Goal: Task Accomplishment & Management: Complete application form

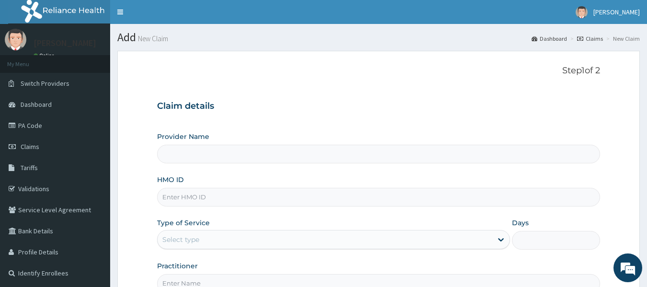
type input "Reliance Family Clinics (RFC) - [GEOGRAPHIC_DATA]"
click at [195, 199] on input "HMO ID" at bounding box center [379, 197] width 444 height 19
click at [198, 197] on input "HMO ID" at bounding box center [379, 197] width 444 height 19
paste input "AKL/10016/A"
type input "AKL/10016/A"
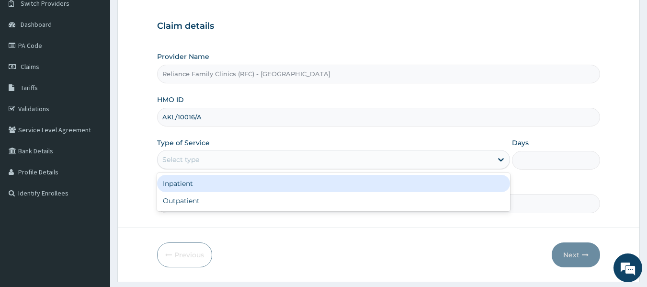
scroll to position [81, 0]
click at [208, 200] on div "Outpatient" at bounding box center [333, 199] width 353 height 17
type input "1"
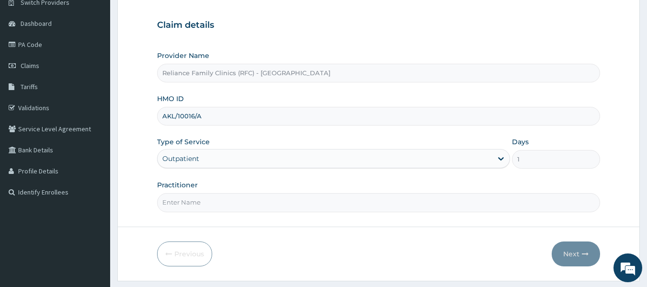
click at [430, 206] on input "Practitioner" at bounding box center [379, 202] width 444 height 19
type input "locum"
click at [567, 254] on button "Next" at bounding box center [576, 253] width 48 height 25
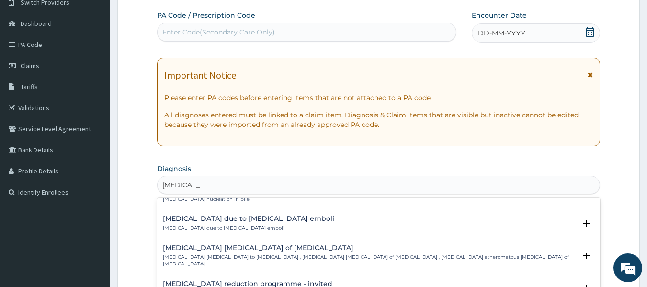
scroll to position [946, 0]
type input "cholesterol"
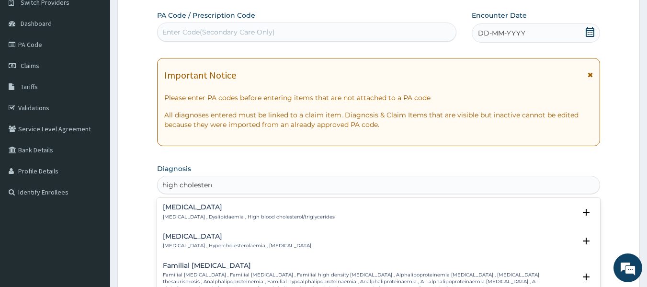
type input "high cholesterol"
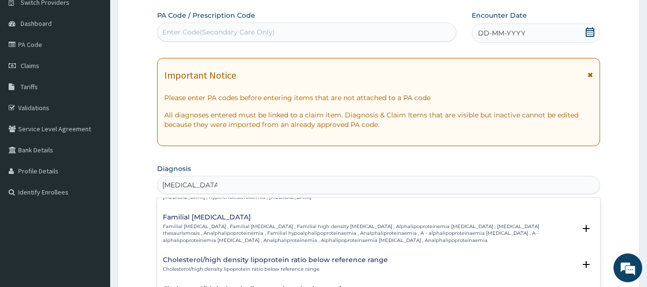
click at [307, 253] on div "Cholesterol/high density lipoprotein ratio below reference range Cholesterol/hi…" at bounding box center [379, 267] width 444 height 29
click at [379, 260] on h4 "Cholesterol/high density lipoprotein ratio below reference range" at bounding box center [275, 259] width 225 height 7
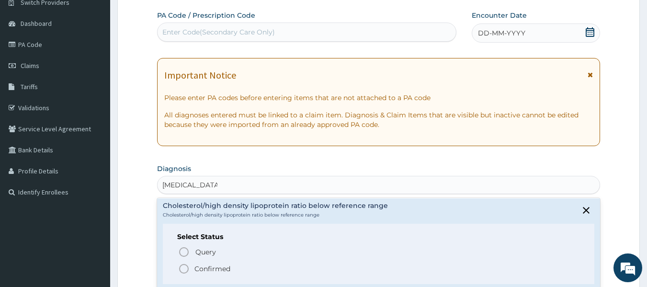
scroll to position [109, 0]
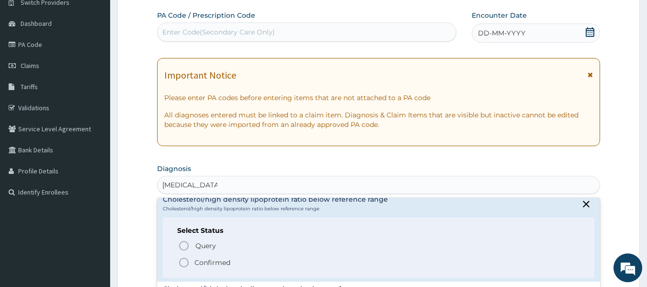
click at [248, 259] on span "Confirmed" at bounding box center [379, 262] width 402 height 11
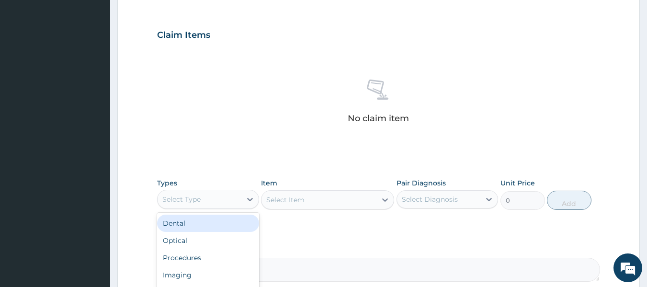
scroll to position [366, 0]
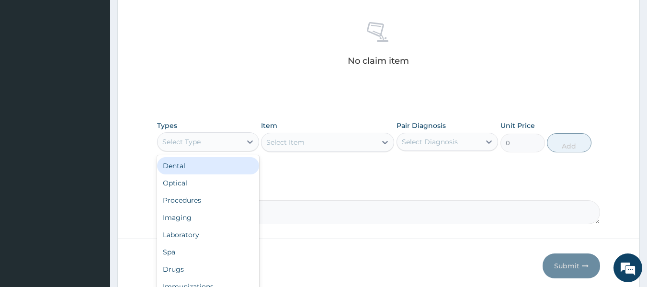
click at [209, 200] on div "Procedures" at bounding box center [208, 200] width 102 height 17
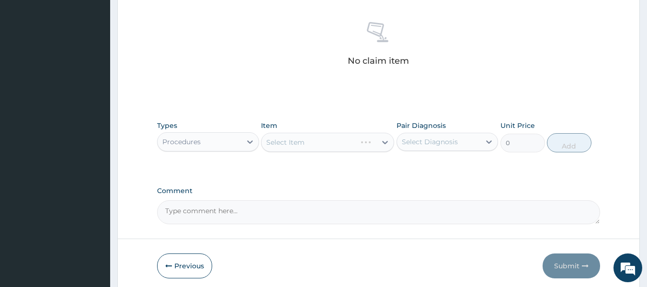
click at [335, 145] on div "Select Item" at bounding box center [327, 142] width 133 height 19
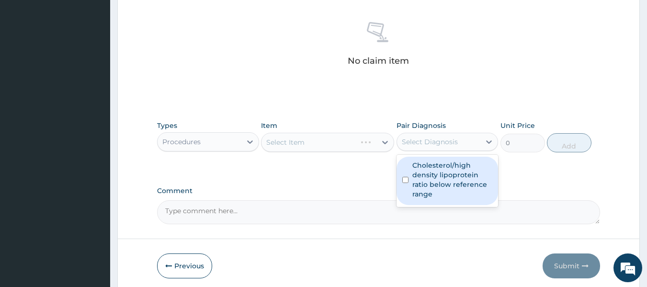
click at [455, 184] on label "Cholesterol/high density lipoprotein ratio below reference range" at bounding box center [453, 180] width 80 height 38
checkbox input "true"
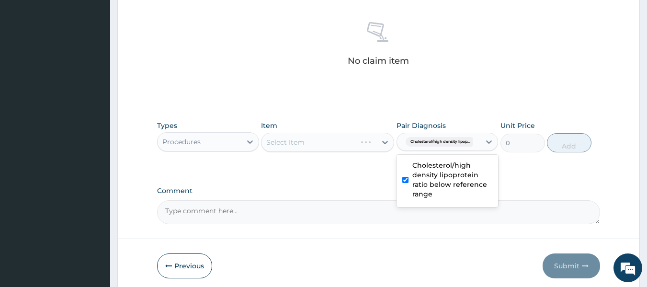
click at [327, 147] on div "Select Item" at bounding box center [327, 142] width 133 height 19
click at [338, 141] on div "Select Item" at bounding box center [327, 142] width 133 height 19
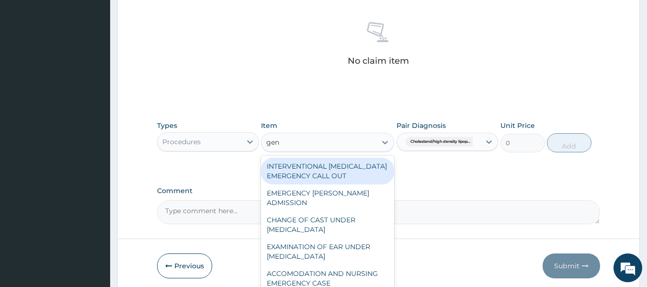
type input "gene"
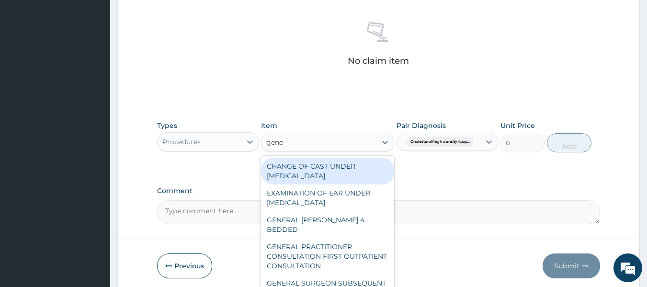
click at [327, 248] on div "GENERAL PRACTITIONER CONSULTATION FIRST OUTPATIENT CONSULTATION" at bounding box center [327, 256] width 133 height 36
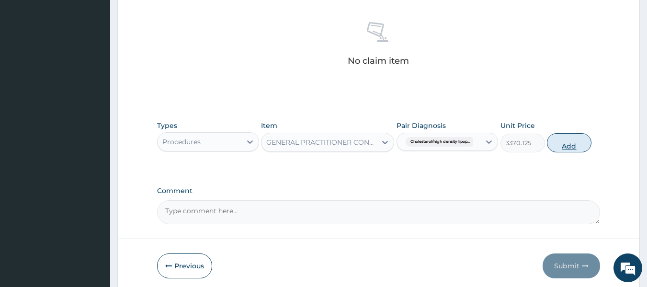
click at [569, 143] on button "Add" at bounding box center [569, 142] width 45 height 19
type input "0"
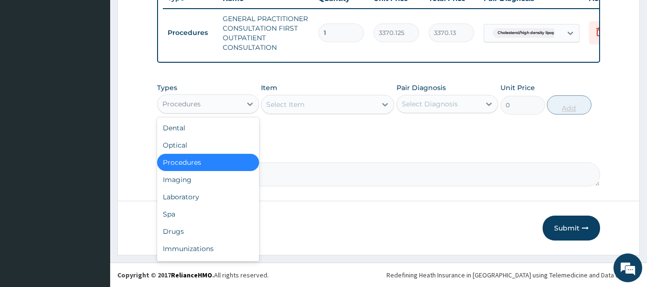
scroll to position [378, 0]
click at [201, 202] on div "Laboratory" at bounding box center [208, 196] width 102 height 17
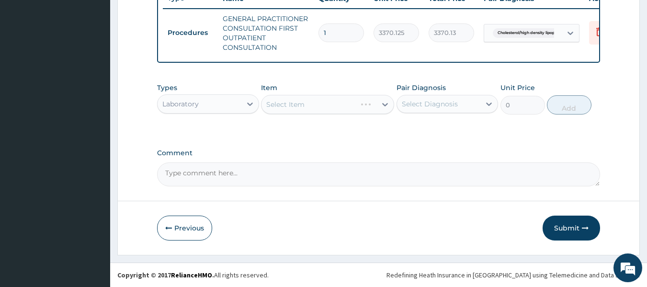
click at [329, 111] on div "Select Item" at bounding box center [327, 104] width 133 height 19
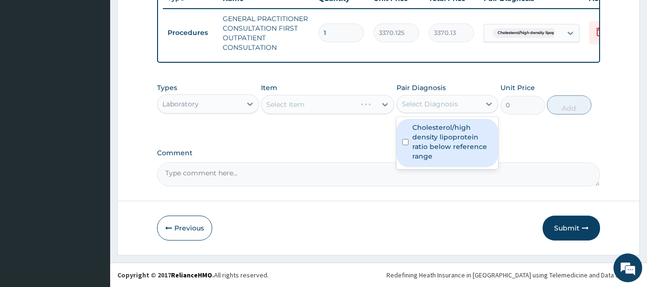
click at [459, 149] on label "Cholesterol/high density lipoprotein ratio below reference range" at bounding box center [453, 142] width 80 height 38
checkbox input "true"
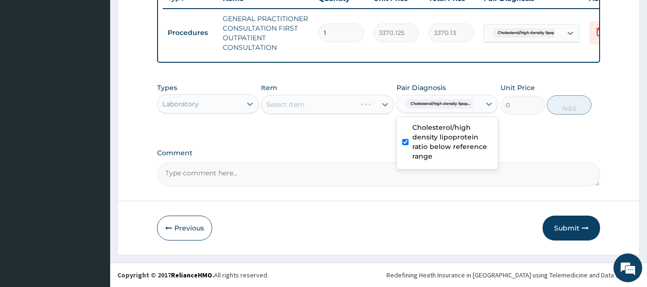
click at [347, 101] on div "Select Item" at bounding box center [327, 104] width 133 height 19
click at [337, 110] on div "Select Item" at bounding box center [327, 104] width 133 height 19
click at [333, 102] on div "Select Item" at bounding box center [327, 104] width 133 height 19
click at [331, 107] on div "Select Item" at bounding box center [327, 104] width 133 height 19
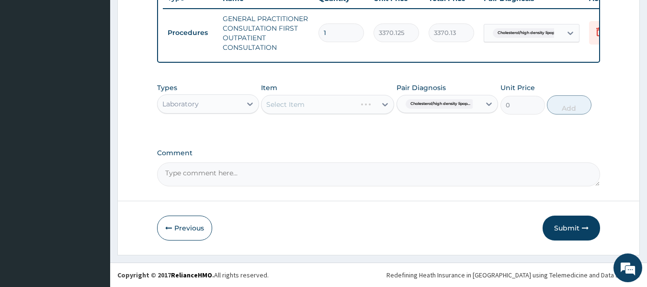
click at [328, 103] on div "Select Item" at bounding box center [327, 104] width 133 height 19
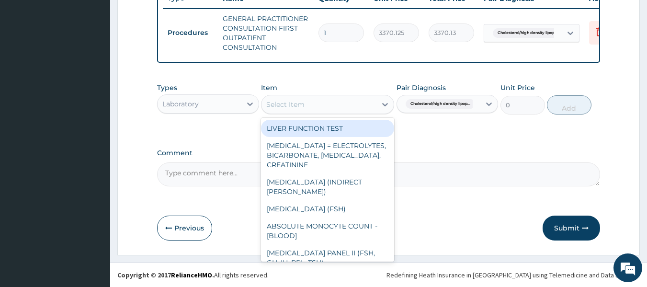
click at [336, 105] on div "Select Item" at bounding box center [319, 104] width 115 height 15
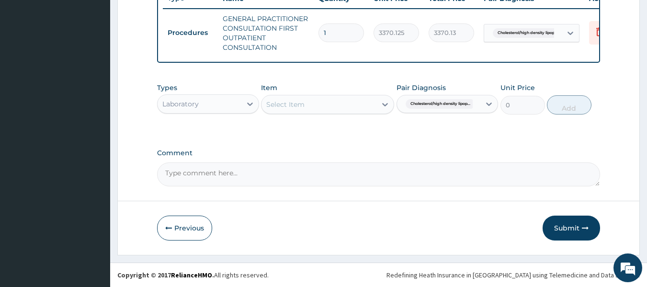
click at [383, 126] on div "Types Laboratory Item Select Item Pair Diagnosis Cholesterol/high density lipop…" at bounding box center [379, 106] width 444 height 56
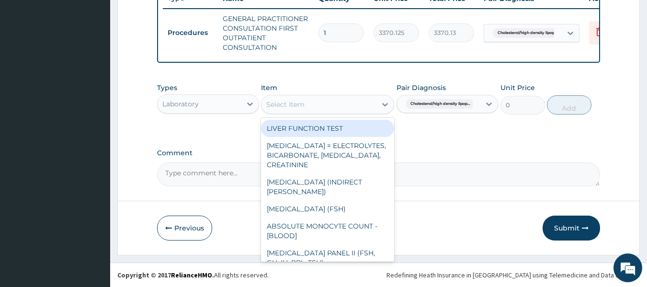
click at [362, 108] on div "Select Item" at bounding box center [319, 104] width 115 height 15
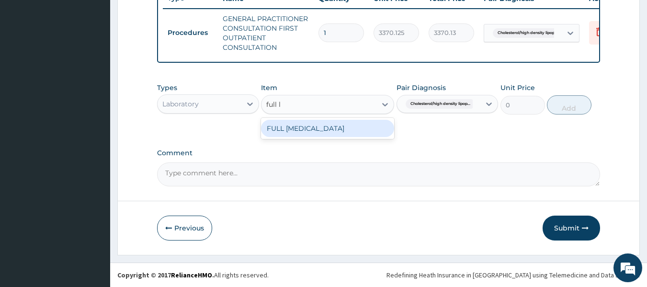
type input "full li"
click at [334, 129] on div "FULL LIPID PROFILE" at bounding box center [327, 128] width 133 height 17
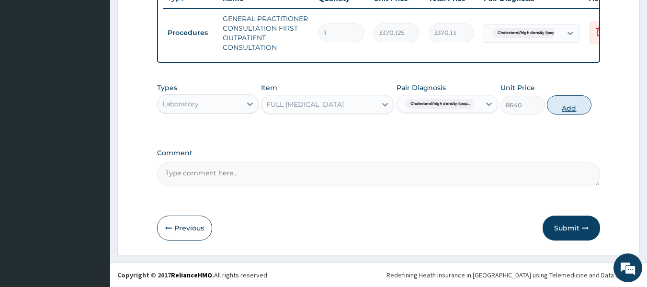
click at [571, 111] on button "Add" at bounding box center [569, 104] width 45 height 19
type input "0"
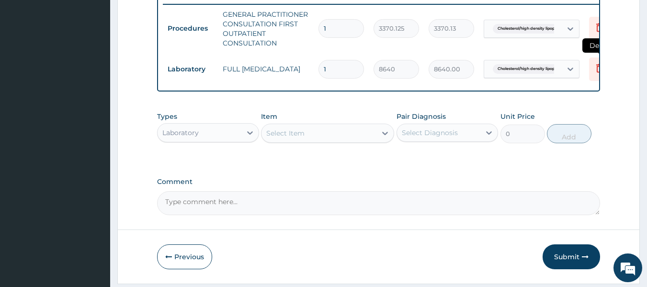
click at [595, 71] on icon at bounding box center [599, 67] width 11 height 11
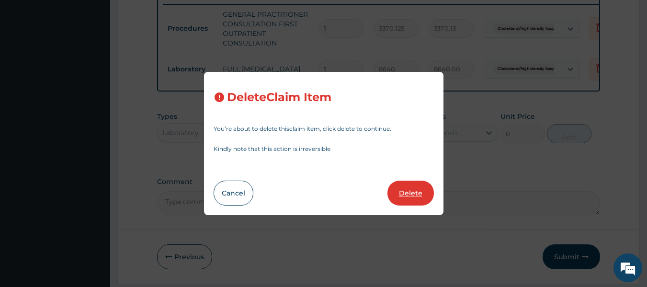
click at [418, 197] on button "Delete" at bounding box center [411, 193] width 46 height 25
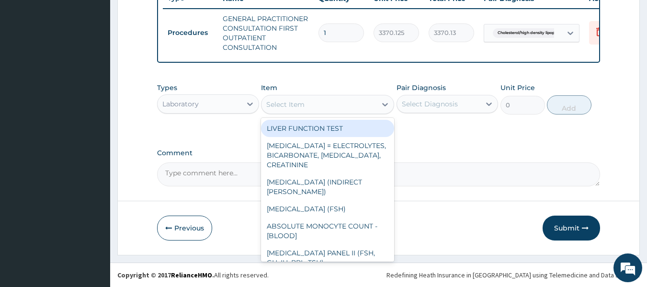
click at [292, 109] on div "Select Item" at bounding box center [285, 105] width 38 height 10
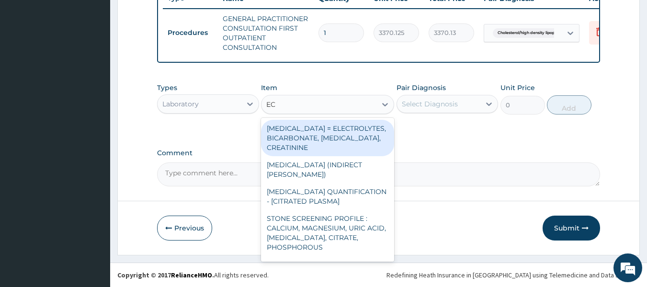
type input "ECG"
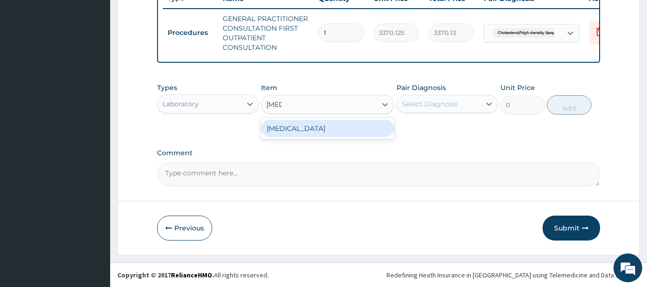
click at [348, 134] on div "ECG" at bounding box center [327, 128] width 133 height 17
type input "13200"
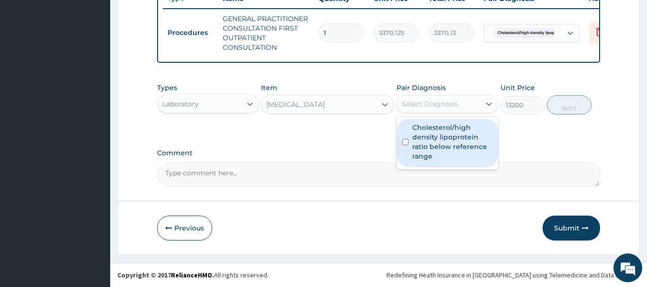
click at [477, 147] on label "Cholesterol/high density lipoprotein ratio below reference range" at bounding box center [453, 142] width 80 height 38
checkbox input "true"
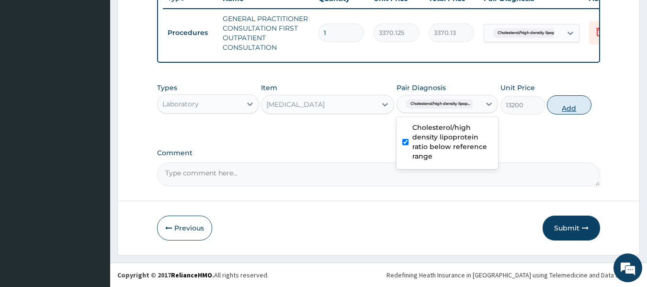
click at [570, 115] on button "Add" at bounding box center [569, 104] width 45 height 19
type input "0"
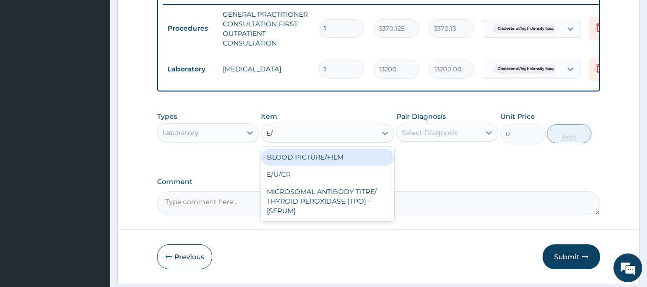
type input "E/U"
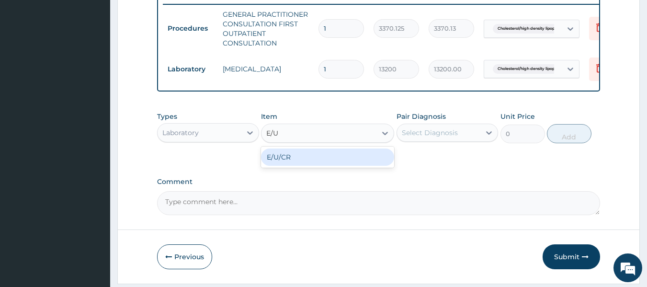
click at [315, 162] on div "E/U/CR" at bounding box center [327, 157] width 133 height 17
type input "8170"
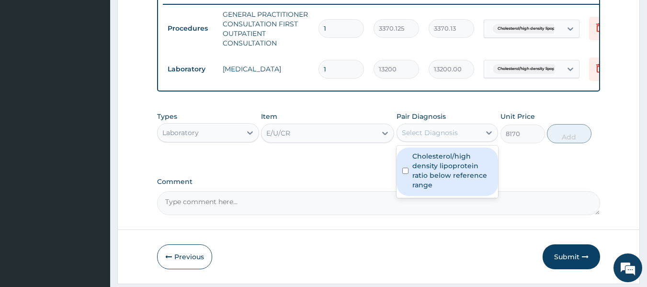
click at [463, 178] on label "Cholesterol/high density lipoprotein ratio below reference range" at bounding box center [453, 170] width 80 height 38
checkbox input "true"
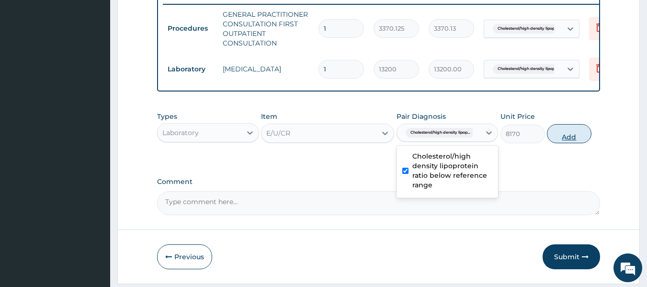
click at [577, 143] on button "Add" at bounding box center [569, 133] width 45 height 19
type input "0"
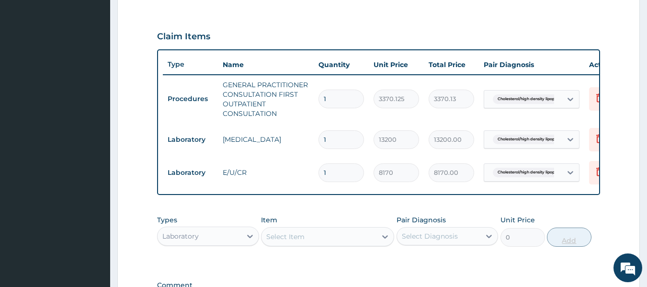
scroll to position [304, 0]
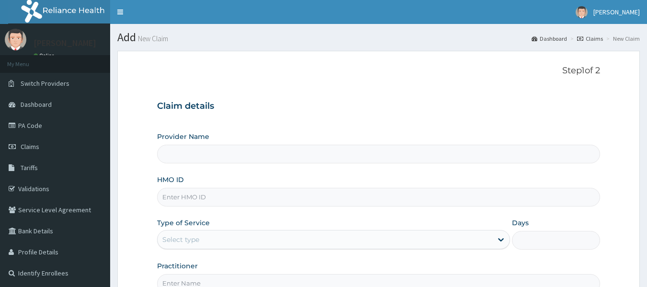
type input "Reliance Family Clinics (RFC) - [GEOGRAPHIC_DATA]"
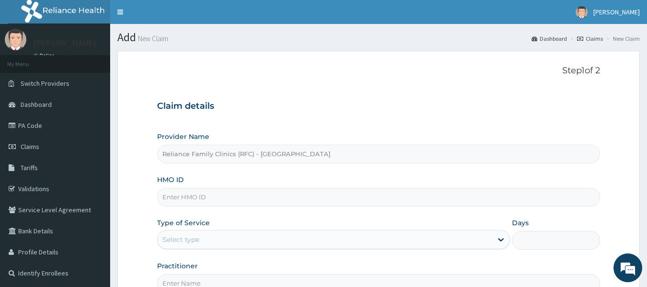
click at [198, 200] on input "HMO ID" at bounding box center [379, 197] width 444 height 19
click at [193, 192] on input "HMO ID" at bounding box center [379, 197] width 444 height 19
paste input "AKL/10016/A"
type input "AKL/10016/A"
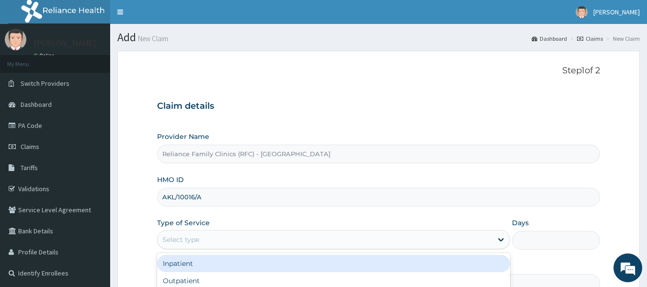
click at [220, 235] on div "Select type" at bounding box center [325, 239] width 335 height 15
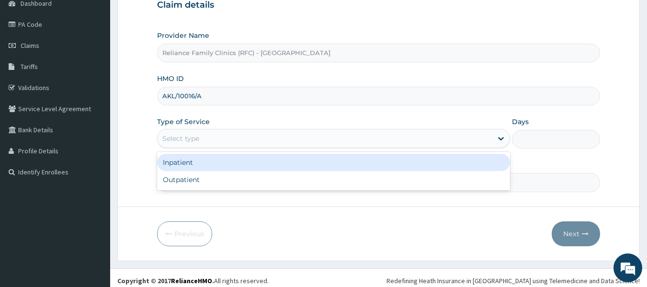
scroll to position [105, 0]
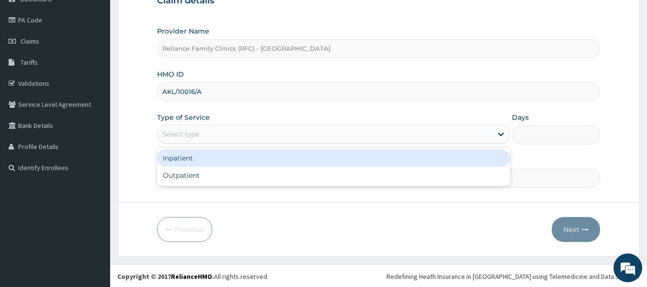
click at [214, 177] on div "Outpatient" at bounding box center [333, 175] width 353 height 17
type input "1"
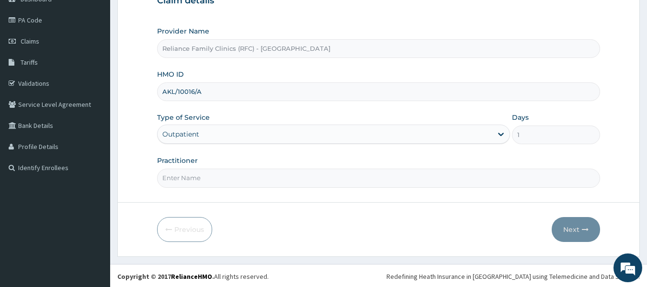
click at [219, 177] on input "Practitioner" at bounding box center [379, 178] width 444 height 19
type input "locum"
click at [580, 229] on button "Next" at bounding box center [576, 229] width 48 height 25
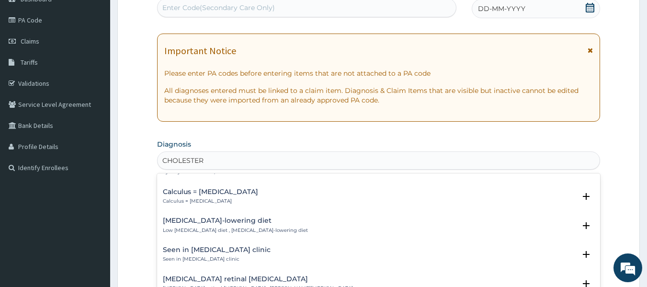
scroll to position [207, 0]
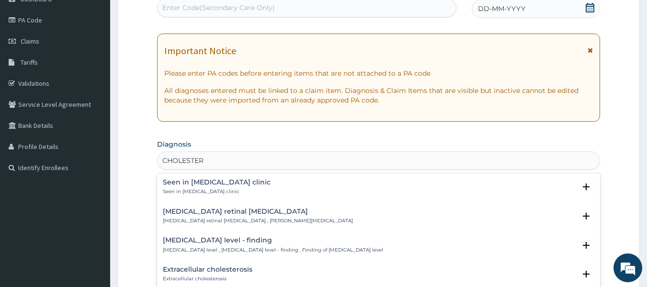
click at [299, 266] on div "Extracellular cholesterosis Extracellular cholesterosis" at bounding box center [379, 274] width 432 height 17
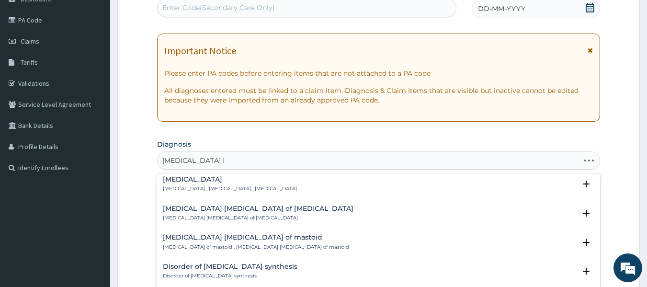
scroll to position [0, 0]
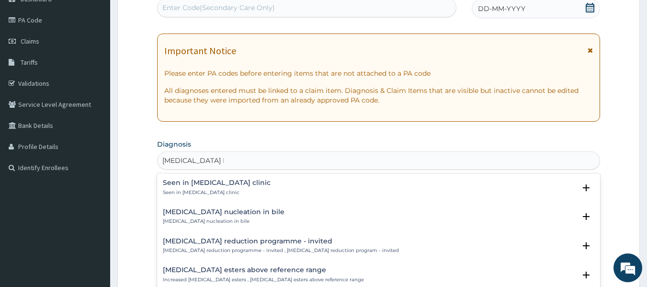
type input "CHOLESTEROL INC"
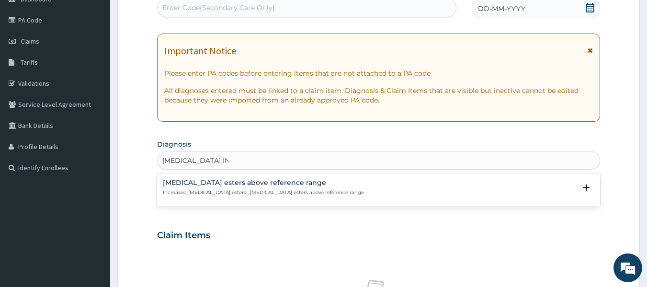
click at [335, 194] on div "Cholesterol esters above reference range Increased cholesterol esters , Cholest…" at bounding box center [379, 187] width 432 height 17
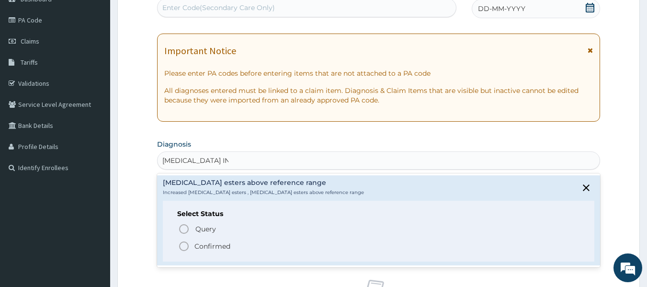
click at [235, 251] on span "Confirmed" at bounding box center [379, 246] width 402 height 11
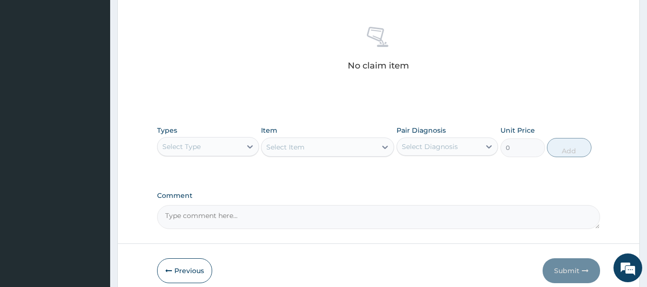
scroll to position [363, 0]
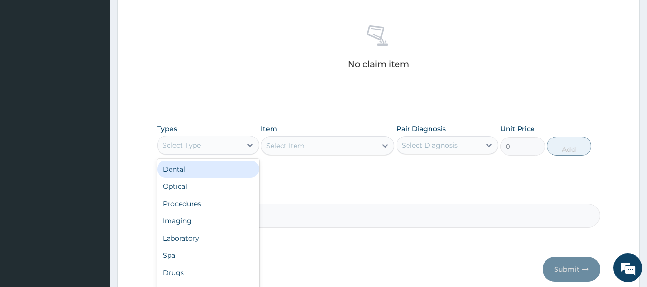
click at [206, 208] on div "Procedures" at bounding box center [208, 203] width 102 height 17
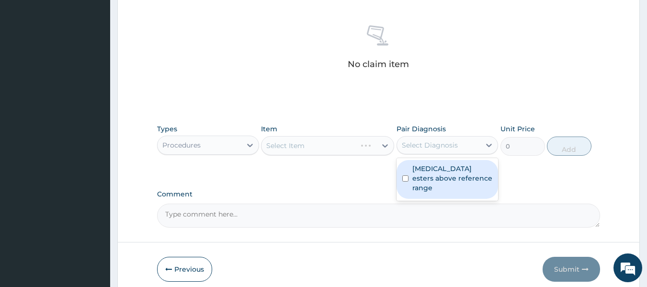
click at [481, 180] on label "Cholesterol esters above reference range" at bounding box center [453, 178] width 80 height 29
checkbox input "true"
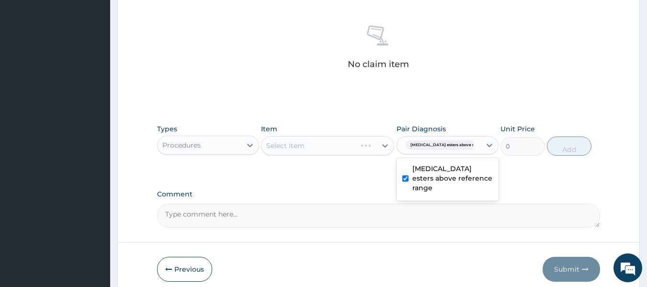
click at [351, 142] on div "Select Item" at bounding box center [327, 145] width 133 height 19
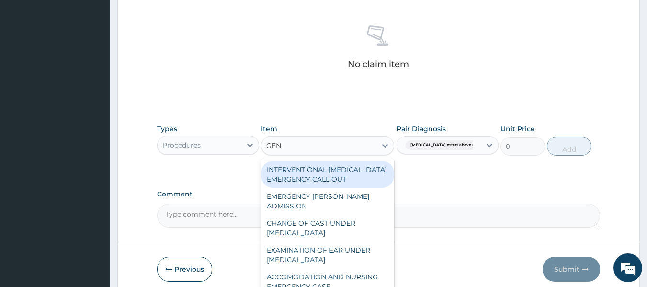
type input "GENE"
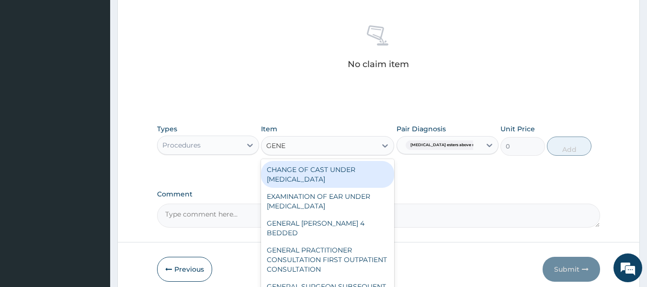
click at [335, 250] on div "GENERAL PRACTITIONER CONSULTATION FIRST OUTPATIENT CONSULTATION" at bounding box center [327, 259] width 133 height 36
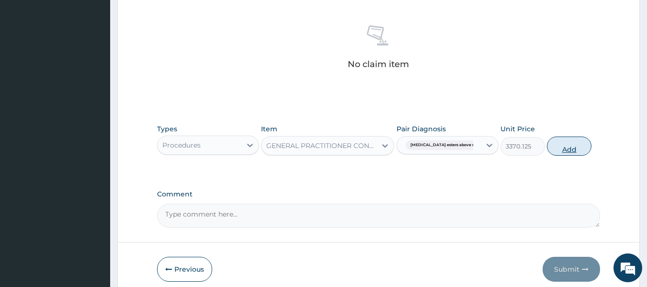
click at [571, 151] on button "Add" at bounding box center [569, 146] width 45 height 19
type input "0"
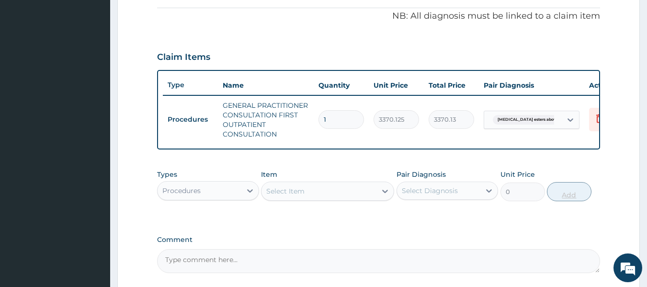
scroll to position [380, 0]
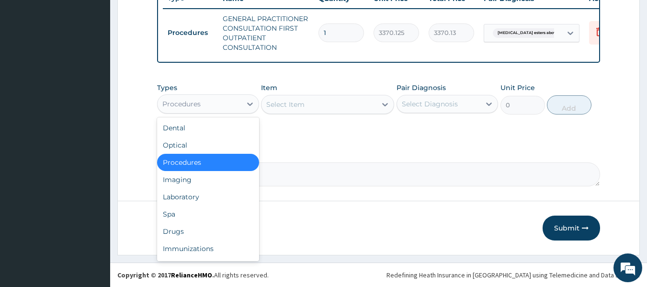
click at [201, 193] on div "Laboratory" at bounding box center [208, 196] width 102 height 17
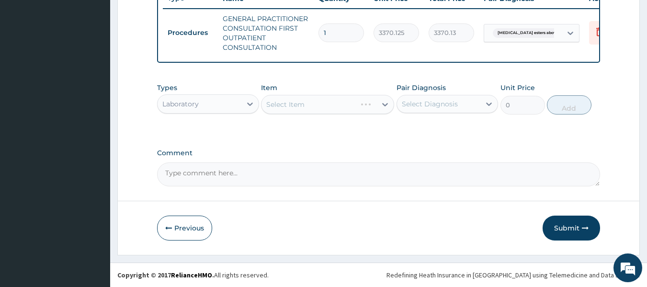
click at [352, 106] on div "Select Item" at bounding box center [327, 104] width 133 height 19
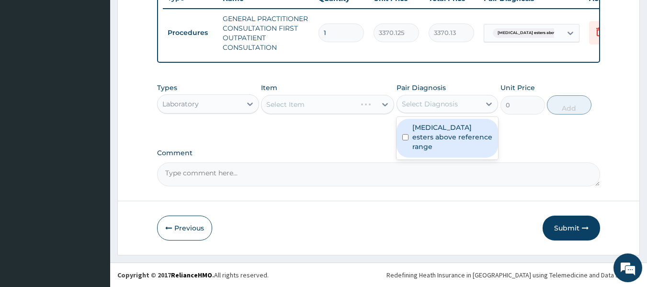
click at [473, 143] on div "Cholesterol esters above reference range" at bounding box center [448, 138] width 102 height 39
checkbox input "true"
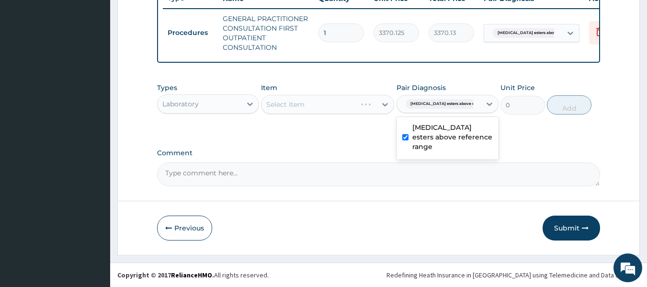
click at [341, 103] on div "Select Item" at bounding box center [327, 104] width 133 height 19
click at [341, 95] on div "Select Item" at bounding box center [327, 104] width 133 height 19
click at [341, 108] on div "Select Item" at bounding box center [327, 104] width 133 height 19
click at [334, 106] on div "Select Item" at bounding box center [327, 104] width 133 height 19
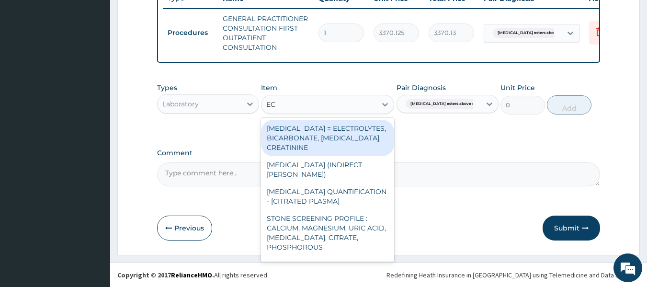
type input "ECG"
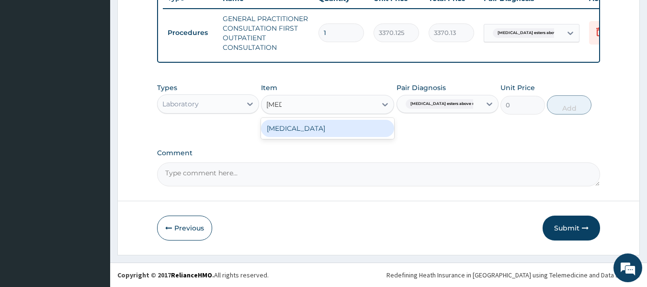
click at [371, 135] on div "ECG" at bounding box center [327, 128] width 133 height 17
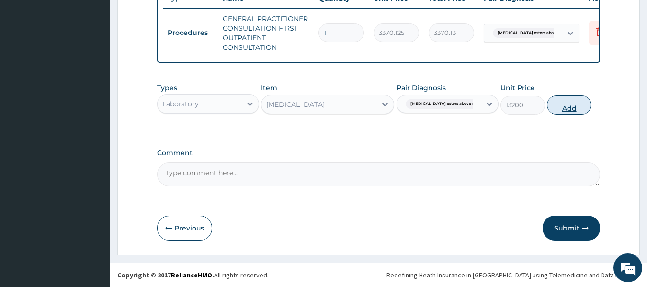
click at [578, 109] on button "Add" at bounding box center [569, 104] width 45 height 19
type input "0"
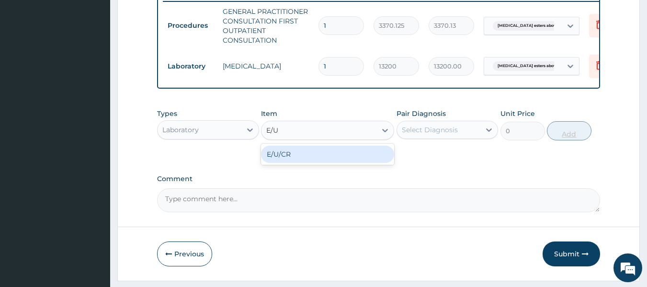
type input "E/U/"
click at [309, 163] on div "E/U/CR" at bounding box center [327, 154] width 133 height 17
type input "8170"
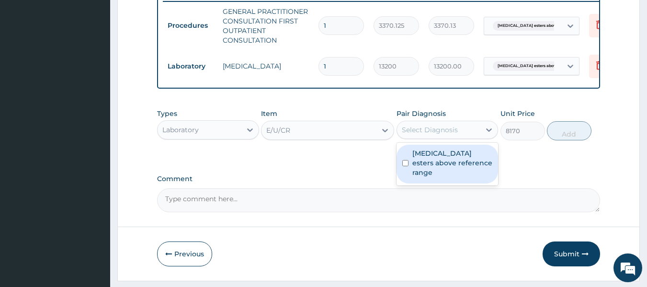
click at [457, 170] on label "Cholesterol esters above reference range" at bounding box center [453, 163] width 80 height 29
checkbox input "true"
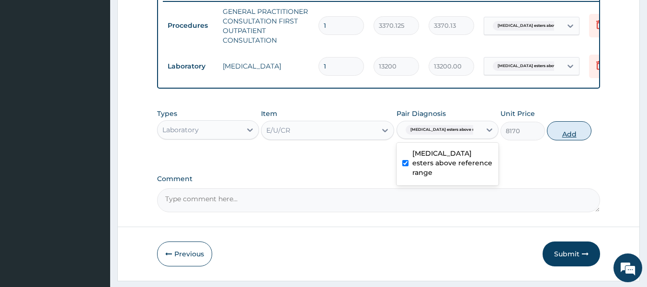
click at [577, 140] on button "Add" at bounding box center [569, 130] width 45 height 19
type input "0"
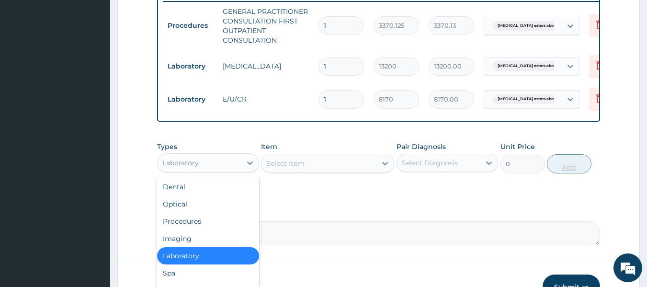
scroll to position [33, 0]
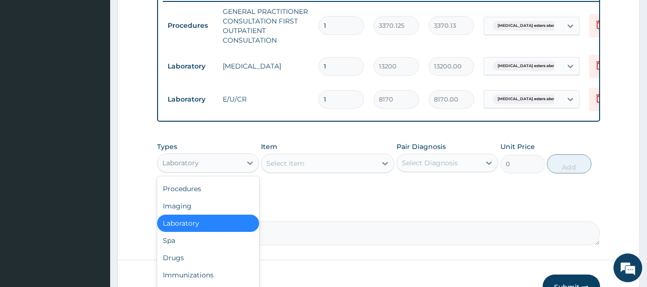
click at [190, 264] on div "Drugs" at bounding box center [208, 257] width 102 height 17
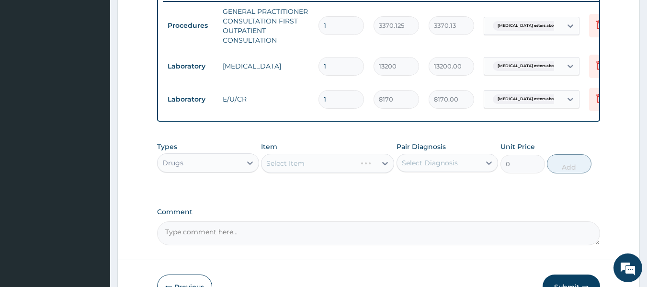
click at [337, 164] on div "Select Item" at bounding box center [327, 163] width 133 height 19
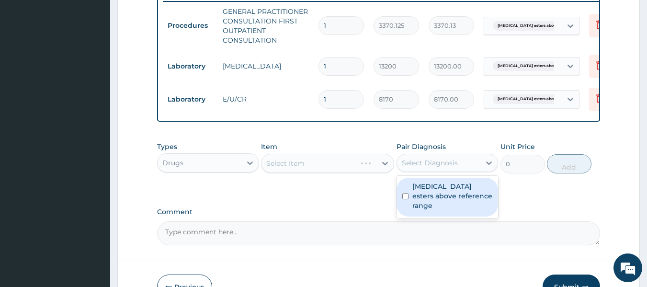
click at [461, 207] on label "Cholesterol esters above reference range" at bounding box center [453, 196] width 80 height 29
checkbox input "true"
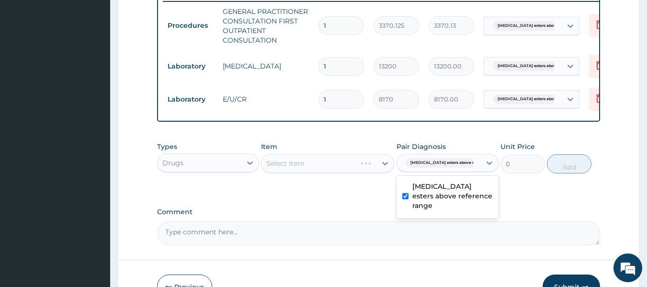
click at [326, 166] on div "Select Item" at bounding box center [327, 163] width 133 height 19
click at [346, 166] on div "Select Item" at bounding box center [327, 163] width 133 height 19
click at [340, 173] on div "Select Item" at bounding box center [327, 163] width 133 height 19
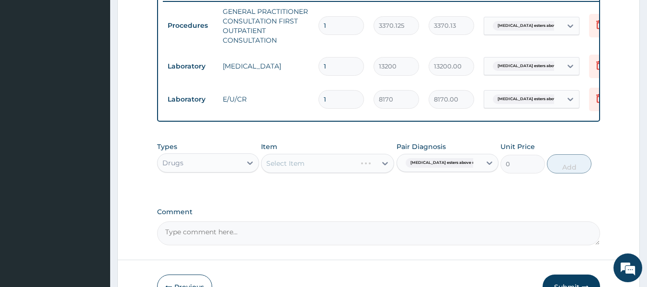
click at [339, 170] on div "Select Item" at bounding box center [327, 163] width 133 height 19
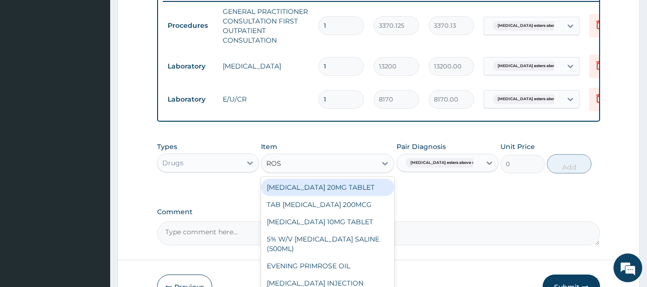
type input "ROSU"
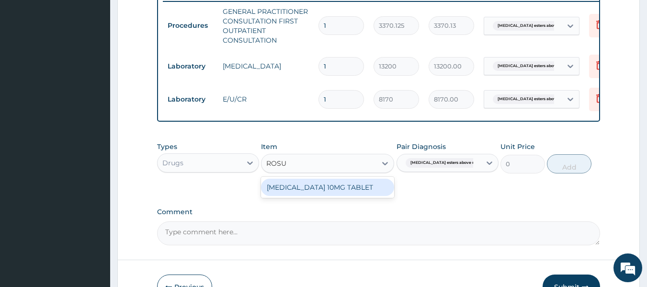
click at [346, 195] on div "[MEDICAL_DATA] 10MG TABLET" at bounding box center [327, 187] width 133 height 17
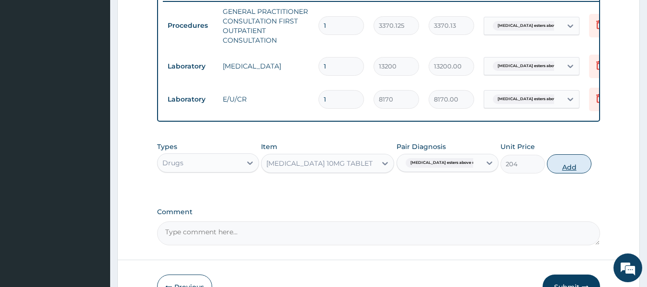
click at [569, 172] on button "Add" at bounding box center [569, 163] width 45 height 19
type input "0"
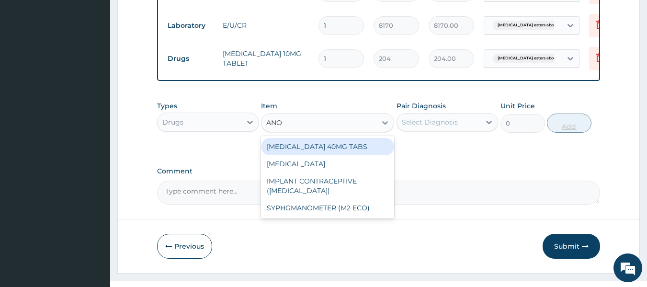
scroll to position [459, 0]
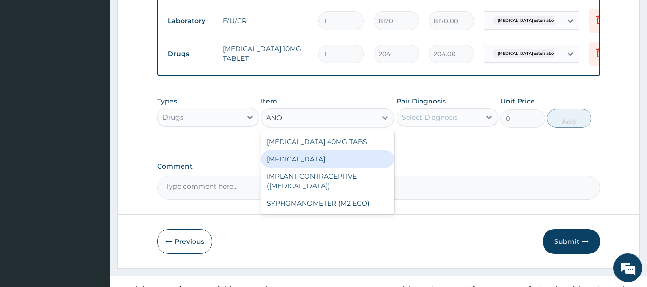
type input "ANO"
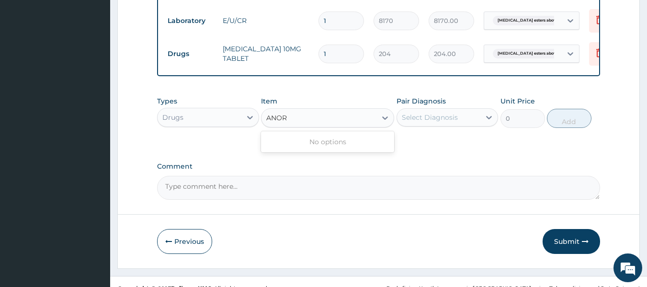
type input "ANO"
type input "NE"
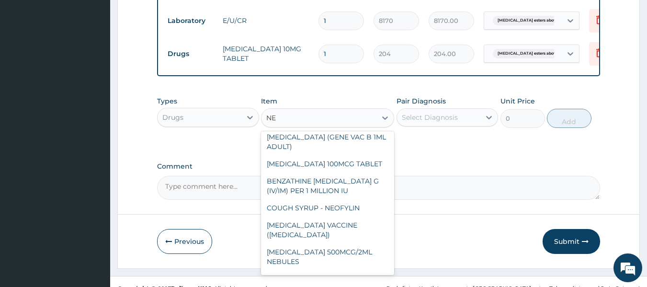
scroll to position [1413, 0]
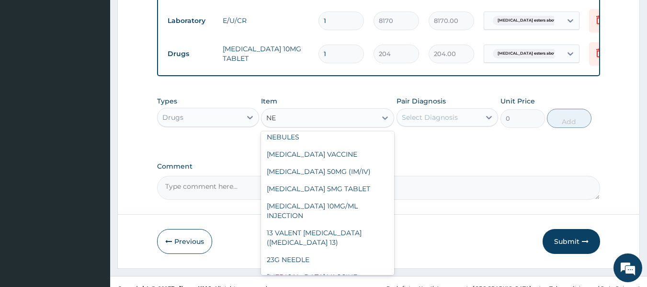
click at [350, 180] on div "[MEDICAL_DATA] 50MG (IM/IV)" at bounding box center [327, 171] width 133 height 17
type input "96"
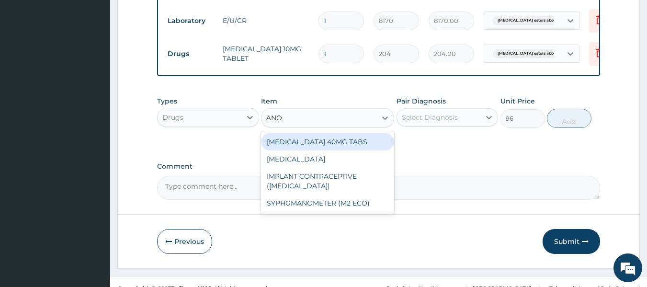
scroll to position [0, 0]
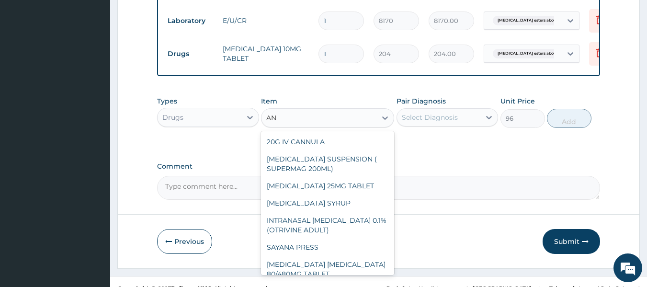
type input "A"
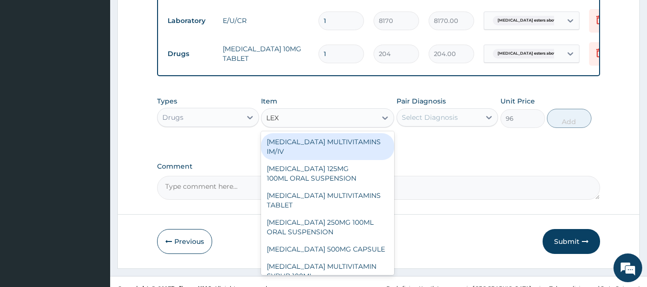
type input "LEX"
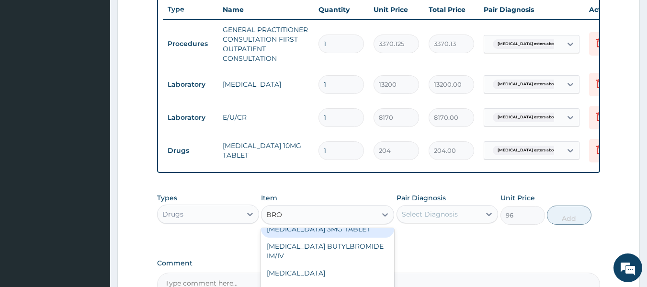
scroll to position [10, 0]
type input "BROMA"
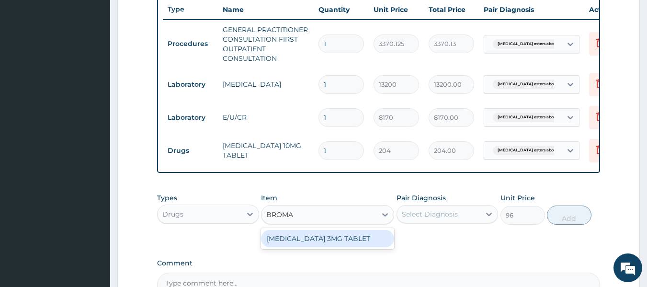
scroll to position [0, 0]
click at [347, 244] on div "[MEDICAL_DATA] 3MG TABLET" at bounding box center [327, 238] width 133 height 17
type input "80"
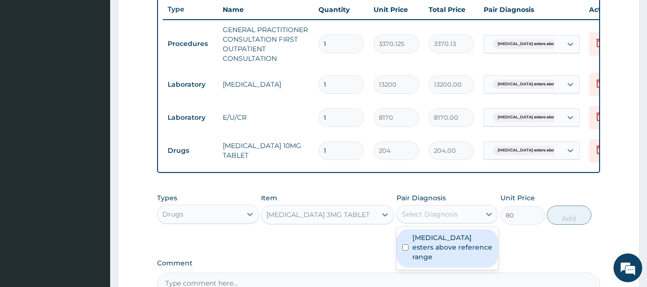
click at [464, 256] on label "Cholesterol esters above reference range" at bounding box center [453, 247] width 80 height 29
checkbox input "true"
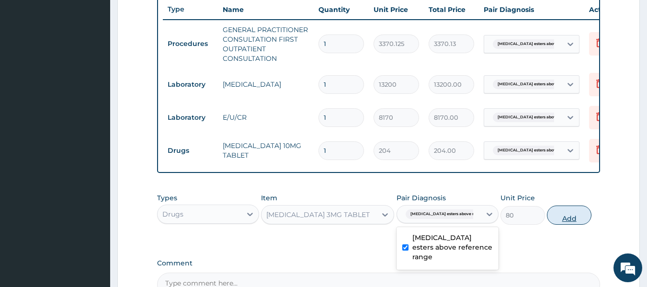
click at [570, 225] on button "Add" at bounding box center [569, 215] width 45 height 19
type input "0"
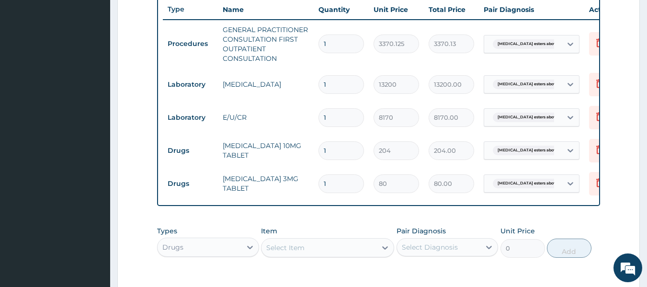
click at [341, 151] on input "1" at bounding box center [342, 150] width 46 height 19
type input "0.00"
type input "6"
type input "1224.00"
type input "60"
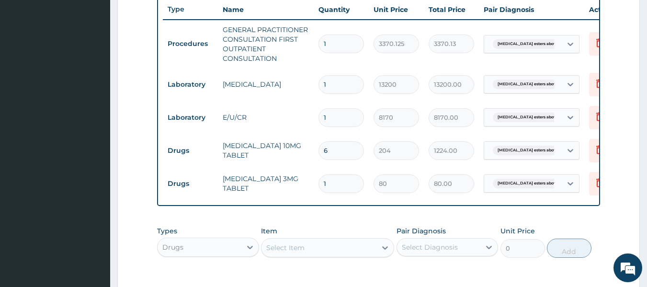
type input "12240.00"
type input "60"
click at [343, 185] on input "1" at bounding box center [342, 183] width 46 height 19
type input "0.00"
type input "3"
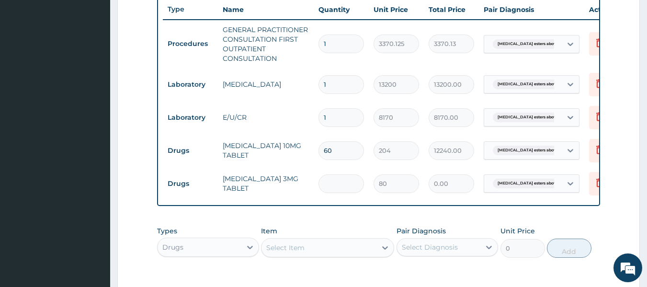
type input "240.00"
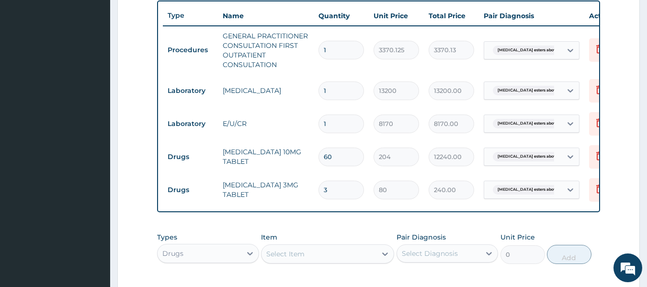
type input "3"
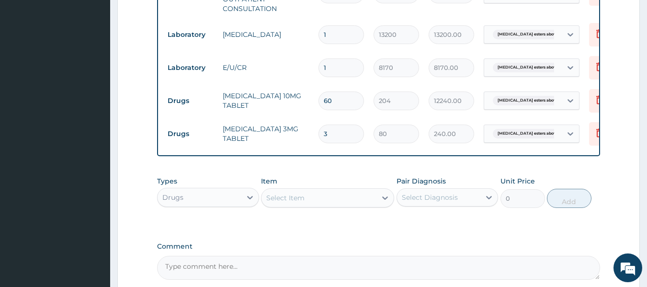
scroll to position [416, 0]
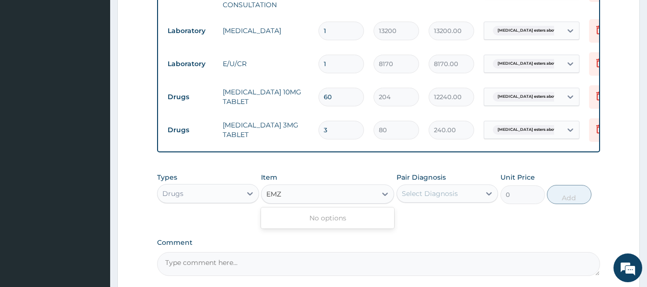
type input "EM"
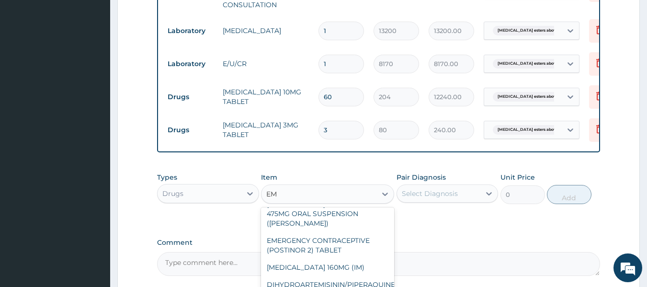
scroll to position [170, 0]
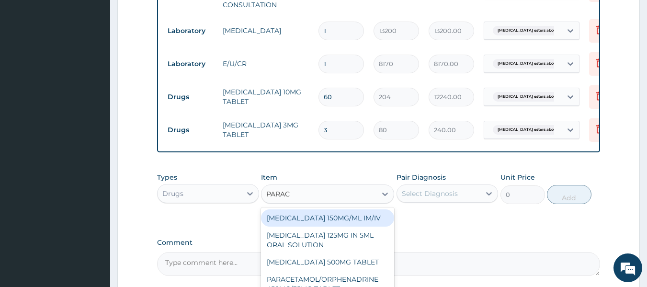
type input "PARACE"
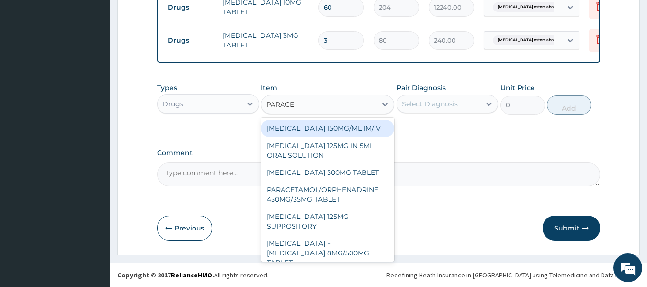
scroll to position [513, 0]
click at [344, 173] on div "PARACETAMOL 500MG TABLET" at bounding box center [327, 172] width 133 height 17
type input "30"
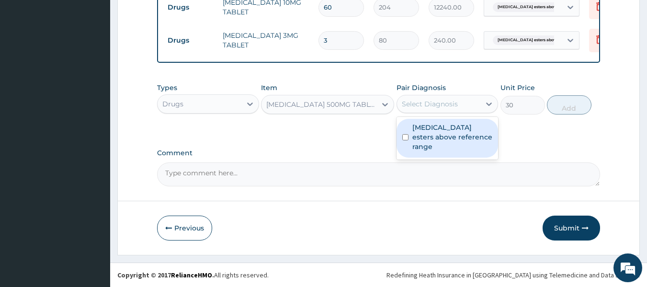
click at [462, 140] on label "Cholesterol esters above reference range" at bounding box center [453, 137] width 80 height 29
checkbox input "true"
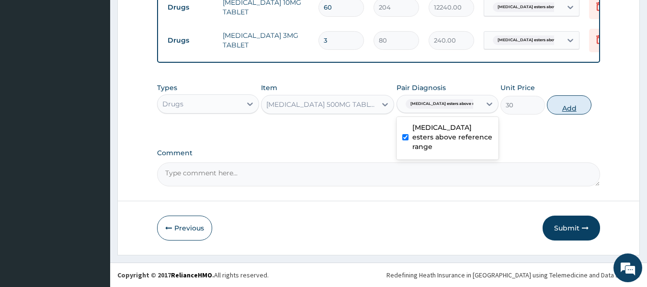
click at [569, 111] on button "Add" at bounding box center [569, 104] width 45 height 19
type input "0"
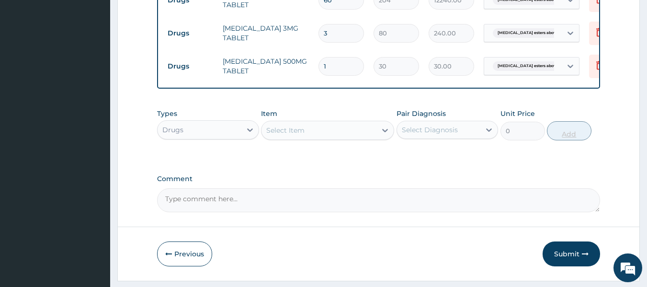
type input "12"
type input "360.00"
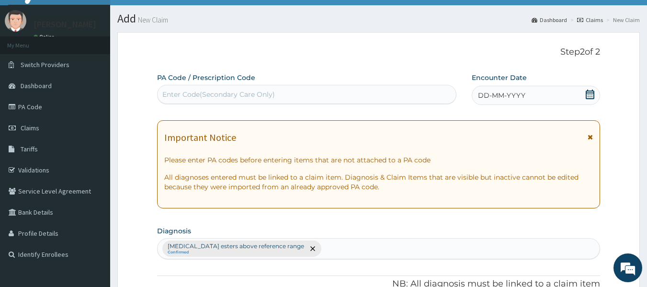
scroll to position [0, 0]
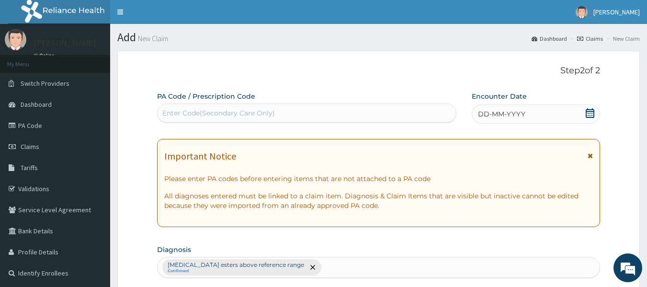
type input "12"
click at [517, 115] on span "DD-MM-YYYY" at bounding box center [501, 114] width 47 height 10
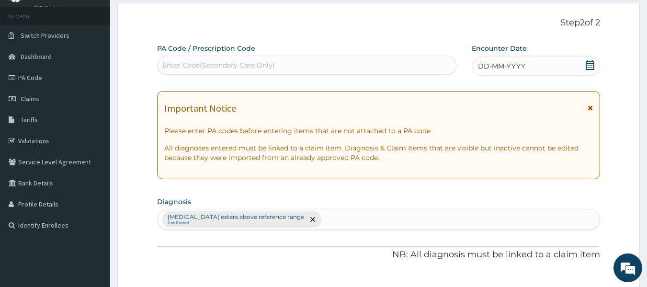
scroll to position [49, 0]
click at [524, 68] on span "DD-MM-YYYY" at bounding box center [501, 65] width 47 height 10
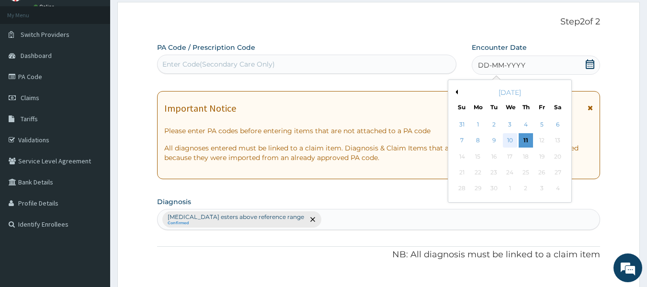
click at [513, 138] on div "10" at bounding box center [510, 141] width 14 height 14
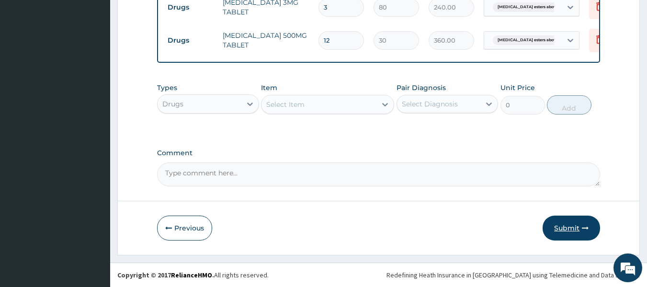
click at [567, 232] on button "Submit" at bounding box center [571, 228] width 57 height 25
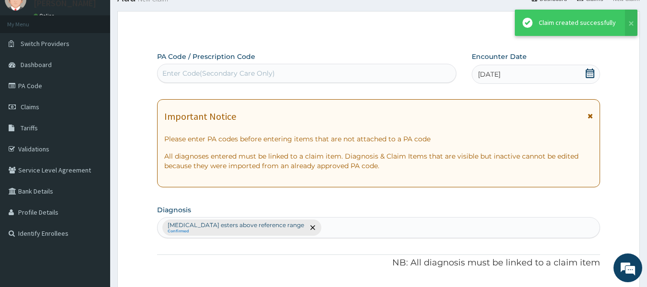
scroll to position [546, 0]
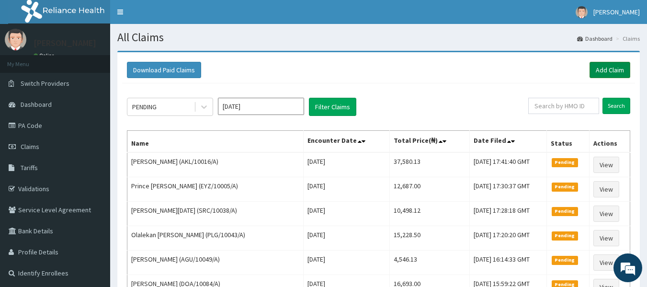
click at [614, 73] on link "Add Claim" at bounding box center [610, 70] width 41 height 16
click at [604, 72] on link "Add Claim" at bounding box center [610, 70] width 41 height 16
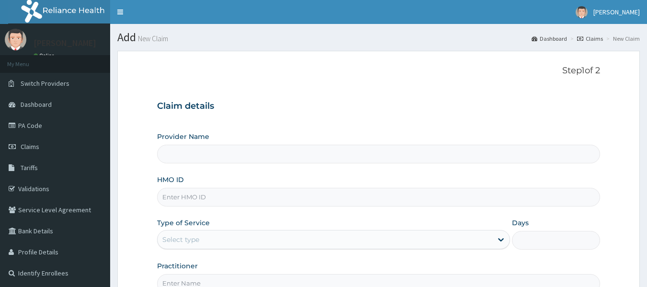
type input "Reliance Family Clinics (RFC) - [GEOGRAPHIC_DATA]"
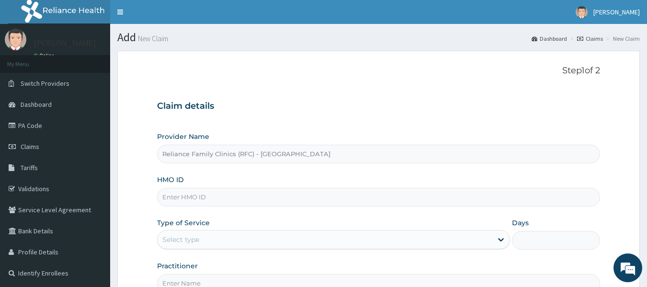
click at [209, 198] on input "HMO ID" at bounding box center [379, 197] width 444 height 19
paste input "RET/37940/A"
type input "RET/37940/A"
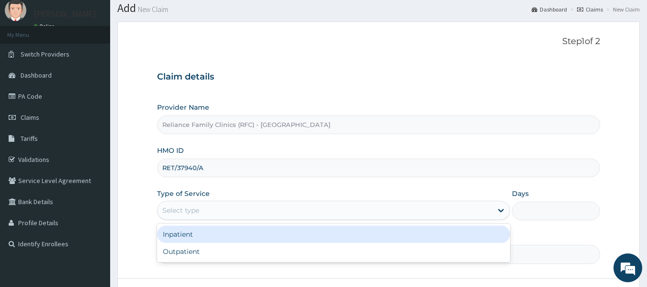
scroll to position [96, 0]
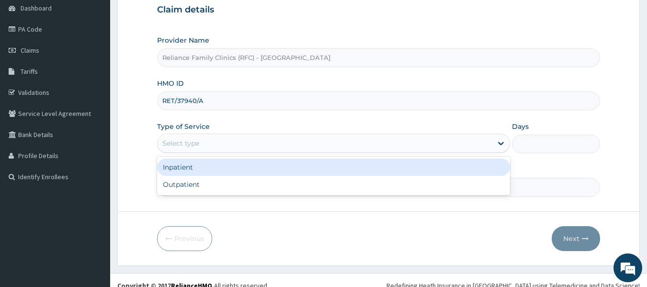
click at [206, 187] on div "Outpatient" at bounding box center [333, 184] width 353 height 17
type input "1"
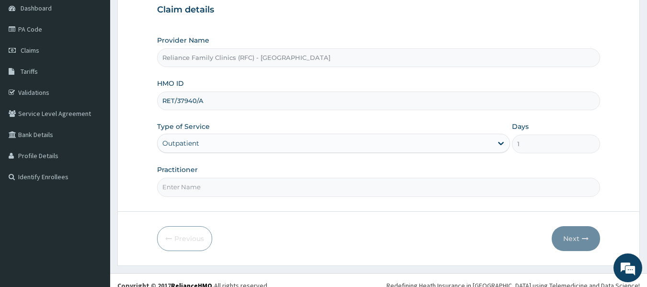
click at [219, 190] on input "Practitioner" at bounding box center [379, 187] width 444 height 19
type input "locum"
click at [568, 244] on button "Next" at bounding box center [576, 238] width 48 height 25
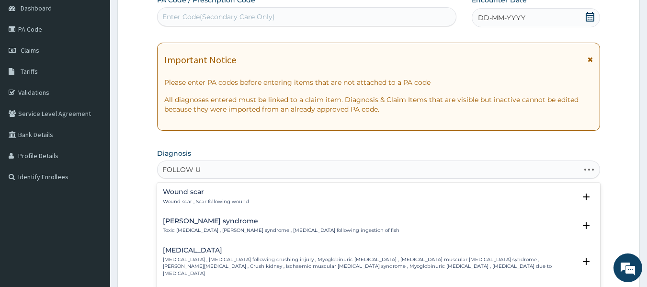
type input "FOLLOW UP"
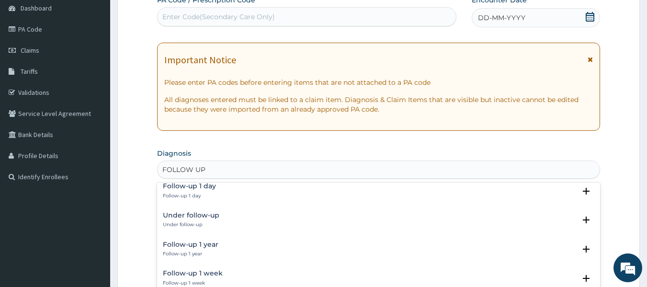
scroll to position [0, 0]
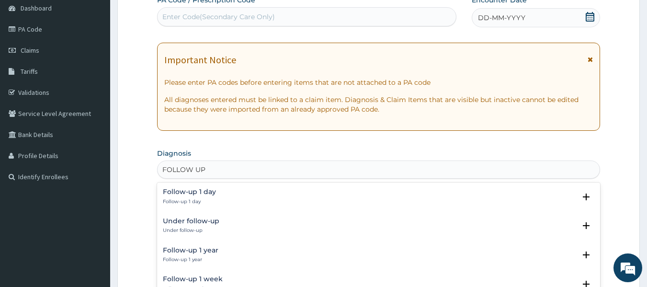
click at [230, 225] on div "Under follow-up Under follow-up" at bounding box center [379, 226] width 432 height 17
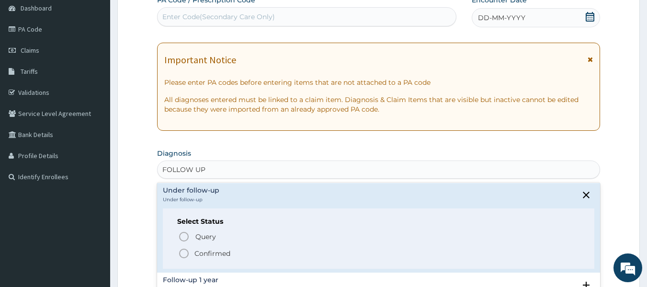
scroll to position [34, 0]
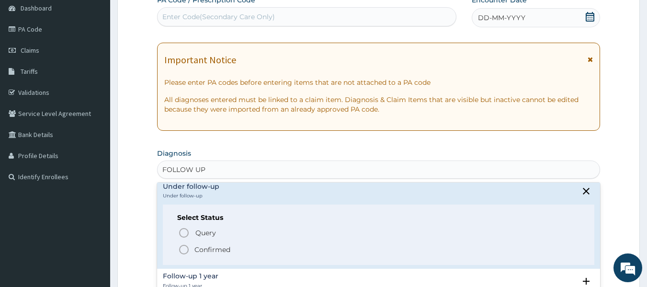
click at [254, 247] on span "Confirmed" at bounding box center [379, 249] width 402 height 11
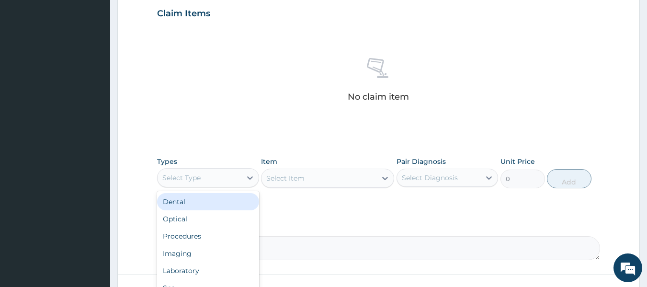
scroll to position [350, 0]
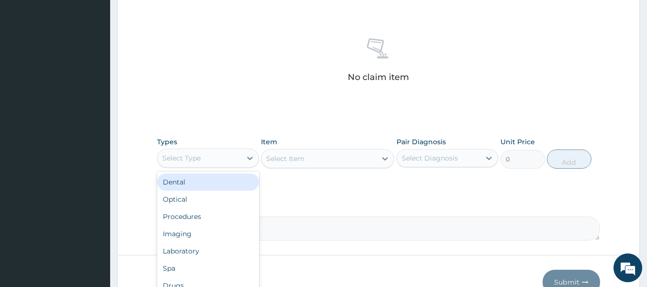
click at [211, 217] on div "Procedures" at bounding box center [208, 216] width 102 height 17
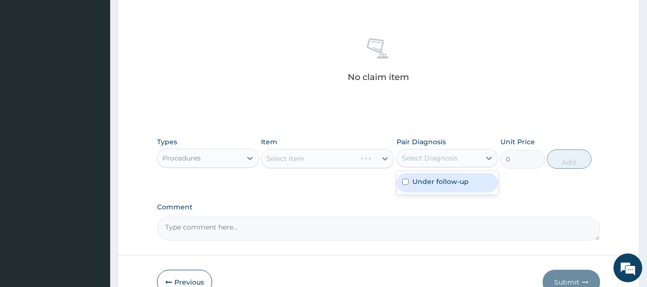
click at [454, 192] on div "Under follow-up" at bounding box center [448, 183] width 102 height 20
checkbox input "true"
click at [338, 162] on div "Select Item" at bounding box center [327, 158] width 133 height 19
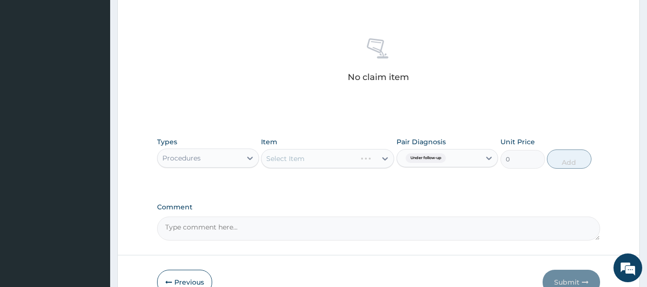
click at [349, 159] on div "Select Item" at bounding box center [327, 158] width 133 height 19
click at [358, 157] on div "Select Item" at bounding box center [327, 158] width 133 height 19
click at [356, 151] on div "Select Item" at bounding box center [327, 158] width 133 height 19
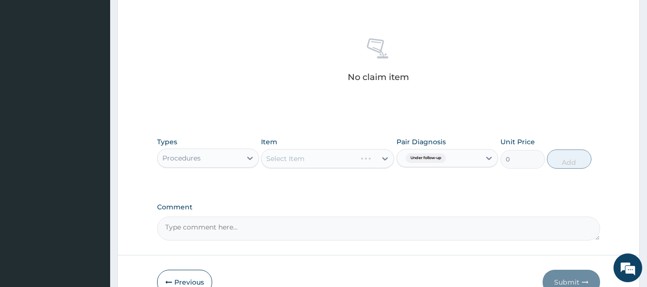
click at [356, 151] on div "Select Item" at bounding box center [327, 158] width 133 height 19
click at [352, 160] on div "Select Item" at bounding box center [327, 158] width 133 height 19
click at [350, 165] on div "Select Item" at bounding box center [327, 158] width 133 height 19
click at [359, 170] on div "Types Procedures Item Select Item Pair Diagnosis Under follow-up Unit Price 0 A…" at bounding box center [379, 152] width 444 height 41
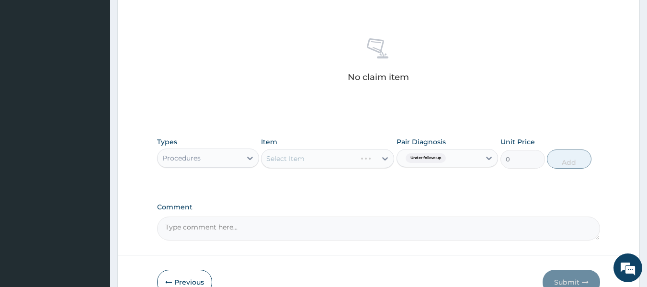
click at [359, 170] on div "Types Procedures Item Select Item Pair Diagnosis Under follow-up Unit Price 0 A…" at bounding box center [379, 152] width 444 height 41
click at [363, 162] on div "Select Item" at bounding box center [327, 158] width 133 height 19
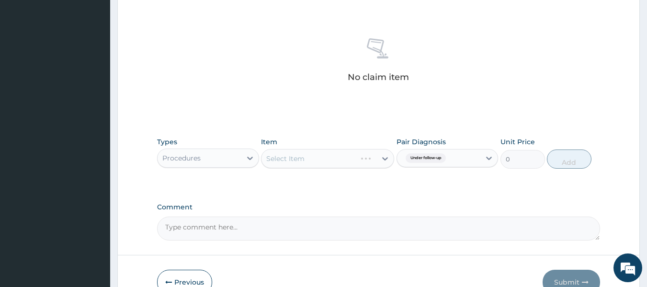
click at [360, 158] on div "Select Item" at bounding box center [327, 158] width 133 height 19
click at [366, 161] on div "Select Item" at bounding box center [327, 158] width 133 height 19
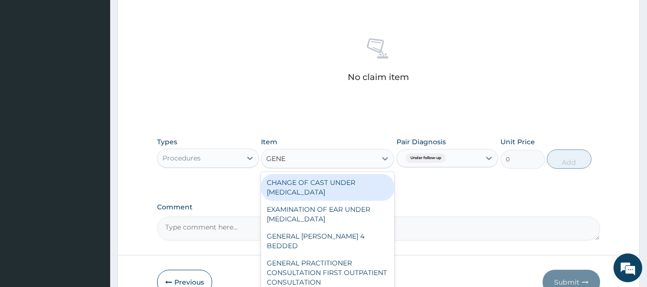
type input "GENER"
click at [325, 254] on div "GENERAL PRACTITIONER CONSULTATION FIRST OUTPATIENT CONSULTATION" at bounding box center [327, 272] width 133 height 36
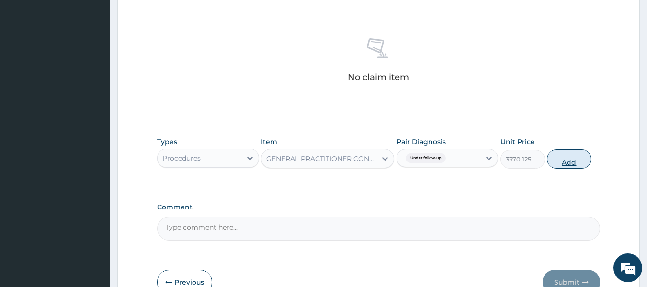
click at [577, 160] on button "Add" at bounding box center [569, 158] width 45 height 19
type input "0"
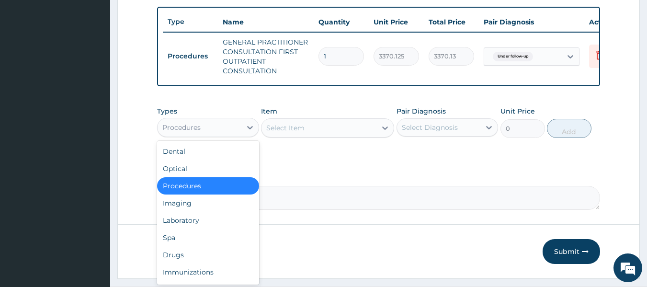
click at [192, 258] on div "Drugs" at bounding box center [208, 254] width 102 height 17
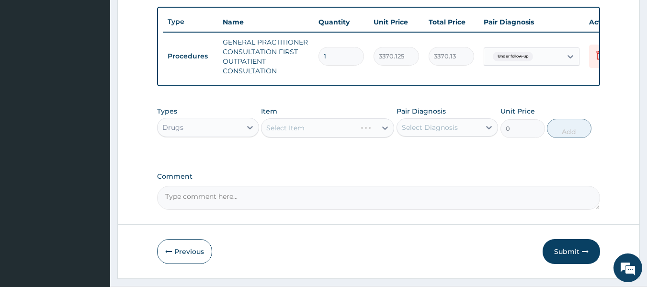
click at [369, 133] on div "Select Item" at bounding box center [327, 127] width 133 height 19
click at [456, 162] on div "Under follow-up" at bounding box center [448, 152] width 102 height 20
checkbox input "true"
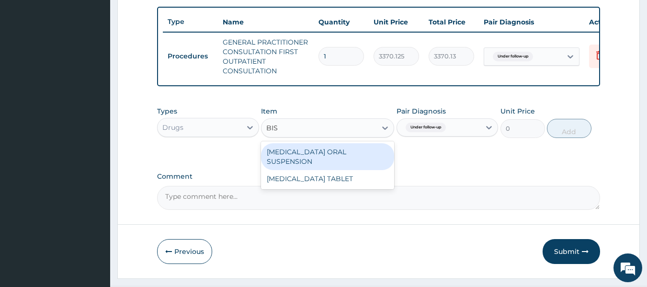
type input "BIS"
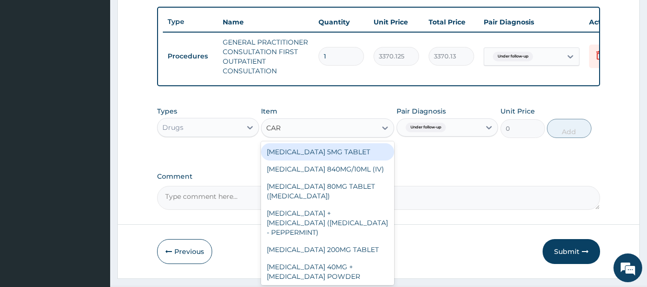
type input "CARD"
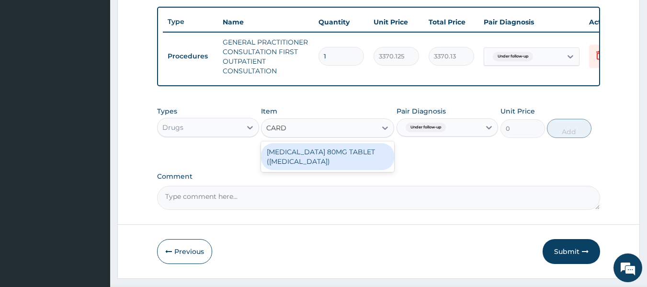
click at [348, 166] on div "TELMISARTAN 80MG TABLET (MICARDIS)" at bounding box center [327, 156] width 133 height 27
type input "1452"
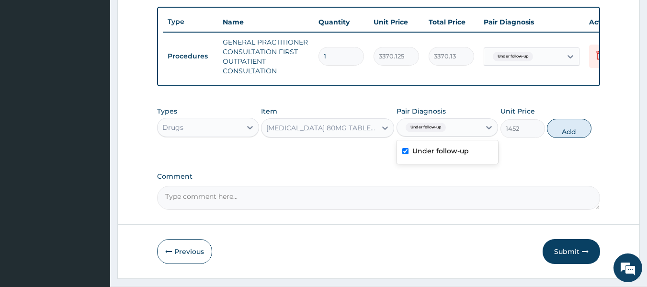
click at [467, 162] on div "Under follow-up" at bounding box center [448, 152] width 102 height 20
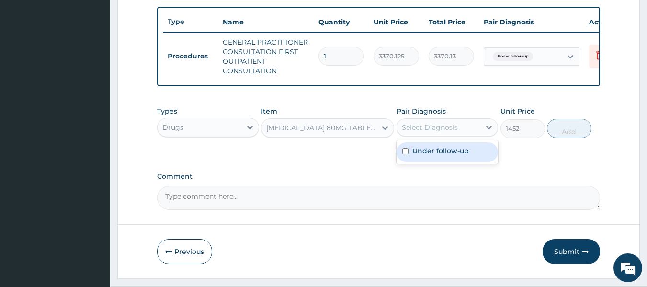
click at [452, 162] on div "Under follow-up" at bounding box center [448, 152] width 102 height 20
checkbox input "true"
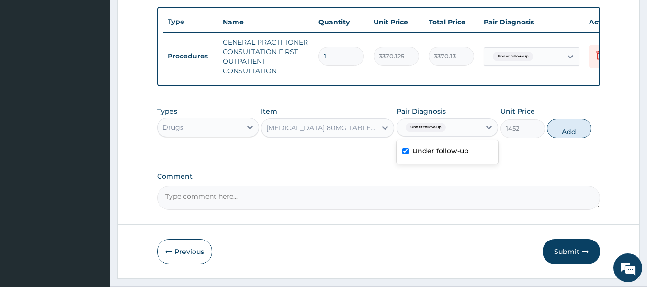
click at [577, 138] on button "Add" at bounding box center [569, 128] width 45 height 19
type input "0"
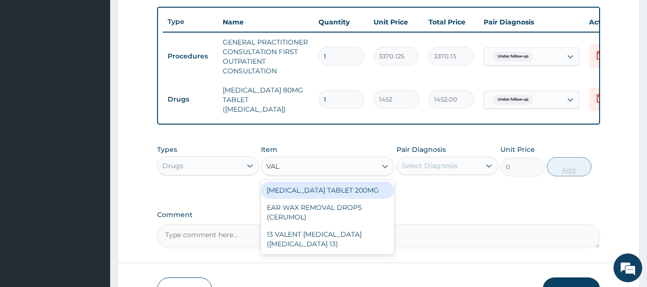
type input "VAL"
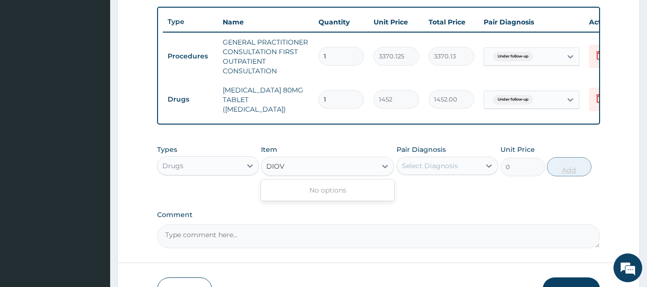
type input "DIO"
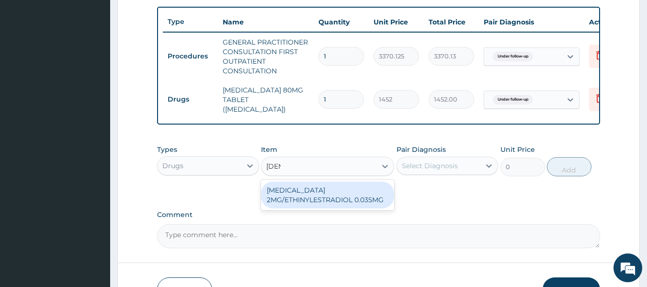
click at [328, 196] on div "[MEDICAL_DATA] 2MG/ETHINYLESTRADIOL 0.035MG" at bounding box center [327, 195] width 133 height 27
type input "7532.5"
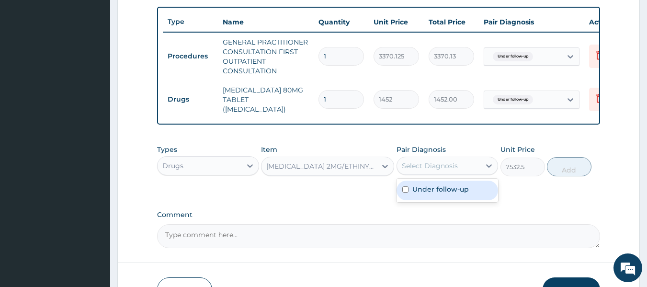
click at [465, 193] on label "Under follow-up" at bounding box center [441, 189] width 57 height 10
checkbox input "true"
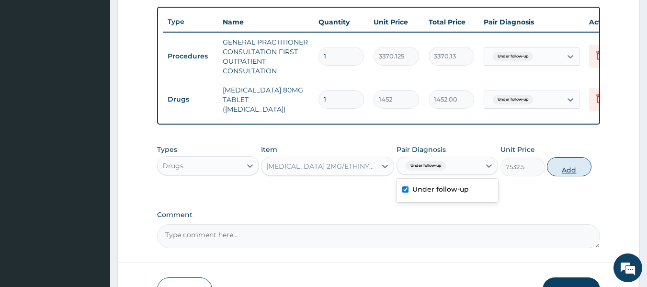
click at [570, 175] on button "Add" at bounding box center [569, 166] width 45 height 19
type input "0"
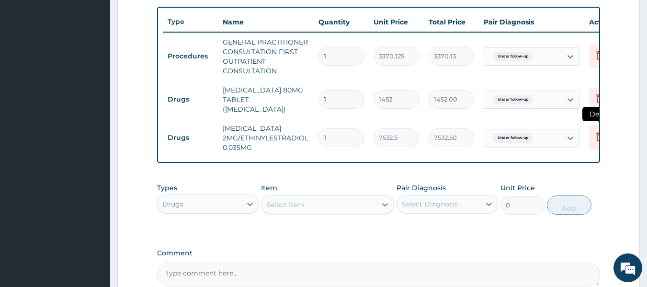
click at [598, 131] on icon at bounding box center [599, 136] width 11 height 11
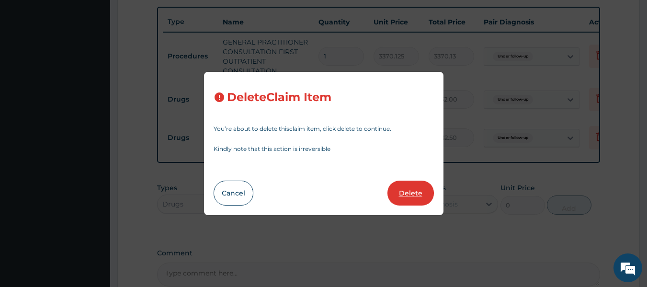
click at [420, 194] on button "Delete" at bounding box center [411, 193] width 46 height 25
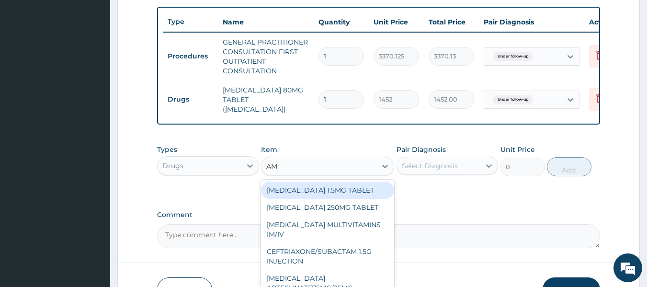
type input "AML"
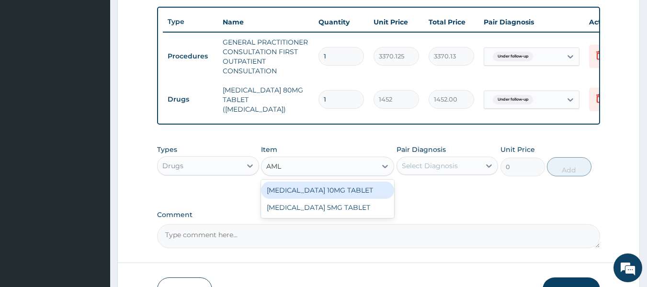
click at [344, 192] on div "[MEDICAL_DATA] 10MG TABLET" at bounding box center [327, 190] width 133 height 17
type input "100"
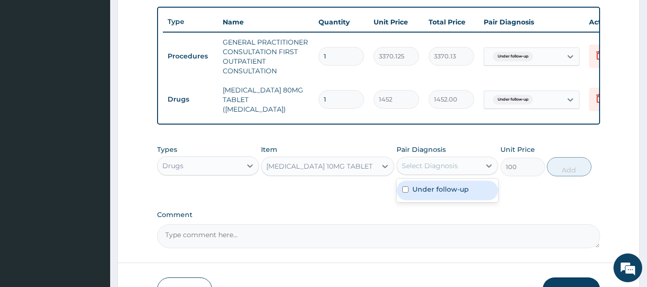
click at [472, 196] on div "Under follow-up" at bounding box center [448, 191] width 102 height 20
checkbox input "true"
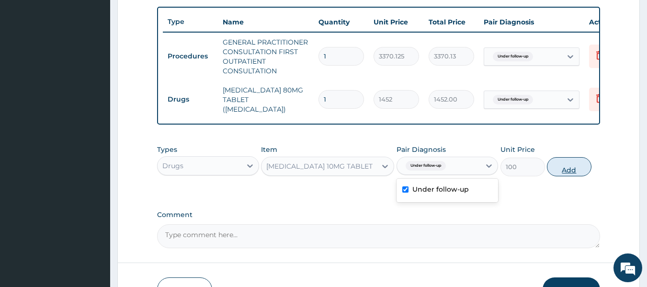
click at [572, 174] on button "Add" at bounding box center [569, 166] width 45 height 19
type input "0"
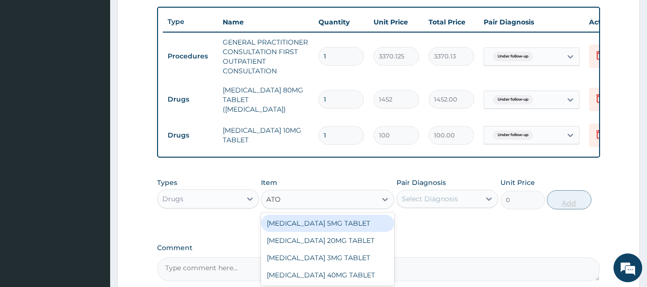
type input "ATO"
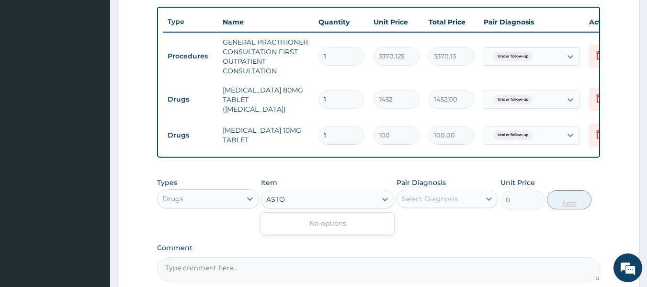
type input "AST"
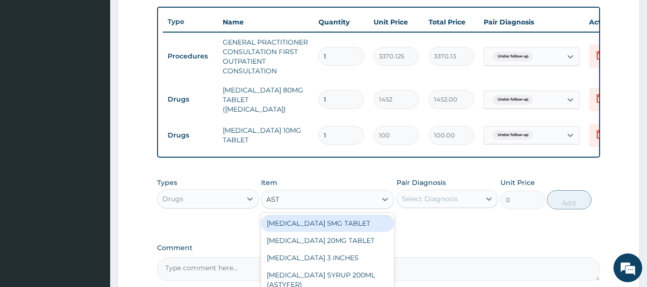
click at [361, 242] on div "[MEDICAL_DATA] 20MG TABLET" at bounding box center [327, 240] width 133 height 17
type input "155.25"
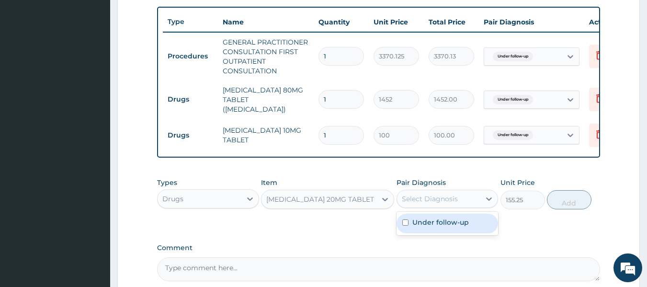
click at [463, 232] on div "Under follow-up" at bounding box center [448, 224] width 102 height 20
checkbox input "true"
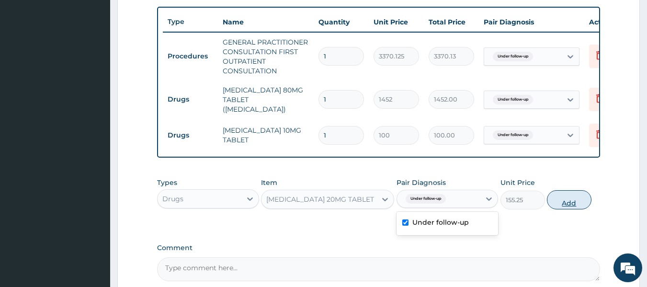
click at [574, 205] on button "Add" at bounding box center [569, 199] width 45 height 19
type input "0"
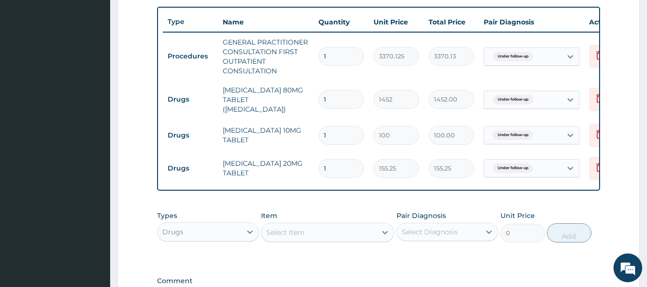
click at [350, 100] on input "1" at bounding box center [342, 99] width 46 height 19
type input "0.00"
type input "6"
type input "8712.00"
type input "60"
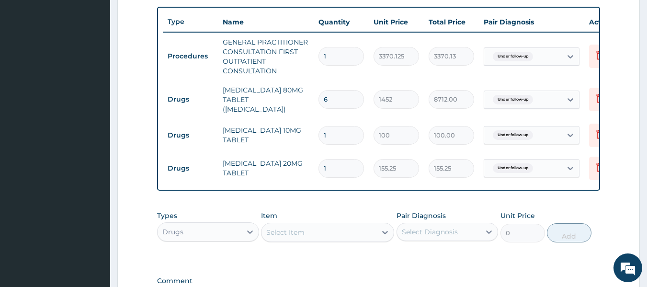
type input "87120.00"
type input "60"
click at [340, 134] on input "1" at bounding box center [342, 135] width 46 height 19
type input "0.00"
type input "6"
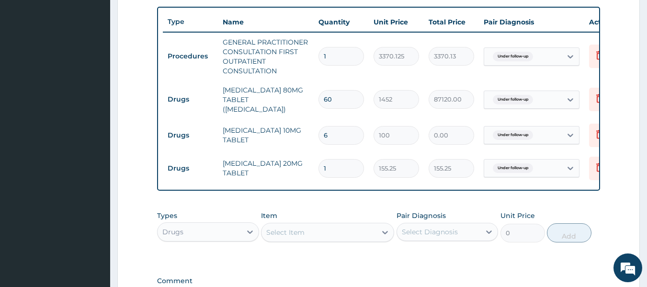
type input "600.00"
type input "60"
type input "6000.00"
type input "60"
click at [342, 159] on input "1" at bounding box center [342, 168] width 46 height 19
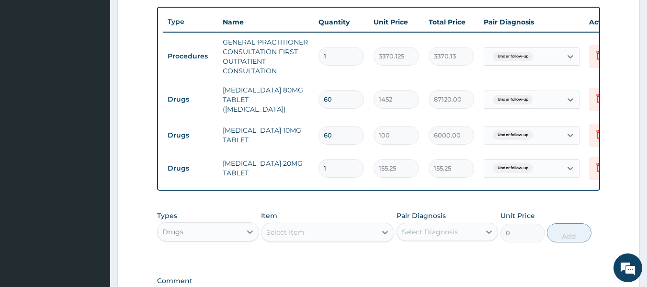
type input "0.00"
type input "6"
type input "931.50"
type input "60"
type input "9315.00"
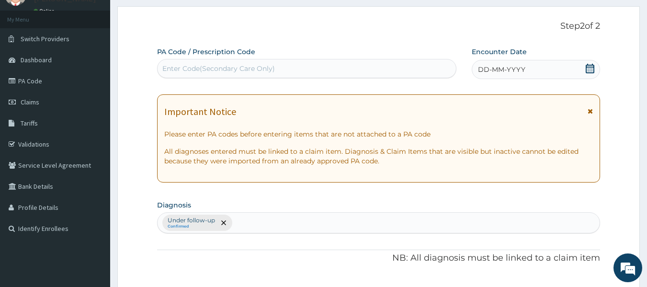
scroll to position [0, 0]
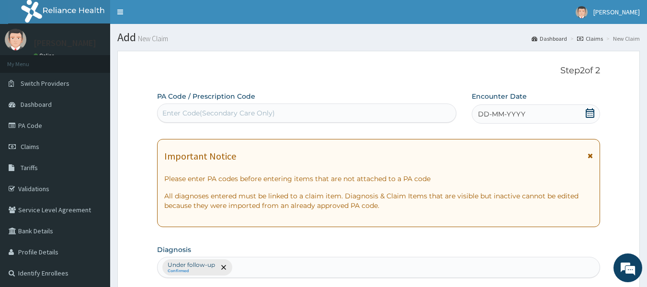
type input "60"
click at [507, 113] on span "DD-MM-YYYY" at bounding box center [501, 114] width 47 height 10
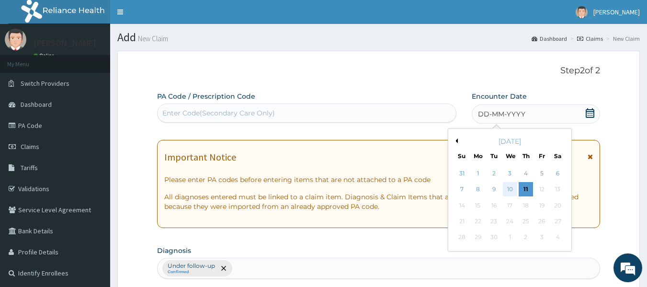
click at [511, 192] on div "10" at bounding box center [510, 190] width 14 height 14
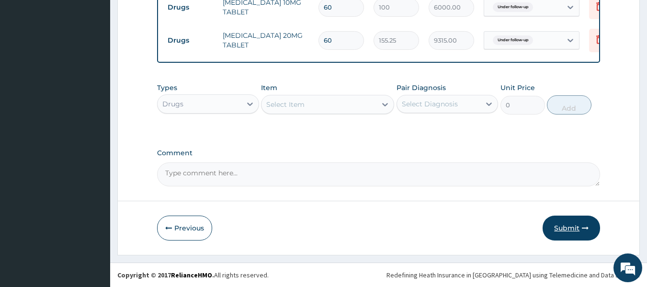
click at [567, 237] on button "Submit" at bounding box center [571, 228] width 57 height 25
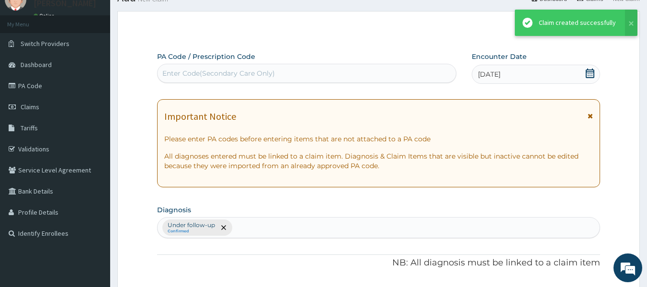
scroll to position [480, 0]
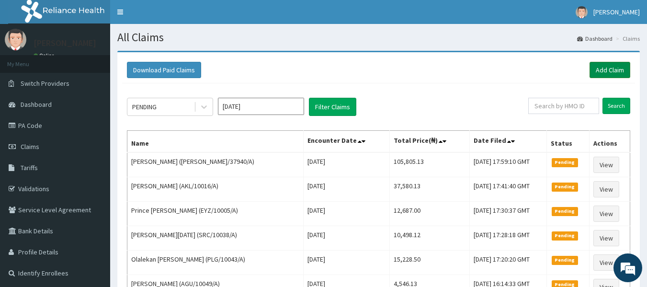
click at [608, 66] on link "Add Claim" at bounding box center [610, 70] width 41 height 16
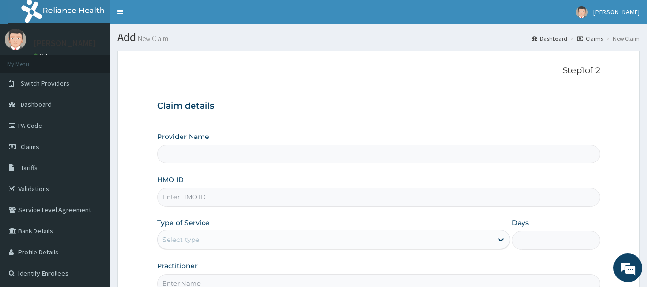
type input "Reliance Family Clinics (RFC) - [GEOGRAPHIC_DATA]"
click at [216, 195] on input "HMO ID" at bounding box center [379, 197] width 444 height 19
paste input "YSS/10035/A"
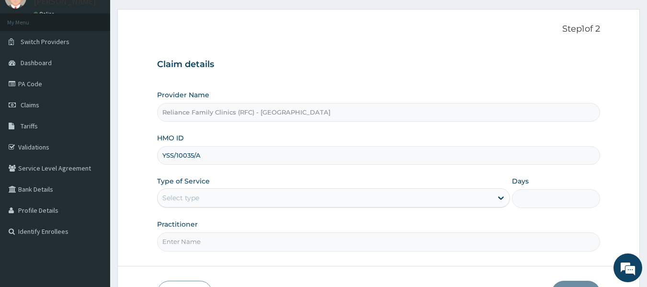
scroll to position [75, 0]
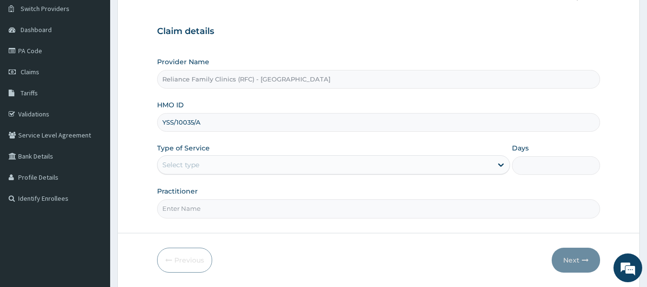
type input "YSS/10035/A"
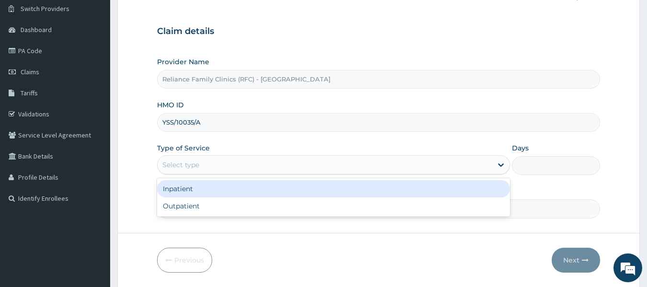
click at [225, 207] on div "Outpatient" at bounding box center [333, 205] width 353 height 17
type input "1"
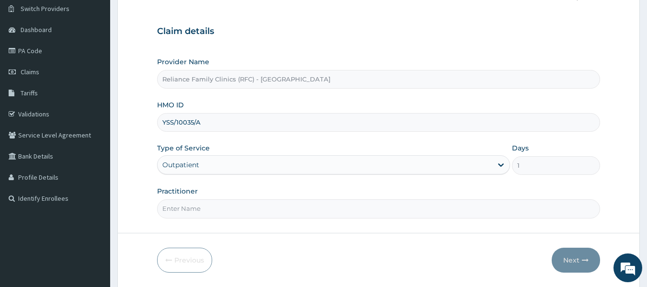
click at [229, 206] on input "Practitioner" at bounding box center [379, 208] width 444 height 19
type input "locum"
click at [578, 261] on button "Next" at bounding box center [576, 260] width 48 height 25
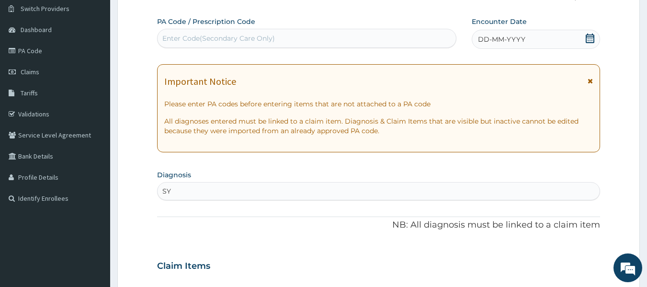
type input "S"
type input "DOE"
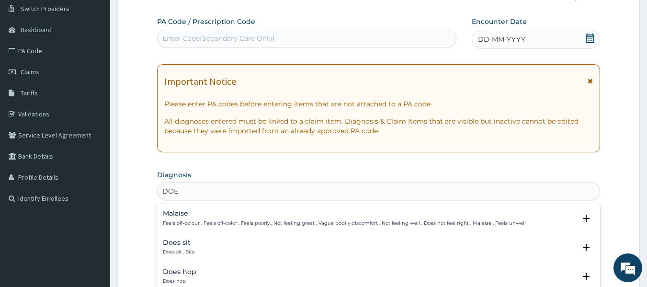
click at [289, 223] on p "Feels off-colour , Feels off-color , Feels poorly , Not feeling great , Vague b…" at bounding box center [344, 223] width 363 height 7
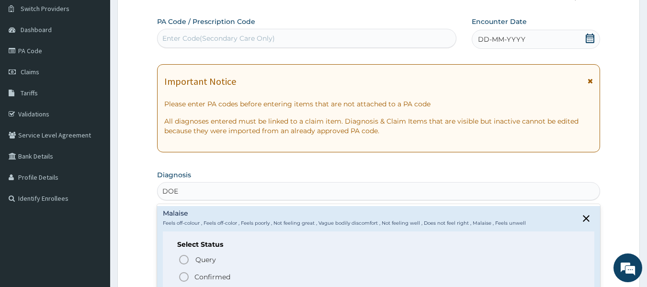
click at [240, 278] on span "Confirmed" at bounding box center [379, 276] width 402 height 11
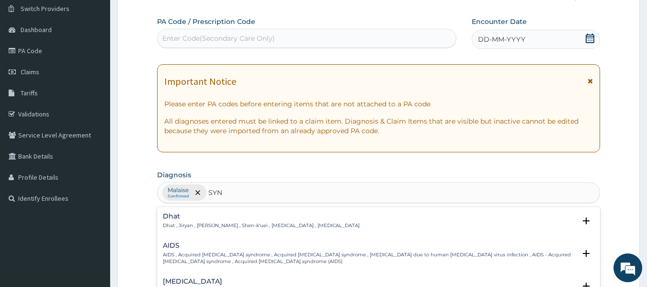
type input "SYNC"
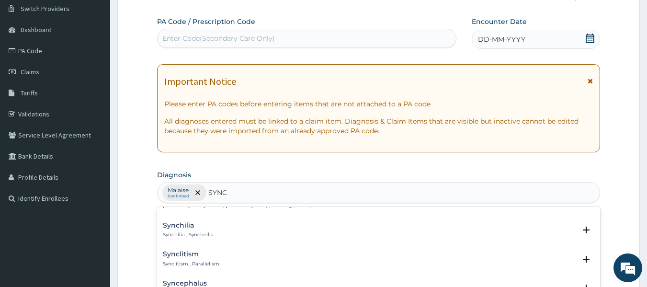
scroll to position [0, 0]
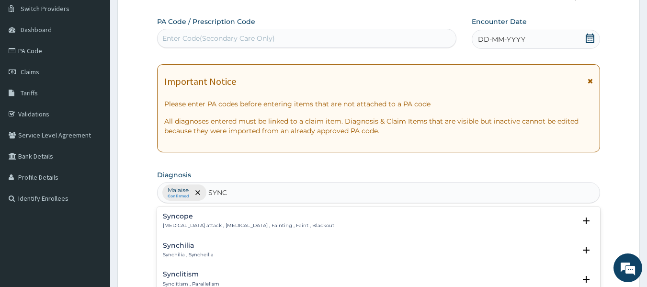
click at [248, 220] on h4 "Syncope" at bounding box center [249, 216] width 172 height 7
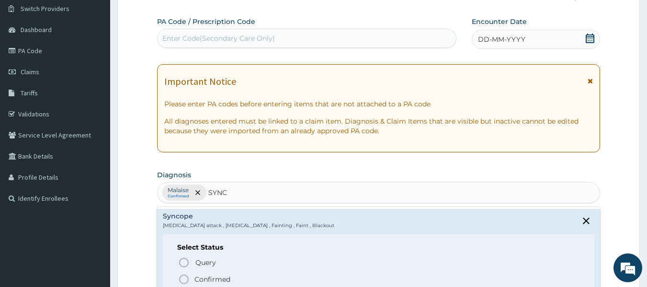
click at [242, 281] on span "Confirmed" at bounding box center [379, 279] width 402 height 11
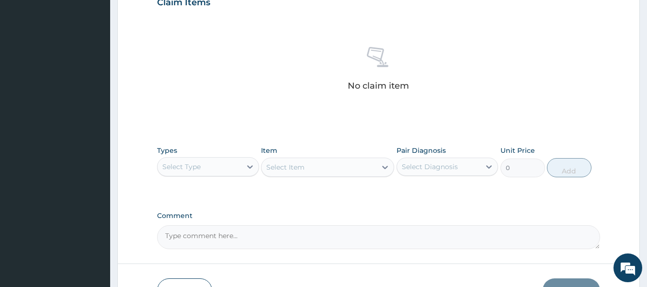
scroll to position [342, 0]
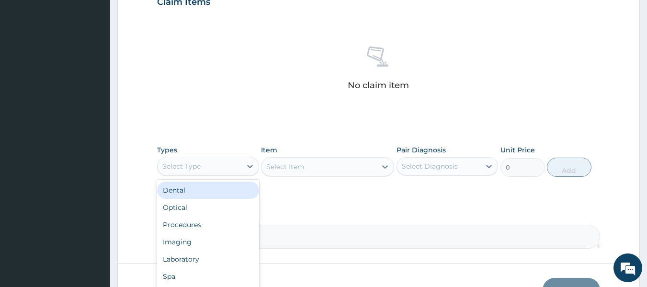
click at [208, 225] on div "Procedures" at bounding box center [208, 224] width 102 height 17
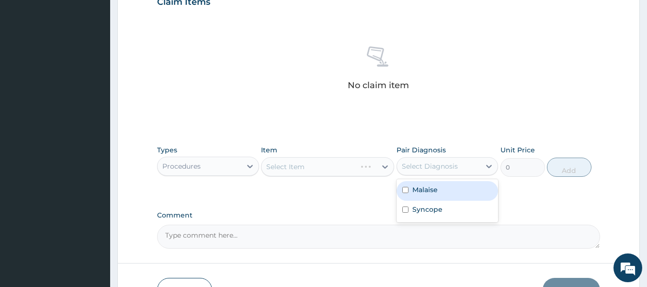
click at [444, 192] on div "Malaise" at bounding box center [448, 191] width 102 height 20
checkbox input "true"
click at [444, 219] on div "Syncope" at bounding box center [448, 211] width 102 height 20
checkbox input "true"
click at [352, 163] on div "Select Item" at bounding box center [327, 166] width 133 height 19
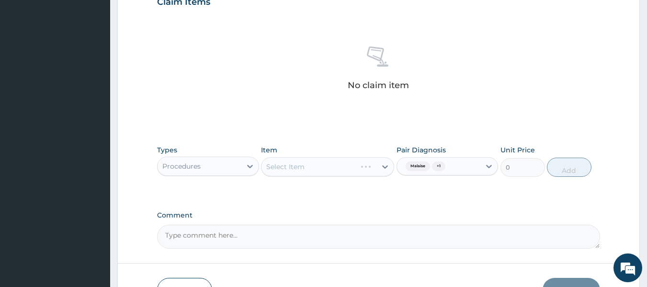
click at [350, 174] on div "Select Item" at bounding box center [327, 166] width 133 height 19
click at [349, 163] on div "Select Item" at bounding box center [327, 166] width 133 height 19
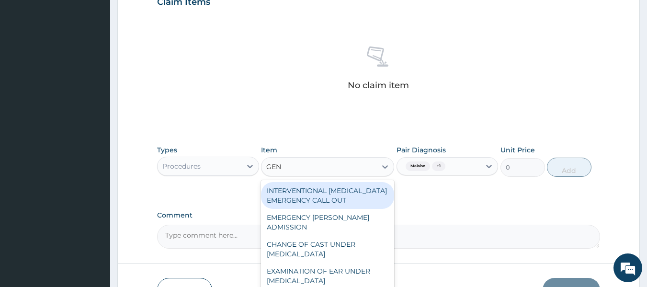
type input "GENE"
click at [328, 272] on div "GENERAL PRACTITIONER CONSULTATION FIRST OUTPATIENT CONSULTATION" at bounding box center [327, 281] width 133 height 36
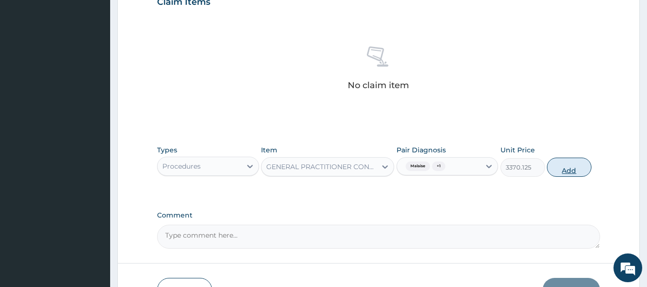
click at [569, 170] on button "Add" at bounding box center [569, 167] width 45 height 19
type input "0"
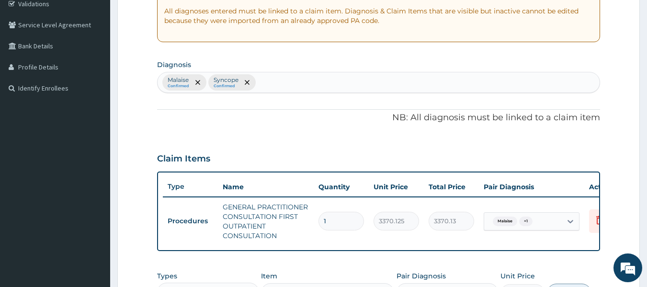
scroll to position [169, 0]
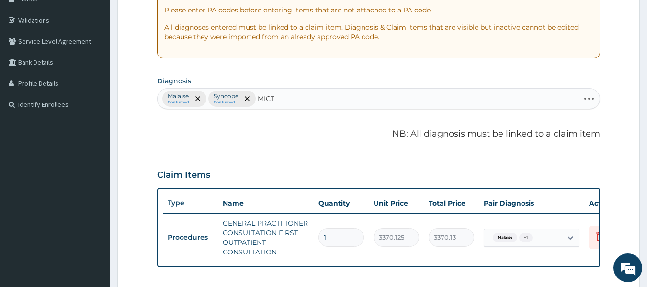
type input "MICTU"
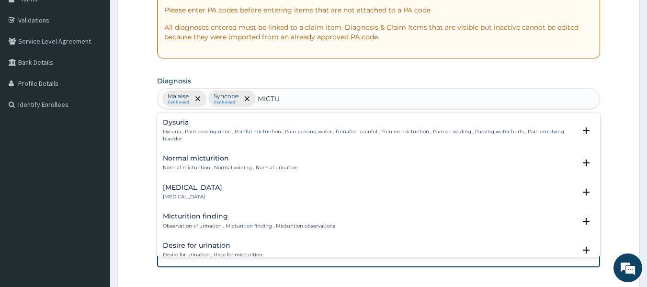
click at [208, 193] on div "[MEDICAL_DATA] [MEDICAL_DATA]" at bounding box center [192, 192] width 59 height 17
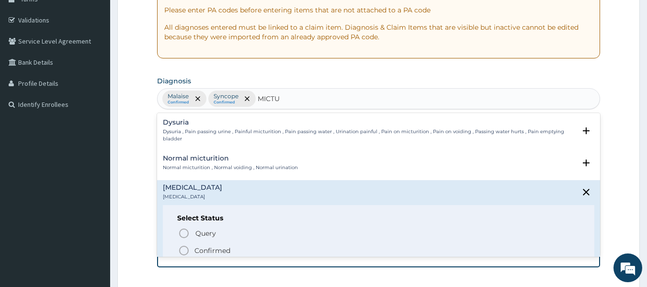
click at [238, 250] on span "Confirmed" at bounding box center [379, 250] width 402 height 11
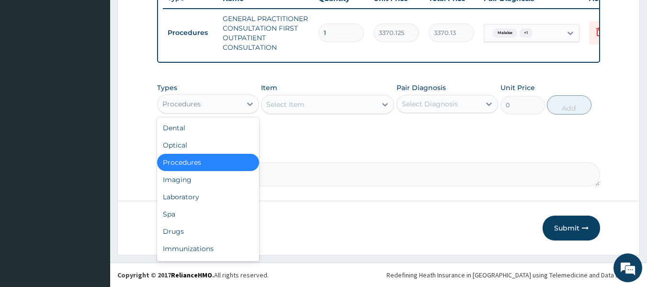
scroll to position [379, 0]
click at [189, 237] on div "Drugs" at bounding box center [208, 231] width 102 height 17
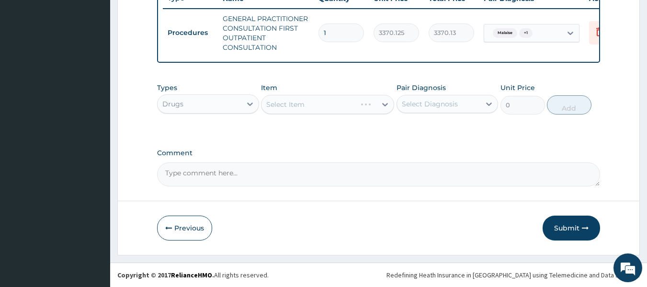
click at [337, 105] on div "Select Item" at bounding box center [327, 104] width 133 height 19
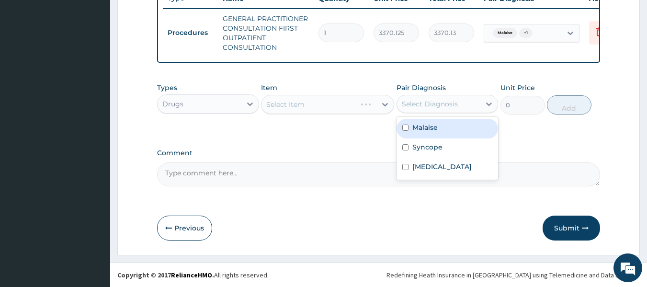
click at [447, 133] on div "Malaise" at bounding box center [448, 129] width 102 height 20
checkbox input "true"
click at [449, 155] on div "Syncope" at bounding box center [448, 148] width 102 height 20
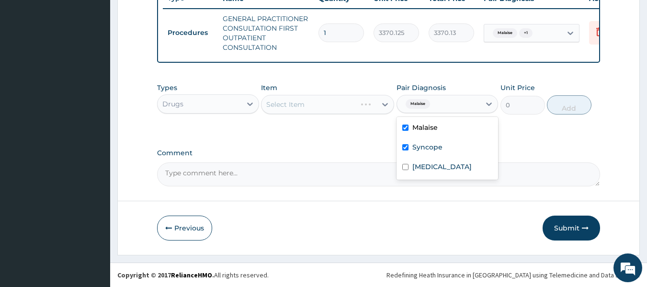
checkbox input "true"
click at [464, 177] on div "Micturition syncope" at bounding box center [448, 168] width 102 height 20
checkbox input "true"
click at [340, 101] on div "Select Item" at bounding box center [327, 104] width 133 height 19
click at [349, 105] on div "Select Item" at bounding box center [327, 104] width 133 height 19
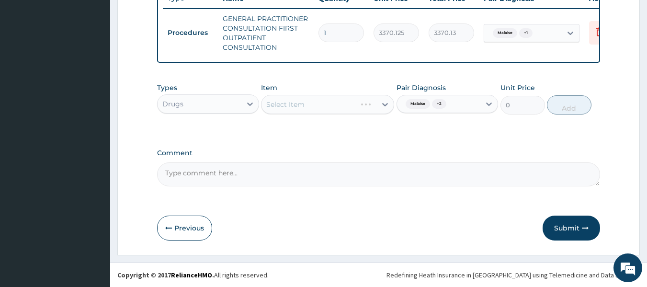
click at [338, 111] on div "Select Item" at bounding box center [327, 104] width 133 height 19
click at [328, 106] on div "Select Item" at bounding box center [327, 104] width 133 height 19
click at [322, 106] on div "Select Item" at bounding box center [327, 104] width 133 height 19
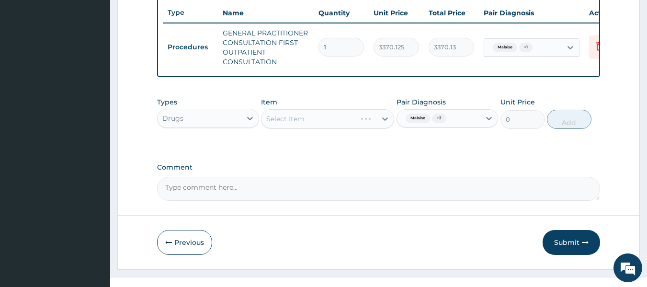
scroll to position [380, 0]
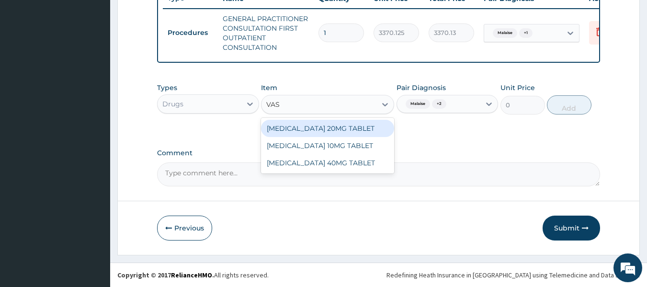
type input "VAS"
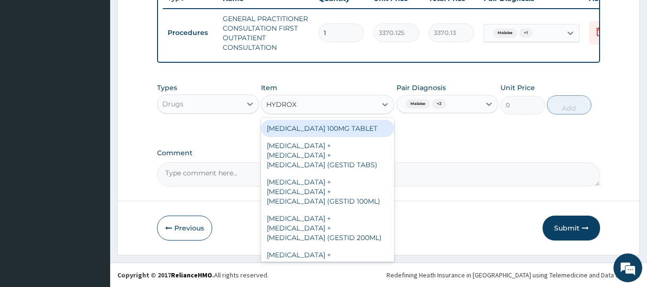
type input "HYDROX"
type input "HYDROXY"
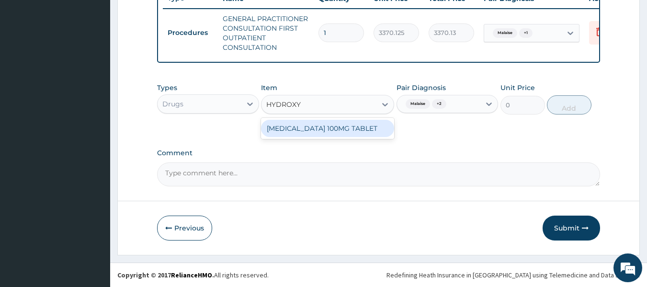
click at [337, 126] on div "HYDROXYUREA 100MG TABLET" at bounding box center [327, 128] width 133 height 17
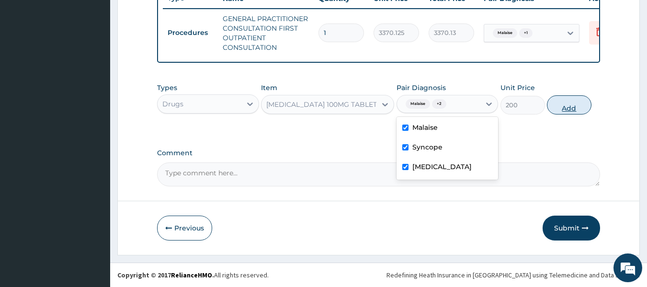
click at [570, 106] on button "Add" at bounding box center [569, 104] width 45 height 19
type input "0"
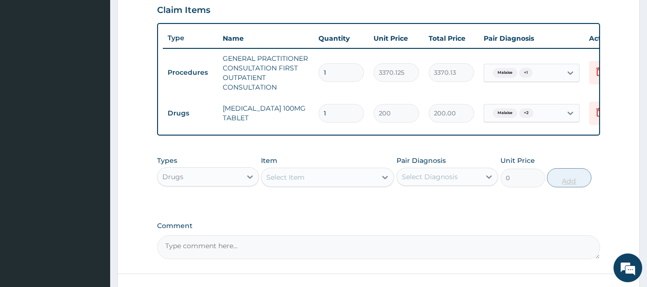
scroll to position [333, 0]
click at [347, 114] on input "1" at bounding box center [342, 113] width 46 height 19
type input "0.00"
type input "5"
type input "1000.00"
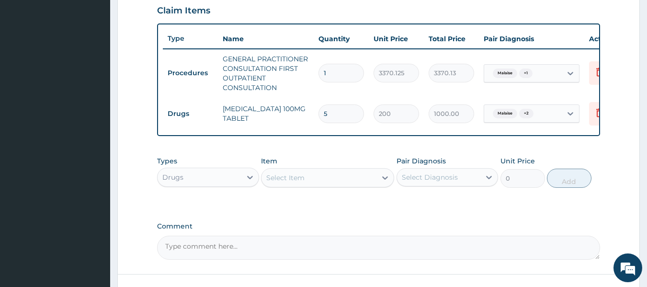
type input "56"
type input "11200.00"
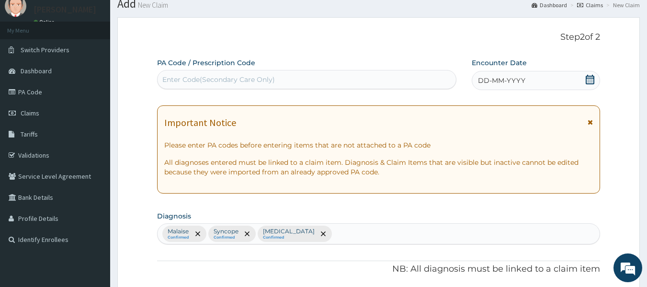
scroll to position [0, 0]
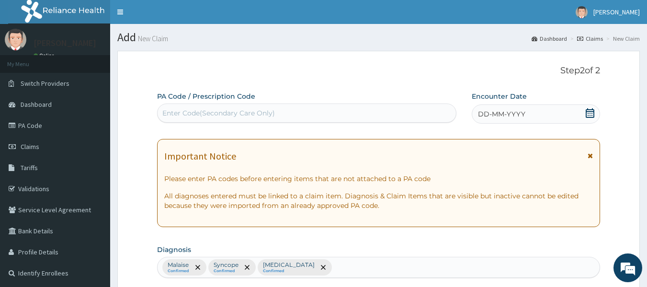
type input "56"
click at [496, 114] on span "DD-MM-YYYY" at bounding box center [501, 114] width 47 height 10
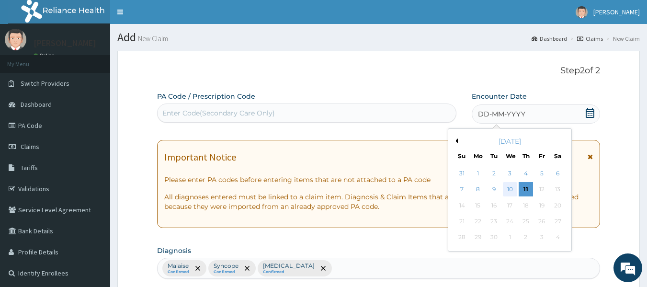
click at [509, 190] on div "10" at bounding box center [510, 190] width 14 height 14
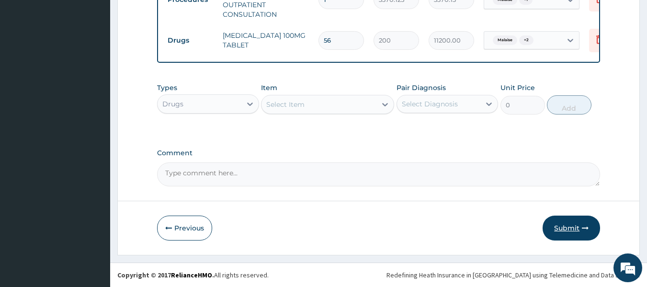
click at [565, 226] on button "Submit" at bounding box center [571, 228] width 57 height 25
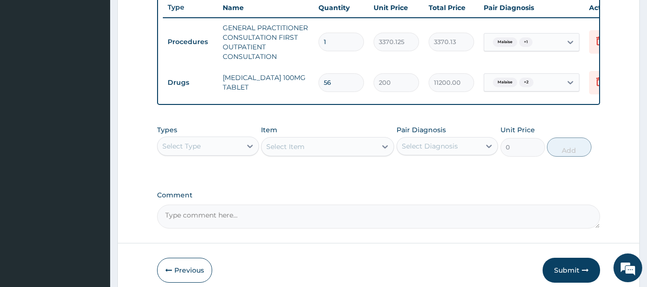
scroll to position [413, 0]
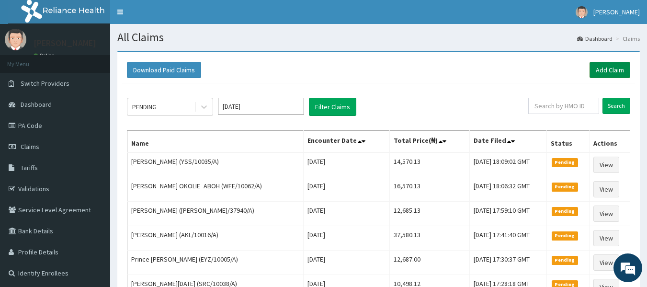
click at [606, 68] on link "Add Claim" at bounding box center [610, 70] width 41 height 16
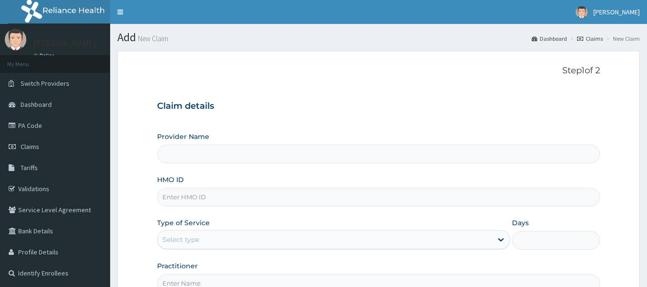
type input "Reliance Family Clinics (RFC) - [GEOGRAPHIC_DATA]"
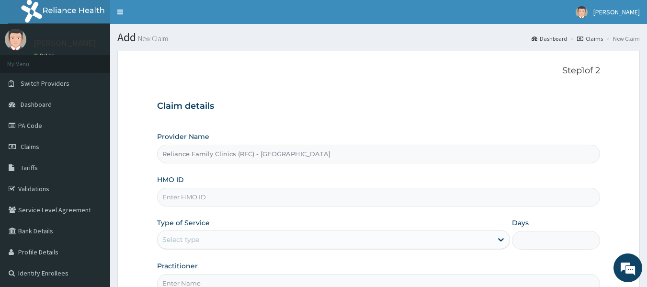
click at [212, 193] on input "HMO ID" at bounding box center [379, 197] width 444 height 19
paste input "WFE/10062/A"
type input "WFE/10062/A"
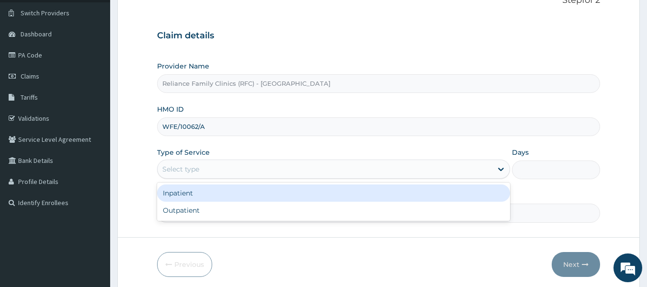
scroll to position [71, 0]
click at [221, 214] on div "Outpatient" at bounding box center [333, 209] width 353 height 17
type input "1"
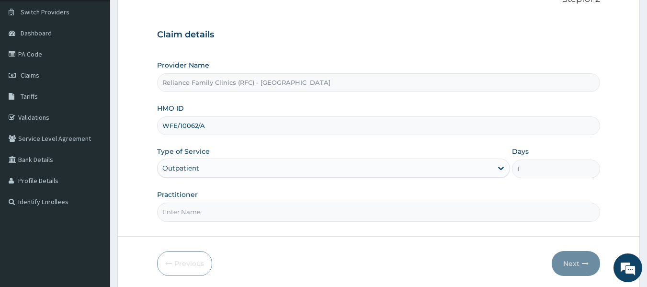
click at [239, 212] on input "Practitioner" at bounding box center [379, 212] width 444 height 19
type input "locum"
click at [578, 264] on button "Next" at bounding box center [576, 263] width 48 height 25
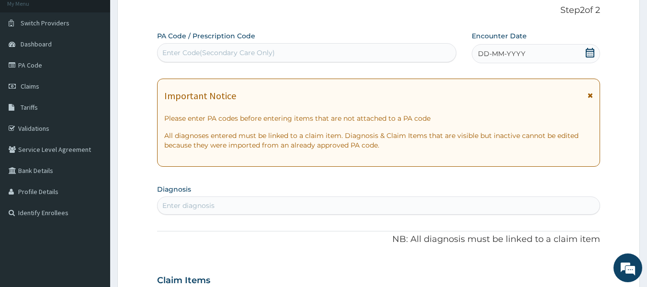
scroll to position [61, 0]
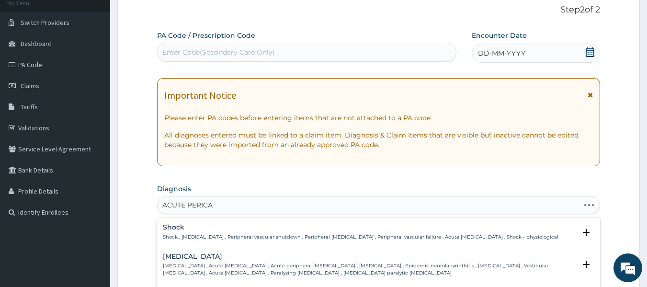
type input "ACUTE PERICAR"
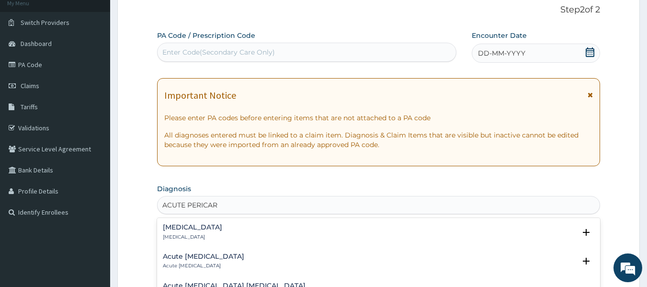
click at [215, 230] on h4 "Acute pericarditis" at bounding box center [192, 227] width 59 height 7
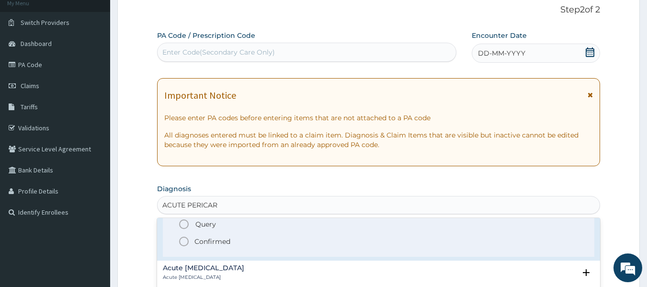
scroll to position [51, 0]
click at [235, 238] on span "Confirmed" at bounding box center [379, 239] width 402 height 11
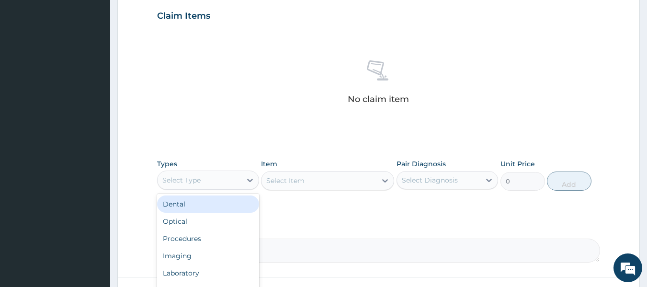
scroll to position [340, 0]
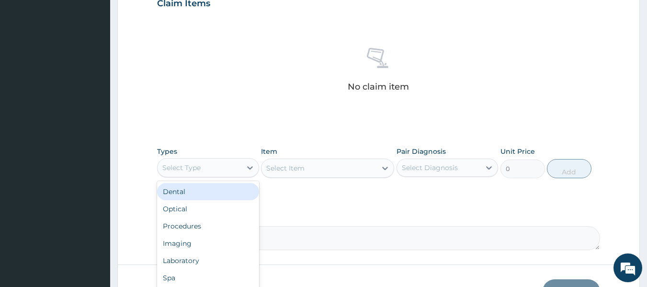
click at [206, 231] on div "Procedures" at bounding box center [208, 226] width 102 height 17
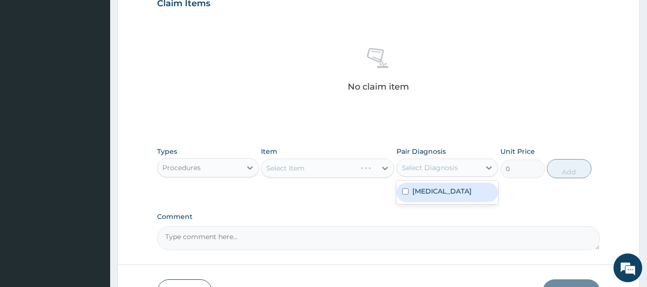
click at [460, 201] on div "Acute pericarditis" at bounding box center [448, 193] width 102 height 20
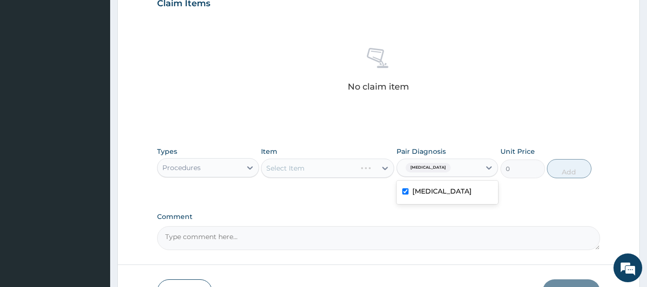
checkbox input "true"
click at [333, 170] on div "Select Item" at bounding box center [327, 168] width 133 height 19
click at [337, 177] on div "Select Item" at bounding box center [327, 168] width 133 height 19
click at [358, 169] on div "Select Item" at bounding box center [327, 168] width 133 height 19
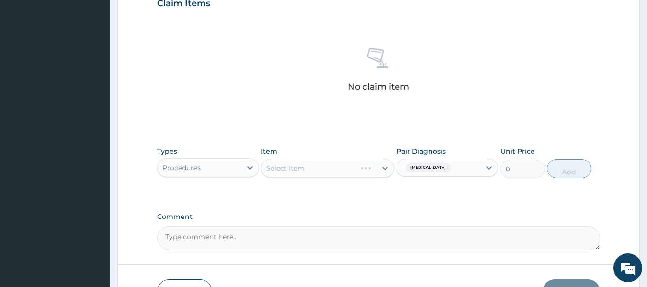
click at [348, 179] on div "Types Procedures Item Select Item Pair Diagnosis Acute pericarditis Unit Price …" at bounding box center [379, 162] width 444 height 41
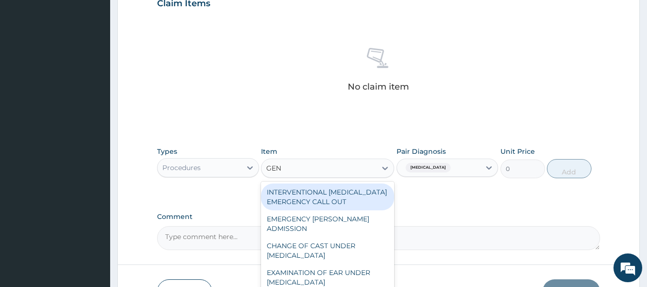
type input "GENE"
click at [338, 272] on div "GENERAL PRACTITIONER CONSULTATION FIRST OUTPATIENT CONSULTATION" at bounding box center [327, 282] width 133 height 36
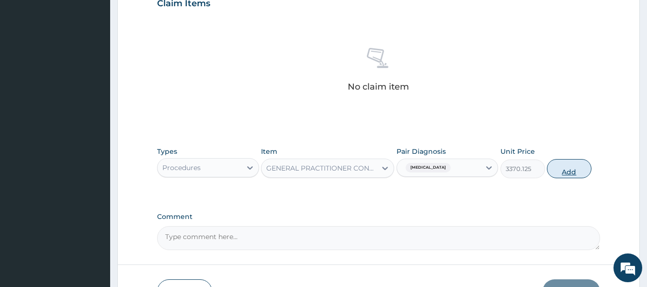
click at [580, 170] on button "Add" at bounding box center [569, 168] width 45 height 19
type input "0"
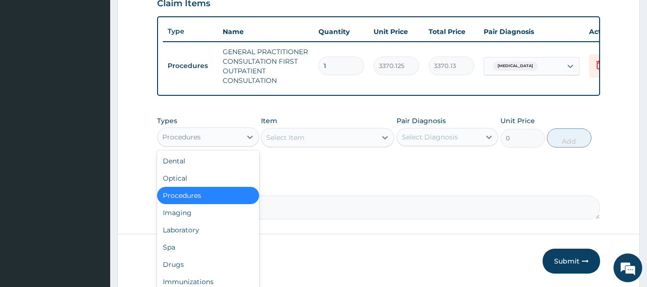
click at [193, 273] on div "Drugs" at bounding box center [208, 264] width 102 height 17
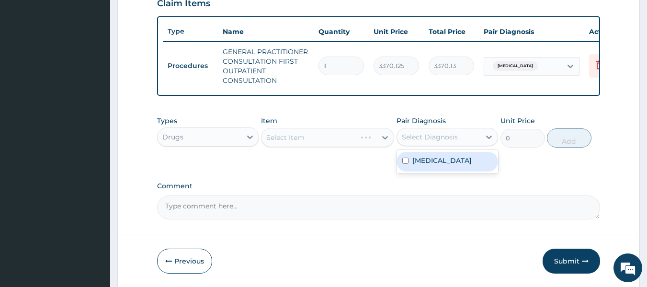
click at [452, 165] on label "[MEDICAL_DATA]" at bounding box center [442, 161] width 59 height 10
checkbox input "true"
click at [336, 144] on div "Select Item" at bounding box center [327, 137] width 133 height 19
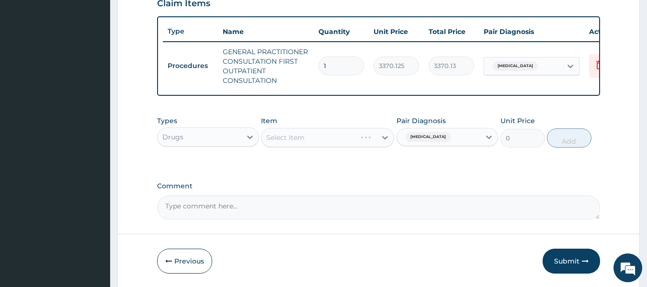
click at [342, 137] on div "Select Item" at bounding box center [327, 137] width 133 height 19
click at [350, 137] on div "Select Item" at bounding box center [327, 137] width 133 height 19
click at [347, 131] on div "Item Select Item" at bounding box center [327, 132] width 133 height 32
click at [337, 135] on div "Select Item" at bounding box center [327, 137] width 133 height 19
click at [339, 141] on div "Select Item" at bounding box center [327, 137] width 133 height 19
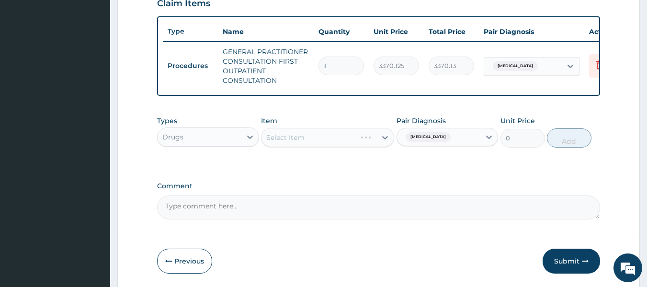
click at [337, 147] on div "Select Item" at bounding box center [327, 137] width 133 height 19
click at [337, 145] on div "Select Item" at bounding box center [309, 137] width 95 height 15
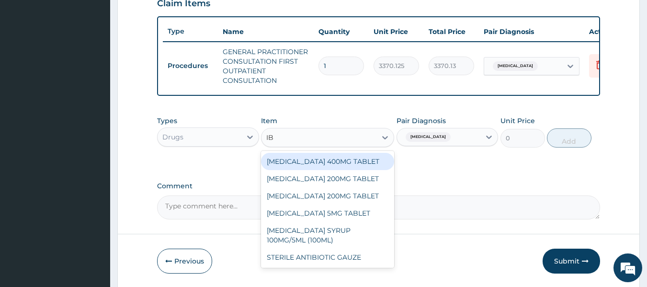
type input "IBU"
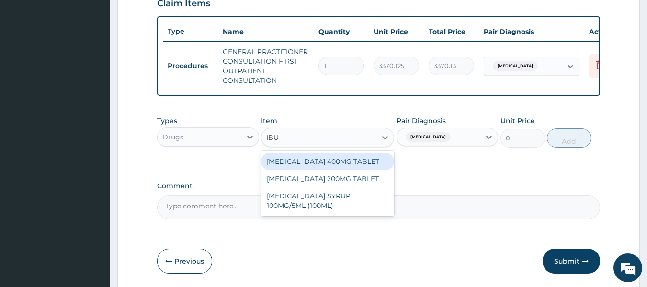
click at [348, 187] on div "[MEDICAL_DATA] 200MG TABLET" at bounding box center [327, 178] width 133 height 17
type input "149.5"
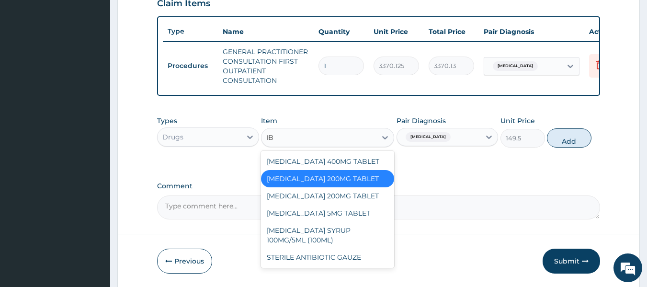
scroll to position [0, 0]
type input "IBU"
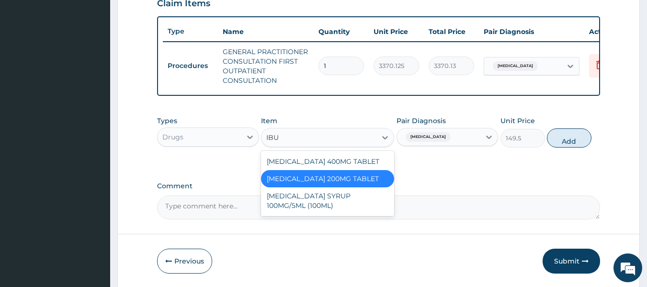
click at [350, 167] on div "[MEDICAL_DATA] 400MG TABLET" at bounding box center [327, 161] width 133 height 17
type input "156"
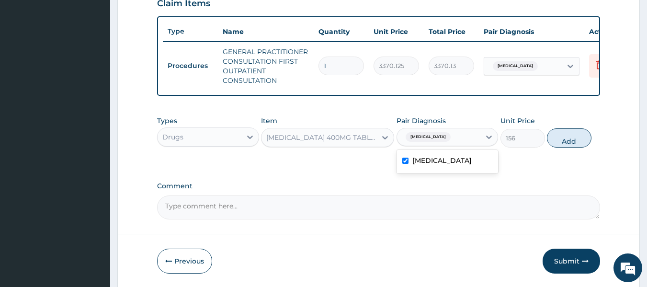
click at [447, 172] on div "[MEDICAL_DATA]" at bounding box center [448, 162] width 102 height 20
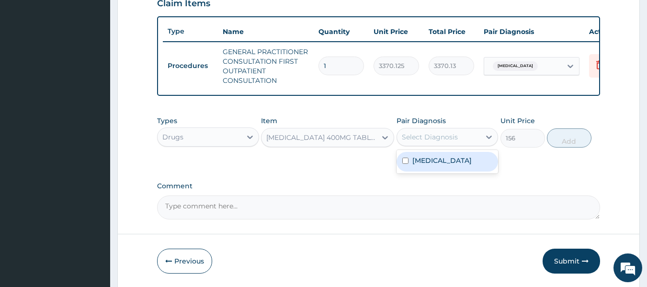
click at [448, 165] on label "[MEDICAL_DATA]" at bounding box center [442, 161] width 59 height 10
checkbox input "true"
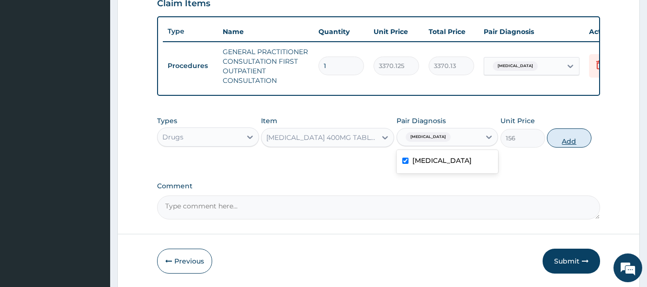
click at [571, 148] on button "Add" at bounding box center [569, 137] width 45 height 19
type input "0"
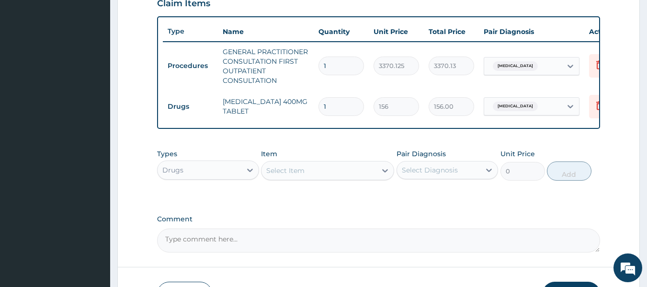
click at [341, 103] on input "1" at bounding box center [342, 106] width 46 height 19
type input "0.00"
type input "2"
type input "312.00"
type input "21"
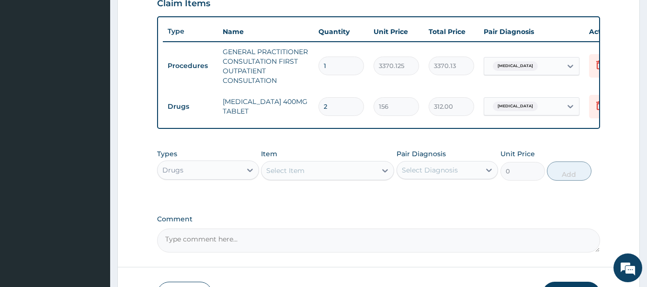
type input "3276.00"
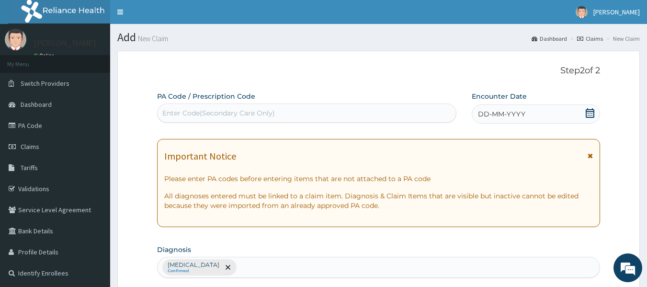
type input "21"
click at [505, 109] on div "DD-MM-YYYY" at bounding box center [536, 113] width 128 height 19
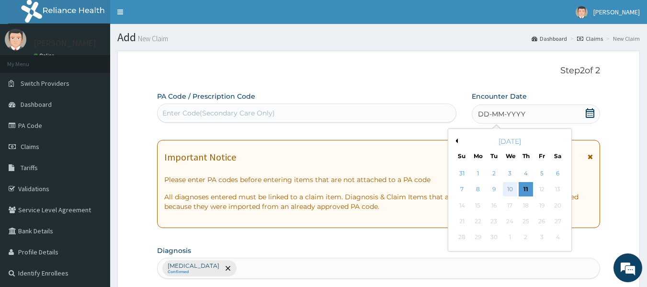
click at [511, 192] on div "10" at bounding box center [510, 190] width 14 height 14
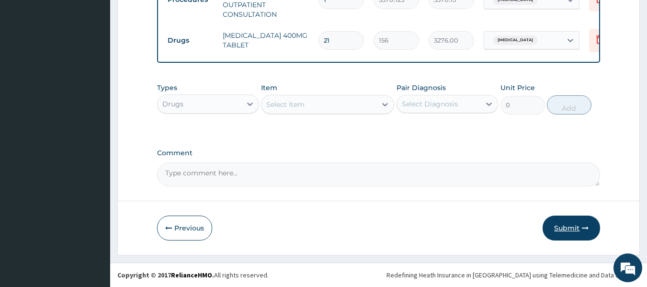
click at [572, 220] on button "Submit" at bounding box center [571, 228] width 57 height 25
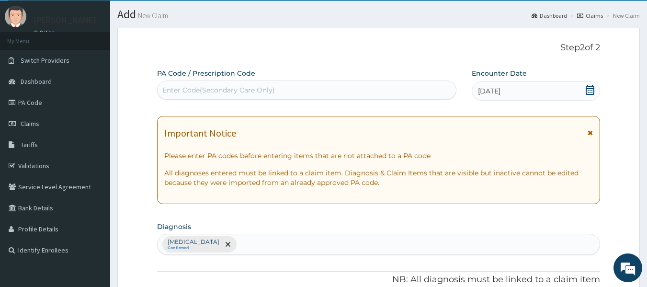
scroll to position [16, 0]
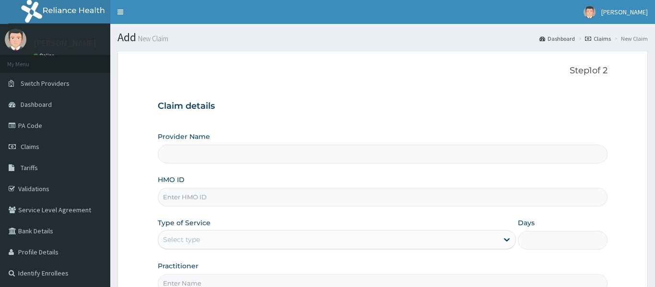
type input "Reliance Family Clinics (RFC) - [GEOGRAPHIC_DATA]"
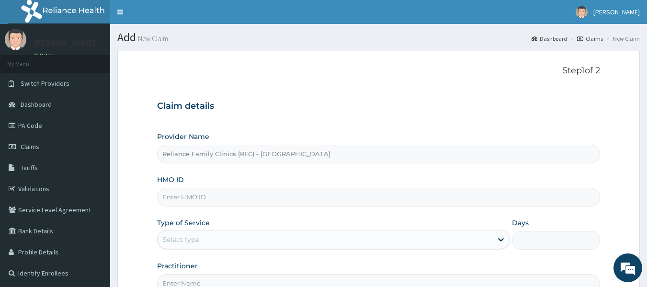
click at [199, 193] on input "HMO ID" at bounding box center [379, 197] width 444 height 19
paste input "WFE/10062/A"
type input "WFE/10062/A"
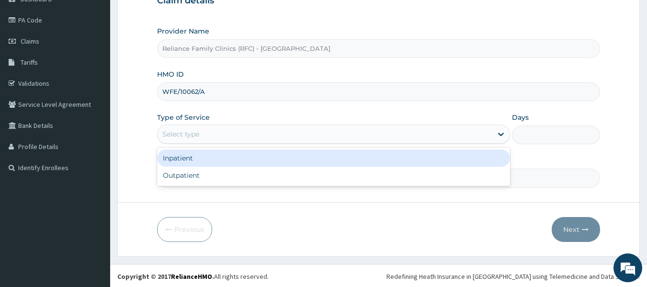
scroll to position [107, 0]
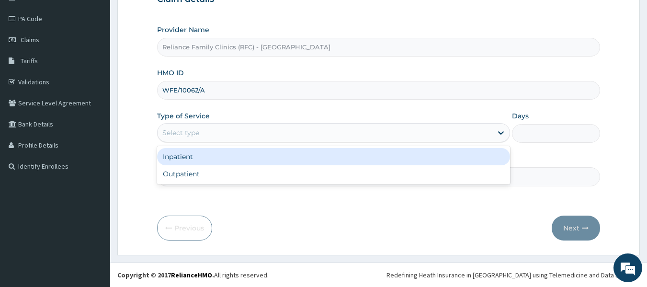
click at [196, 174] on div "Outpatient" at bounding box center [333, 173] width 353 height 17
type input "1"
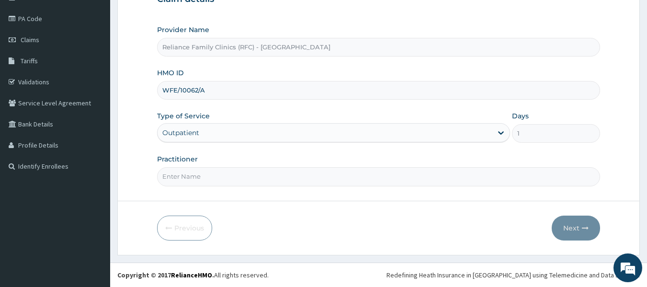
click at [209, 175] on input "Practitioner" at bounding box center [379, 176] width 444 height 19
type input "locum"
click at [580, 230] on button "Next" at bounding box center [576, 228] width 48 height 25
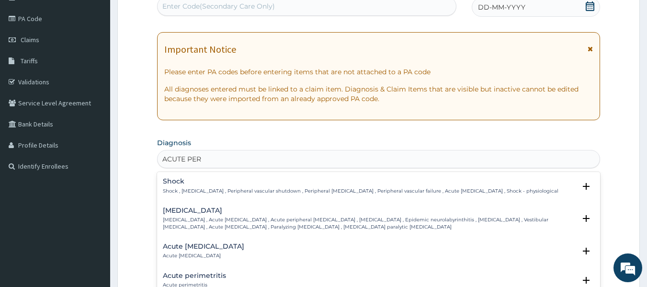
type input "ACUTE PERI"
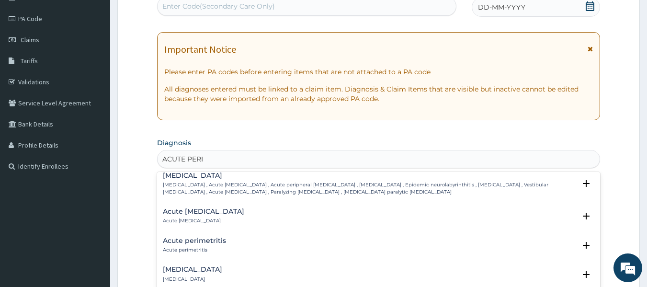
scroll to position [61, 0]
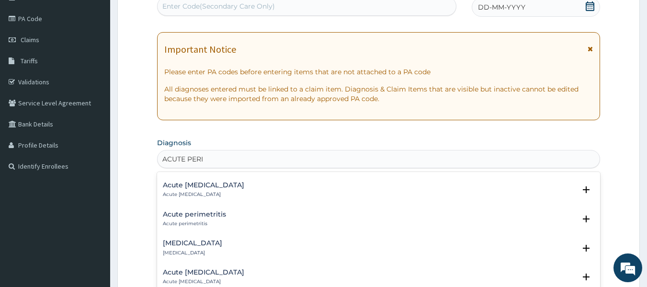
click at [175, 243] on h4 "Acute pericarditis" at bounding box center [192, 243] width 59 height 7
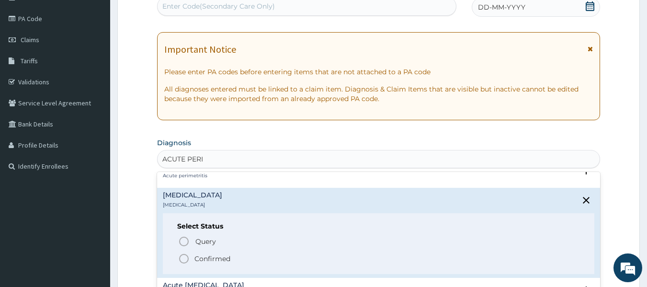
scroll to position [125, 0]
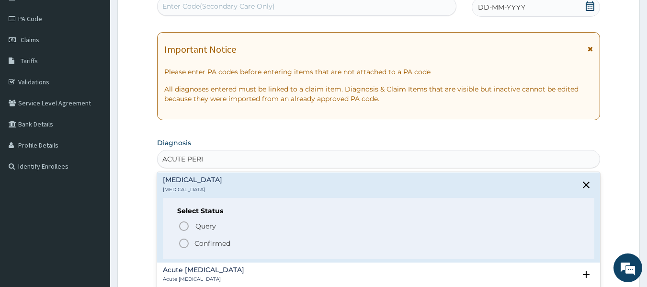
click at [233, 244] on span "Confirmed" at bounding box center [379, 243] width 402 height 11
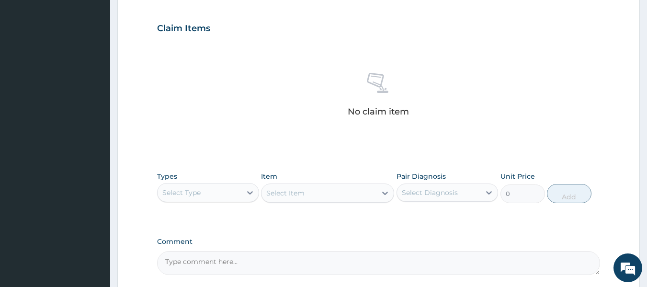
scroll to position [317, 0]
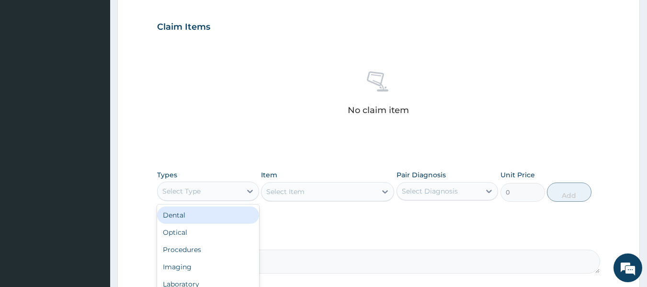
click at [206, 252] on div "Procedures" at bounding box center [208, 249] width 102 height 17
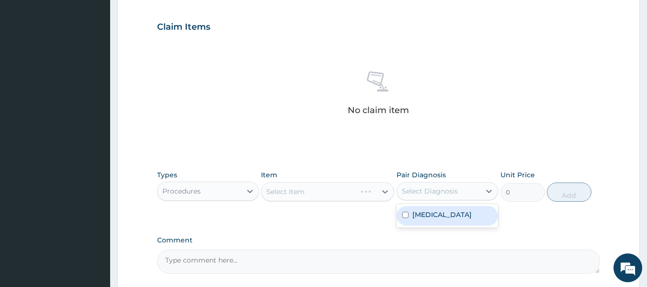
click at [437, 211] on label "Acute pericarditis" at bounding box center [442, 215] width 59 height 10
checkbox input "true"
click at [323, 187] on div "Select Item" at bounding box center [327, 191] width 133 height 19
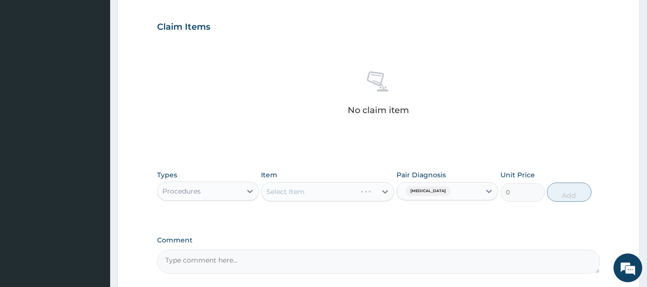
click at [323, 187] on div "Select Item" at bounding box center [327, 191] width 133 height 19
click at [325, 197] on div "Select Item" at bounding box center [327, 191] width 133 height 19
click at [352, 197] on div "Select Item" at bounding box center [327, 191] width 133 height 19
click at [358, 191] on div "Select Item" at bounding box center [327, 191] width 133 height 19
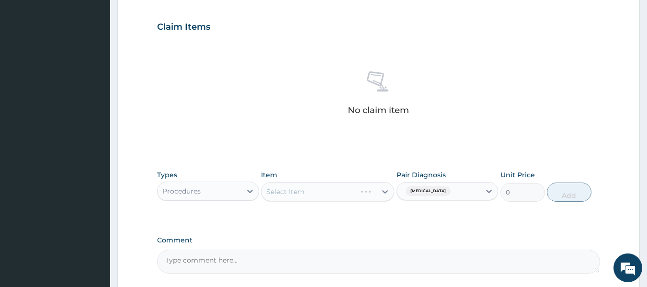
click at [358, 191] on div "Select Item" at bounding box center [327, 191] width 133 height 19
click at [353, 189] on div "Select Item" at bounding box center [327, 191] width 133 height 19
click at [340, 201] on div "Item Select Item" at bounding box center [327, 186] width 133 height 32
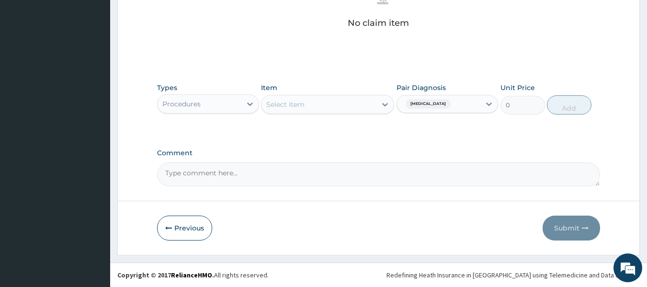
scroll to position [403, 0]
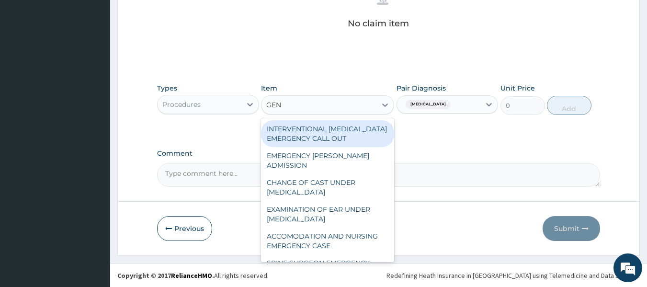
type input "GENE"
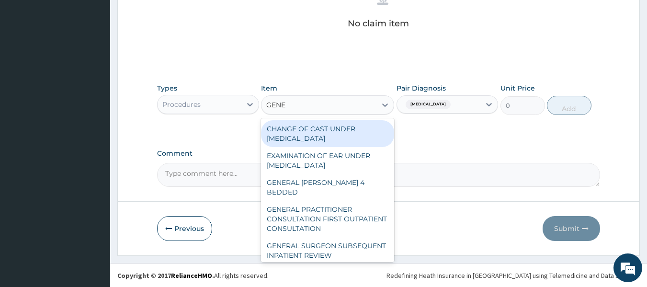
click at [324, 201] on div "GENERAL PRACTITIONER CONSULTATION FIRST OUTPATIENT CONSULTATION" at bounding box center [327, 219] width 133 height 36
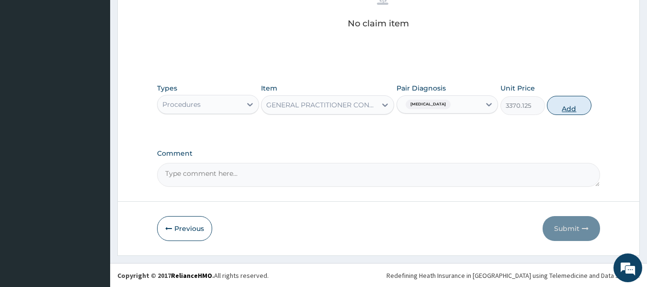
click at [573, 102] on button "Add" at bounding box center [569, 105] width 45 height 19
type input "0"
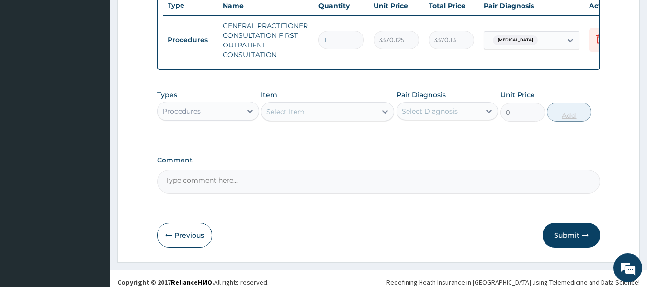
scroll to position [369, 0]
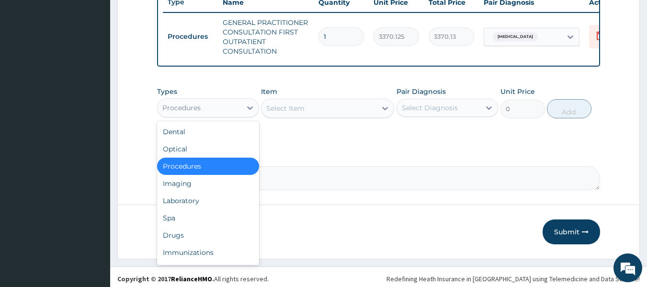
click at [192, 242] on div "Drugs" at bounding box center [208, 235] width 102 height 17
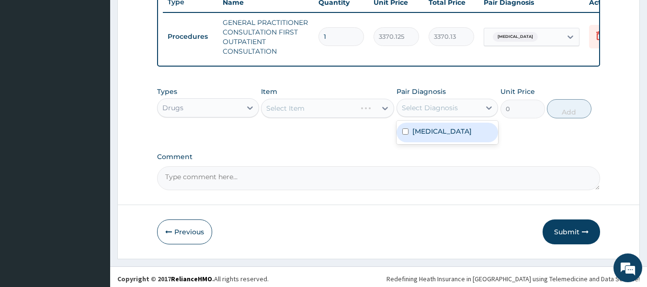
click at [450, 134] on label "Acute pericarditis" at bounding box center [442, 131] width 59 height 10
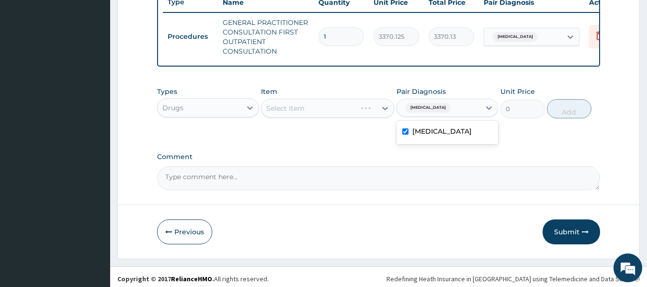
checkbox input "true"
click at [357, 118] on div "Select Item" at bounding box center [327, 108] width 133 height 19
click at [364, 112] on div "Select Item" at bounding box center [327, 108] width 133 height 19
click at [355, 118] on div "Select Item" at bounding box center [327, 108] width 133 height 19
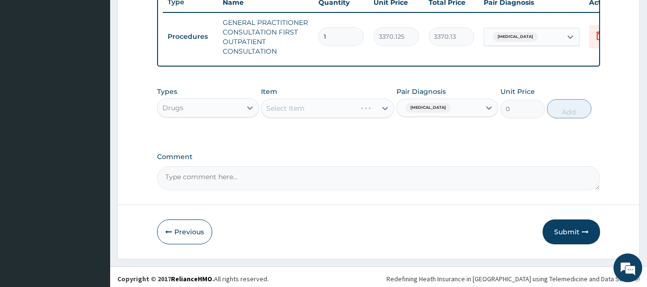
click at [355, 118] on div "Select Item" at bounding box center [327, 108] width 133 height 19
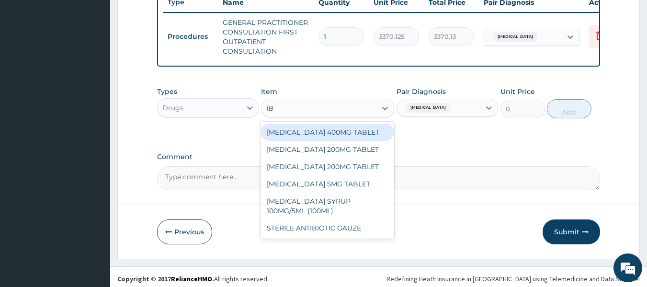
type input "IBU"
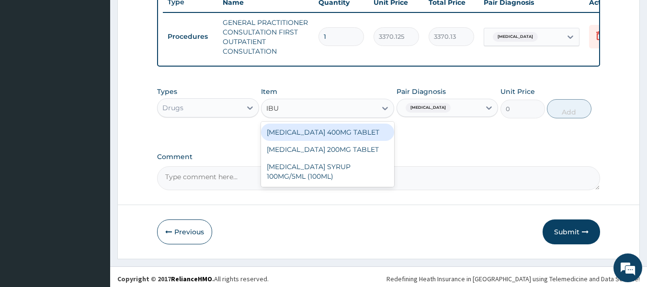
click at [361, 138] on div "IBUPROFEN 400MG TABLET" at bounding box center [327, 132] width 133 height 17
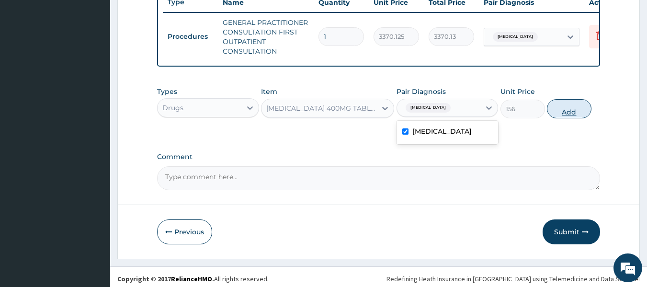
click at [564, 118] on button "Add" at bounding box center [569, 108] width 45 height 19
type input "0"
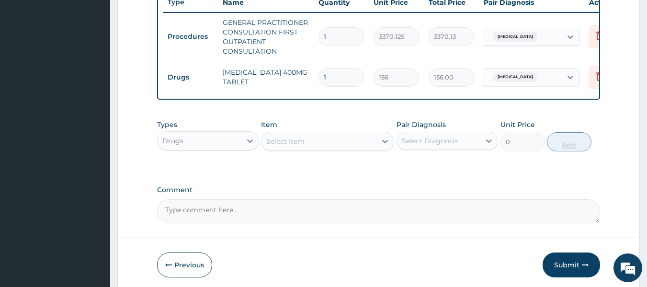
type input "0.00"
type input "2"
type input "312.00"
type input "21"
type input "3276.00"
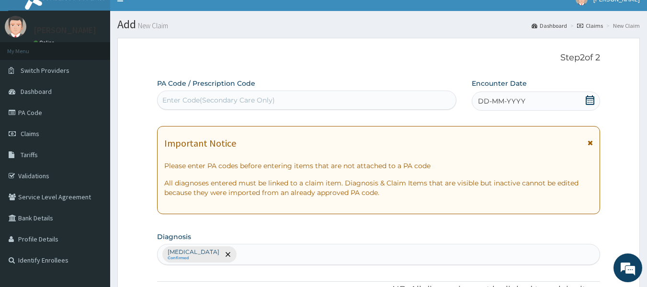
scroll to position [0, 0]
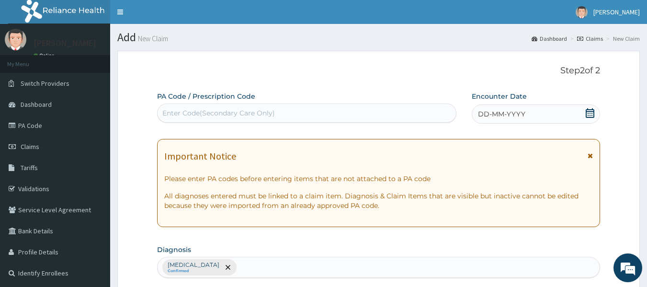
type input "21"
click at [501, 113] on span "DD-MM-YYYY" at bounding box center [501, 114] width 47 height 10
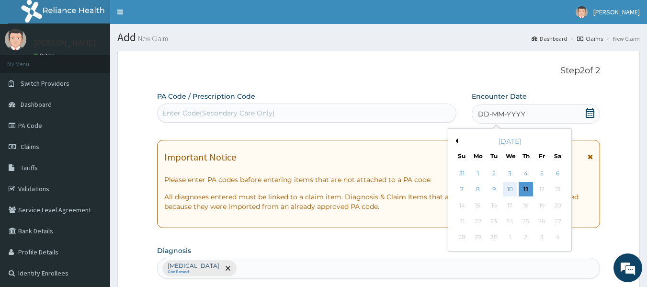
click at [510, 189] on div "10" at bounding box center [510, 190] width 14 height 14
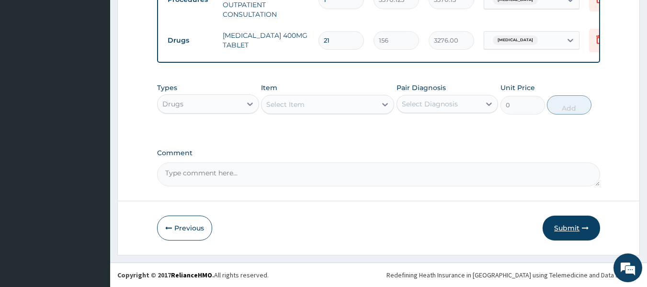
click at [562, 227] on button "Submit" at bounding box center [571, 228] width 57 height 25
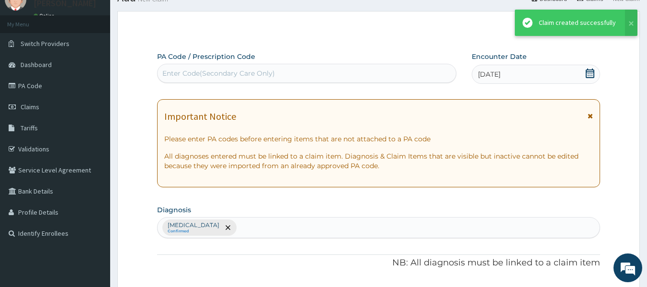
scroll to position [413, 0]
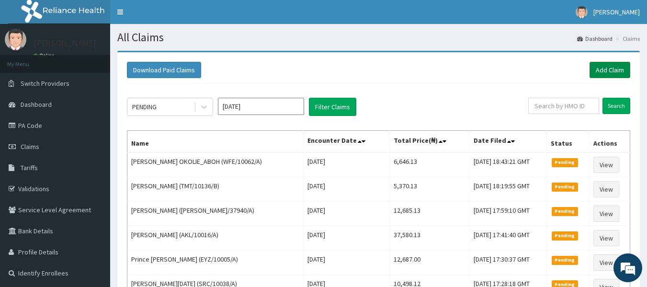
click at [602, 74] on link "Add Claim" at bounding box center [610, 70] width 41 height 16
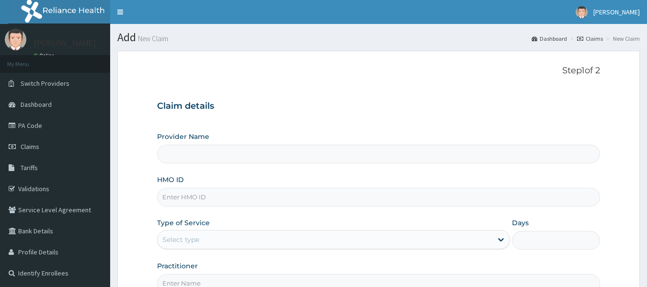
type input "Reliance Family Clinics (RFC) - [GEOGRAPHIC_DATA]"
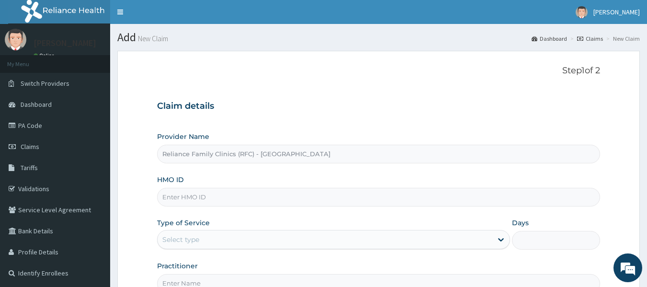
click at [202, 198] on input "HMO ID" at bounding box center [379, 197] width 444 height 19
paste input "INK/10005/A"
type input "INK/10005/A"
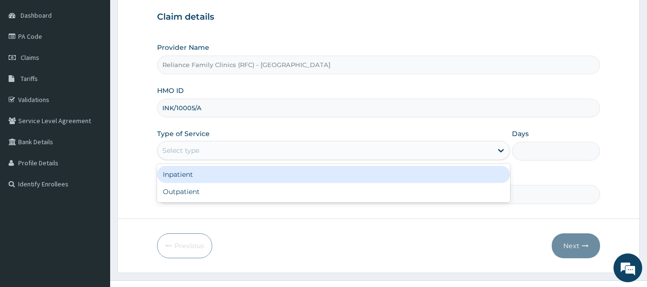
scroll to position [96, 0]
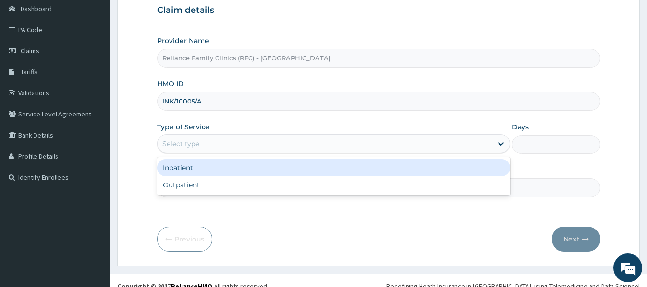
click at [200, 188] on div "Outpatient" at bounding box center [333, 184] width 353 height 17
type input "1"
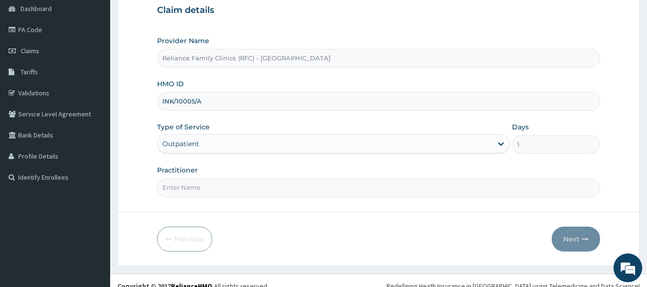
click at [219, 185] on input "Practitioner" at bounding box center [379, 187] width 444 height 19
type input "locum"
click at [578, 235] on button "Next" at bounding box center [576, 239] width 48 height 25
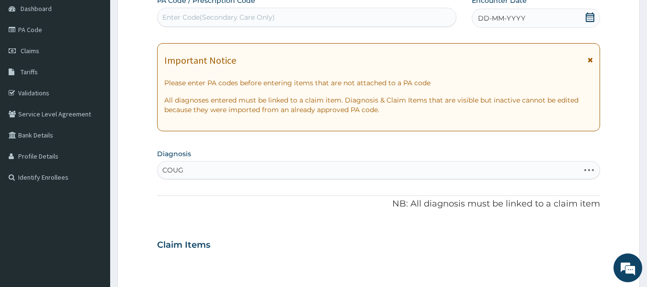
type input "COUGH"
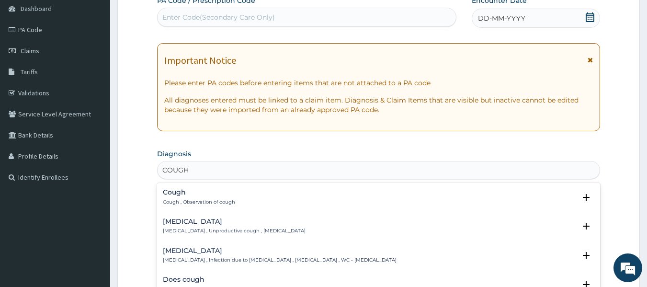
click at [240, 198] on div "Cough Cough , Observation of cough" at bounding box center [379, 197] width 432 height 17
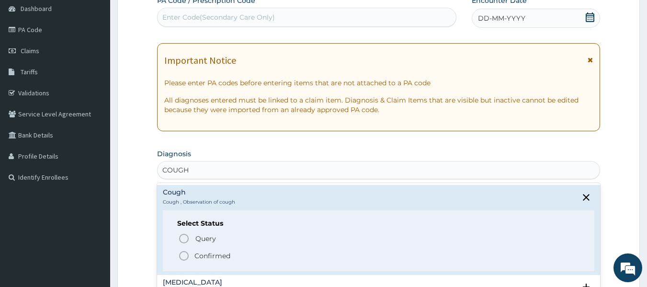
click at [243, 252] on span "Confirmed" at bounding box center [379, 255] width 402 height 11
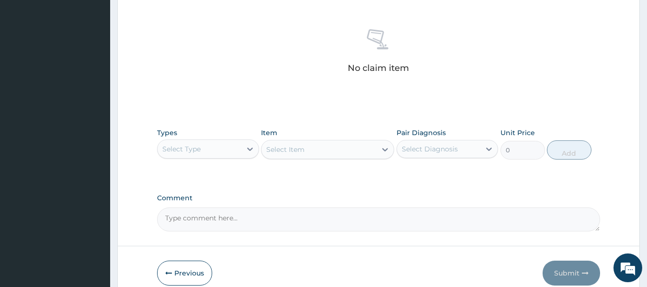
scroll to position [360, 0]
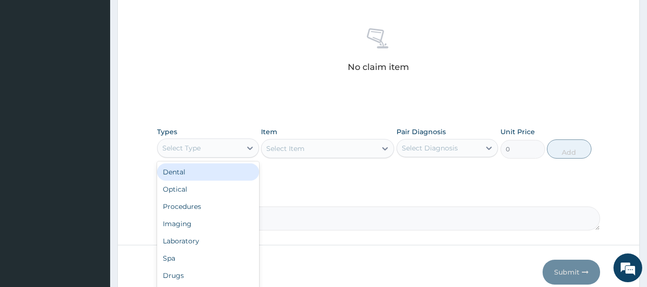
click at [213, 206] on div "Procedures" at bounding box center [208, 206] width 102 height 17
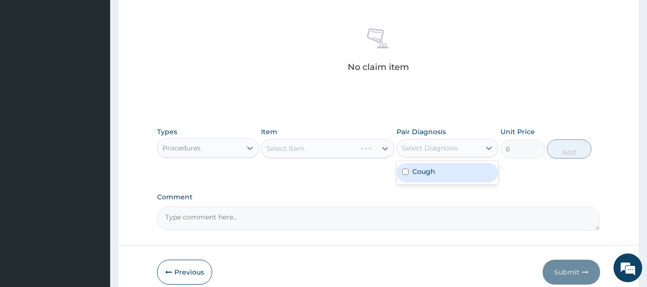
click at [448, 177] on div "Cough" at bounding box center [448, 173] width 102 height 20
checkbox input "true"
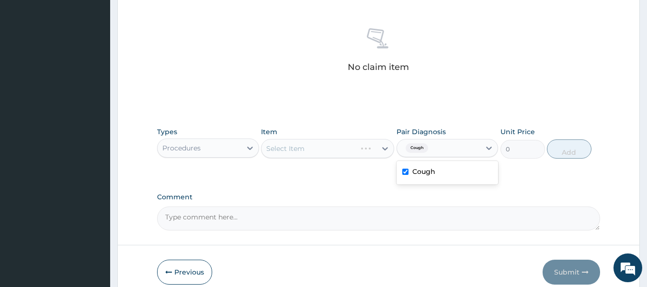
click at [343, 140] on div "Select Item" at bounding box center [327, 148] width 133 height 19
click at [332, 150] on div "Select Item" at bounding box center [327, 148] width 133 height 19
click at [338, 147] on div "Select Item" at bounding box center [327, 148] width 133 height 19
click at [330, 145] on div "Select Item" at bounding box center [327, 148] width 133 height 19
click at [329, 137] on div "Item Select Item" at bounding box center [327, 143] width 133 height 32
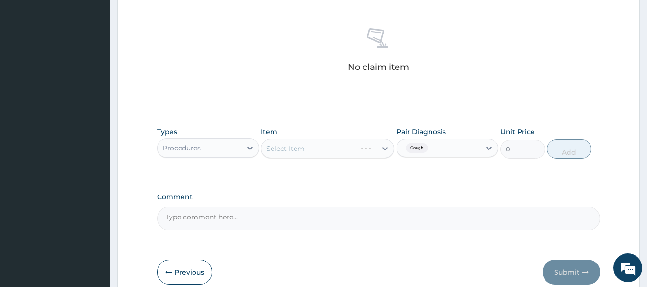
click at [366, 158] on div "Select Item" at bounding box center [327, 148] width 133 height 19
click at [363, 151] on div "Select Item" at bounding box center [327, 148] width 133 height 19
click at [351, 154] on div "Select Item" at bounding box center [327, 148] width 133 height 19
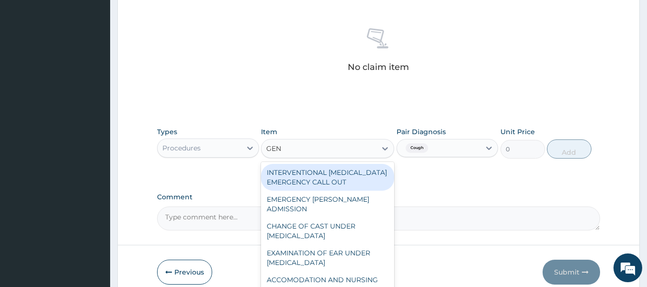
type input "GENE"
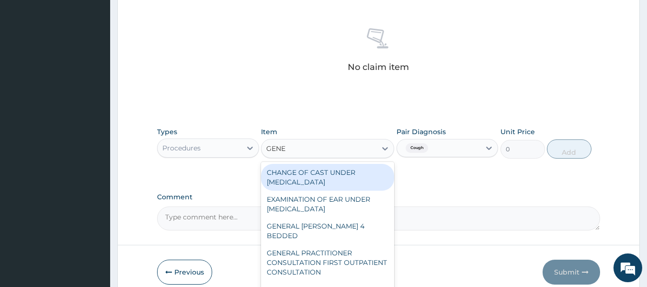
click at [325, 246] on div "GENERAL PRACTITIONER CONSULTATION FIRST OUTPATIENT CONSULTATION" at bounding box center [327, 262] width 133 height 36
type input "3370.125"
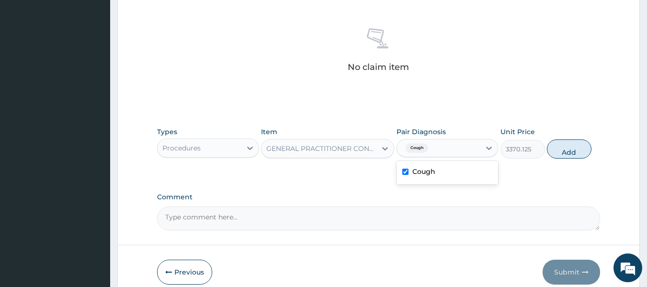
click at [437, 171] on div "Cough" at bounding box center [448, 173] width 102 height 20
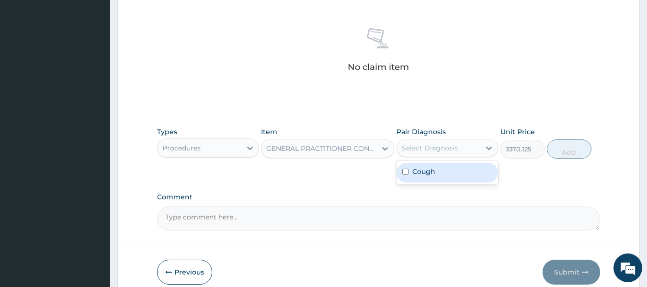
click at [437, 171] on div "Cough" at bounding box center [448, 173] width 102 height 20
checkbox input "true"
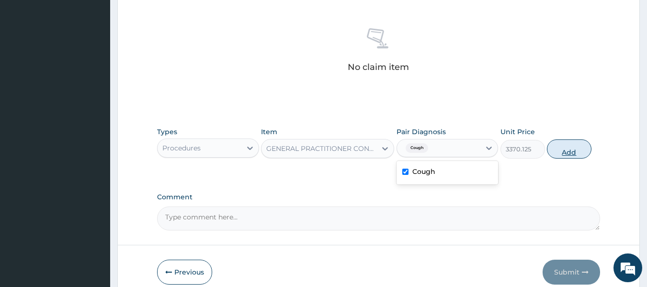
click at [559, 149] on button "Add" at bounding box center [569, 148] width 45 height 19
type input "0"
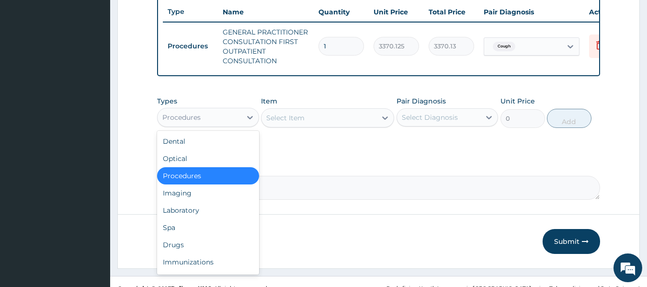
click at [184, 247] on div "Drugs" at bounding box center [208, 244] width 102 height 17
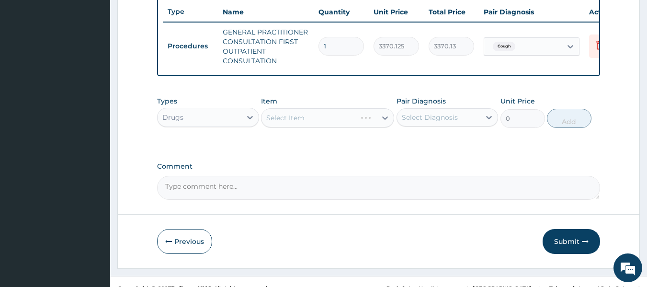
click at [348, 124] on div "Select Item" at bounding box center [327, 117] width 133 height 19
click at [437, 152] on div "Cough" at bounding box center [448, 142] width 102 height 20
checkbox input "true"
click at [345, 123] on div "Select Item" at bounding box center [327, 117] width 133 height 19
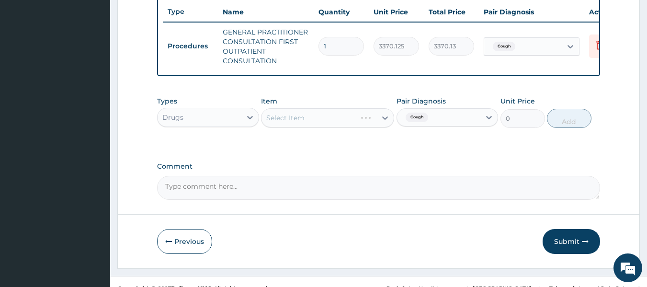
click at [328, 120] on div "Select Item" at bounding box center [327, 117] width 133 height 19
click at [328, 125] on div "Select Item" at bounding box center [327, 117] width 133 height 19
click at [336, 127] on div "Select Item" at bounding box center [327, 117] width 133 height 19
click at [339, 124] on div "Select Item" at bounding box center [327, 117] width 133 height 19
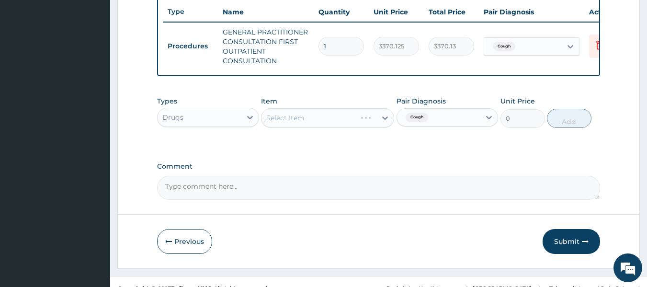
click at [369, 126] on div "Select Item" at bounding box center [327, 117] width 133 height 19
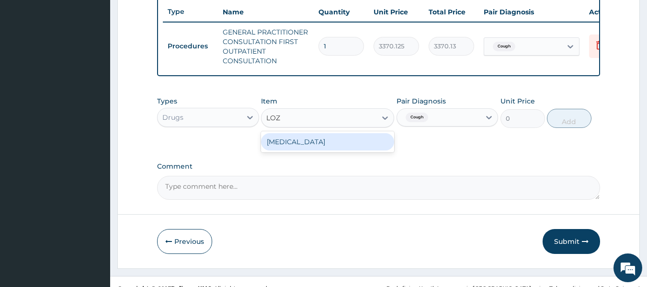
type input "LOZE"
click at [315, 145] on div "THROAT LOZENGE" at bounding box center [327, 141] width 133 height 17
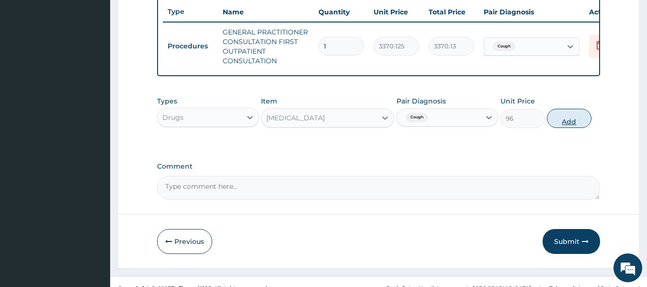
click at [576, 128] on button "Add" at bounding box center [569, 118] width 45 height 19
type input "0"
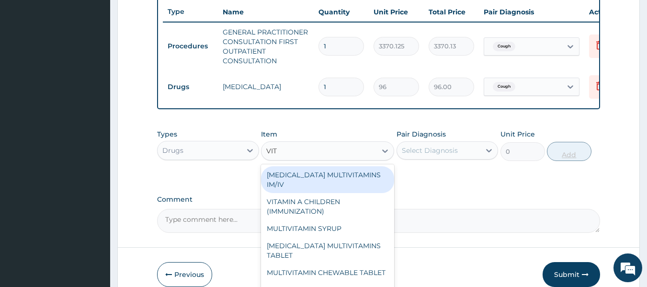
type input "VITA"
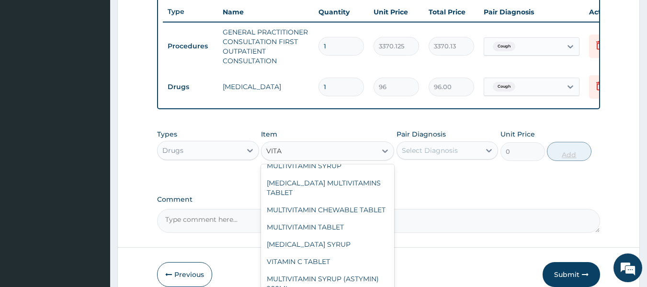
scroll to position [63, 0]
click at [341, 270] on div "VITAMIN C TABLET" at bounding box center [327, 261] width 133 height 17
type input "20"
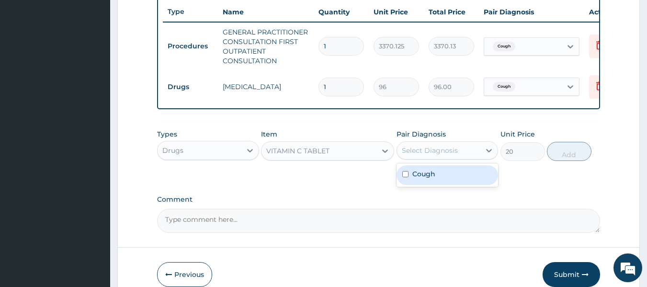
click at [442, 180] on div "Cough" at bounding box center [448, 175] width 102 height 20
checkbox input "true"
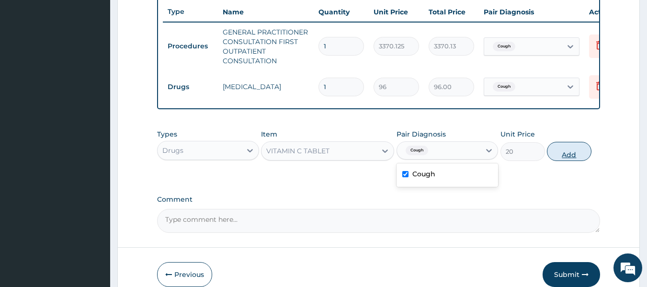
click at [567, 157] on button "Add" at bounding box center [569, 151] width 45 height 19
type input "0"
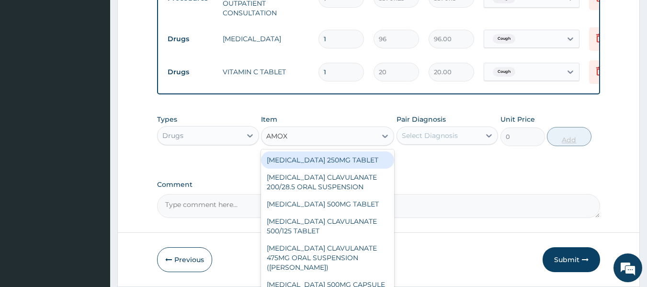
scroll to position [413, 0]
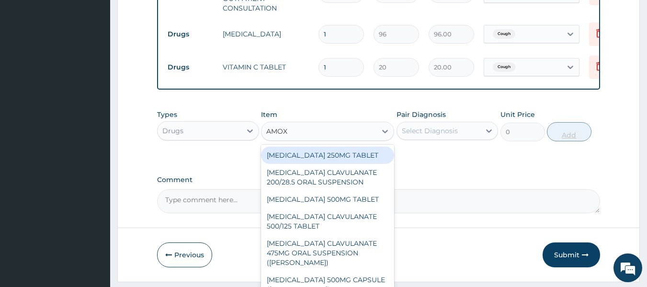
type input "AMOX"
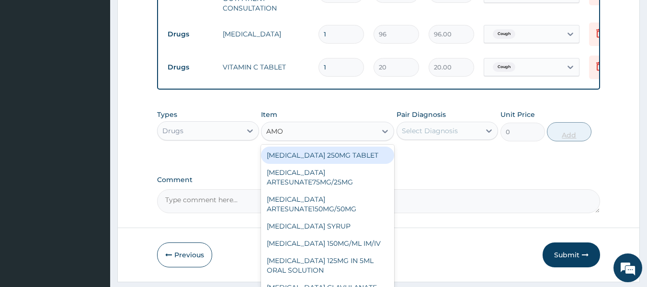
type input "AMOX"
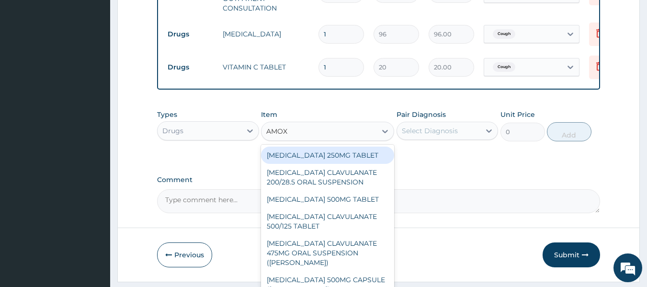
click at [357, 203] on div "AMOXICILLIN 500MG TABLET" at bounding box center [327, 199] width 133 height 17
type input "150"
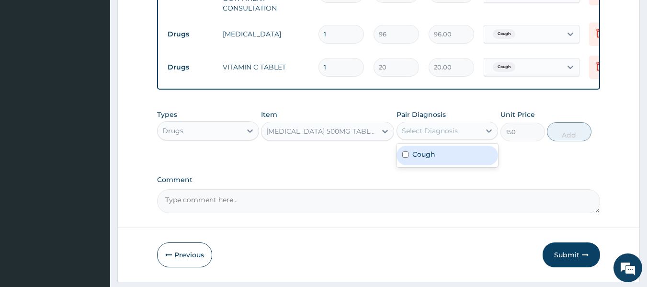
click at [440, 158] on div "Cough" at bounding box center [448, 156] width 102 height 20
checkbox input "true"
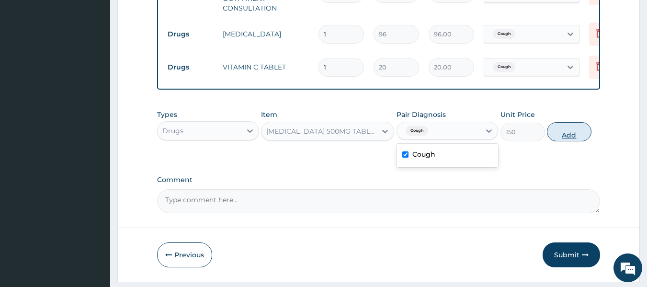
click at [567, 141] on button "Add" at bounding box center [569, 131] width 45 height 19
type input "0"
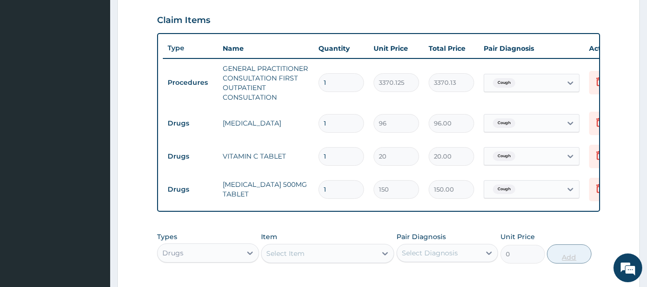
scroll to position [325, 0]
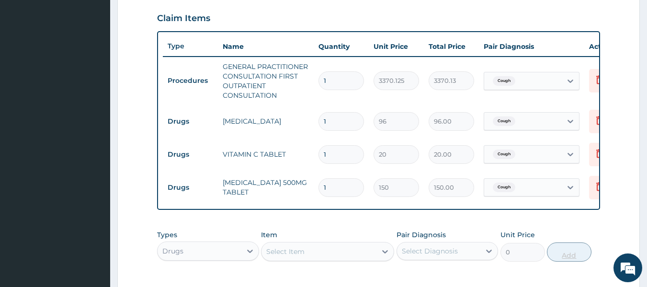
type input "10"
type input "1500.00"
type input "10"
click at [338, 152] on input "1" at bounding box center [342, 154] width 46 height 19
type input "0.00"
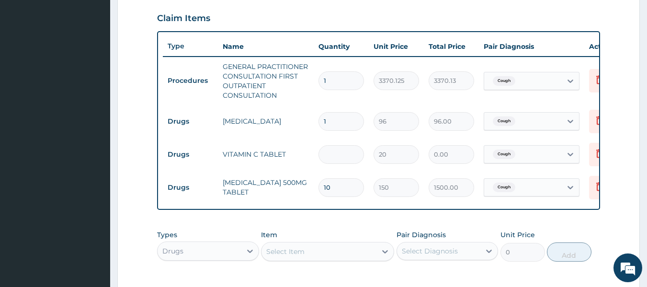
type input "3"
type input "60.00"
type input "30"
type input "600.00"
type input "30"
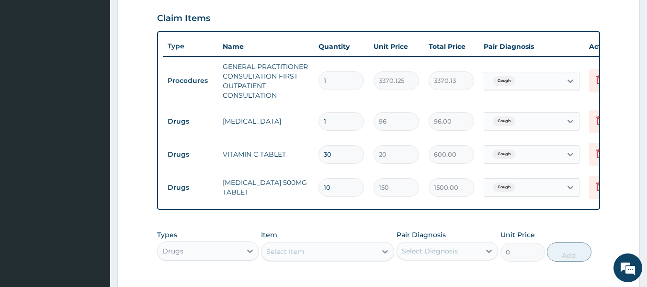
click at [335, 120] on input "1" at bounding box center [342, 121] width 46 height 19
type input "10"
type input "960.00"
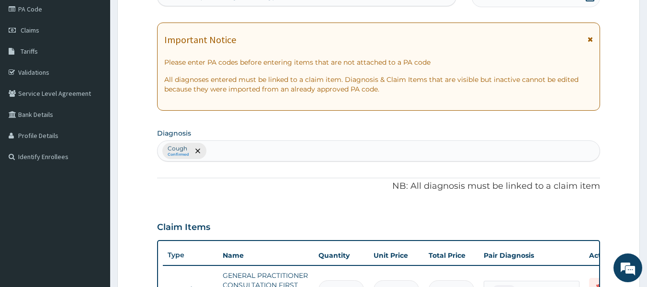
scroll to position [0, 0]
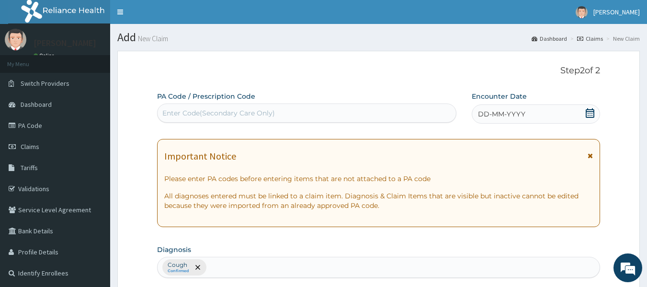
type input "10"
click at [512, 120] on div "DD-MM-YYYY" at bounding box center [536, 113] width 128 height 19
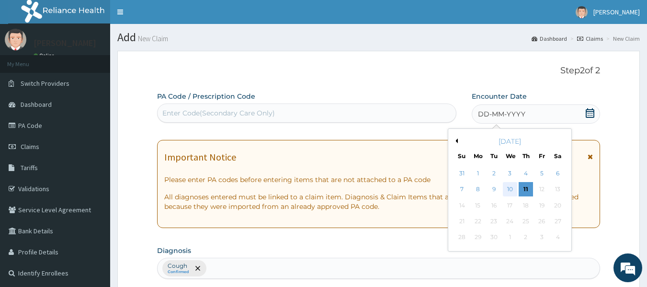
click at [508, 192] on div "10" at bounding box center [510, 190] width 14 height 14
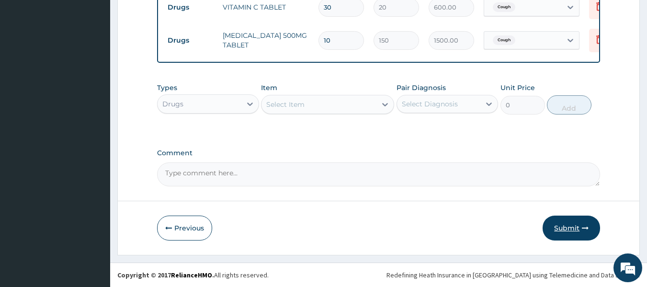
click at [568, 229] on button "Submit" at bounding box center [571, 228] width 57 height 25
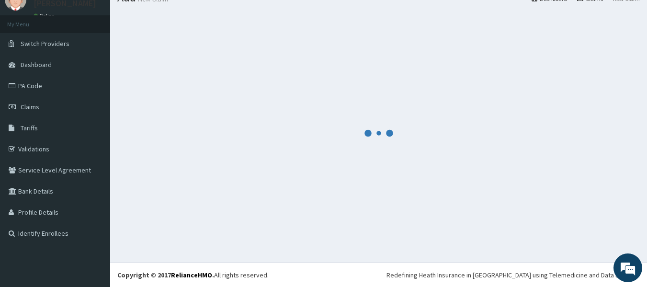
scroll to position [480, 0]
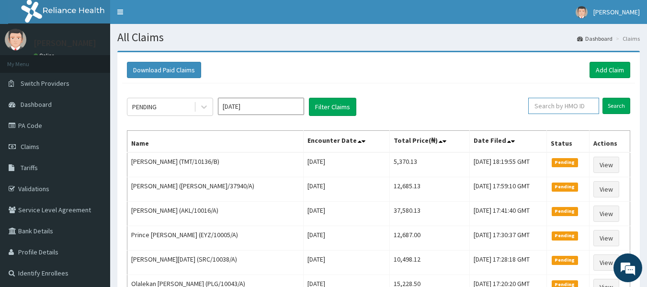
click at [552, 104] on input "text" at bounding box center [563, 106] width 71 height 16
paste input "INK/10005/A"
type input "INK/10005/A"
click at [620, 101] on input "Search" at bounding box center [617, 106] width 28 height 16
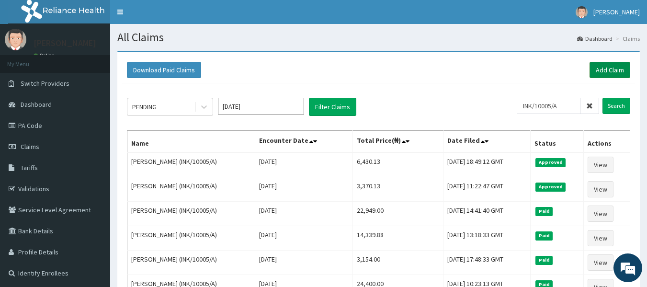
click at [611, 78] on link "Add Claim" at bounding box center [610, 70] width 41 height 16
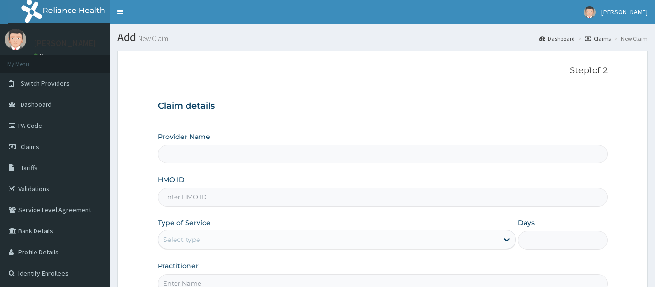
type input "Reliance Family Clinics (RFC) - [GEOGRAPHIC_DATA]"
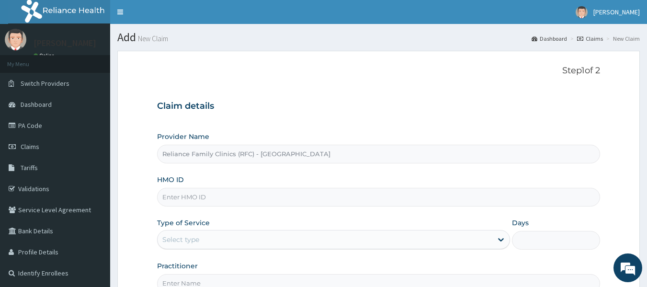
click at [195, 201] on input "HMO ID" at bounding box center [379, 197] width 444 height 19
paste input "WFE/10029/B"
type input "WFE/10029/B"
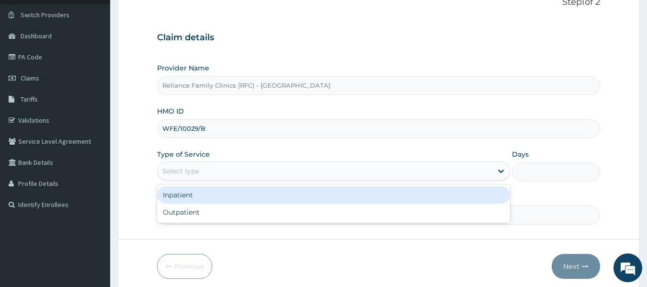
scroll to position [77, 0]
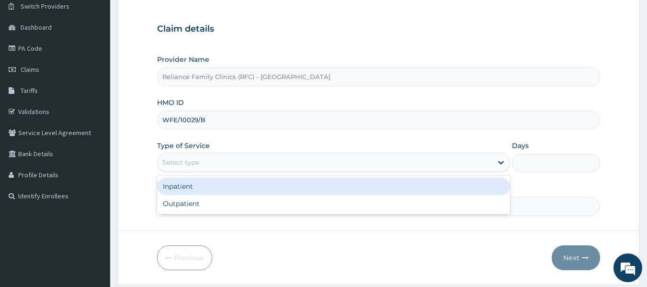
click at [195, 205] on div "Outpatient" at bounding box center [333, 203] width 353 height 17
type input "1"
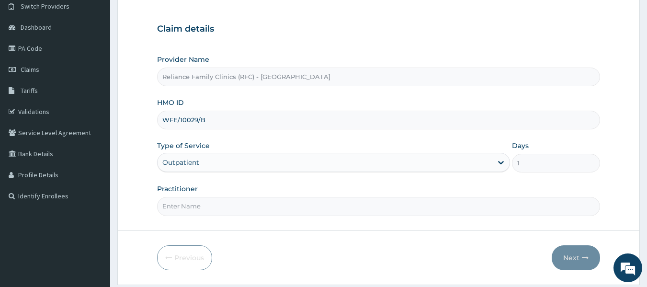
click at [218, 207] on input "Practitioner" at bounding box center [379, 206] width 444 height 19
type input "locum"
click at [576, 260] on button "Next" at bounding box center [576, 257] width 48 height 25
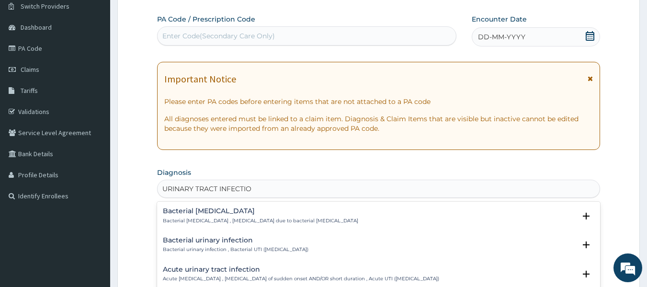
type input "[MEDICAL_DATA]"
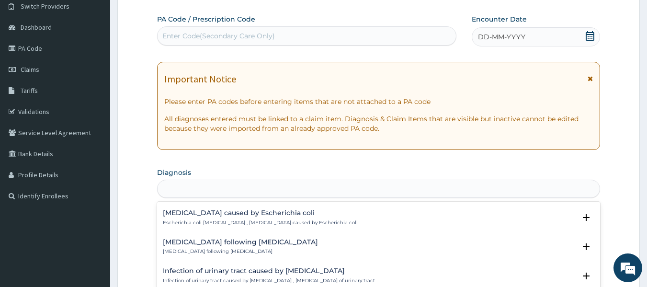
scroll to position [0, 0]
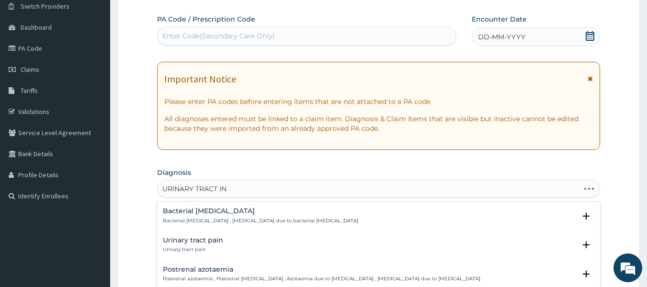
type input "URINARY TRACT INF"
type input "URINARY TRACT INFE"
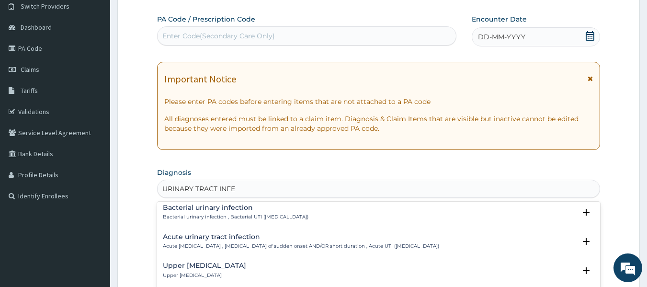
scroll to position [33, 0]
click at [263, 272] on div "Upper [MEDICAL_DATA] Upper [MEDICAL_DATA]" at bounding box center [379, 270] width 432 height 17
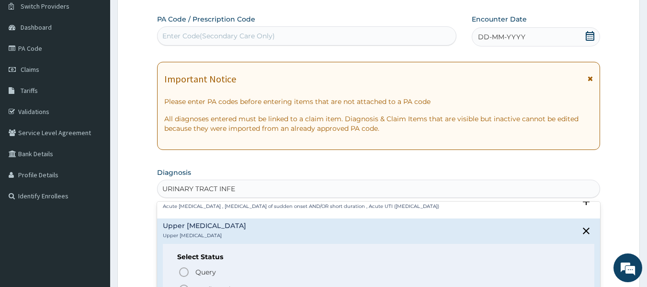
scroll to position [91, 0]
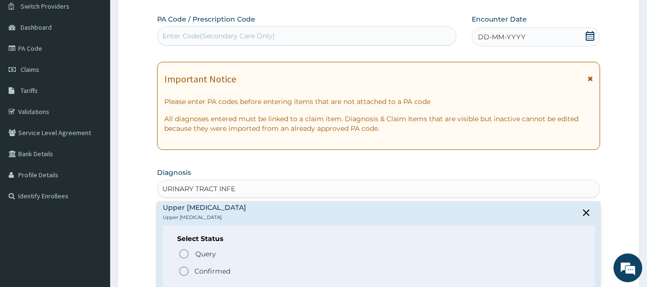
click at [263, 267] on span "Confirmed" at bounding box center [379, 270] width 402 height 11
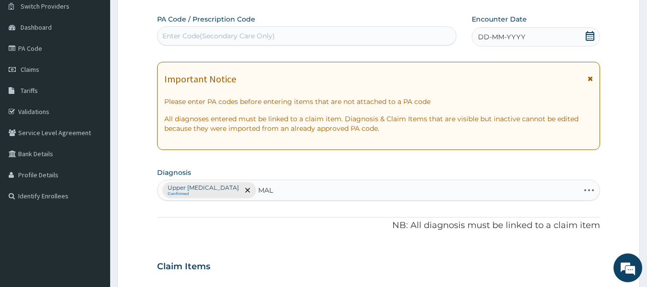
type input "MALA"
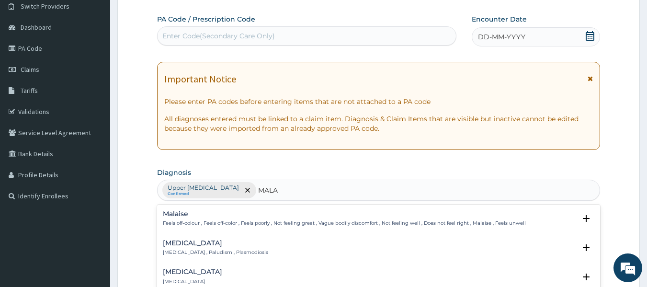
click at [243, 251] on div "Malaria Malaria , Paludism , Plasmodiosis" at bounding box center [379, 248] width 432 height 17
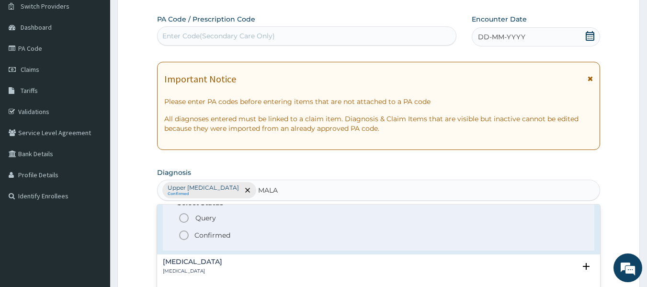
scroll to position [77, 0]
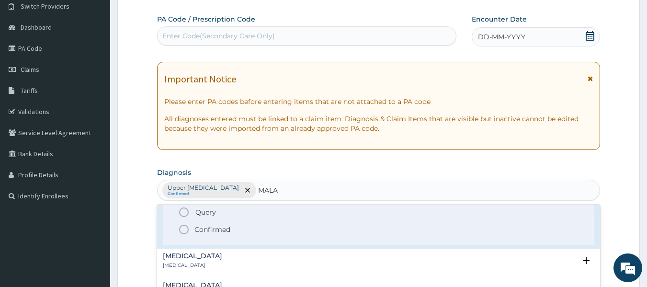
click at [300, 232] on span "Confirmed" at bounding box center [379, 229] width 402 height 11
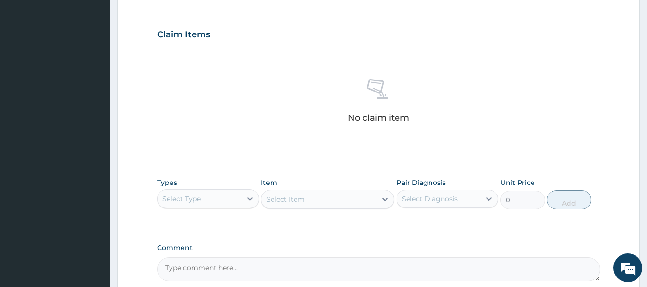
scroll to position [315, 0]
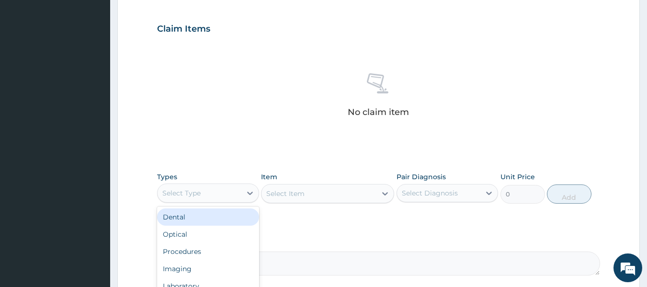
click at [216, 253] on div "Procedures" at bounding box center [208, 251] width 102 height 17
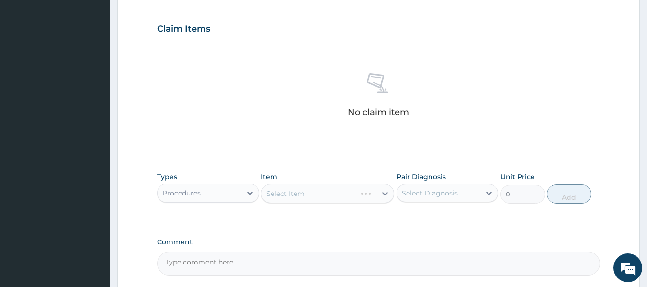
click at [360, 201] on div "Select Item" at bounding box center [327, 193] width 133 height 19
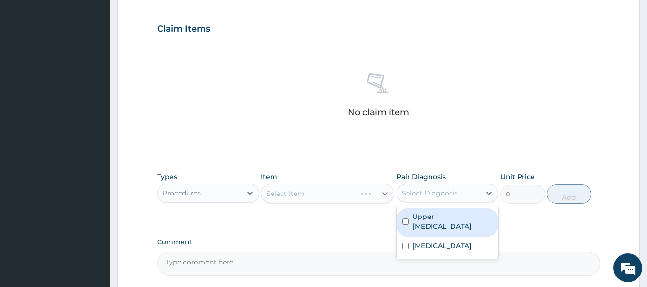
click at [461, 226] on label "Upper urinary tract infection" at bounding box center [453, 221] width 80 height 19
checkbox input "true"
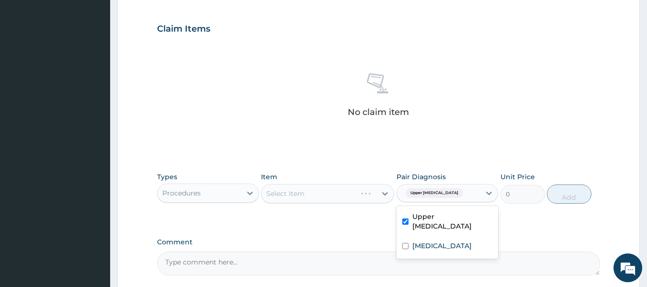
click at [453, 248] on div "Malaria" at bounding box center [448, 247] width 102 height 20
checkbox input "true"
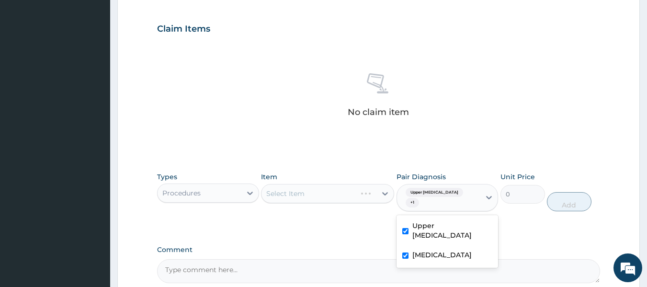
click at [355, 189] on div "Select Item" at bounding box center [327, 193] width 133 height 19
click at [349, 200] on div "Select Item" at bounding box center [327, 193] width 133 height 19
click at [353, 189] on div "Select Item" at bounding box center [327, 193] width 133 height 19
click at [360, 207] on div "Item Select Item" at bounding box center [327, 192] width 133 height 40
click at [360, 190] on div "Select Item" at bounding box center [327, 193] width 133 height 19
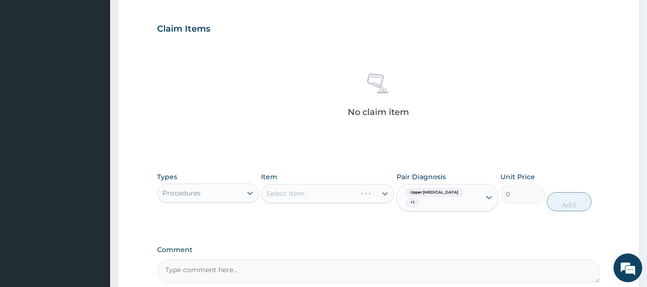
click at [362, 177] on div "Item Select Item" at bounding box center [327, 192] width 133 height 40
click at [362, 203] on div "Select Item" at bounding box center [327, 193] width 133 height 19
click at [363, 196] on div "Select Item" at bounding box center [327, 193] width 133 height 19
click at [371, 191] on div "Select Item" at bounding box center [327, 193] width 133 height 19
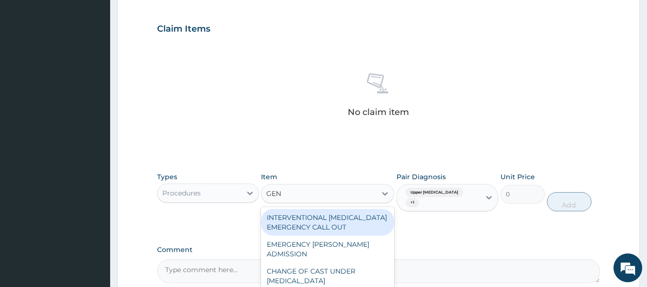
type input "GENE"
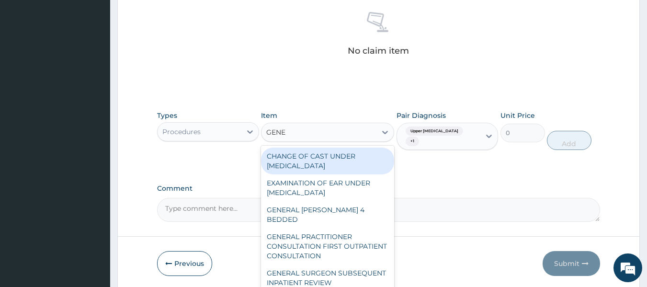
scroll to position [379, 0]
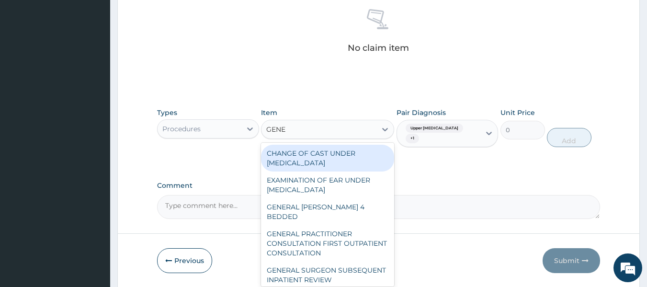
click at [336, 225] on div "GENERAL PRACTITIONER CONSULTATION FIRST OUTPATIENT CONSULTATION" at bounding box center [327, 243] width 133 height 36
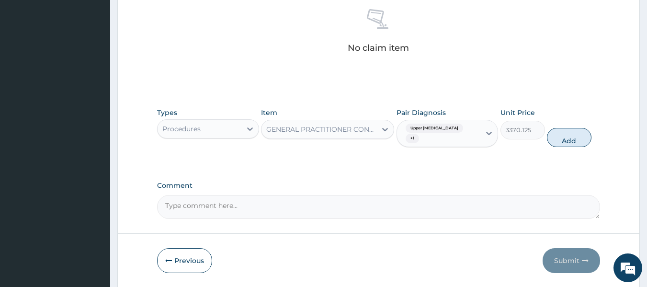
click at [578, 139] on button "Add" at bounding box center [569, 137] width 45 height 19
type input "0"
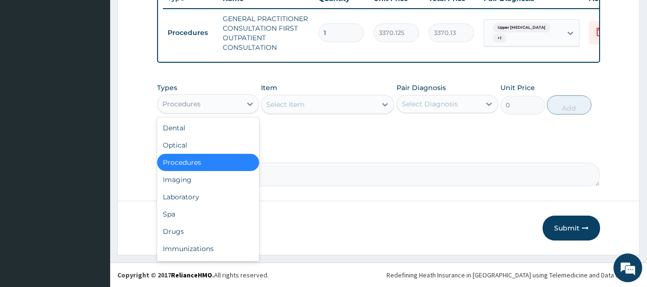
click at [193, 203] on div "Laboratory" at bounding box center [208, 196] width 102 height 17
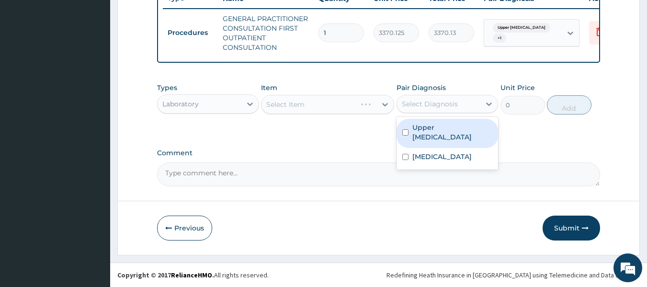
click at [450, 126] on label "Upper urinary tract infection" at bounding box center [453, 132] width 80 height 19
checkbox input "true"
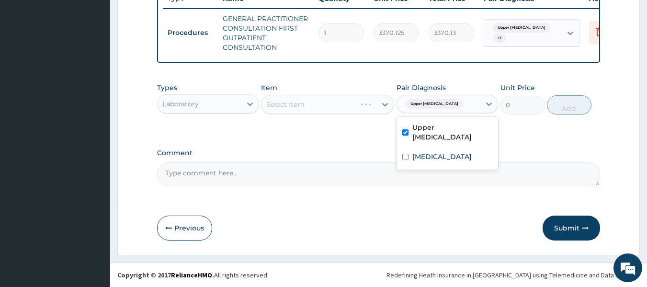
click at [443, 163] on div "Malaria" at bounding box center [448, 158] width 102 height 20
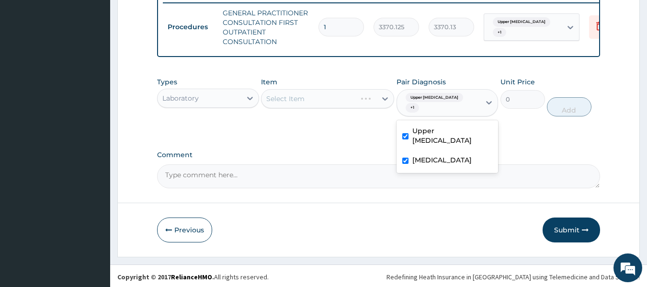
checkbox input "true"
click at [346, 100] on div "Select Item" at bounding box center [327, 98] width 133 height 19
click at [341, 106] on div "Select Item" at bounding box center [327, 98] width 133 height 19
click at [329, 115] on div "Item Select Item" at bounding box center [327, 97] width 133 height 40
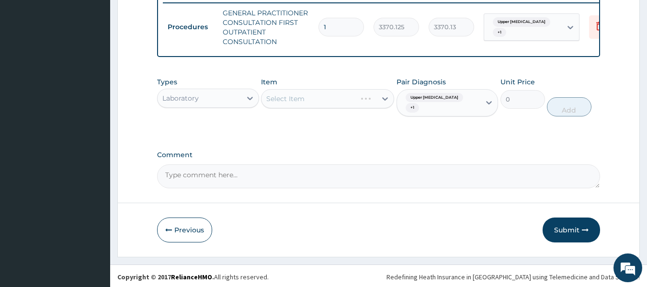
click at [329, 115] on div "Item Select Item" at bounding box center [327, 97] width 133 height 40
click at [331, 108] on div "Select Item" at bounding box center [327, 98] width 133 height 19
click at [356, 108] on div "Select Item" at bounding box center [327, 98] width 133 height 19
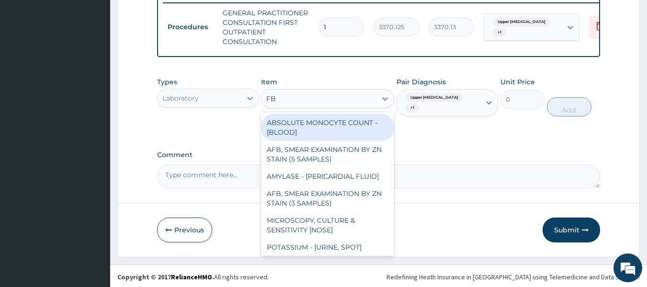
type input "FBC"
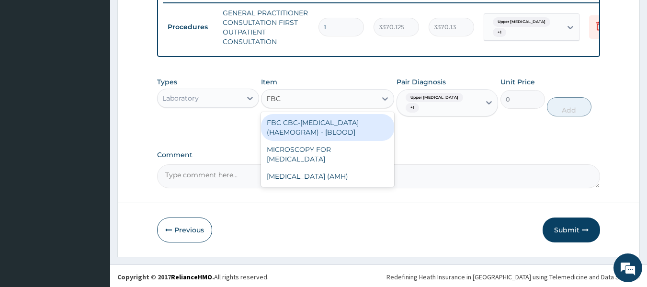
click at [342, 131] on div "FBC CBC-COMPLETE BLOOD COUNT (HAEMOGRAM) - [BLOOD]" at bounding box center [327, 127] width 133 height 27
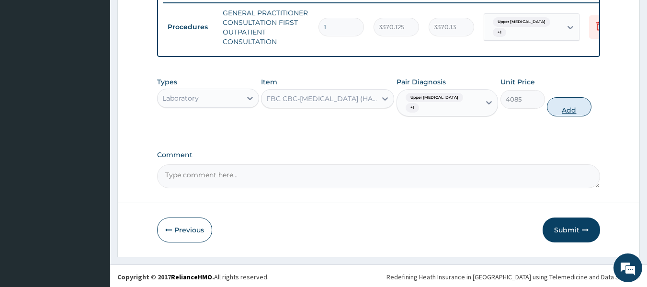
click at [573, 116] on button "Add" at bounding box center [569, 106] width 45 height 19
type input "0"
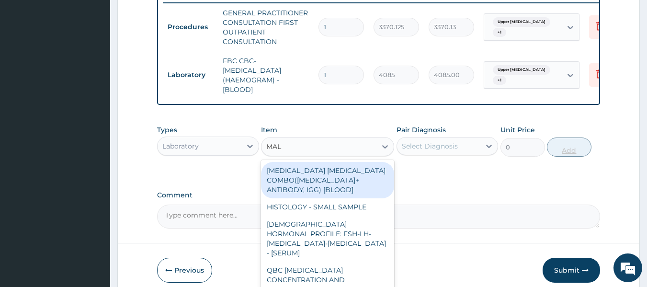
type input "MALA"
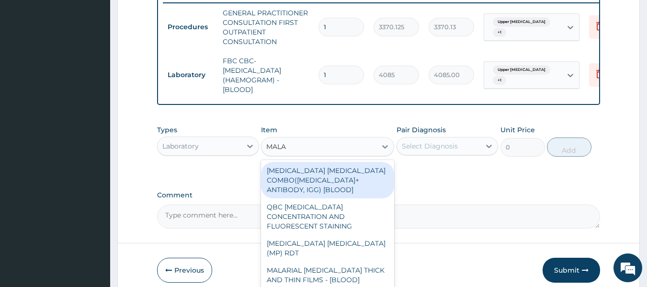
click at [360, 239] on div "MALARIA PARASITE (MP) RDT" at bounding box center [327, 248] width 133 height 27
type input "1531.875"
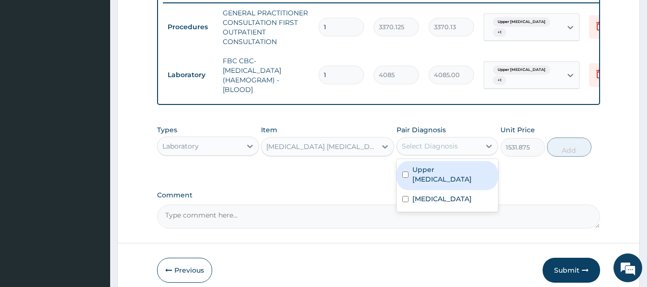
click at [456, 179] on label "Upper urinary tract infection" at bounding box center [453, 174] width 80 height 19
checkbox input "true"
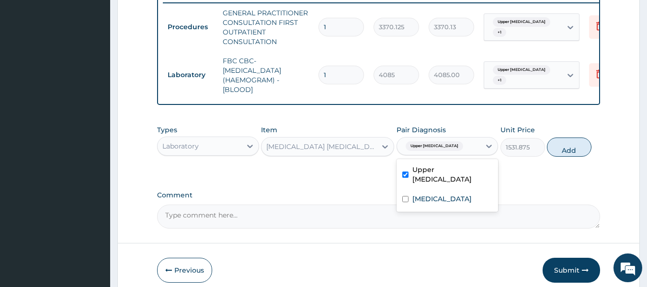
click at [448, 210] on div "Malaria" at bounding box center [448, 200] width 102 height 20
checkbox input "true"
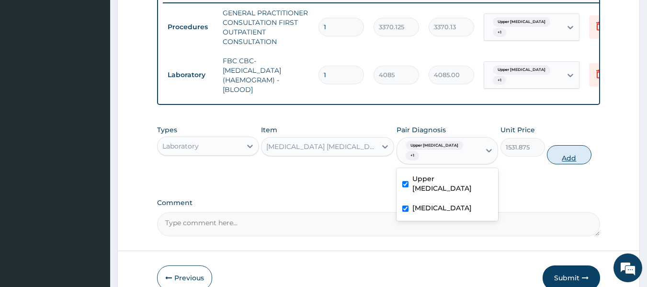
click at [574, 164] on button "Add" at bounding box center [569, 154] width 45 height 19
type input "0"
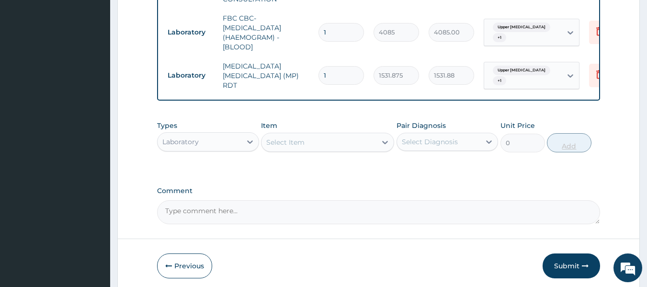
scroll to position [423, 0]
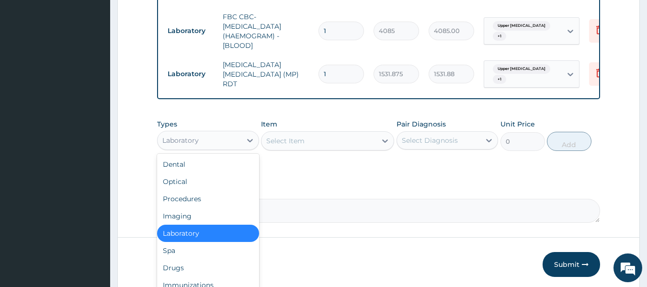
click at [194, 272] on div "Drugs" at bounding box center [208, 267] width 102 height 17
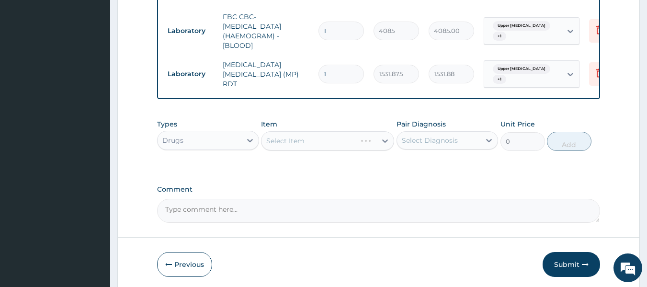
click at [352, 147] on div "Select Item" at bounding box center [327, 140] width 133 height 19
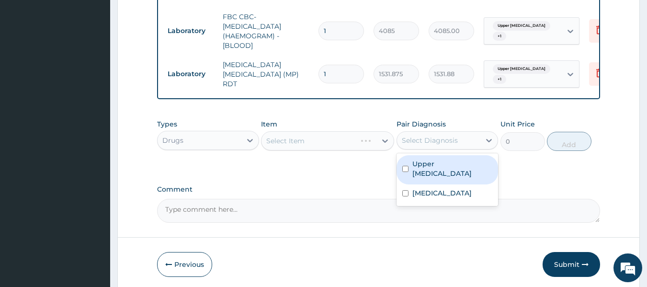
click at [449, 175] on label "Upper urinary tract infection" at bounding box center [453, 168] width 80 height 19
checkbox input "true"
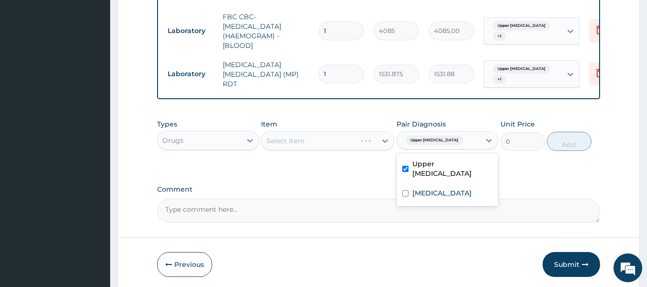
click at [444, 204] on div "Malaria" at bounding box center [448, 194] width 102 height 20
checkbox input "true"
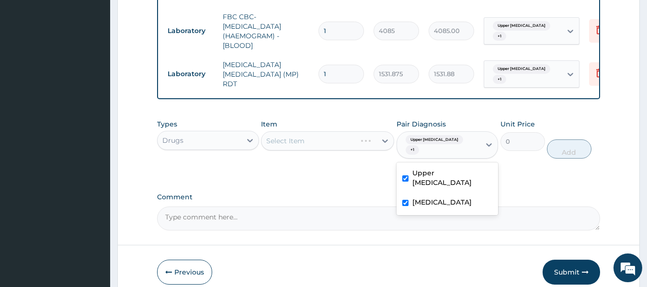
click at [346, 139] on div "Select Item" at bounding box center [327, 140] width 133 height 19
click at [337, 143] on div "Select Item" at bounding box center [327, 140] width 133 height 19
click at [328, 146] on div "Select Item" at bounding box center [327, 140] width 133 height 19
click at [364, 149] on div "Select Item" at bounding box center [327, 140] width 133 height 19
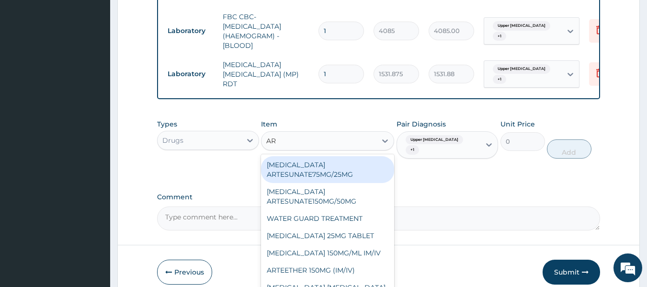
type input "ART"
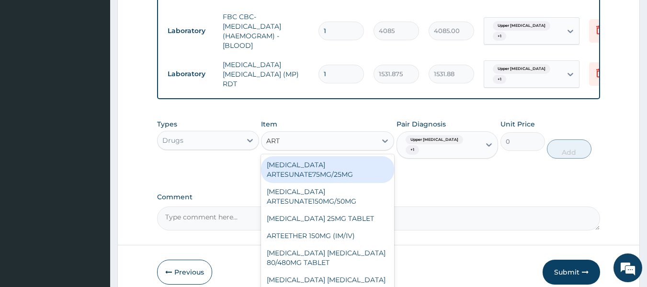
click at [342, 268] on div "ARTEMETHER LUMEFANTRINE 80/480MG TABLET" at bounding box center [327, 257] width 133 height 27
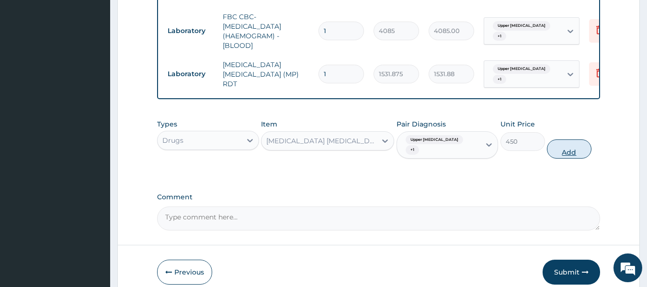
click at [567, 149] on button "Add" at bounding box center [569, 148] width 45 height 19
type input "0"
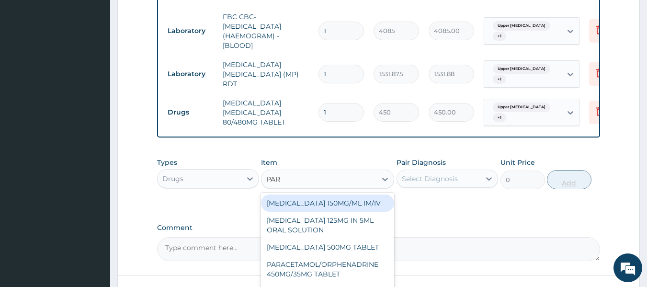
type input "PARA"
click at [359, 256] on div "PARACETAMOL 500MG TABLET" at bounding box center [327, 247] width 133 height 17
type input "30"
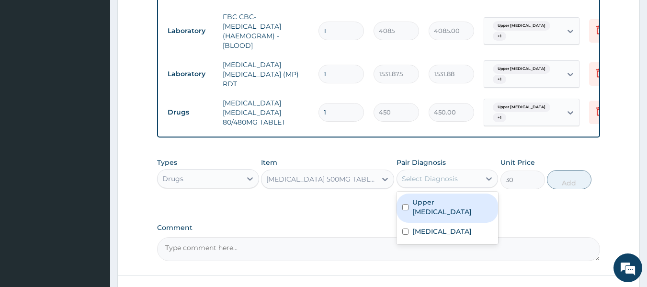
click at [457, 211] on label "Upper urinary tract infection" at bounding box center [453, 206] width 80 height 19
checkbox input "true"
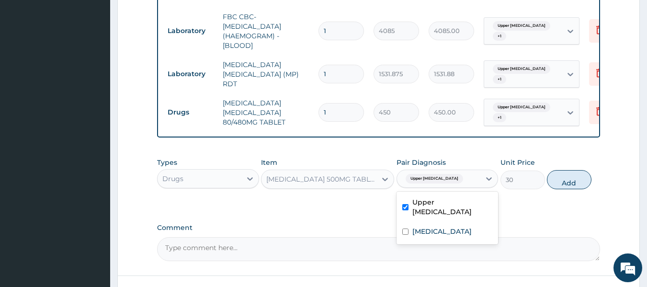
click at [446, 242] on div "Malaria" at bounding box center [448, 233] width 102 height 20
checkbox input "true"
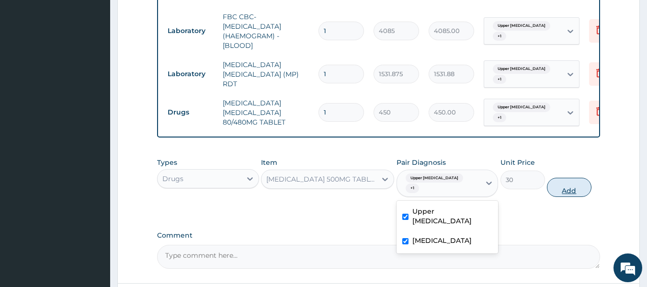
click at [570, 195] on button "Add" at bounding box center [569, 187] width 45 height 19
type input "0"
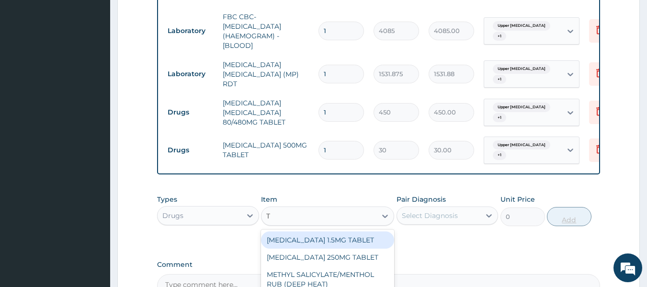
type input "TU"
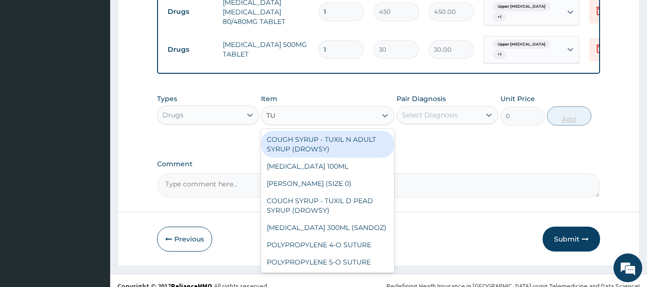
scroll to position [529, 0]
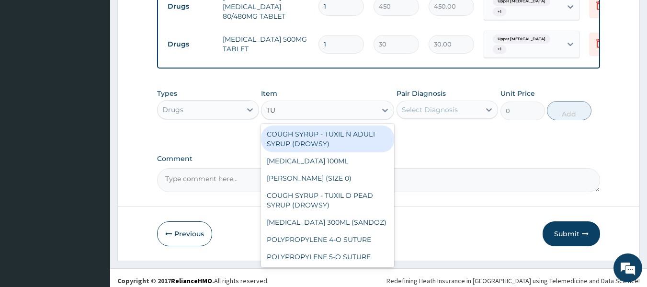
click at [345, 152] on div "COUGH SYRUP - TUXIL N ADULT SYRUP (DROWSY)" at bounding box center [327, 139] width 133 height 27
type input "2000"
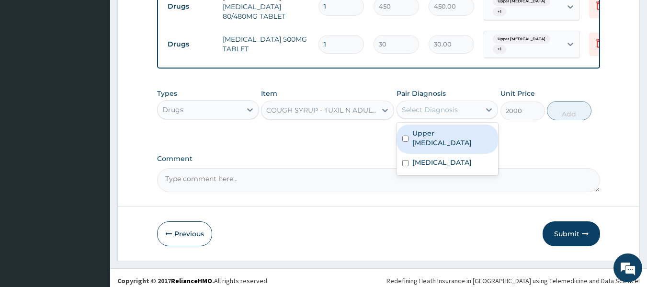
click at [456, 147] on label "Upper urinary tract infection" at bounding box center [453, 137] width 80 height 19
checkbox input "true"
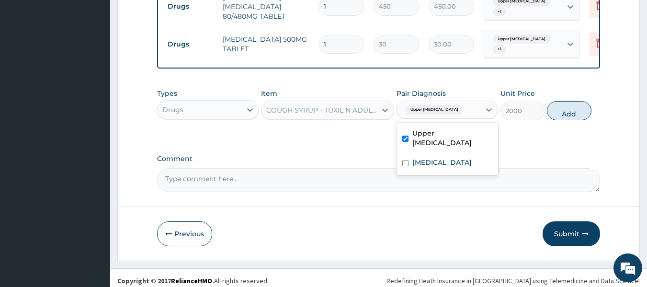
click at [452, 173] on div "Malaria" at bounding box center [448, 164] width 102 height 20
checkbox input "true"
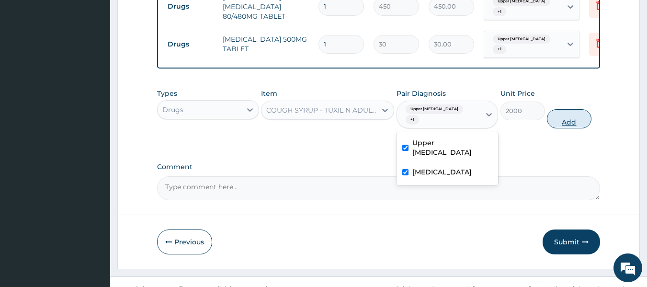
click at [563, 128] on button "Add" at bounding box center [569, 118] width 45 height 19
type input "0"
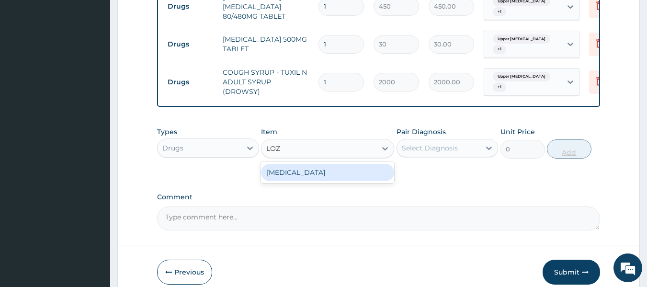
type input "LOZE"
click at [335, 172] on div "THROAT LOZENGE" at bounding box center [327, 172] width 133 height 17
type input "96"
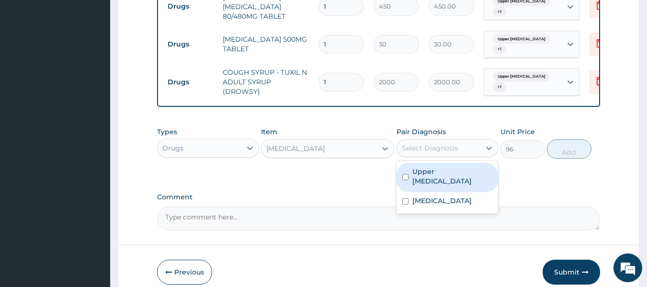
click at [453, 180] on label "Upper urinary tract infection" at bounding box center [453, 176] width 80 height 19
checkbox input "true"
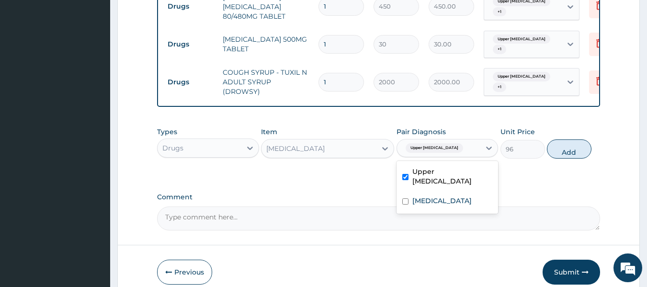
click at [438, 208] on div "Malaria" at bounding box center [448, 202] width 102 height 20
checkbox input "true"
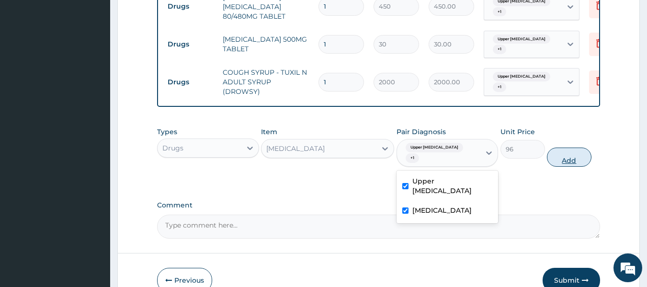
click at [568, 161] on button "Add" at bounding box center [569, 157] width 45 height 19
type input "0"
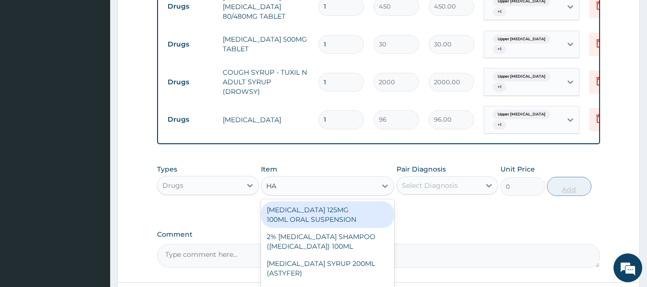
type input "HA"
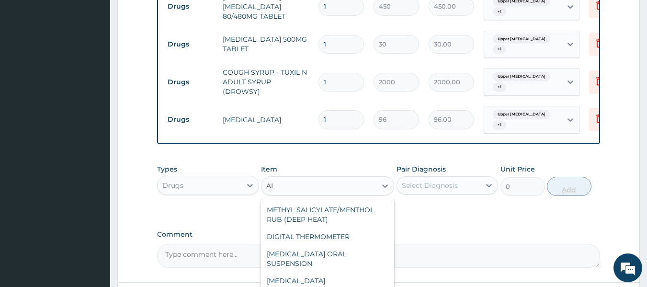
type input "A"
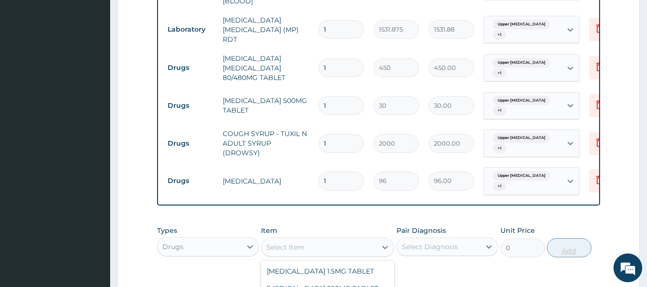
scroll to position [466, 0]
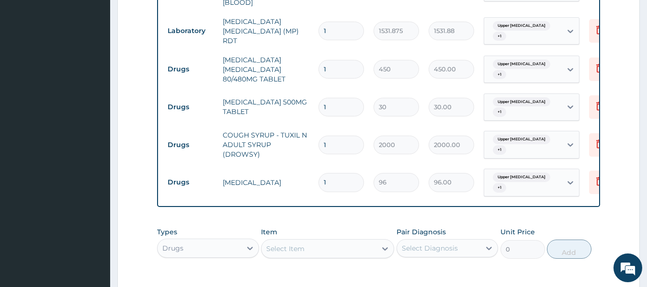
click at [340, 69] on input "1" at bounding box center [342, 69] width 46 height 19
type input "0.00"
type input "6"
type input "2700.00"
type input "6"
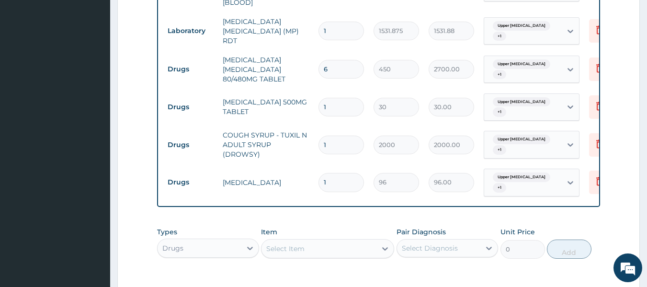
click at [343, 109] on input "1" at bounding box center [342, 107] width 46 height 19
type input "18"
type input "540.00"
type input "18"
click at [342, 183] on input "1" at bounding box center [342, 182] width 46 height 19
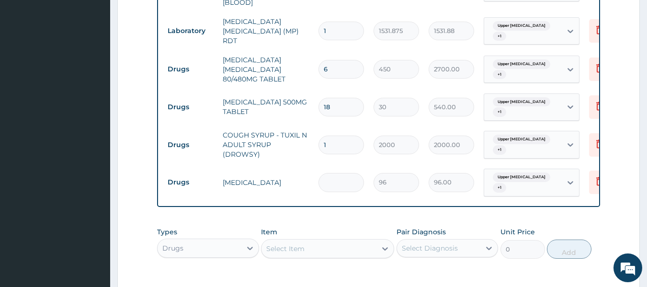
type input "0.00"
type input "8"
type input "768.00"
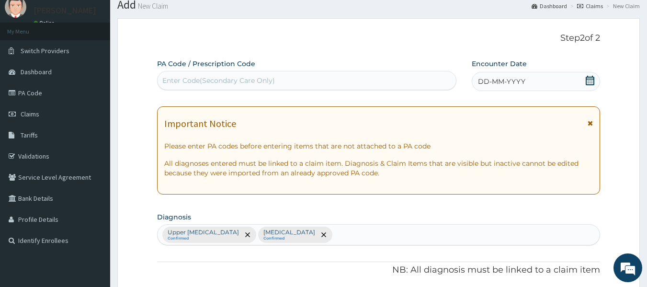
scroll to position [0, 0]
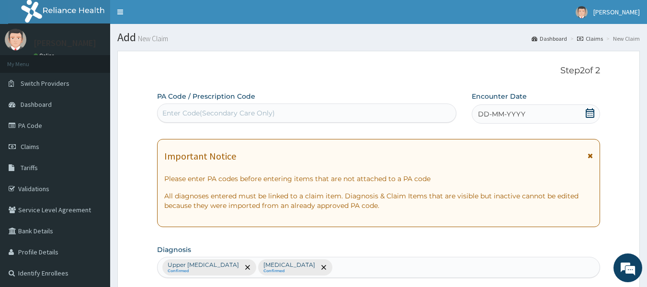
type input "8"
click at [504, 117] on span "DD-MM-YYYY" at bounding box center [501, 114] width 47 height 10
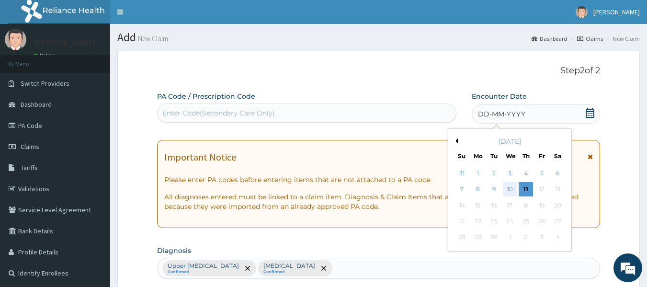
click at [510, 190] on div "10" at bounding box center [510, 190] width 14 height 14
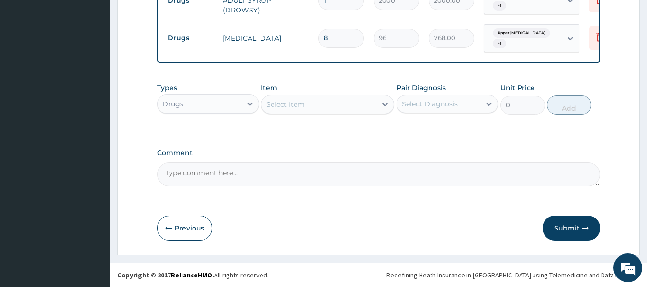
click at [567, 226] on button "Submit" at bounding box center [571, 228] width 57 height 25
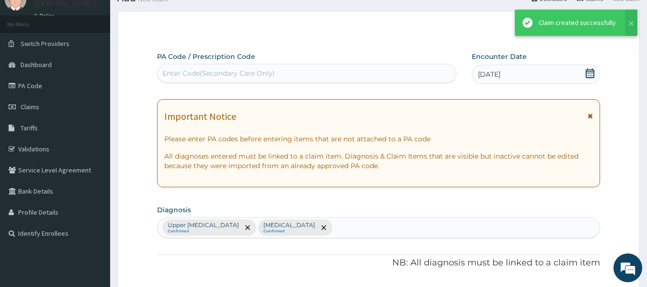
scroll to position [615, 0]
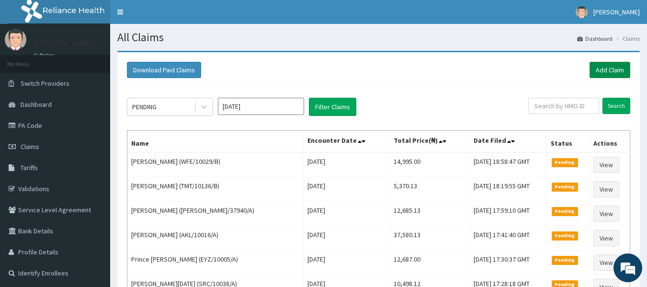
click at [608, 66] on link "Add Claim" at bounding box center [610, 70] width 41 height 16
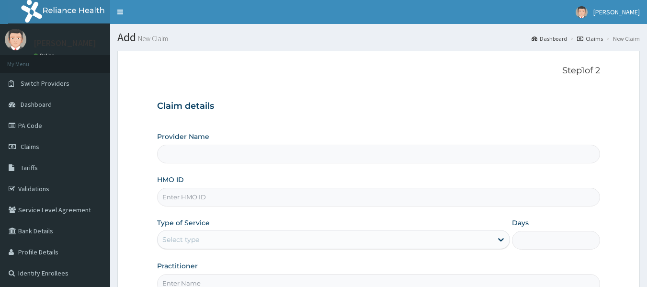
click at [190, 193] on input "HMO ID" at bounding box center [379, 197] width 444 height 19
paste input "WFE/10029/A"
type input "WFE/10029/A"
type input "Reliance Family Clinics (RFC) - [GEOGRAPHIC_DATA]"
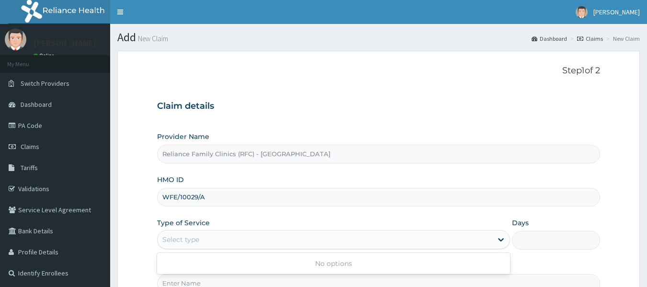
click at [299, 274] on input "Practitioner" at bounding box center [379, 283] width 444 height 19
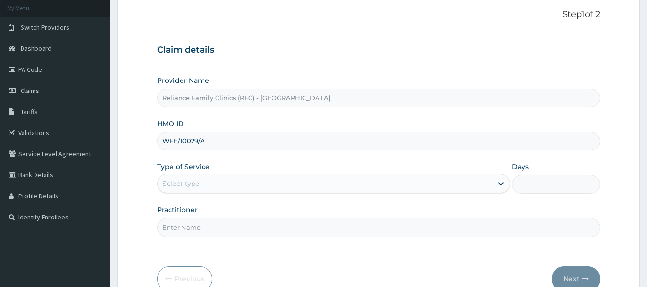
click at [326, 203] on div "Provider Name Reliance Family Clinics (RFC) - Lekki HMO ID WFE/10029/A Type of …" at bounding box center [379, 156] width 444 height 161
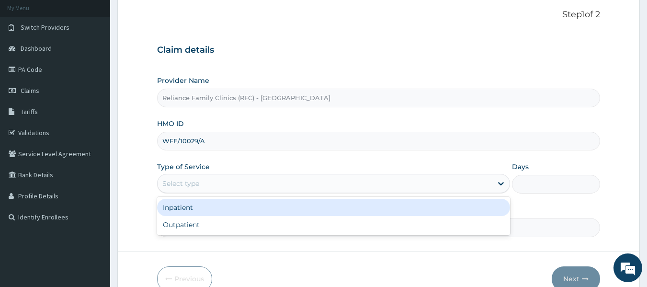
click at [222, 224] on div "Outpatient" at bounding box center [333, 224] width 353 height 17
type input "1"
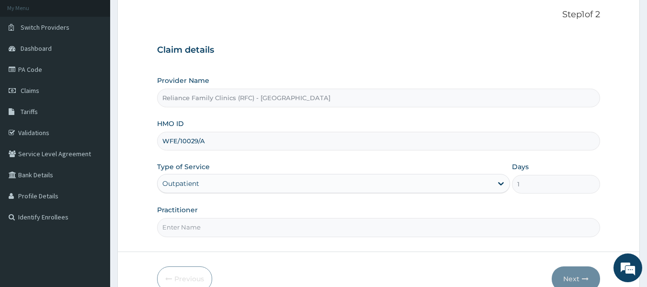
click at [212, 228] on input "Practitioner" at bounding box center [379, 227] width 444 height 19
type input "locum"
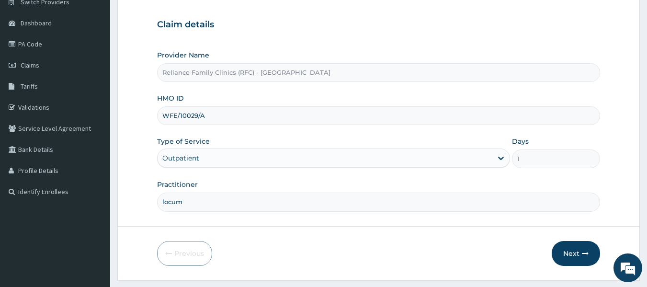
scroll to position [107, 0]
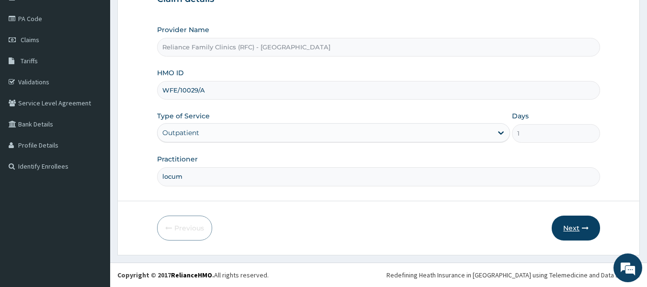
click at [576, 228] on button "Next" at bounding box center [576, 228] width 48 height 25
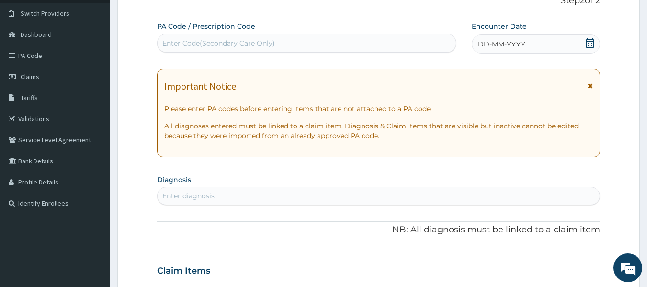
scroll to position [69, 0]
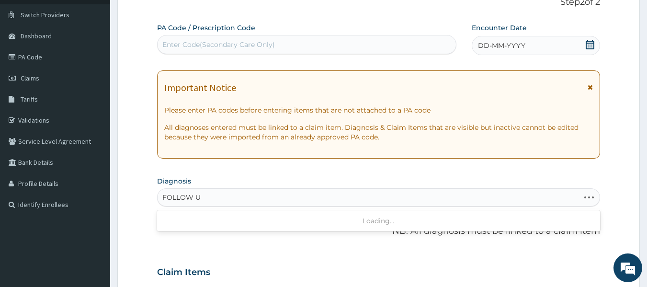
type input "FOLLOW UP"
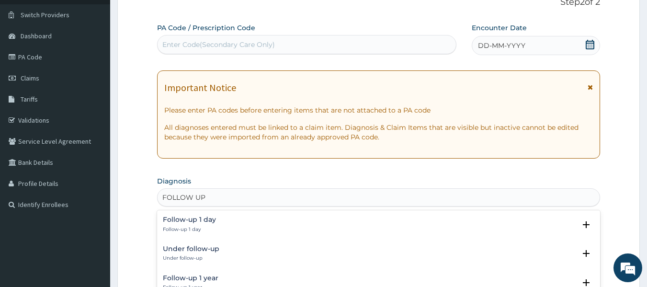
click at [232, 248] on div "Under follow-up Under follow-up" at bounding box center [379, 253] width 432 height 17
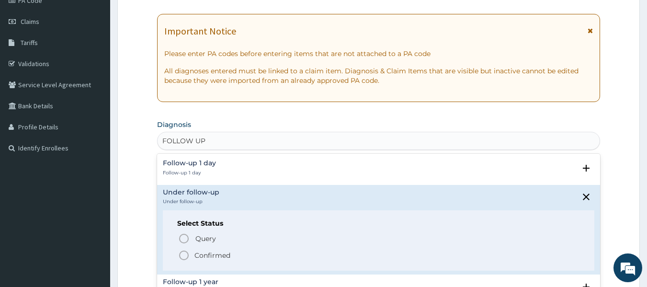
scroll to position [133, 0]
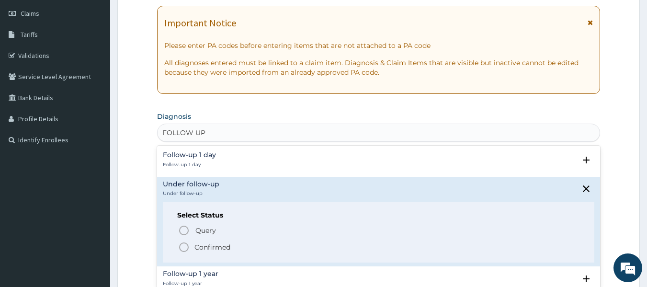
click at [230, 250] on p "Confirmed" at bounding box center [213, 247] width 36 height 10
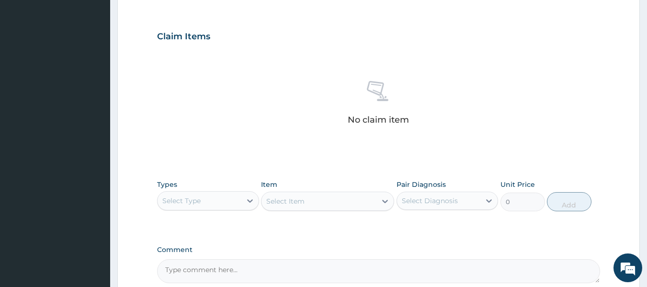
scroll to position [310, 0]
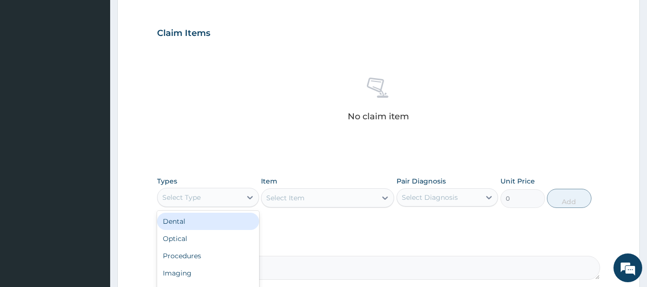
click at [207, 258] on div "Procedures" at bounding box center [208, 255] width 102 height 17
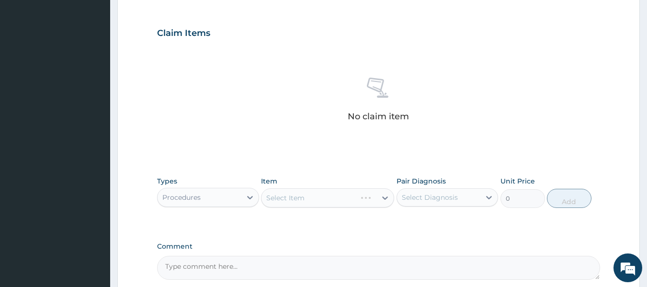
click at [364, 193] on div "Select Item" at bounding box center [327, 197] width 133 height 19
click at [462, 226] on div "Under follow-up" at bounding box center [448, 222] width 102 height 20
checkbox input "true"
click at [340, 196] on div "Select Item" at bounding box center [327, 197] width 133 height 19
click at [359, 198] on div "Select Item" at bounding box center [327, 197] width 133 height 19
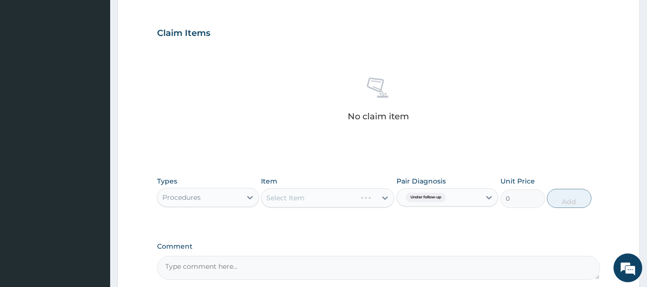
click at [353, 198] on div "Select Item" at bounding box center [327, 197] width 133 height 19
click at [347, 187] on div "Item Select Item" at bounding box center [327, 192] width 133 height 32
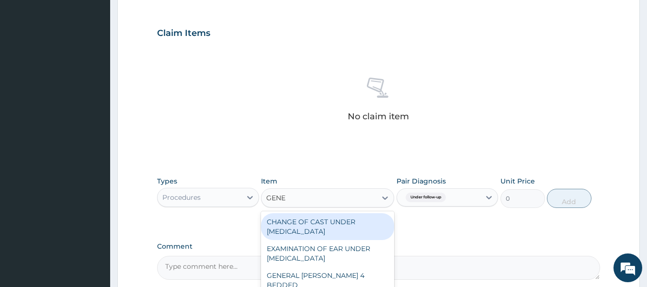
type input "GENER"
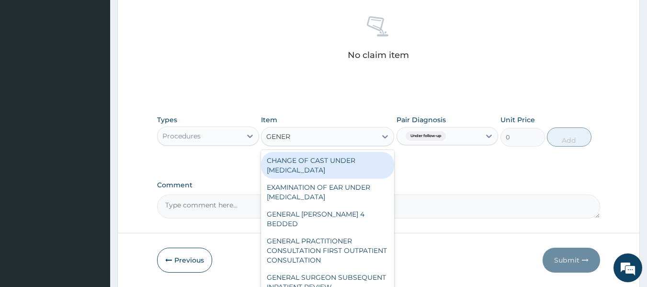
scroll to position [384, 0]
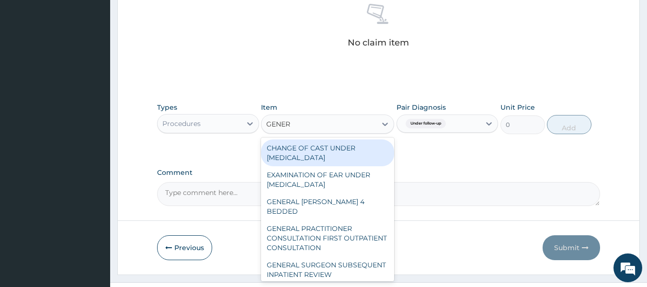
click at [346, 225] on div "GENERAL PRACTITIONER CONSULTATION FIRST OUTPATIENT CONSULTATION" at bounding box center [327, 238] width 133 height 36
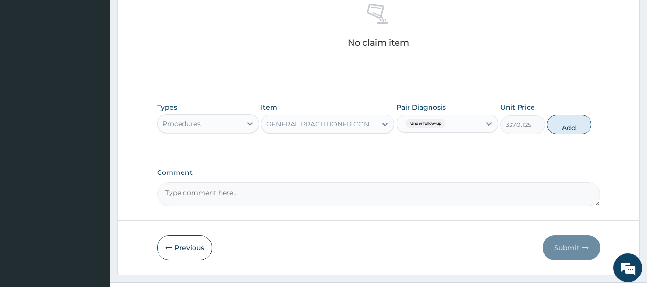
click at [577, 125] on button "Add" at bounding box center [569, 124] width 45 height 19
type input "0"
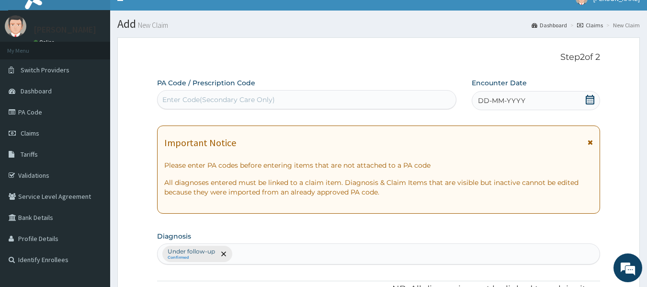
scroll to position [0, 0]
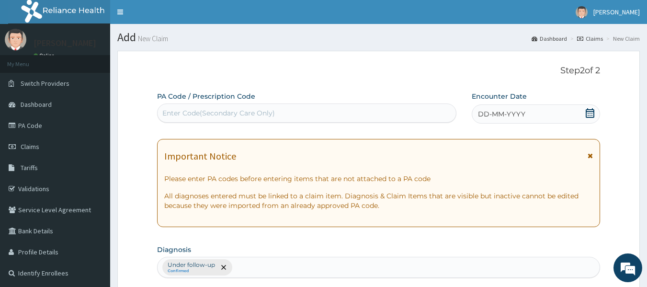
click at [500, 118] on span "DD-MM-YYYY" at bounding box center [501, 114] width 47 height 10
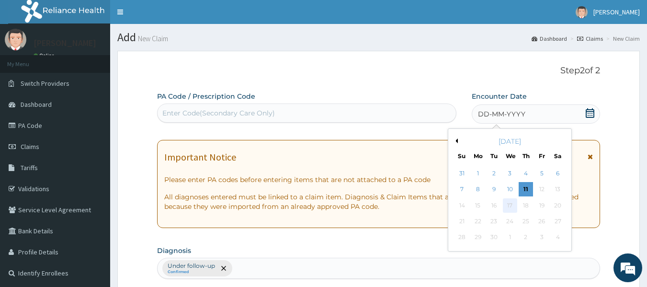
click at [510, 203] on div "17" at bounding box center [510, 205] width 14 height 14
click at [508, 188] on div "10" at bounding box center [510, 190] width 14 height 14
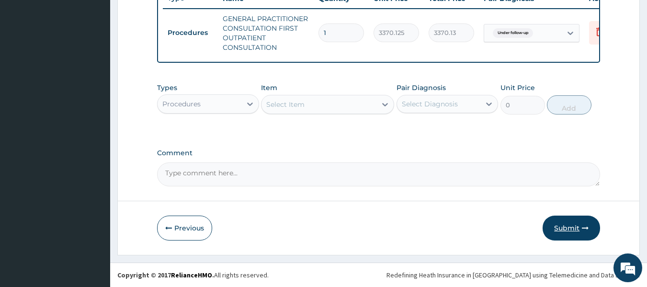
click at [573, 222] on button "Submit" at bounding box center [571, 228] width 57 height 25
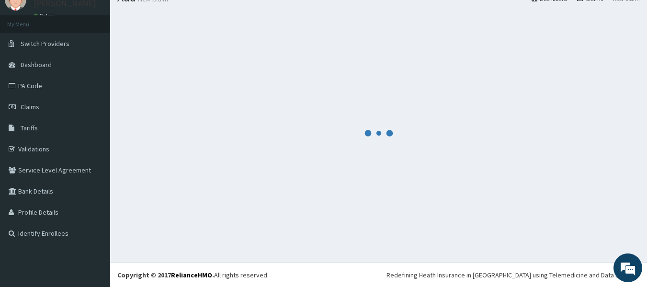
scroll to position [380, 0]
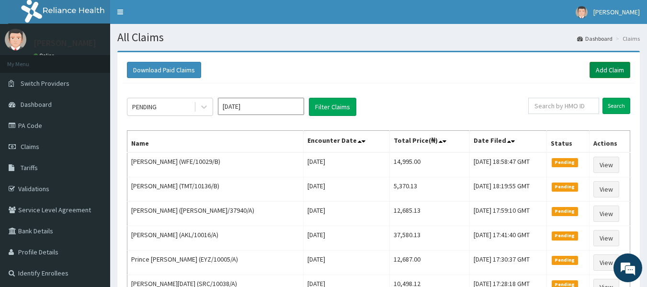
click at [608, 69] on link "Add Claim" at bounding box center [610, 70] width 41 height 16
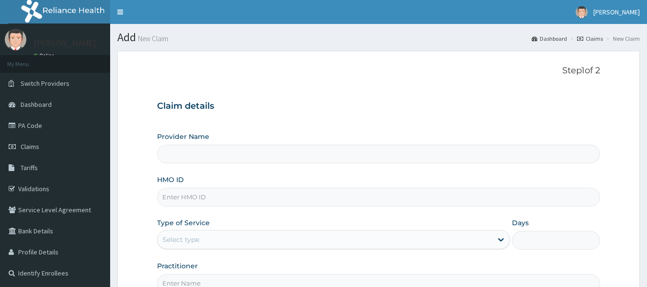
click at [201, 199] on input "HMO ID" at bounding box center [379, 197] width 444 height 19
paste input "LTR/10058/A"
type input "LTR/10058/A"
type input "Reliance Family Clinics (RFC) - [GEOGRAPHIC_DATA]"
type input "LTR/10058/A"
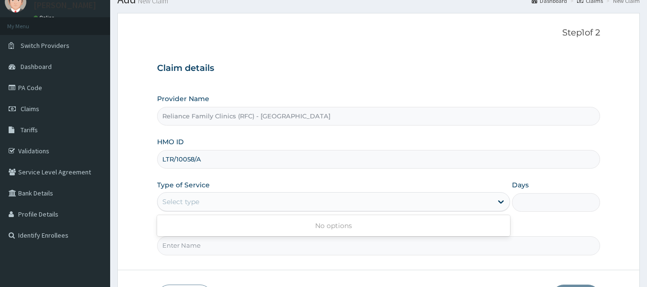
scroll to position [38, 0]
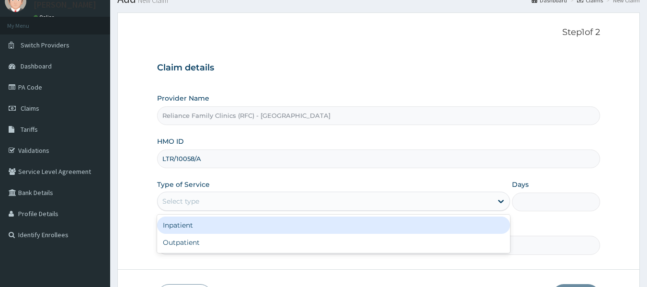
click at [315, 246] on div "Outpatient" at bounding box center [333, 242] width 353 height 17
type input "1"
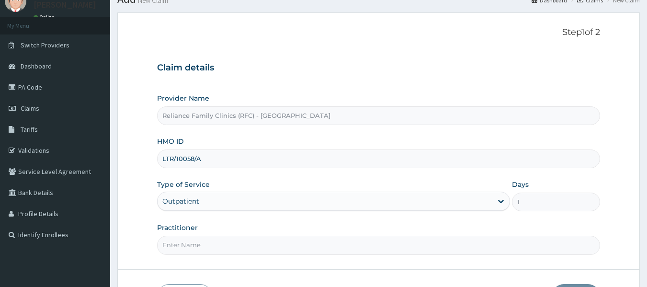
click at [303, 243] on input "Practitioner" at bounding box center [379, 245] width 444 height 19
type input "locum"
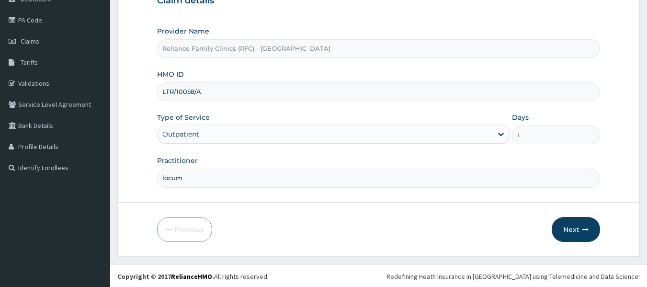
scroll to position [107, 0]
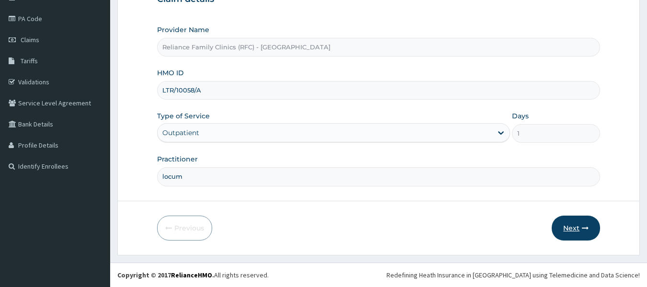
click at [580, 230] on button "Next" at bounding box center [576, 228] width 48 height 25
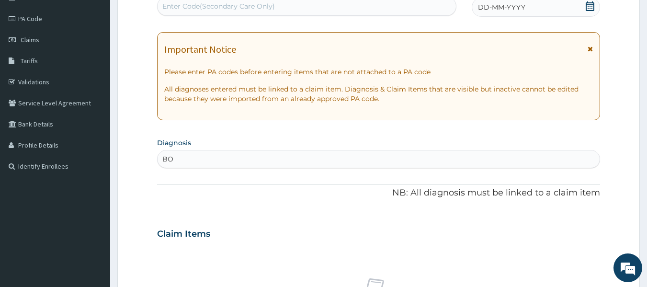
type input "B"
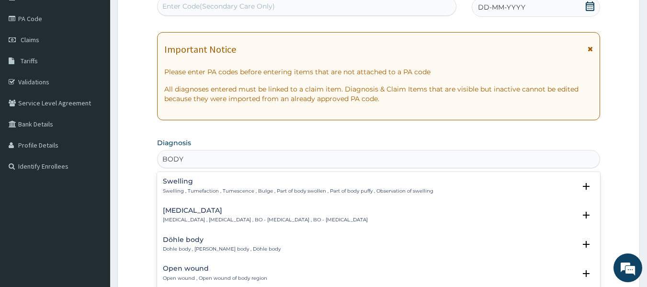
scroll to position [0, 0]
type input "BODY PAI"
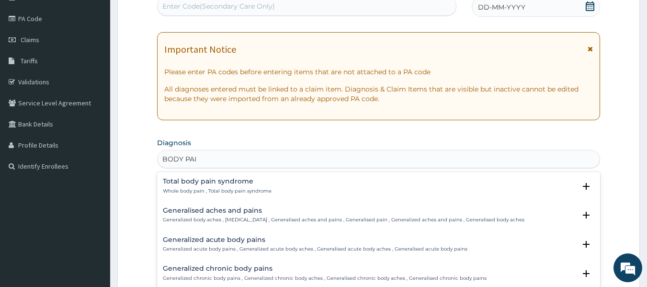
click at [315, 193] on div "Total body pain syndrome Whole body pain , Total body pain syndrome" at bounding box center [379, 186] width 432 height 17
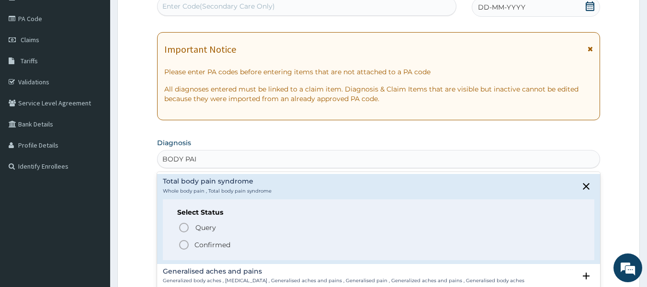
click at [277, 244] on span "Confirmed" at bounding box center [379, 244] width 402 height 11
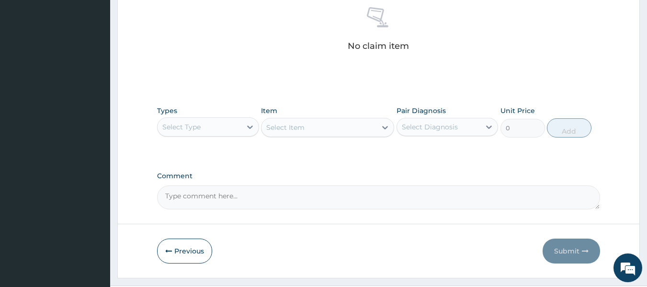
scroll to position [381, 0]
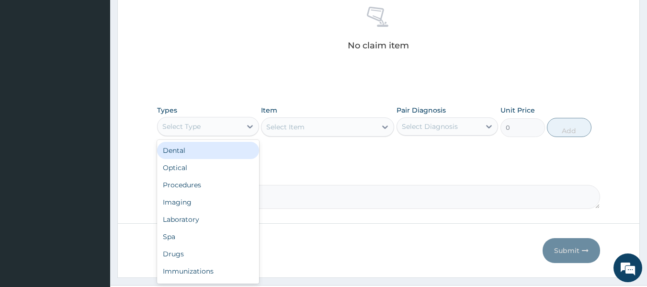
click at [226, 186] on div "Procedures" at bounding box center [208, 184] width 102 height 17
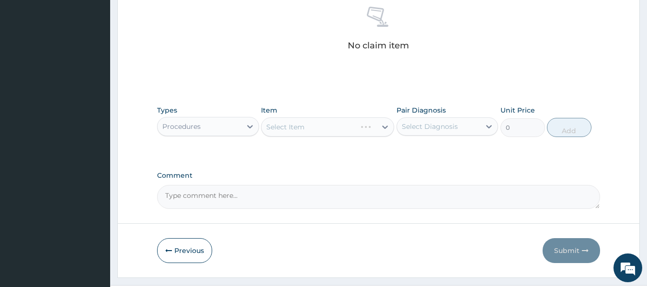
click at [347, 127] on div "Select Item" at bounding box center [327, 126] width 133 height 19
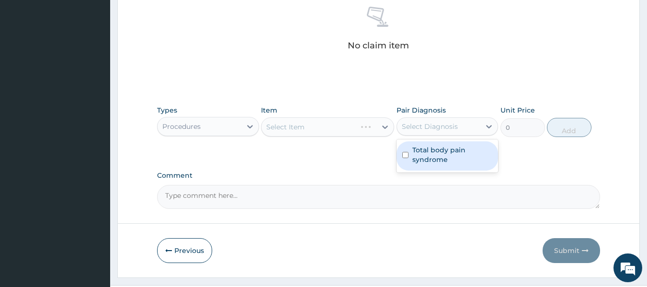
click at [454, 162] on label "Total body pain syndrome" at bounding box center [453, 154] width 80 height 19
checkbox input "true"
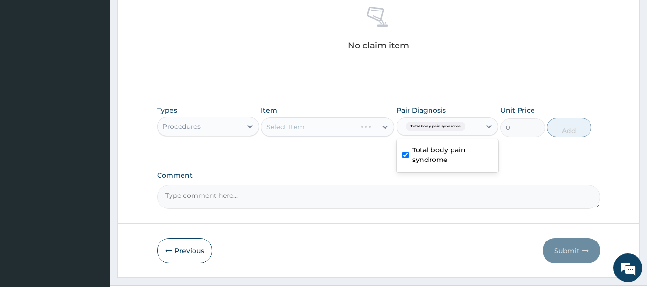
click at [365, 132] on div "Select Item" at bounding box center [327, 126] width 133 height 19
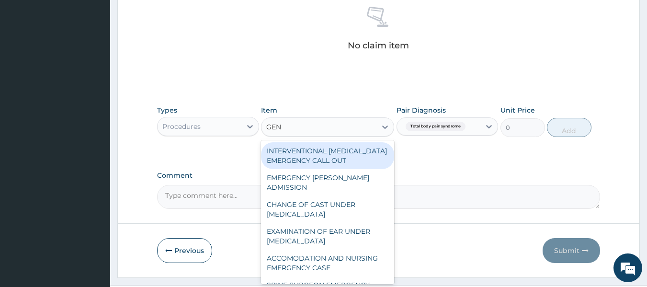
type input "GENE"
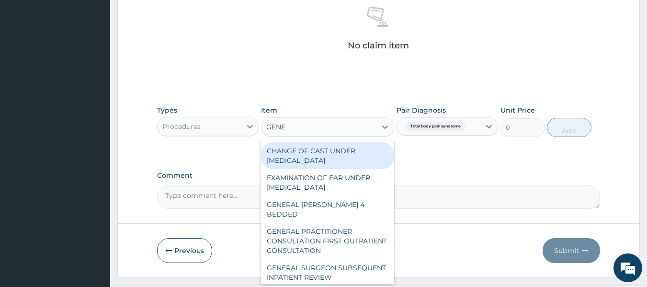
click at [340, 225] on div "GENERAL PRACTITIONER CONSULTATION FIRST OUTPATIENT CONSULTATION" at bounding box center [327, 241] width 133 height 36
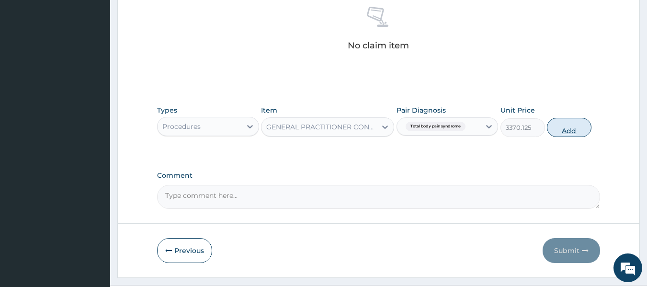
click at [569, 127] on button "Add" at bounding box center [569, 127] width 45 height 19
type input "0"
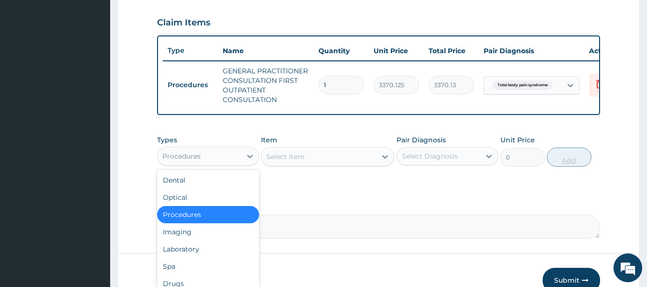
scroll to position [380, 0]
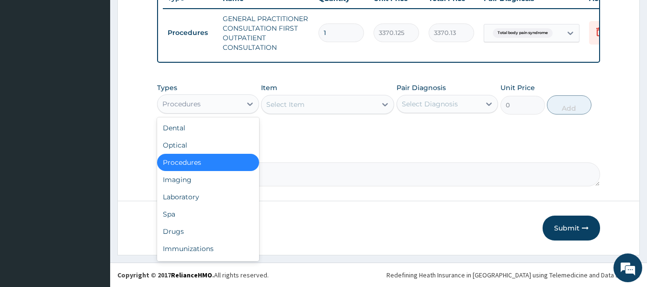
click at [170, 232] on div "Drugs" at bounding box center [208, 231] width 102 height 17
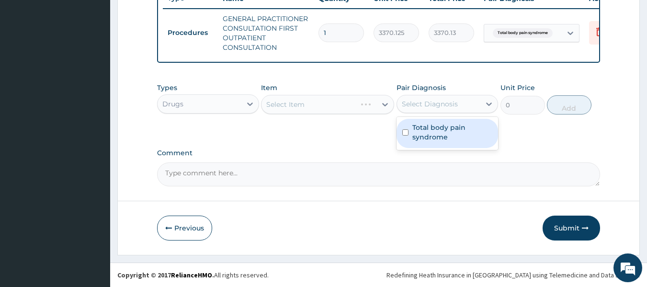
click at [457, 130] on label "Total body pain syndrome" at bounding box center [453, 132] width 80 height 19
checkbox input "true"
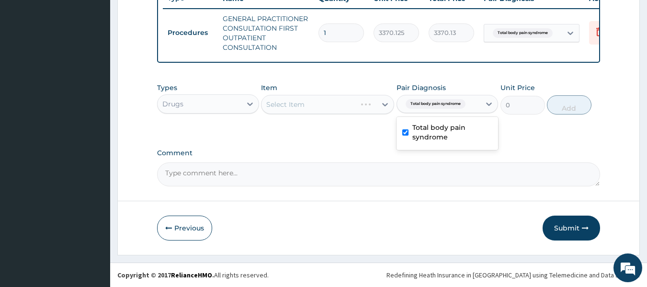
click at [362, 102] on div "Select Item" at bounding box center [327, 104] width 133 height 19
click at [357, 105] on div "Select Item" at bounding box center [327, 104] width 133 height 19
click at [356, 111] on div "Select Item" at bounding box center [327, 104] width 133 height 19
click at [360, 103] on div "Select Item" at bounding box center [327, 104] width 133 height 19
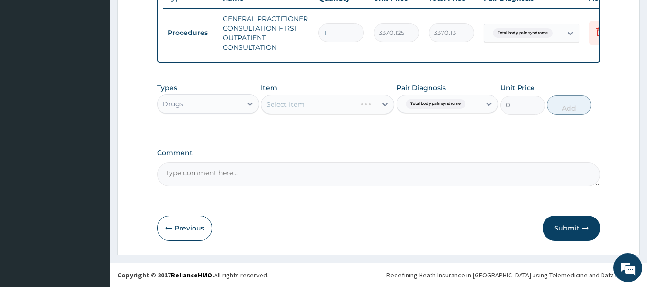
click at [364, 107] on div "Select Item" at bounding box center [327, 104] width 133 height 19
click at [371, 110] on div "Select Item" at bounding box center [327, 104] width 133 height 19
click at [360, 99] on div "Select Item" at bounding box center [327, 104] width 133 height 19
click at [374, 110] on div "Select Item" at bounding box center [327, 104] width 133 height 19
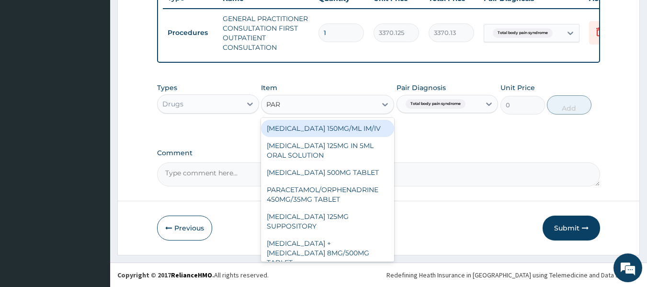
type input "PARA"
click at [351, 169] on div "PARACETAMOL 500MG TABLET" at bounding box center [327, 172] width 133 height 17
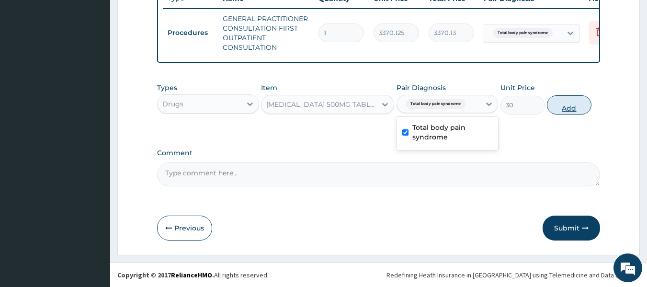
click at [577, 111] on button "Add" at bounding box center [569, 104] width 45 height 19
type input "0"
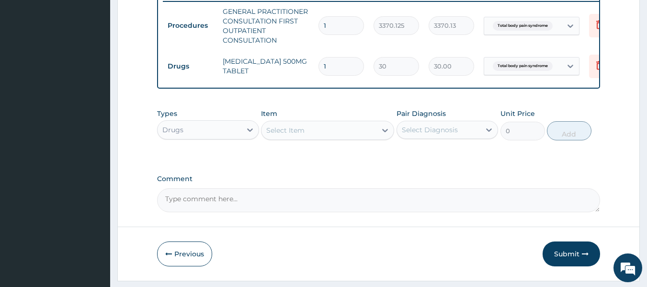
click at [340, 70] on input "1" at bounding box center [342, 66] width 46 height 19
type input "0.00"
type input "3"
type input "90.00"
type input "30"
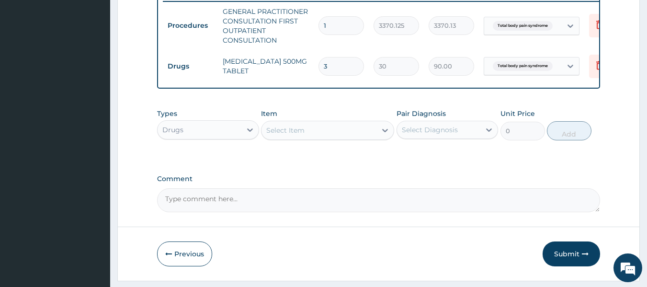
type input "900.00"
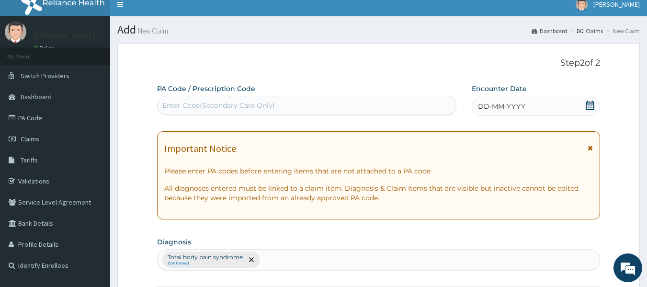
scroll to position [0, 0]
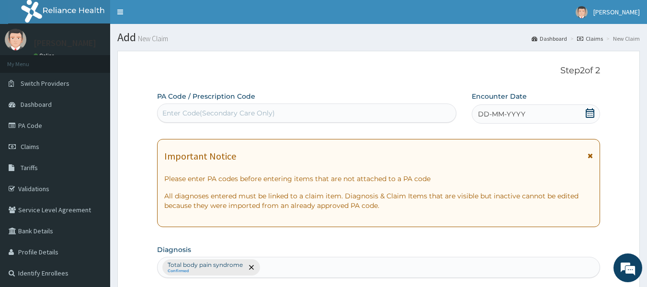
type input "30"
click at [500, 114] on span "DD-MM-YYYY" at bounding box center [501, 114] width 47 height 10
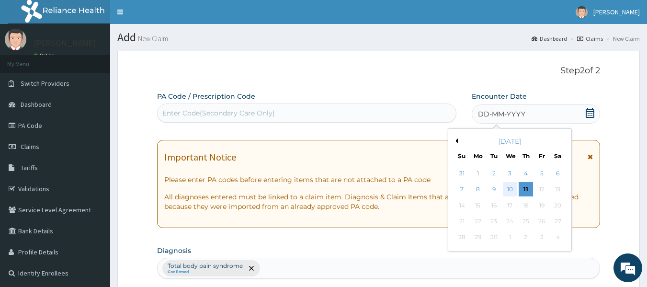
click at [510, 189] on div "10" at bounding box center [510, 190] width 14 height 14
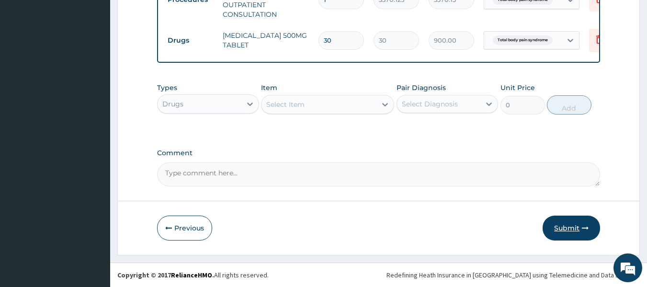
click at [579, 231] on button "Submit" at bounding box center [571, 228] width 57 height 25
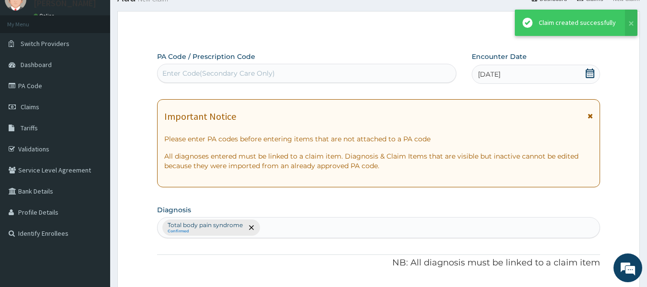
scroll to position [413, 0]
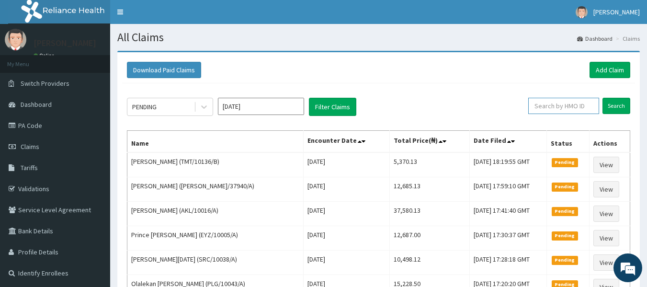
click at [552, 107] on input "text" at bounding box center [563, 106] width 71 height 16
paste input "LTR/10058/A"
type input "LTR/10058/A"
click at [615, 107] on input "Search" at bounding box center [617, 106] width 28 height 16
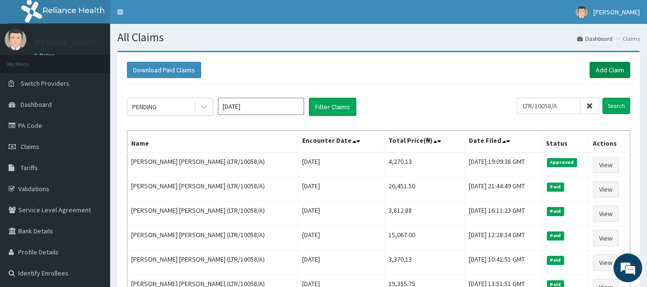
click at [611, 78] on link "Add Claim" at bounding box center [610, 70] width 41 height 16
click at [610, 73] on link "Add Claim" at bounding box center [610, 70] width 41 height 16
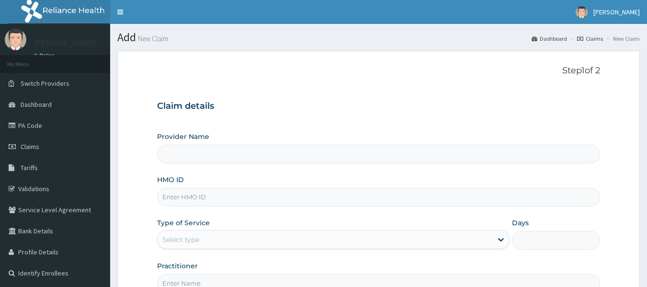
type input "Reliance Family Clinics (RFC) - [GEOGRAPHIC_DATA]"
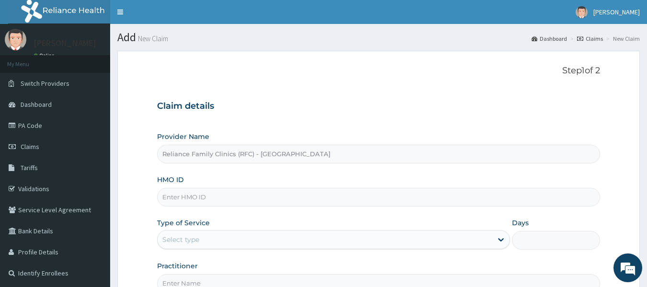
click at [171, 195] on input "HMO ID" at bounding box center [379, 197] width 444 height 19
paste input "LTR/10058/A"
type input "L"
click at [219, 199] on input "HMO ID" at bounding box center [379, 197] width 444 height 19
paste input "PSC/10102/A"
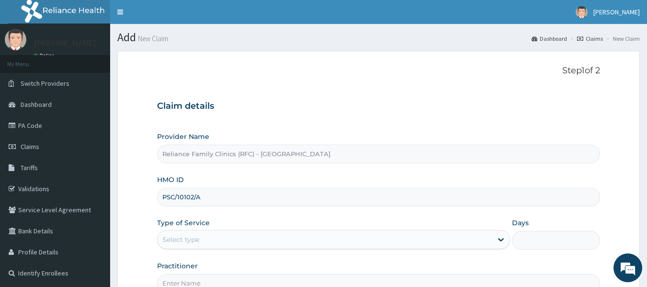
type input "PSC/10102/A"
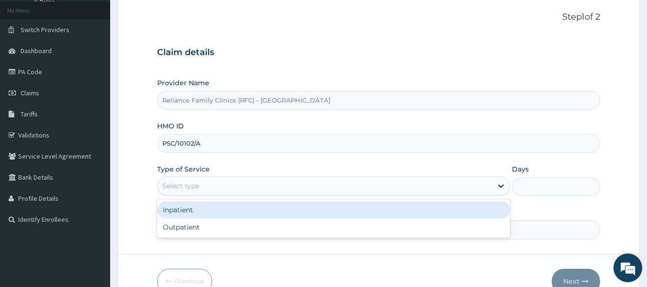
scroll to position [59, 0]
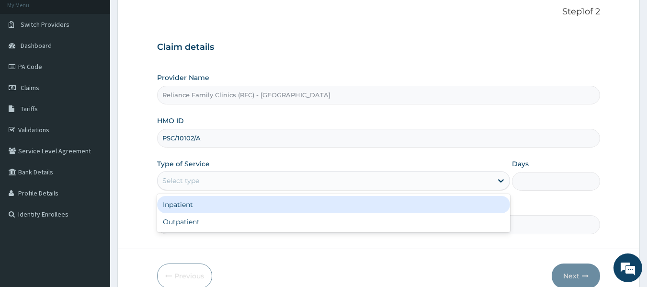
click at [195, 225] on div "Outpatient" at bounding box center [333, 221] width 353 height 17
type input "1"
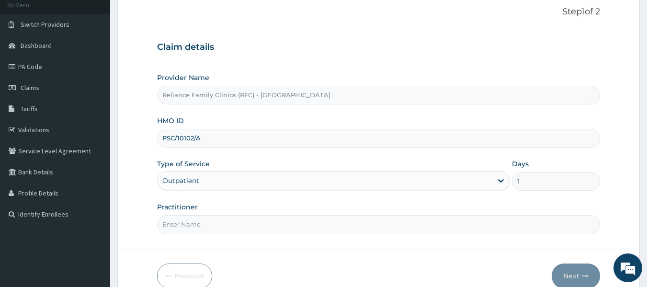
click at [217, 222] on input "Practitioner" at bounding box center [379, 224] width 444 height 19
type input "locum"
click at [581, 275] on button "Next" at bounding box center [576, 276] width 48 height 25
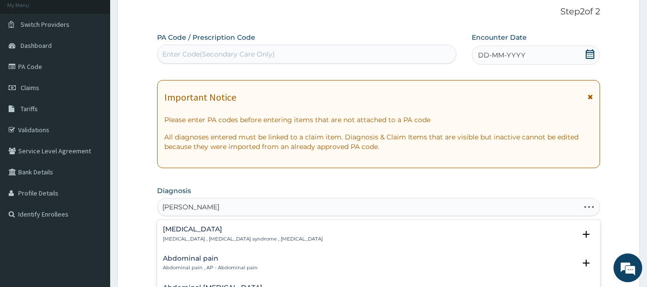
type input "ABDOMINAL PAIN"
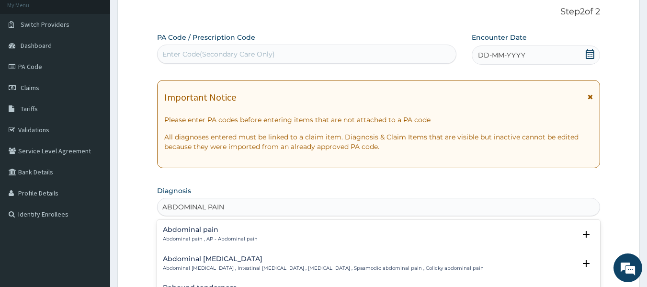
scroll to position [32, 0]
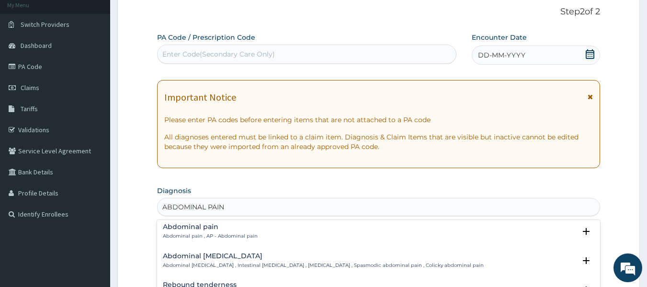
click at [271, 237] on div "Abdominal pain Abdominal pain , AP - Abdominal pain" at bounding box center [379, 231] width 432 height 17
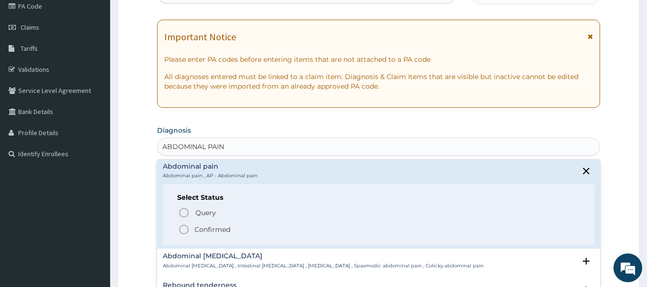
click at [234, 227] on span "Confirmed" at bounding box center [379, 229] width 402 height 11
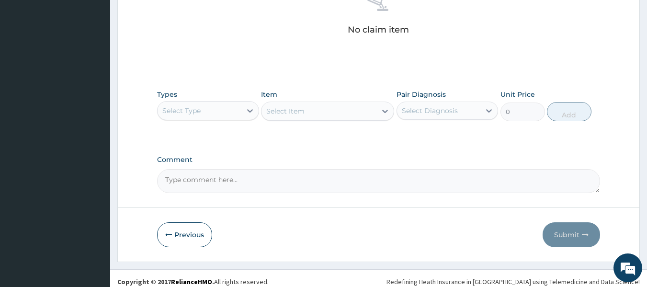
scroll to position [404, 0]
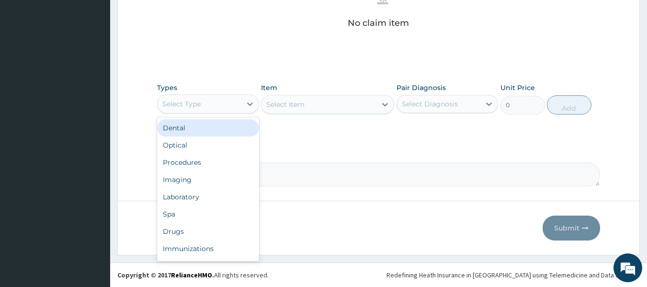
click at [194, 163] on div "Procedures" at bounding box center [208, 162] width 102 height 17
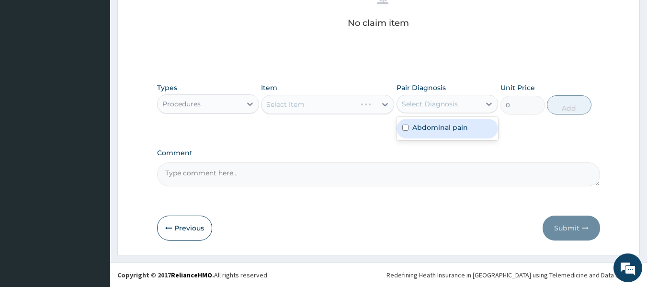
click at [458, 120] on div "Abdominal pain" at bounding box center [448, 129] width 102 height 20
checkbox input "true"
click at [315, 106] on div "Select Item" at bounding box center [327, 104] width 133 height 19
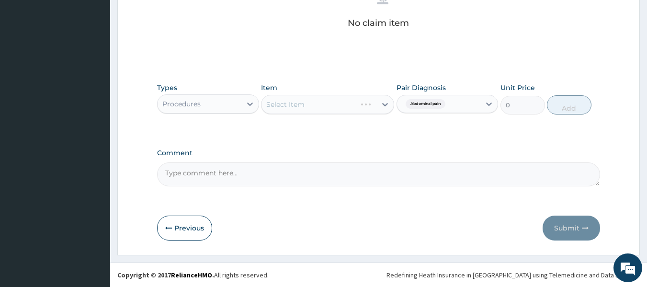
click at [299, 110] on div "Select Item" at bounding box center [327, 104] width 133 height 19
click at [305, 103] on div "Select Item" at bounding box center [327, 104] width 133 height 19
click at [312, 107] on div "Select Item" at bounding box center [327, 104] width 133 height 19
click at [302, 108] on div "Select Item" at bounding box center [327, 104] width 133 height 19
click at [318, 106] on div "Select Item" at bounding box center [327, 104] width 133 height 19
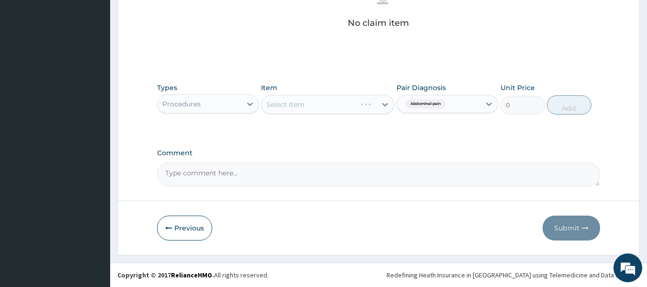
click at [318, 106] on div "Select Item" at bounding box center [327, 104] width 133 height 19
click at [321, 99] on div "Select Item" at bounding box center [327, 104] width 133 height 19
click at [330, 104] on div "Select Item" at bounding box center [327, 104] width 133 height 19
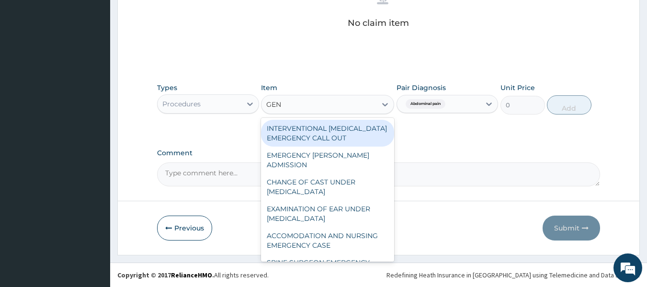
type input "GENE"
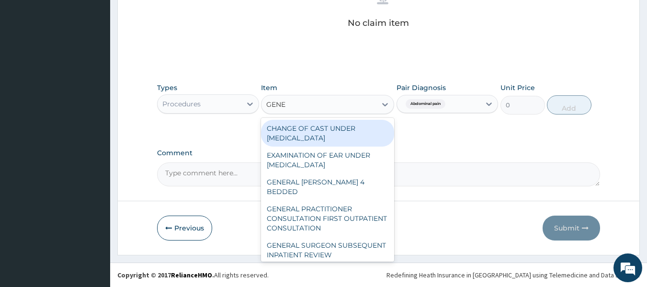
click at [333, 203] on div "GENERAL PRACTITIONER CONSULTATION FIRST OUTPATIENT CONSULTATION" at bounding box center [327, 218] width 133 height 36
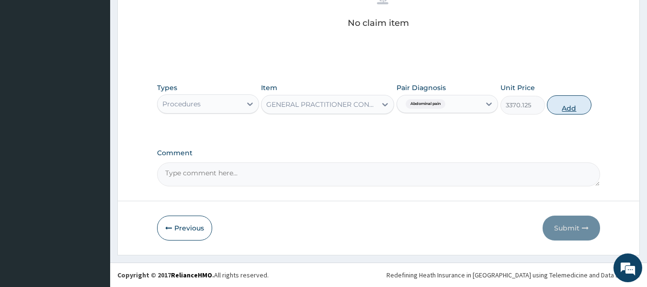
click at [576, 97] on button "Add" at bounding box center [569, 104] width 45 height 19
type input "0"
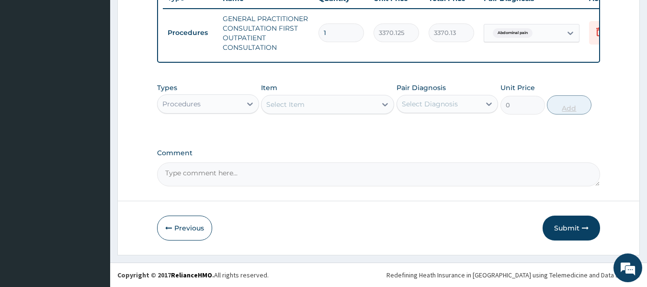
scroll to position [380, 0]
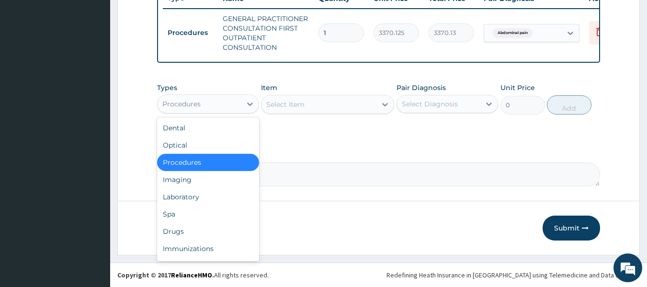
click at [173, 230] on div "Drugs" at bounding box center [208, 231] width 102 height 17
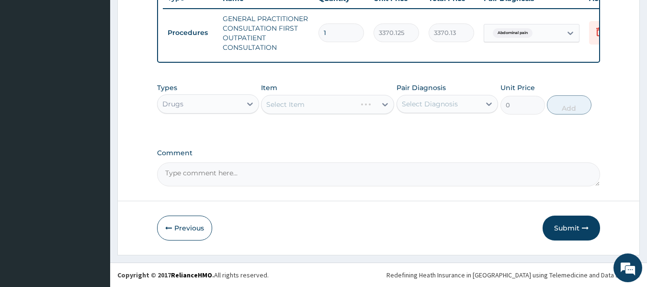
click at [348, 103] on div "Select Item" at bounding box center [327, 104] width 133 height 19
click at [464, 129] on label "Abdominal pain" at bounding box center [441, 128] width 56 height 10
checkbox input "true"
click at [364, 103] on div "Select Item" at bounding box center [327, 104] width 133 height 19
click at [360, 110] on div "Select Item" at bounding box center [327, 104] width 133 height 19
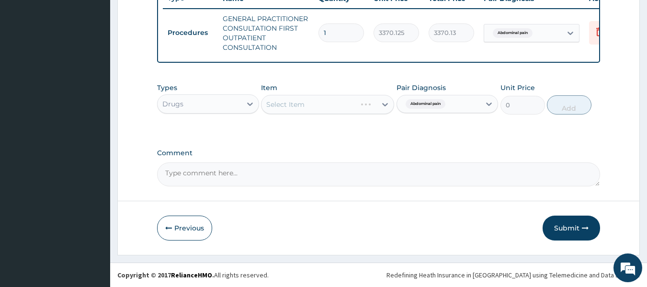
click at [376, 103] on div "Select Item" at bounding box center [327, 104] width 133 height 19
click at [359, 109] on div "Select Item" at bounding box center [327, 104] width 133 height 19
click at [367, 101] on div "Select Item" at bounding box center [327, 104] width 133 height 19
click at [360, 103] on div "Select Item" at bounding box center [327, 104] width 133 height 19
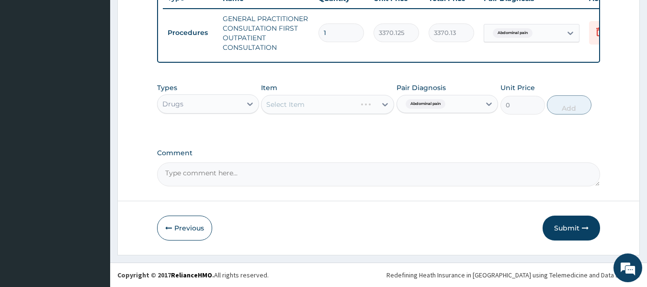
click at [363, 99] on div "Select Item" at bounding box center [327, 104] width 133 height 19
click at [366, 105] on div "Select Item" at bounding box center [327, 104] width 133 height 19
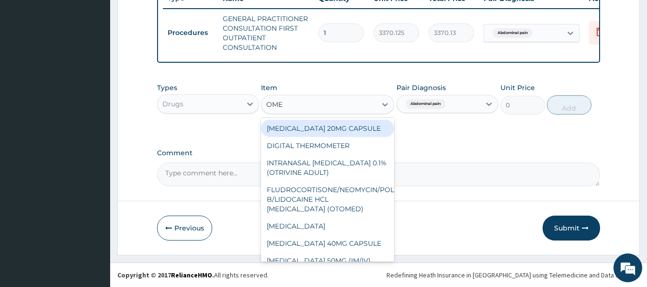
type input "OMEP"
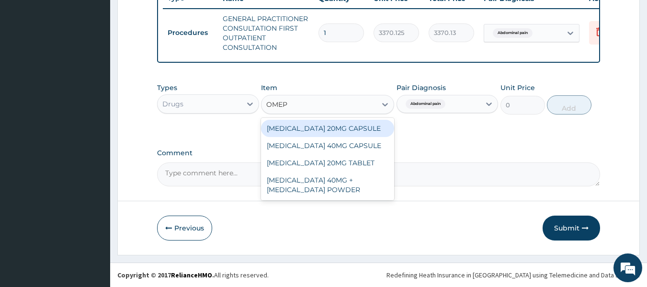
click at [348, 124] on div "[MEDICAL_DATA] 20MG CAPSULE" at bounding box center [327, 128] width 133 height 17
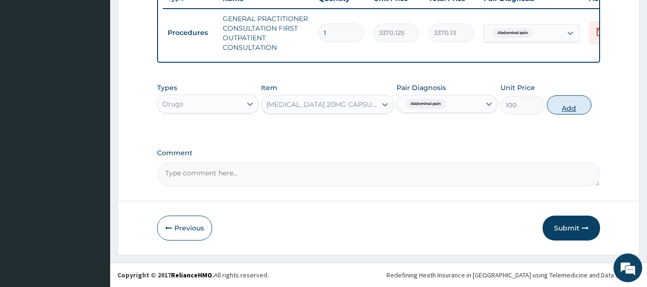
click at [573, 104] on button "Add" at bounding box center [569, 104] width 45 height 19
type input "0"
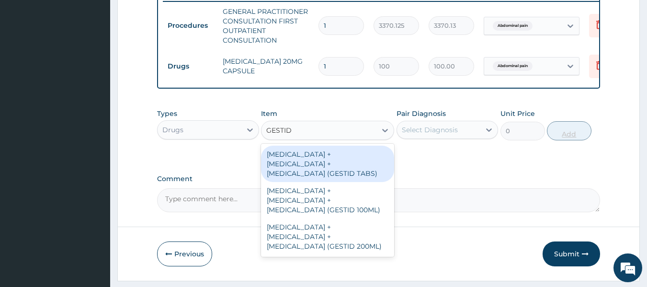
type input "GESTID"
click at [361, 210] on div "[MEDICAL_DATA] + [MEDICAL_DATA] + [MEDICAL_DATA] (GESTID 100ML)" at bounding box center [327, 200] width 133 height 36
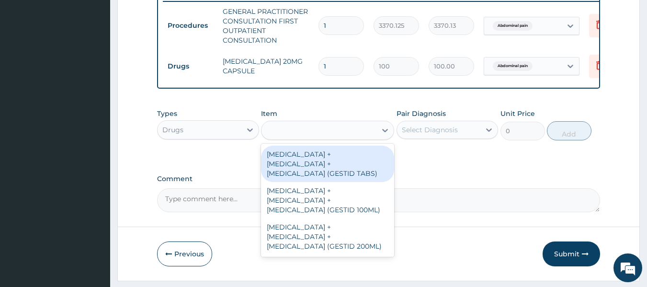
type input "1536"
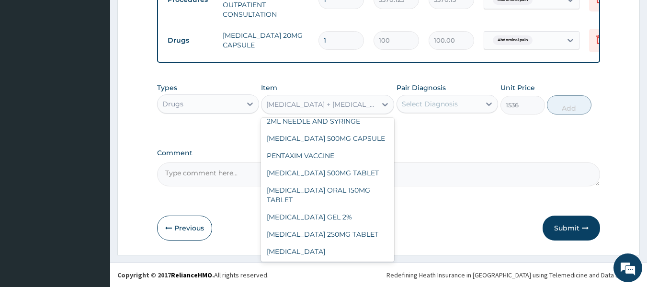
scroll to position [4856, 0]
click at [354, 79] on div "[MEDICAL_DATA] + [MEDICAL_DATA] + [MEDICAL_DATA] (GESTID 100ML)" at bounding box center [327, 60] width 133 height 36
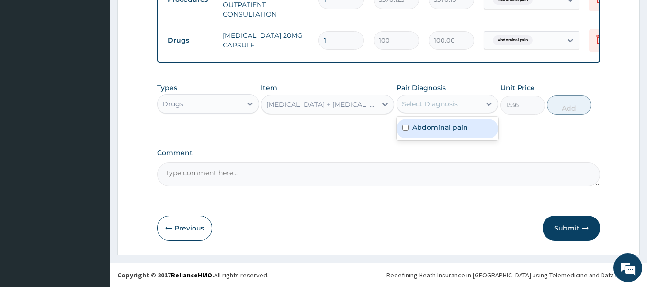
click at [464, 131] on label "Abdominal pain" at bounding box center [441, 128] width 56 height 10
checkbox input "true"
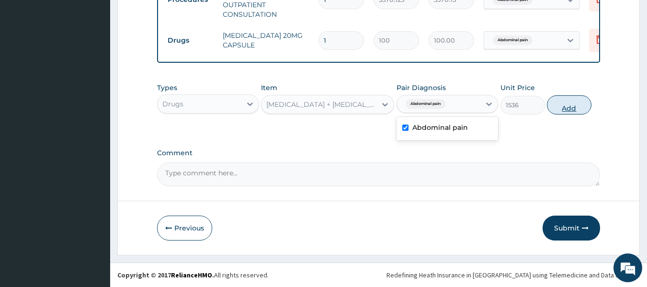
click at [569, 105] on button "Add" at bounding box center [569, 104] width 45 height 19
type input "0"
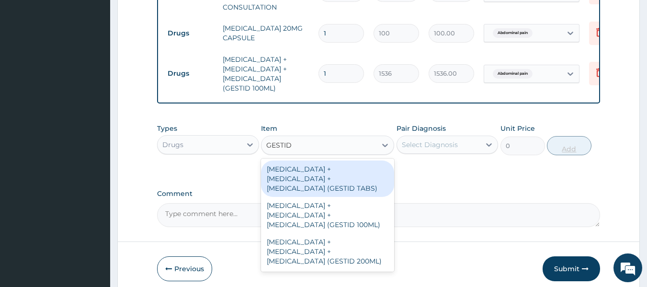
type input "GESTID"
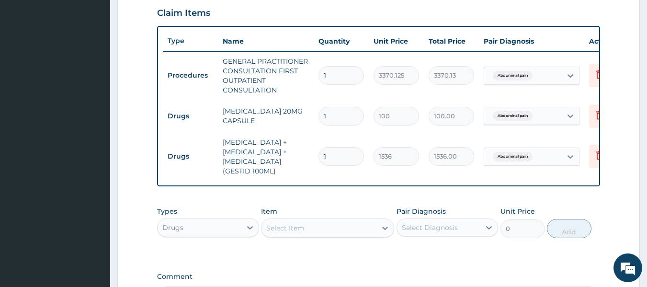
scroll to position [329, 0]
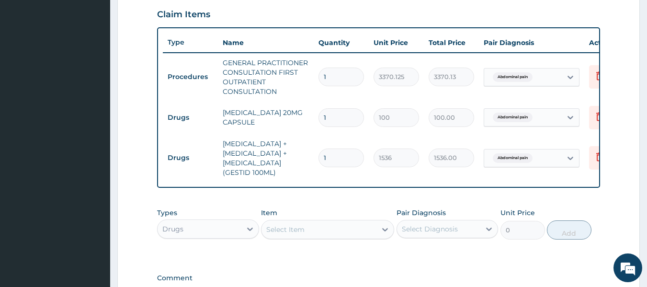
click at [346, 115] on input "1" at bounding box center [342, 117] width 46 height 19
type input "14"
type input "1400.00"
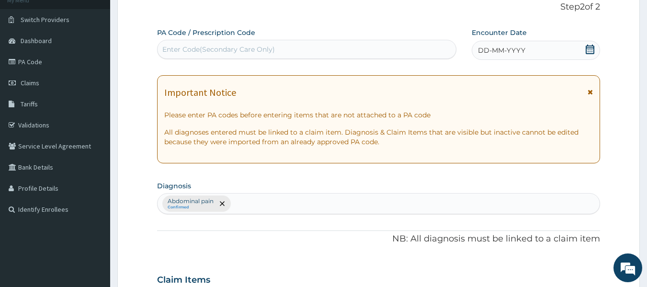
scroll to position [0, 0]
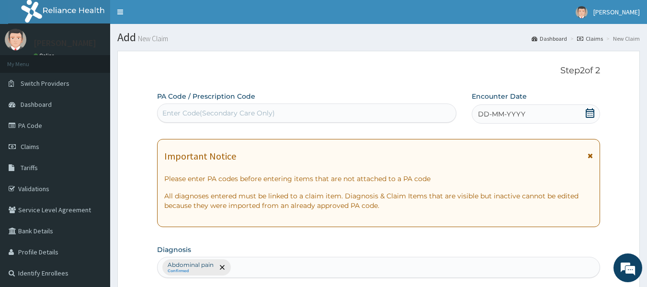
type input "14"
click at [500, 114] on span "DD-MM-YYYY" at bounding box center [501, 114] width 47 height 10
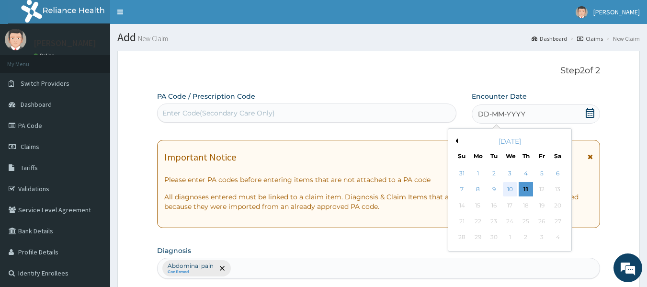
click at [510, 188] on div "10" at bounding box center [510, 190] width 14 height 14
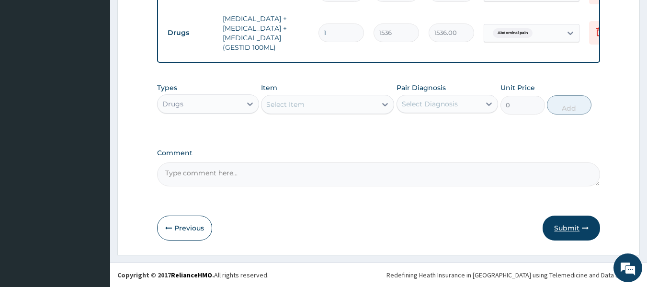
click at [564, 235] on button "Submit" at bounding box center [571, 228] width 57 height 25
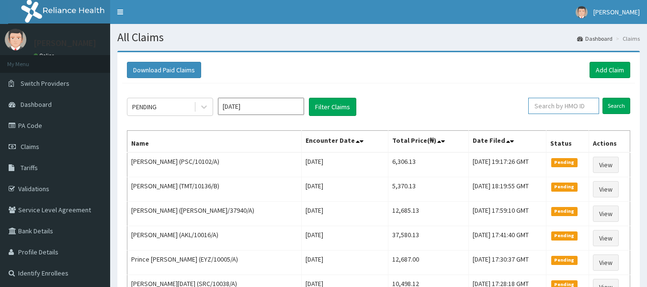
click at [570, 103] on input "text" at bounding box center [563, 106] width 71 height 16
paste input "PSC/10102/A"
type input "PSC/10102/A"
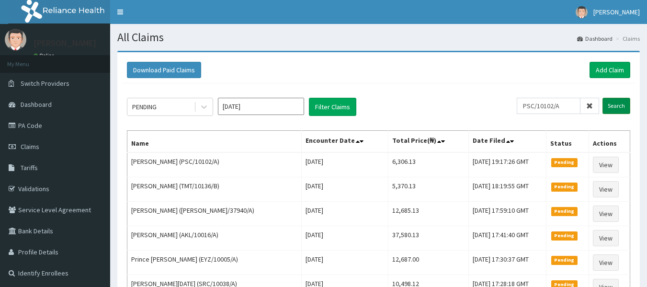
click at [621, 103] on input "Search" at bounding box center [617, 106] width 28 height 16
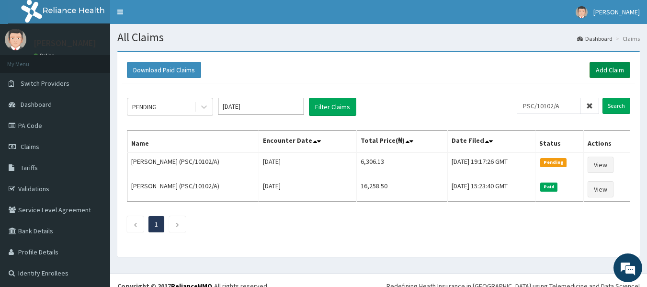
click at [609, 74] on link "Add Claim" at bounding box center [610, 70] width 41 height 16
click at [616, 74] on link "Add Claim" at bounding box center [610, 70] width 41 height 16
click at [616, 70] on link "Add Claim" at bounding box center [610, 70] width 41 height 16
click at [609, 74] on link "Add Claim" at bounding box center [610, 70] width 41 height 16
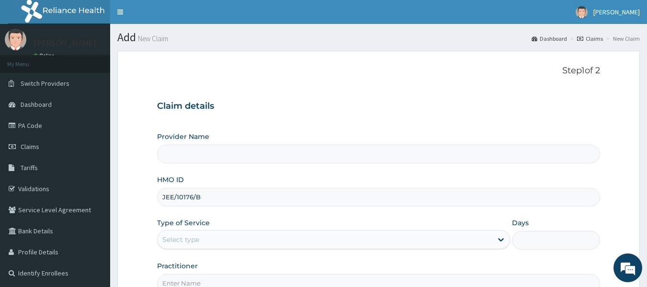
type input "JEE/10176/B"
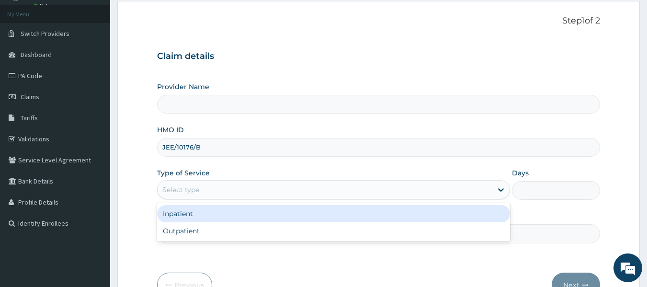
scroll to position [60, 0]
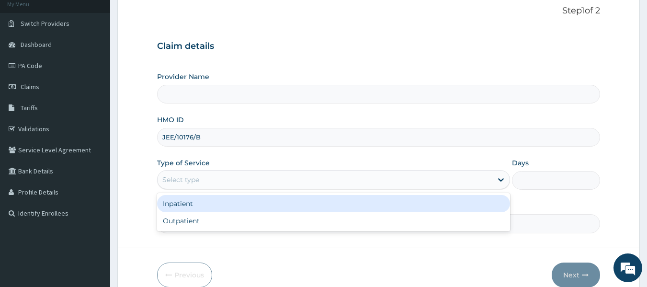
click at [239, 221] on div "Outpatient" at bounding box center [333, 220] width 353 height 17
type input "1"
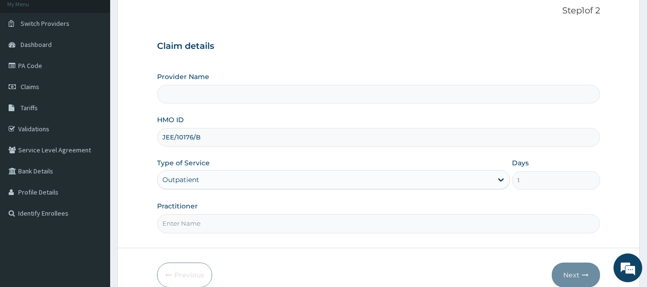
click at [273, 222] on input "Practitioner" at bounding box center [379, 223] width 444 height 19
type input "locum"
click at [581, 276] on button "Next" at bounding box center [576, 275] width 48 height 25
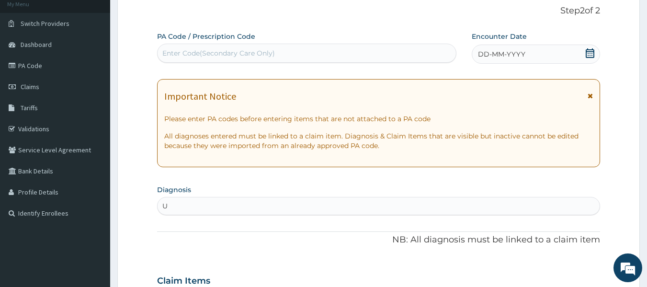
scroll to position [0, 0]
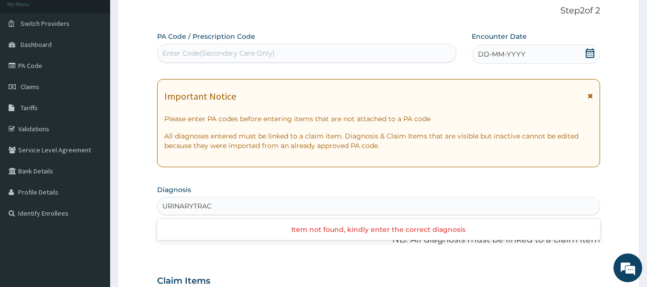
click at [193, 204] on input "URINARYTRAC" at bounding box center [187, 206] width 51 height 10
type input "URINARY TRAC"
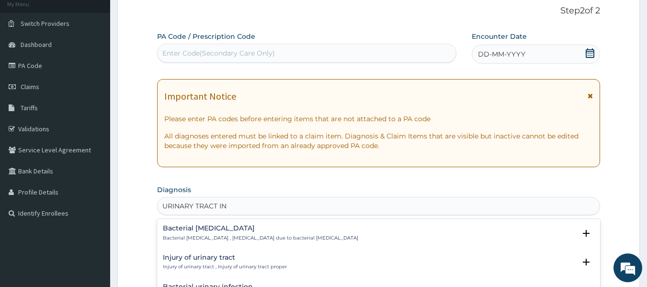
type input "URINARY TRACT INF"
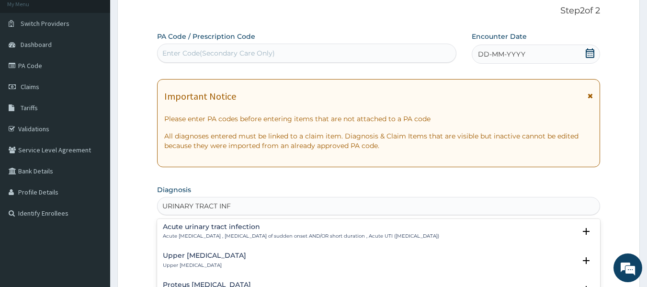
click at [296, 258] on div "Upper [MEDICAL_DATA] Upper [MEDICAL_DATA]" at bounding box center [379, 260] width 432 height 17
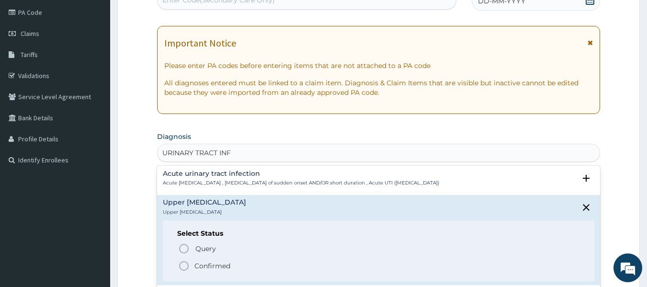
scroll to position [116, 0]
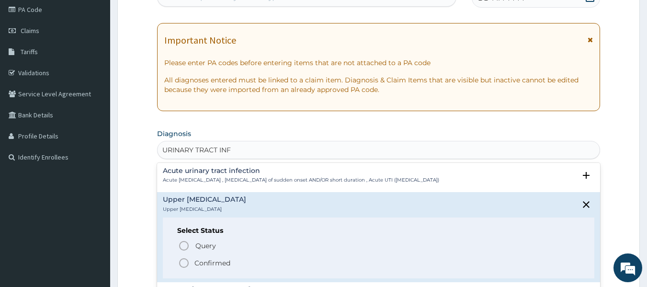
click at [290, 265] on span "Confirmed" at bounding box center [379, 262] width 402 height 11
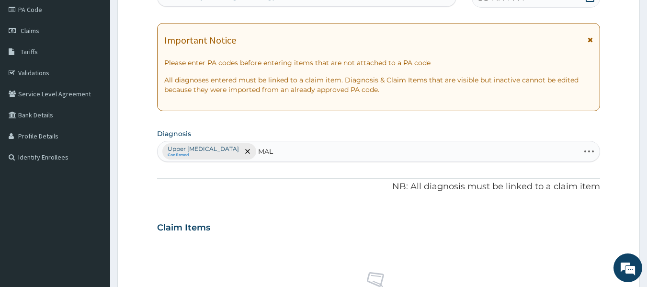
type input "MALA"
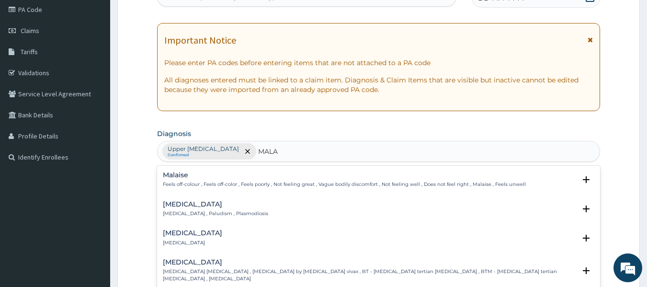
click at [263, 214] on div "[MEDICAL_DATA] [MEDICAL_DATA] , Paludism , Plasmodiosis" at bounding box center [379, 209] width 432 height 17
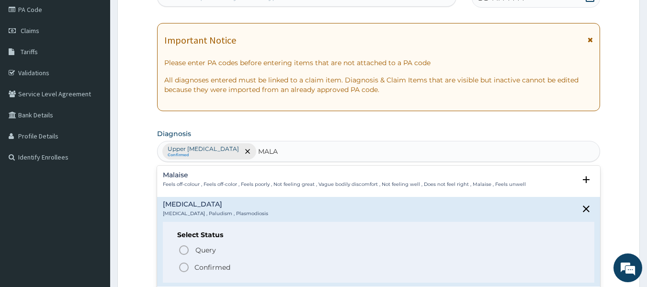
click at [299, 254] on p "Query Query covers suspected (?), Keep in view (kiv), Ruled out (r/o)" at bounding box center [303, 250] width 216 height 13
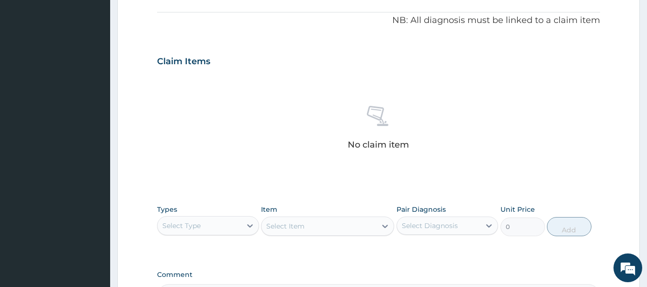
scroll to position [324, 0]
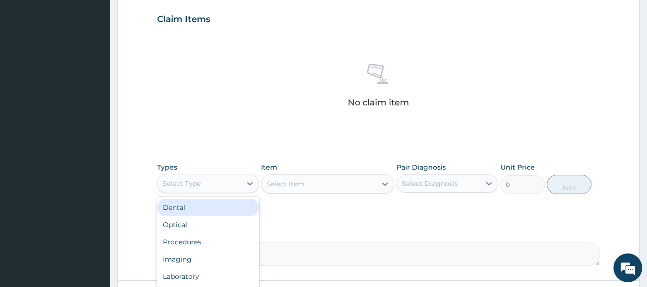
click at [217, 246] on div "Procedures" at bounding box center [208, 241] width 102 height 17
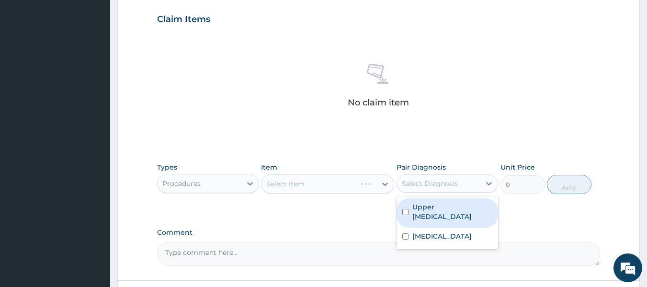
click at [448, 212] on label "Upper [MEDICAL_DATA]" at bounding box center [453, 211] width 80 height 19
checkbox input "true"
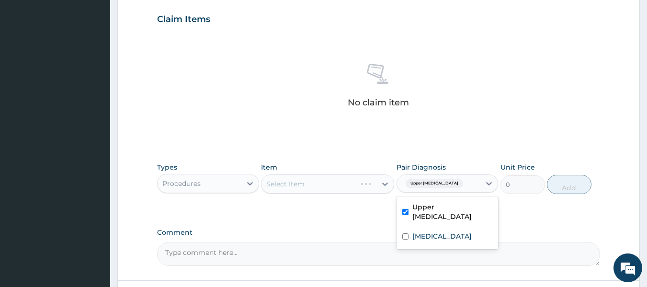
click at [444, 244] on div "[MEDICAL_DATA]" at bounding box center [448, 238] width 102 height 20
checkbox input "true"
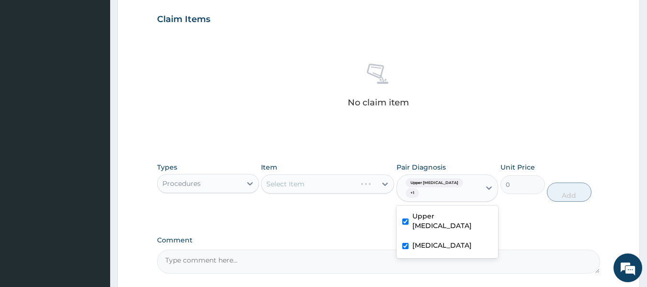
click at [298, 193] on div "Select Item" at bounding box center [327, 183] width 133 height 19
click at [363, 194] on div "Item Select Item" at bounding box center [327, 182] width 133 height 40
click at [361, 183] on div "Select Item" at bounding box center [327, 183] width 133 height 19
click at [368, 187] on div "Select Item" at bounding box center [327, 183] width 133 height 19
click at [361, 180] on div "Select Item" at bounding box center [327, 183] width 133 height 19
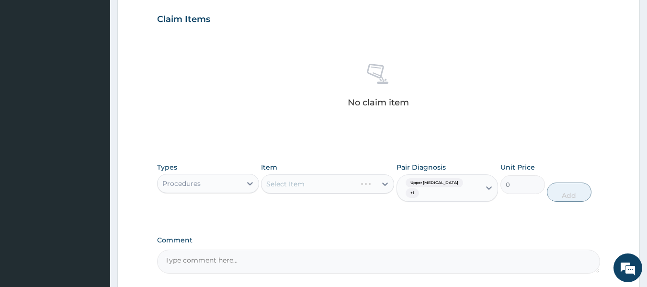
click at [358, 188] on div "Select Item" at bounding box center [327, 183] width 133 height 19
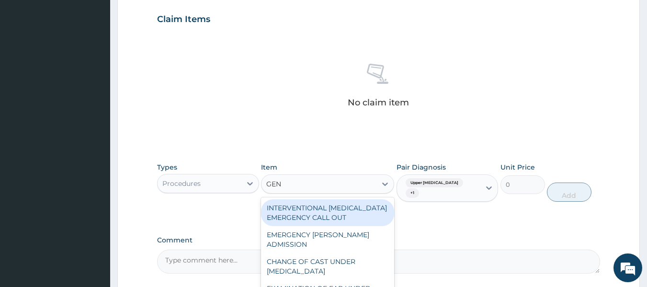
type input "GENE"
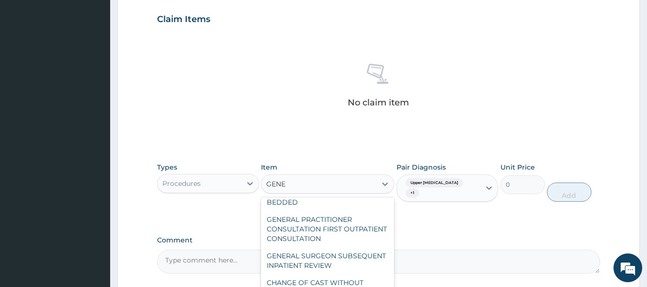
scroll to position [67, 0]
click at [352, 216] on div "GENERAL PRACTITIONER CONSULTATION FIRST OUTPATIENT CONSULTATION" at bounding box center [327, 231] width 133 height 36
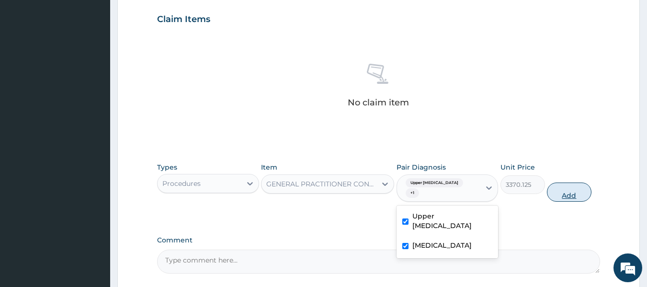
click at [570, 194] on button "Add" at bounding box center [569, 192] width 45 height 19
type input "0"
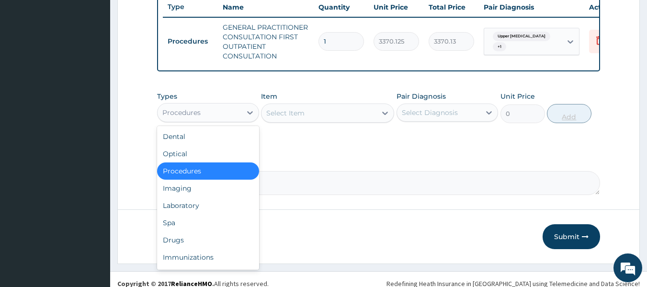
scroll to position [380, 0]
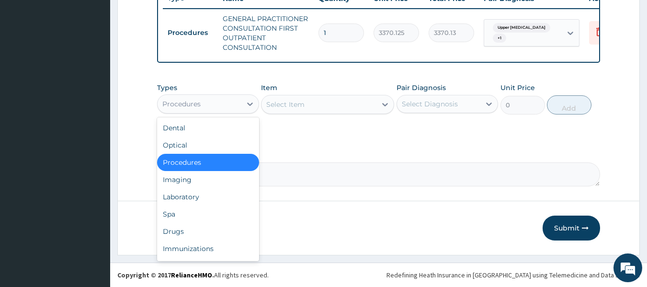
click at [205, 232] on div "Drugs" at bounding box center [208, 231] width 102 height 17
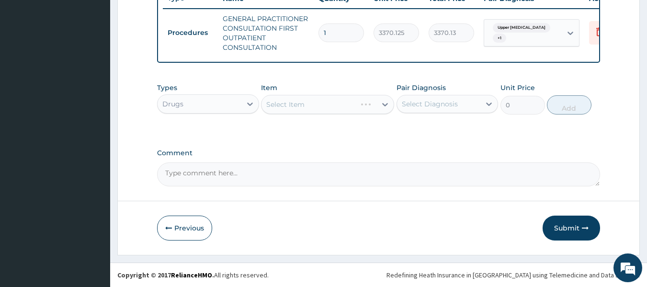
click at [359, 106] on div "Select Item" at bounding box center [327, 104] width 133 height 19
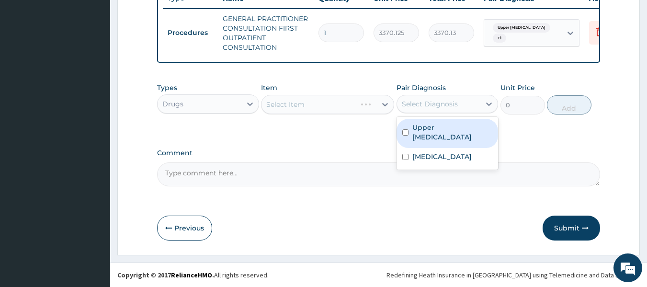
click at [449, 134] on label "Upper [MEDICAL_DATA]" at bounding box center [453, 132] width 80 height 19
checkbox input "true"
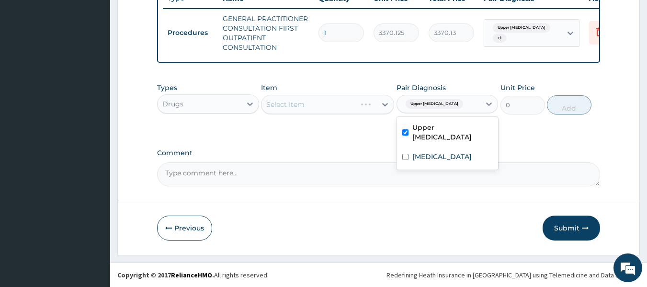
click at [448, 156] on div "Malaria" at bounding box center [448, 158] width 102 height 20
checkbox input "true"
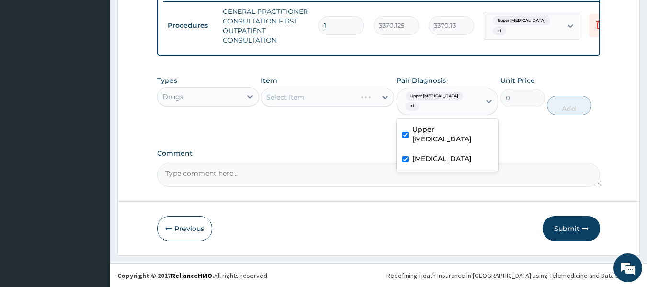
click at [338, 99] on div "Select Item" at bounding box center [327, 97] width 133 height 19
click at [364, 105] on div "Select Item" at bounding box center [327, 97] width 133 height 19
click at [353, 107] on div "Select Item" at bounding box center [327, 97] width 133 height 19
click at [358, 103] on div "Select Item" at bounding box center [327, 97] width 133 height 19
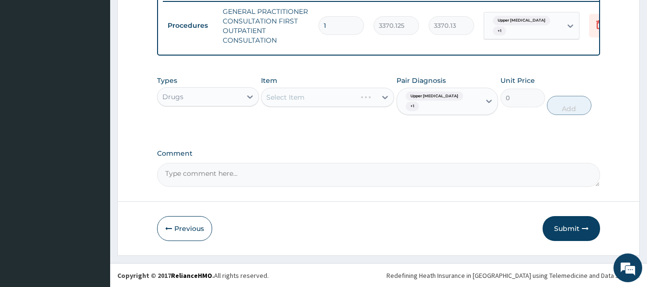
click at [353, 107] on div "Select Item" at bounding box center [327, 97] width 133 height 19
click at [370, 103] on div "Select Item" at bounding box center [327, 97] width 133 height 19
click at [361, 107] on div "Select Item" at bounding box center [327, 97] width 133 height 19
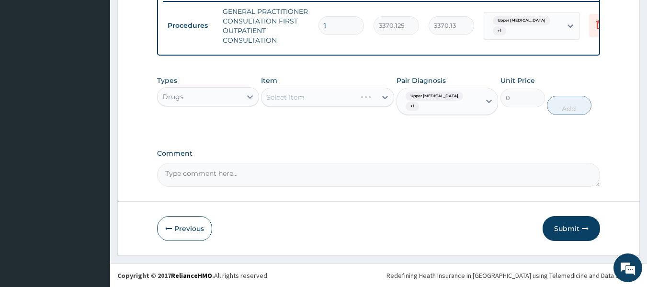
click at [361, 107] on div "Select Item" at bounding box center [327, 97] width 133 height 19
click at [350, 104] on div "Select Item" at bounding box center [327, 97] width 133 height 19
click at [356, 99] on div "Select Item" at bounding box center [327, 97] width 133 height 19
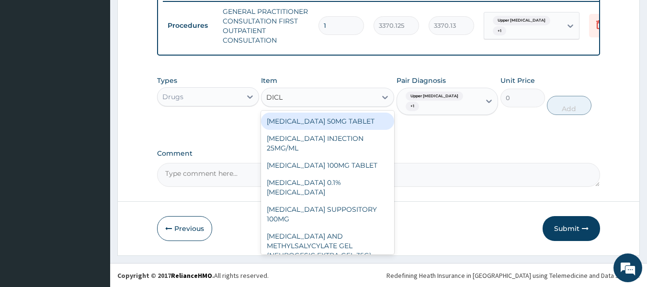
type input "DICLO"
click at [348, 171] on div "DICLOFENAC 100MG TABLET" at bounding box center [327, 165] width 133 height 17
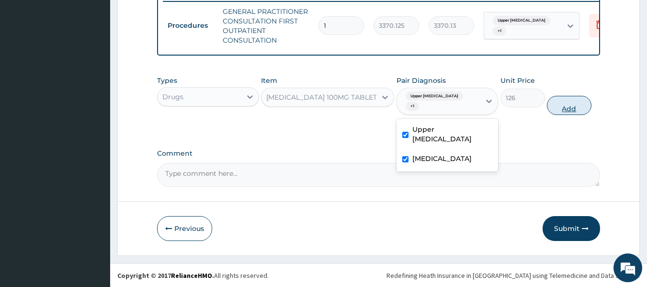
click at [577, 115] on button "Add" at bounding box center [569, 105] width 45 height 19
type input "0"
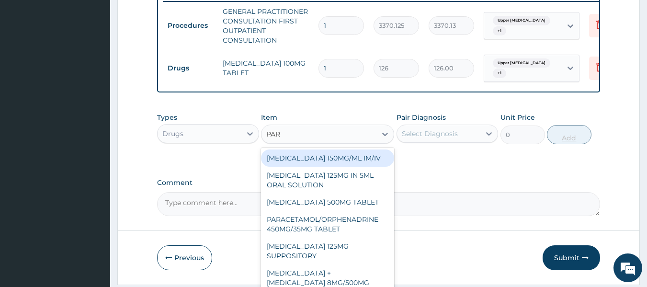
type input "PARA"
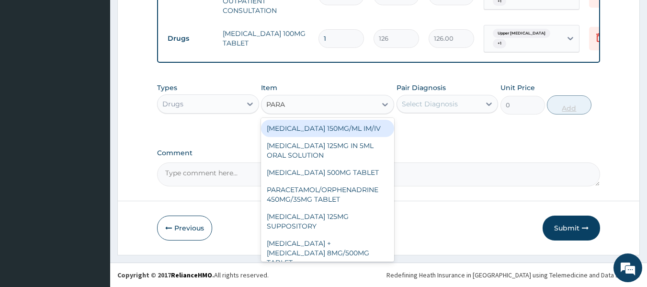
scroll to position [412, 0]
click at [365, 175] on div "[MEDICAL_DATA] 500MG TABLET" at bounding box center [327, 172] width 133 height 17
type input "30"
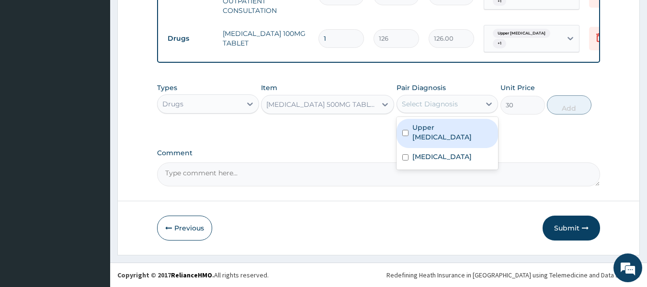
click at [466, 134] on label "Upper [MEDICAL_DATA]" at bounding box center [453, 132] width 80 height 19
checkbox input "true"
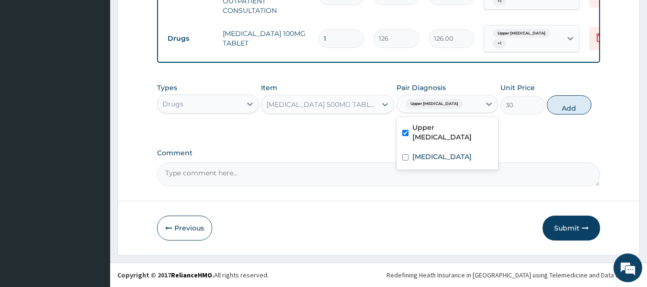
click at [455, 168] on div "[MEDICAL_DATA]" at bounding box center [448, 158] width 102 height 20
checkbox input "true"
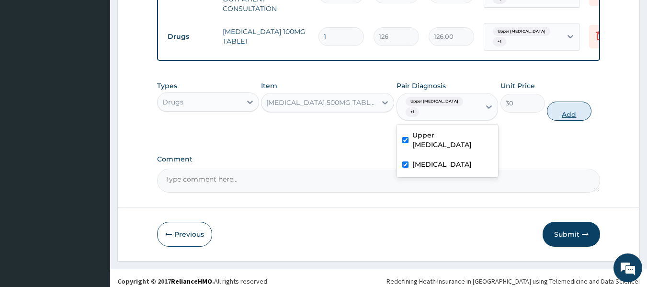
click at [572, 117] on button "Add" at bounding box center [569, 111] width 45 height 19
type input "0"
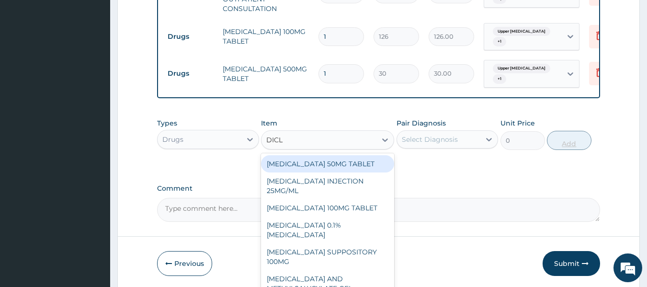
type input "DICLO"
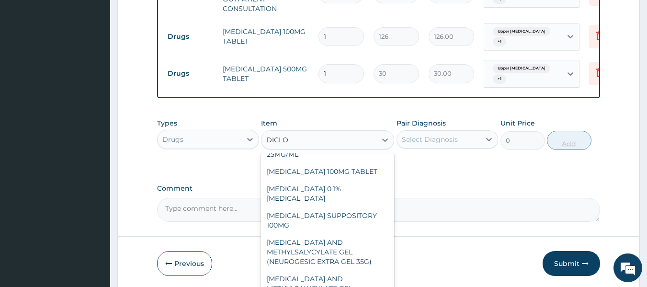
scroll to position [0, 0]
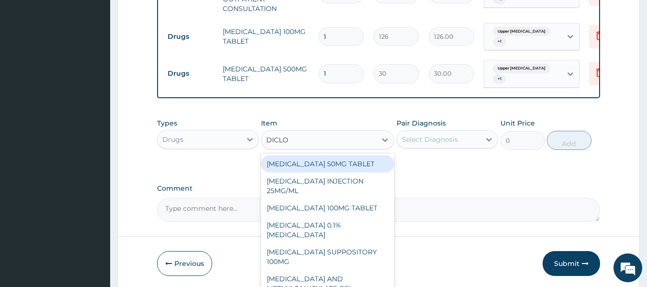
click at [294, 190] on div "[MEDICAL_DATA] INJECTION 25MG/ML" at bounding box center [327, 185] width 133 height 27
type input "97.75"
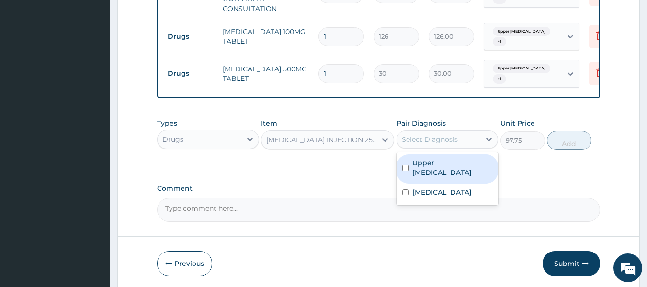
click at [450, 177] on label "Upper [MEDICAL_DATA]" at bounding box center [453, 167] width 80 height 19
checkbox input "true"
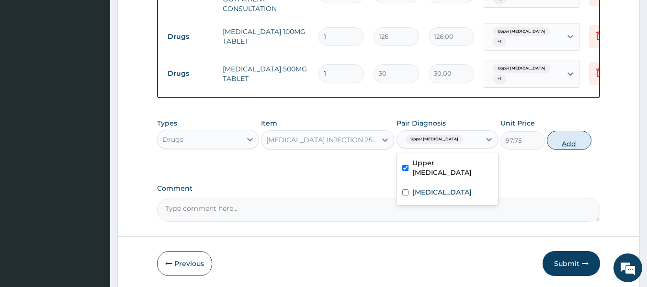
click at [565, 148] on button "Add" at bounding box center [569, 140] width 45 height 19
type input "0"
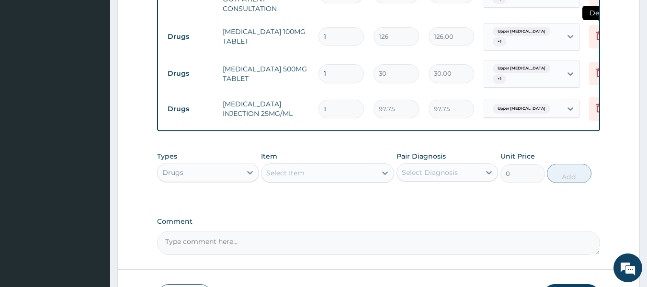
click at [593, 35] on icon at bounding box center [599, 36] width 21 height 23
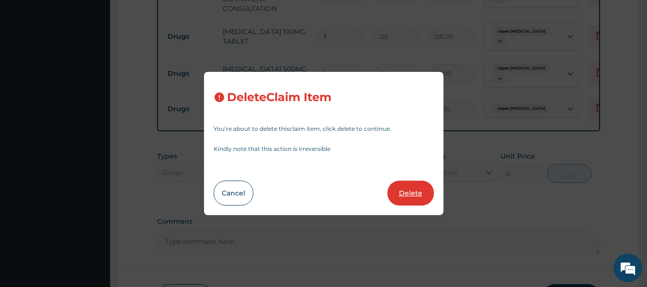
click at [416, 192] on button "Delete" at bounding box center [411, 193] width 46 height 25
type input "30"
type input "30.00"
type input "97.75"
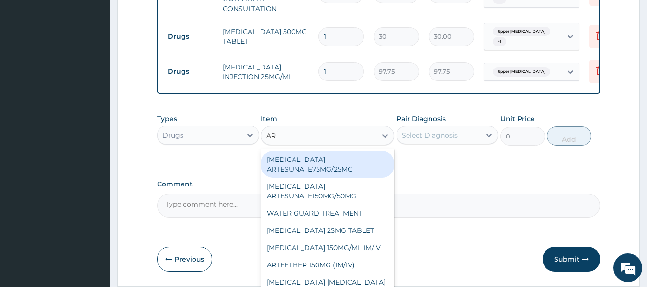
type input "ART"
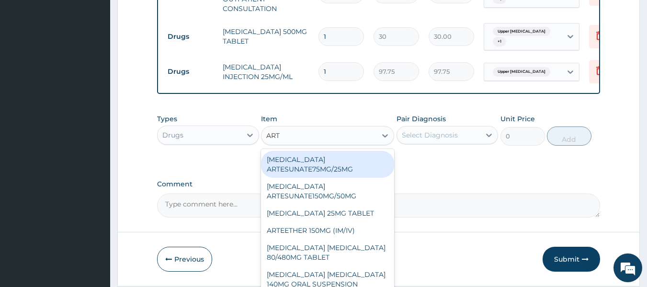
click at [346, 260] on div "[MEDICAL_DATA] [MEDICAL_DATA] 80/480MG TABLET" at bounding box center [327, 252] width 133 height 27
type input "450"
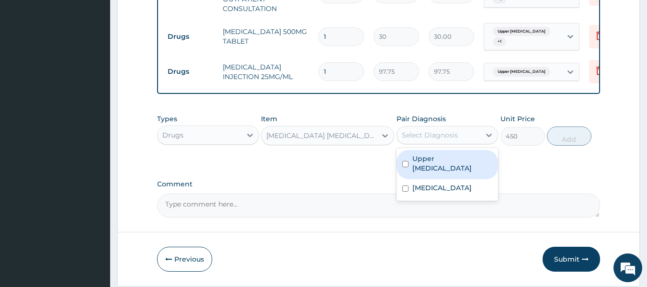
click at [458, 173] on label "Upper [MEDICAL_DATA]" at bounding box center [453, 163] width 80 height 19
checkbox input "true"
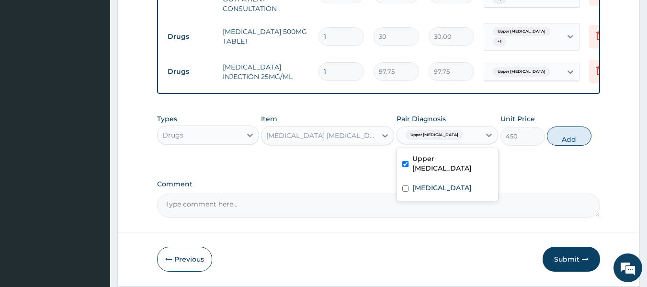
click at [450, 211] on textarea "Comment" at bounding box center [379, 206] width 444 height 24
click at [578, 139] on button "Add" at bounding box center [569, 135] width 45 height 19
type input "0"
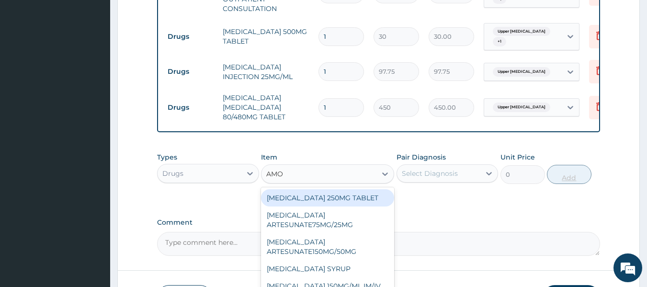
type input "AMOX"
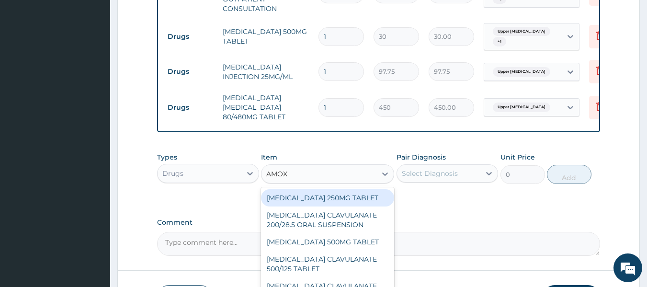
click at [348, 270] on div "[MEDICAL_DATA] CLAVULANATE 500/125 TABLET" at bounding box center [327, 264] width 133 height 27
type input "414"
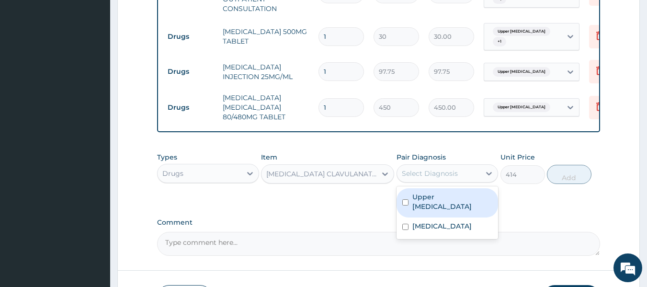
click at [457, 211] on label "Upper [MEDICAL_DATA]" at bounding box center [453, 201] width 80 height 19
checkbox input "true"
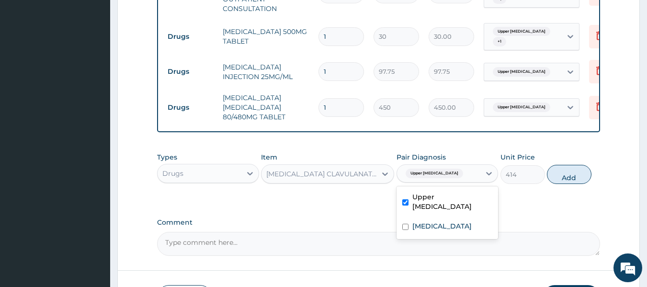
click at [448, 237] on div "[MEDICAL_DATA]" at bounding box center [448, 228] width 102 height 20
checkbox input "true"
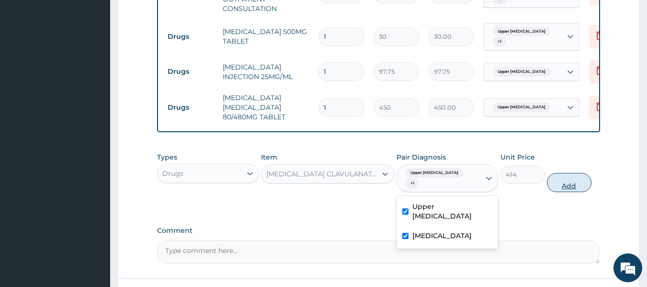
click at [568, 192] on button "Add" at bounding box center [569, 182] width 45 height 19
type input "0"
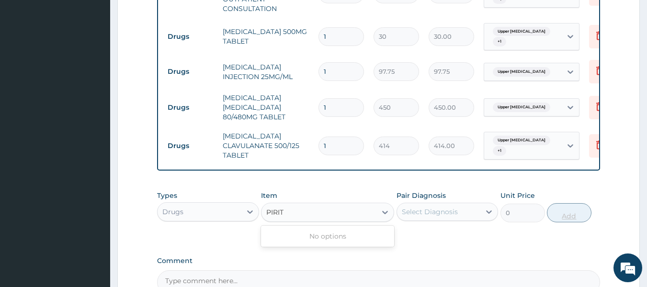
type input "PIRI"
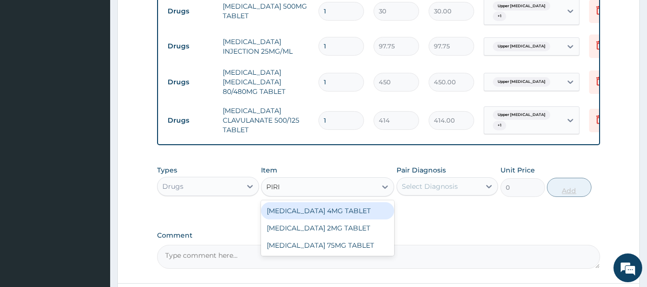
scroll to position [440, 0]
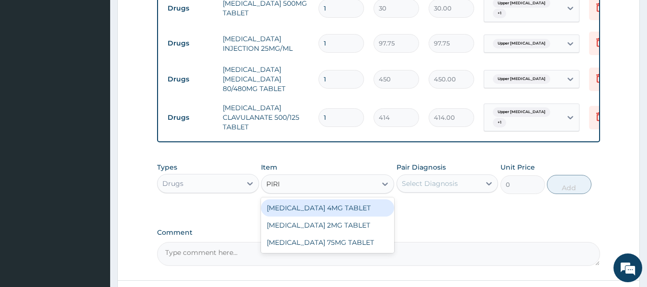
click at [372, 213] on div "[MEDICAL_DATA] 4MG TABLET" at bounding box center [327, 207] width 133 height 17
type input "180"
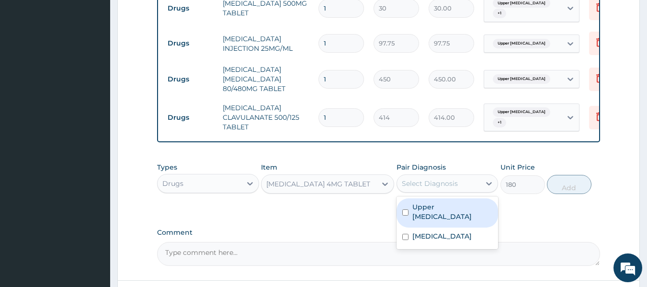
click at [467, 219] on label "Upper [MEDICAL_DATA]" at bounding box center [453, 211] width 80 height 19
checkbox input "true"
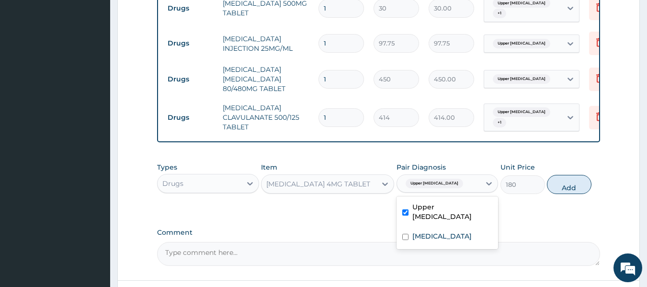
click at [462, 259] on textarea "Comment" at bounding box center [379, 254] width 444 height 24
click at [571, 188] on button "Add" at bounding box center [569, 184] width 45 height 19
type input "0"
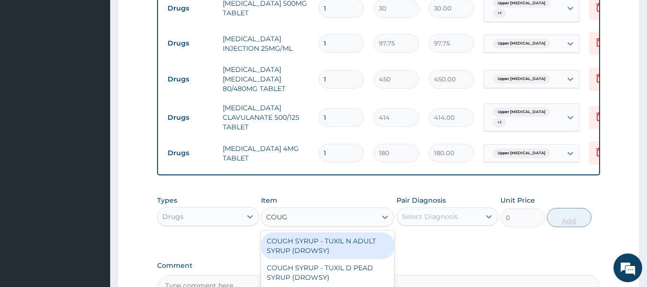
type input "COUGH"
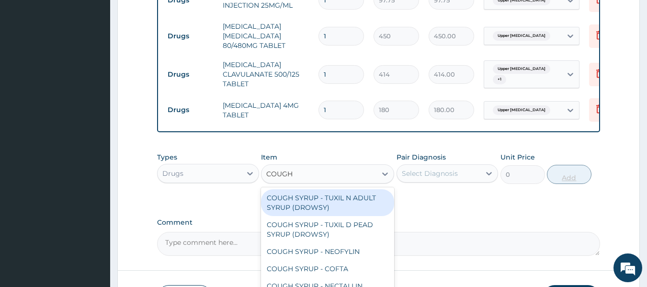
scroll to position [485, 0]
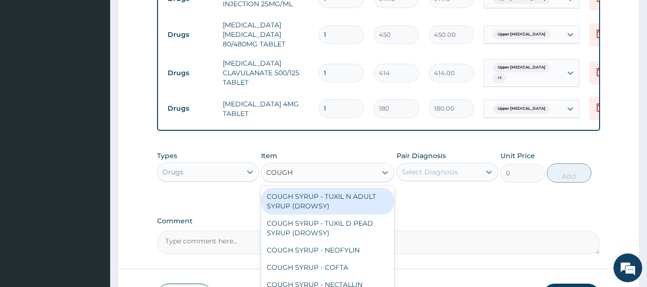
click at [368, 232] on div "COUGH SYRUP - TUXIL D PEAD SYRUP (DROWSY)" at bounding box center [327, 228] width 133 height 27
type input "2000"
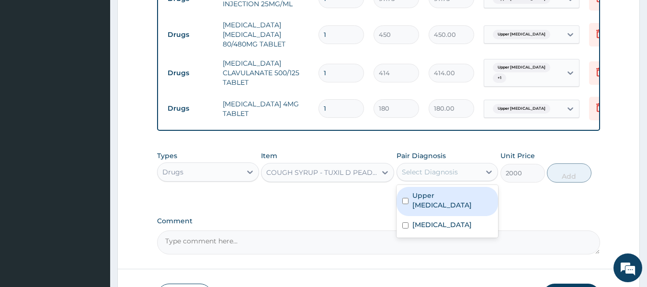
click at [469, 207] on label "Upper [MEDICAL_DATA]" at bounding box center [453, 200] width 80 height 19
checkbox input "true"
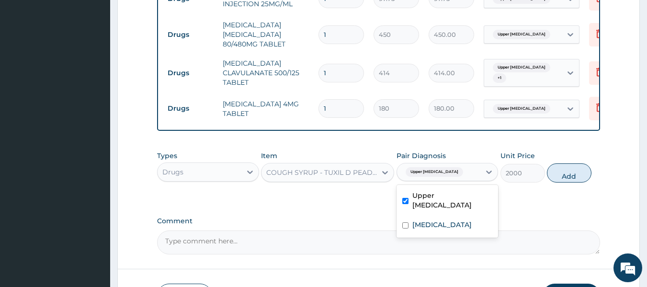
click at [466, 236] on div "[MEDICAL_DATA]" at bounding box center [448, 226] width 102 height 20
checkbox input "true"
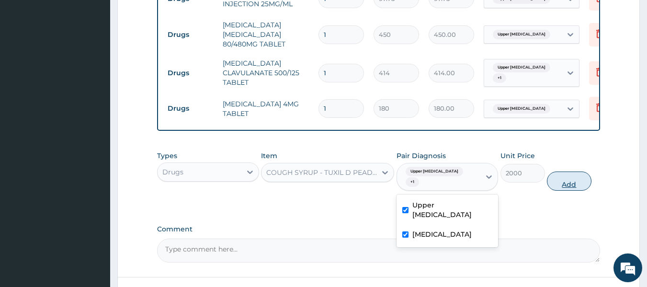
click at [567, 187] on button "Add" at bounding box center [569, 181] width 45 height 19
type input "0"
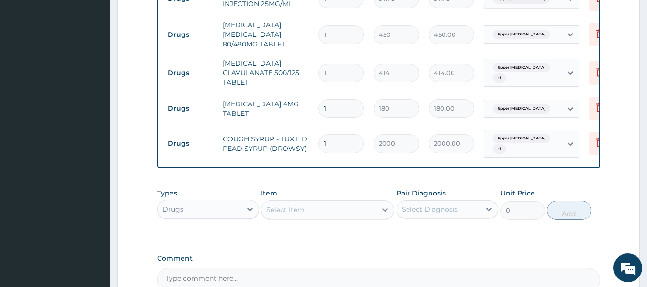
click at [353, 106] on input "1" at bounding box center [342, 108] width 46 height 19
type input "0.00"
type input "3"
type input "540.00"
type input "3"
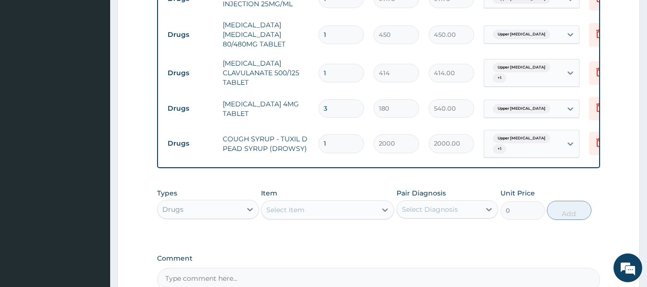
click at [339, 72] on input "1" at bounding box center [342, 73] width 46 height 19
type input "10"
type input "4140.00"
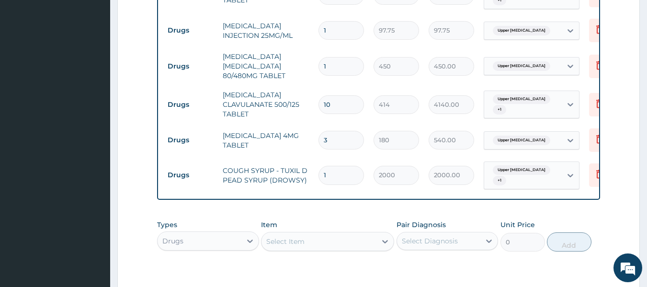
scroll to position [451, 0]
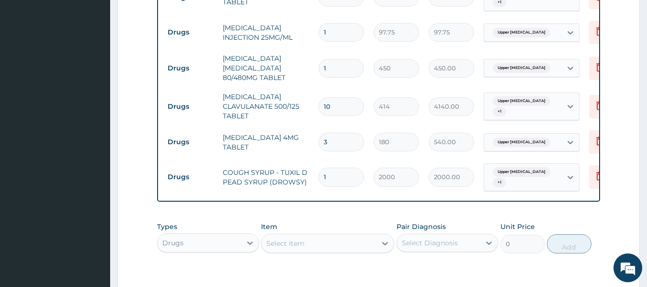
type input "10"
click at [339, 69] on input "1" at bounding box center [342, 68] width 46 height 19
type input "0.00"
type input "6"
type input "2700.00"
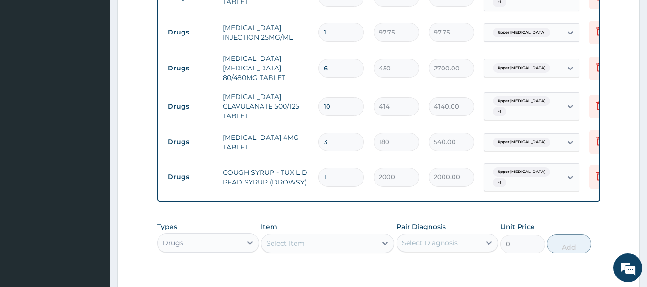
type input "6"
click at [340, 33] on input "1" at bounding box center [342, 32] width 46 height 19
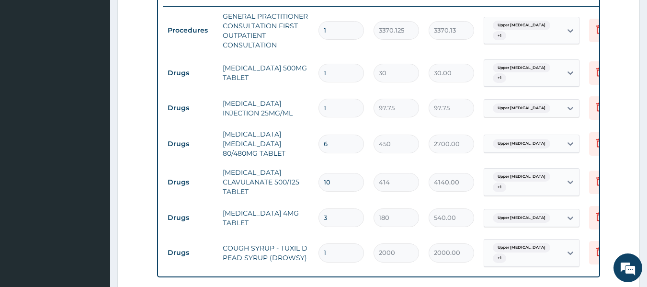
scroll to position [373, 0]
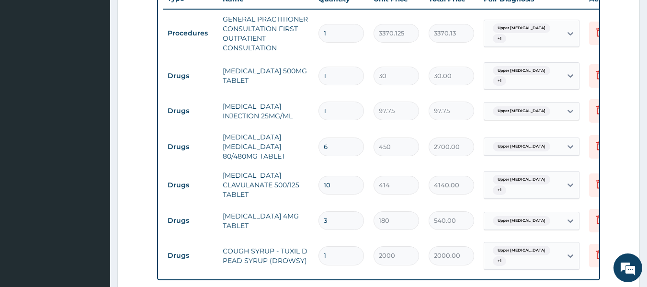
click at [353, 77] on input "1" at bounding box center [342, 76] width 46 height 19
type input "18"
type input "540.00"
type input "18"
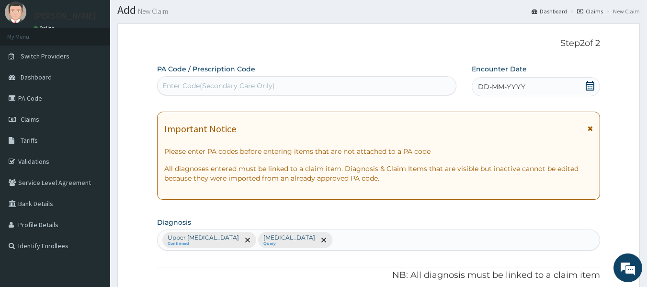
scroll to position [0, 0]
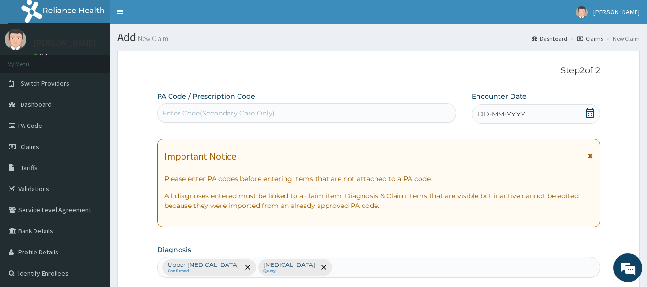
click at [504, 113] on span "DD-MM-YYYY" at bounding box center [501, 114] width 47 height 10
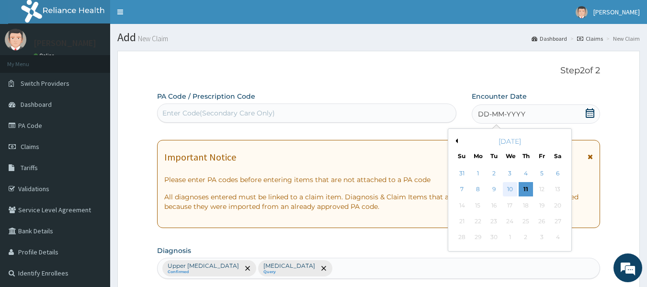
click at [511, 186] on div "10" at bounding box center [510, 190] width 14 height 14
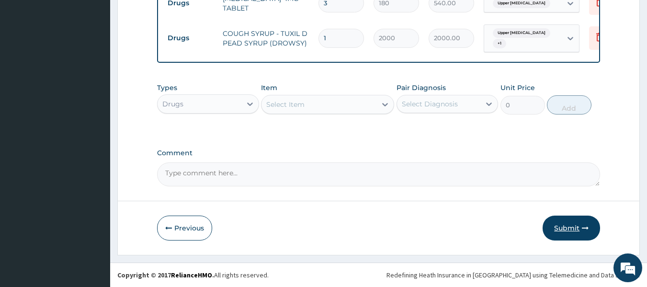
click at [567, 228] on button "Submit" at bounding box center [571, 228] width 57 height 25
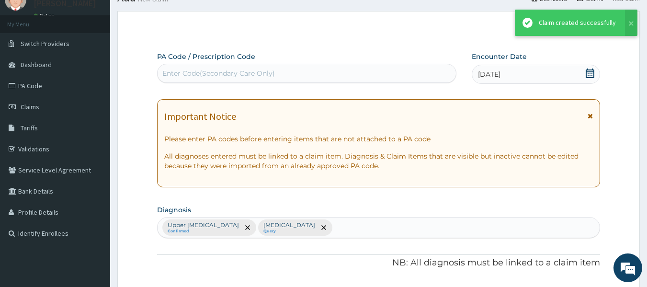
scroll to position [597, 0]
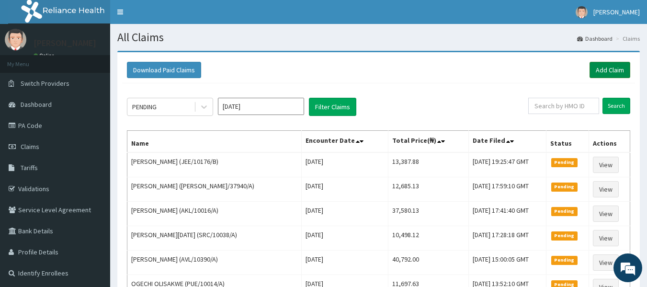
click at [602, 66] on link "Add Claim" at bounding box center [610, 70] width 41 height 16
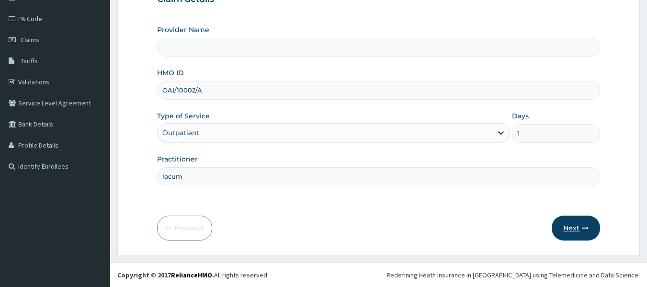
click at [586, 218] on button "Next" at bounding box center [576, 228] width 48 height 25
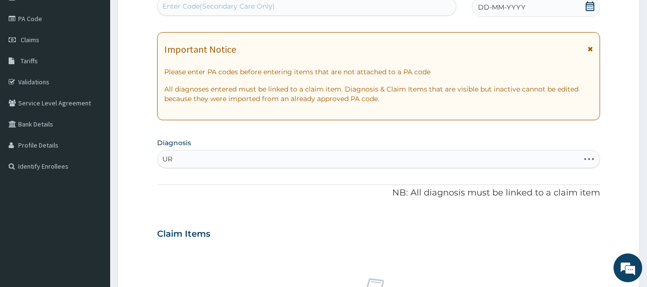
type input "U"
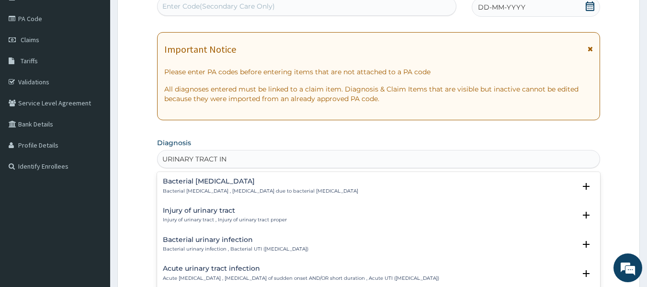
type input "URINARY TRACT INF"
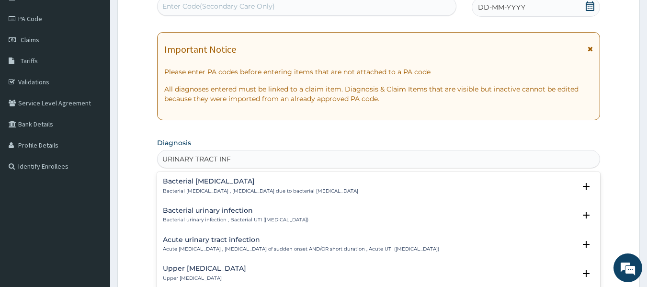
click at [196, 279] on p "Upper [MEDICAL_DATA]" at bounding box center [204, 278] width 83 height 7
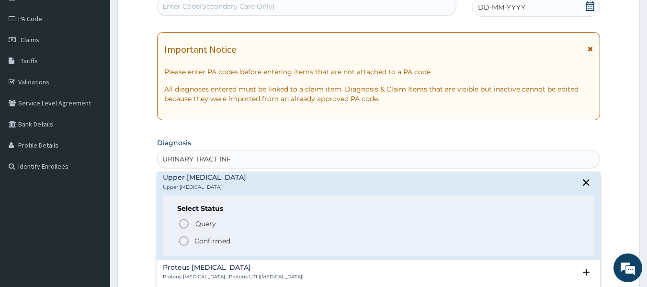
scroll to position [94, 0]
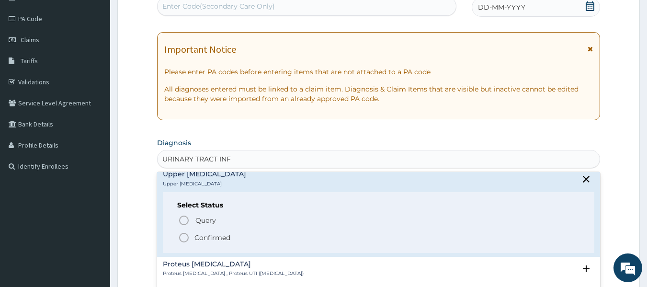
click at [230, 239] on p "Confirmed" at bounding box center [213, 238] width 36 height 10
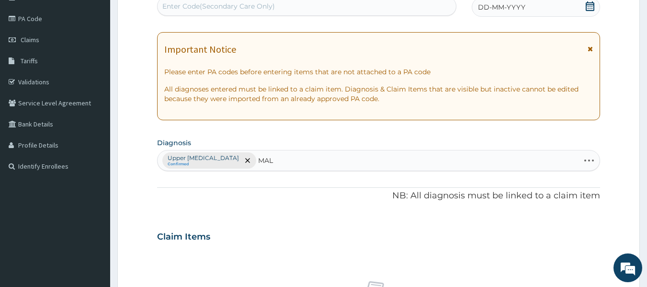
type input "MALA"
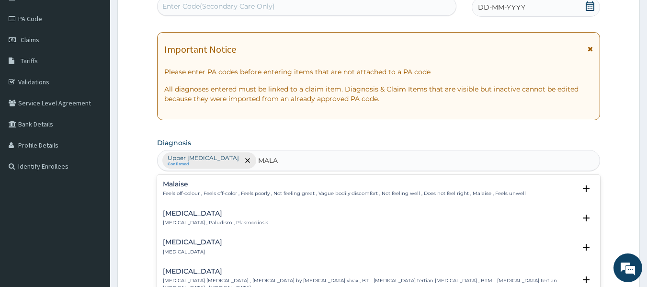
click at [228, 222] on p "[MEDICAL_DATA] , Paludism , Plasmodiosis" at bounding box center [215, 222] width 105 height 7
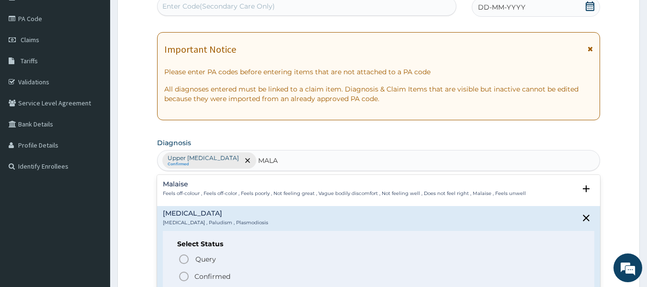
click at [260, 273] on span "Confirmed" at bounding box center [379, 276] width 402 height 11
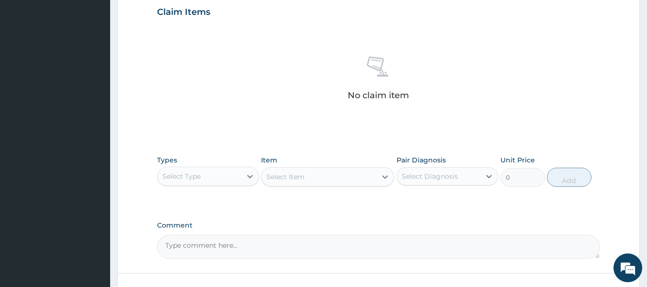
scroll to position [345, 0]
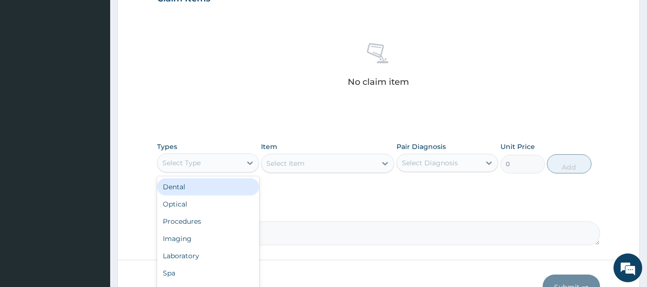
click at [195, 221] on div "Procedures" at bounding box center [208, 221] width 102 height 17
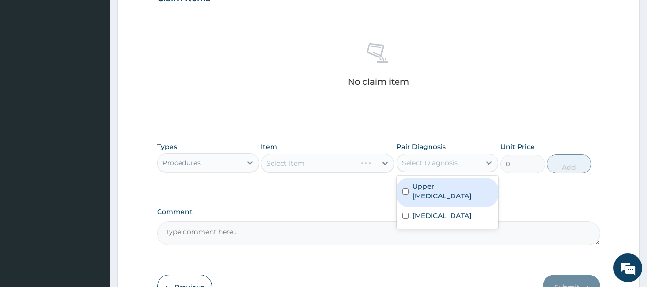
click at [459, 195] on label "Upper [MEDICAL_DATA]" at bounding box center [453, 191] width 80 height 19
checkbox input "true"
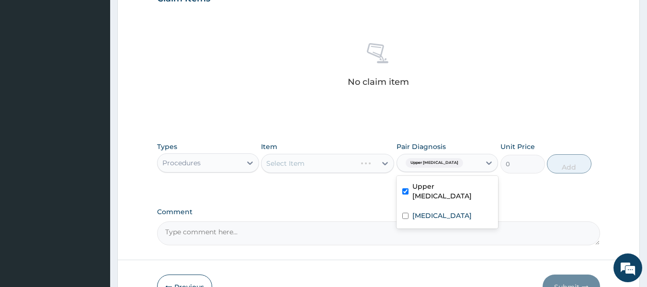
click at [445, 217] on div "[MEDICAL_DATA]" at bounding box center [448, 217] width 102 height 20
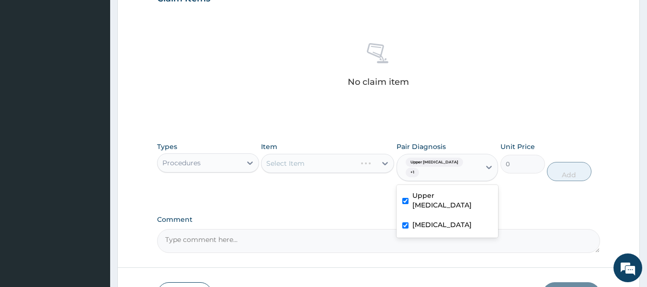
checkbox input "true"
click at [325, 165] on div "Select Item" at bounding box center [327, 163] width 133 height 19
click at [338, 158] on div "Select Item" at bounding box center [327, 163] width 133 height 19
click at [345, 161] on div "Select Item" at bounding box center [327, 163] width 133 height 19
click at [337, 157] on div "Select Item" at bounding box center [327, 163] width 133 height 19
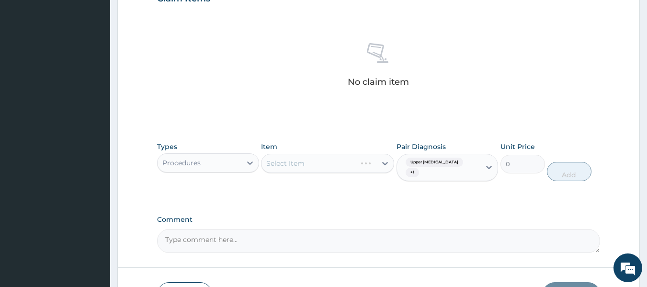
click at [337, 157] on div "Select Item" at bounding box center [327, 163] width 133 height 19
click at [327, 159] on div "Select Item" at bounding box center [327, 163] width 133 height 19
click at [306, 174] on div "Item Select Item" at bounding box center [327, 162] width 133 height 40
click at [302, 167] on div "Select Item" at bounding box center [327, 163] width 133 height 19
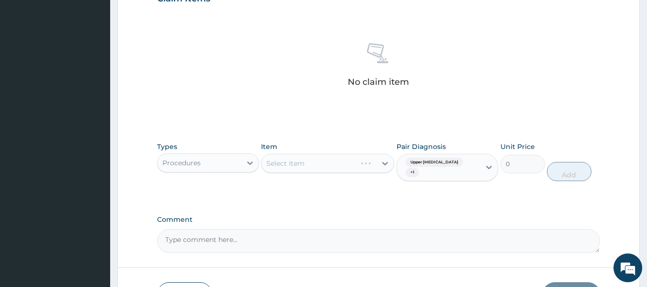
click at [302, 167] on div "Select Item" at bounding box center [327, 163] width 133 height 19
click at [309, 168] on div "Select Item" at bounding box center [327, 163] width 133 height 19
click at [315, 164] on div "Select Item" at bounding box center [327, 163] width 133 height 19
click at [325, 167] on div "Select Item" at bounding box center [327, 163] width 133 height 19
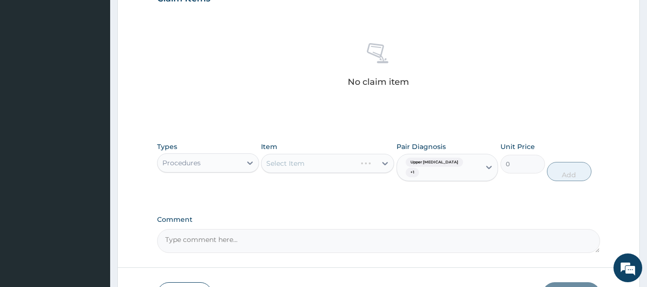
click at [327, 162] on div "Select Item" at bounding box center [327, 163] width 133 height 19
click at [319, 175] on div "Item Select Item" at bounding box center [327, 162] width 133 height 40
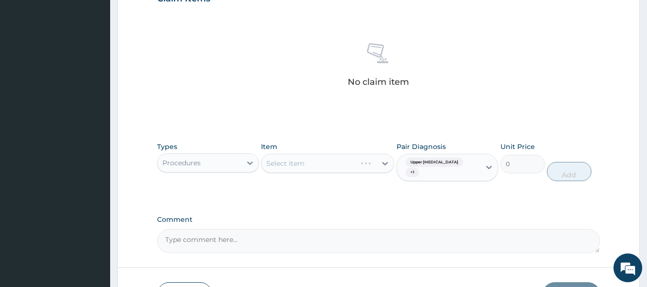
click at [359, 178] on div "Item Select Item" at bounding box center [327, 162] width 133 height 40
click at [370, 169] on div "Select Item" at bounding box center [327, 163] width 133 height 19
click at [331, 166] on div "Select Item" at bounding box center [327, 163] width 133 height 19
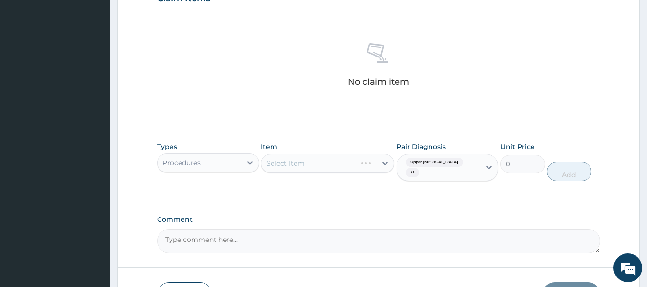
click at [344, 165] on div "Select Item" at bounding box center [327, 163] width 133 height 19
click at [325, 171] on div "Select Item" at bounding box center [327, 163] width 133 height 19
click at [341, 160] on div "Select Item" at bounding box center [327, 163] width 133 height 19
click at [342, 169] on div "Select Item" at bounding box center [327, 163] width 133 height 19
click at [350, 165] on div "Select Item" at bounding box center [327, 163] width 133 height 19
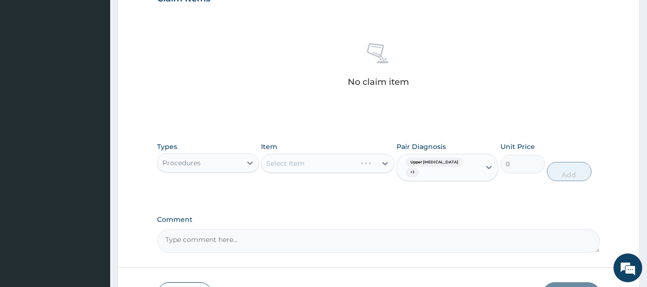
click at [368, 166] on div "Select Item" at bounding box center [327, 163] width 133 height 19
click at [358, 163] on div "Select Item" at bounding box center [327, 163] width 133 height 19
click at [348, 170] on div "Select Item" at bounding box center [327, 163] width 133 height 19
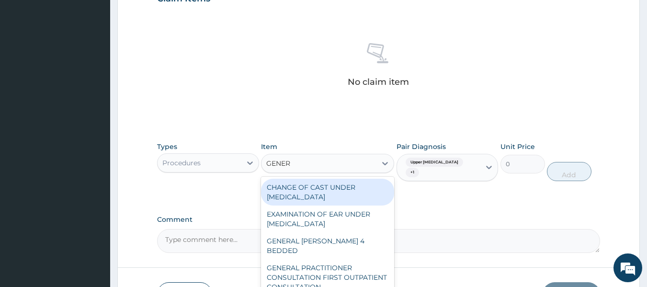
type input "GENERA"
click at [338, 264] on div "GENERAL PRACTITIONER CONSULTATION FIRST OUTPATIENT CONSULTATION" at bounding box center [327, 277] width 133 height 36
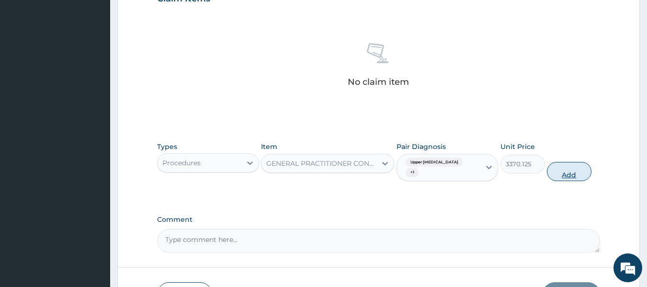
click at [569, 172] on button "Add" at bounding box center [569, 171] width 45 height 19
type input "0"
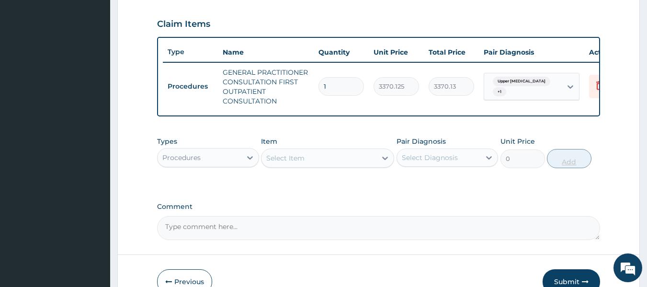
scroll to position [322, 0]
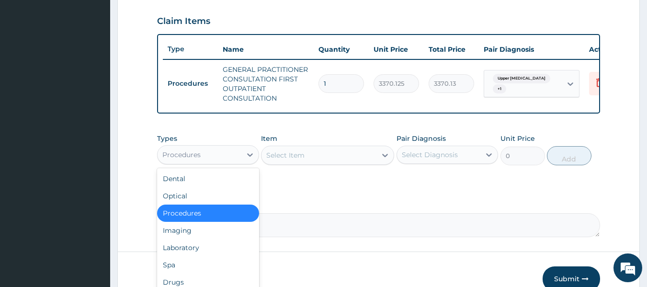
click at [204, 254] on div "Laboratory" at bounding box center [208, 247] width 102 height 17
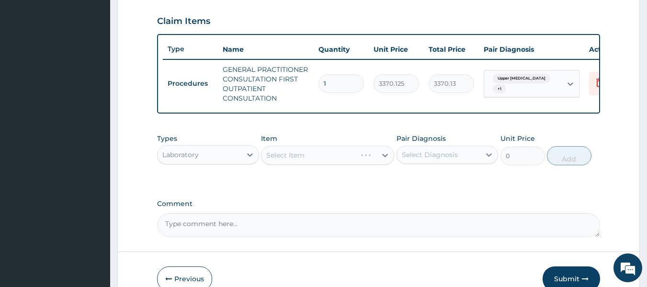
click at [351, 163] on div "Select Item" at bounding box center [327, 155] width 133 height 19
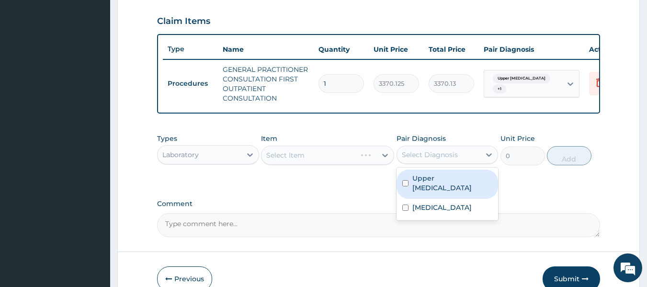
click at [449, 193] on label "Upper [MEDICAL_DATA]" at bounding box center [453, 182] width 80 height 19
checkbox input "true"
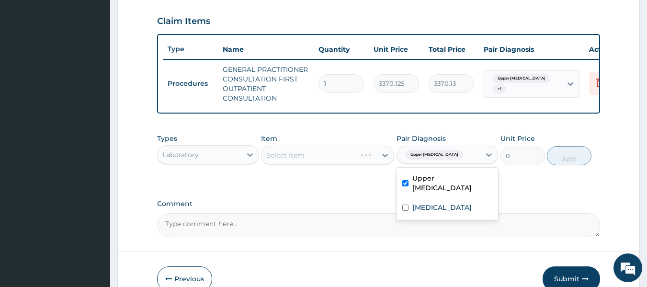
click at [448, 218] on div "[MEDICAL_DATA]" at bounding box center [448, 209] width 102 height 20
checkbox input "true"
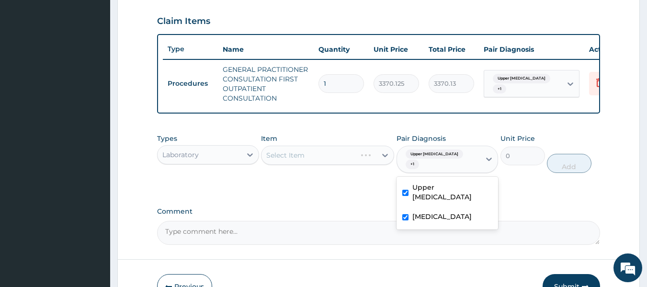
click at [342, 157] on div "Select Item" at bounding box center [327, 155] width 133 height 19
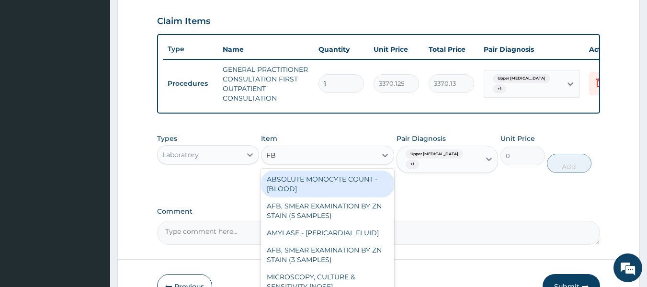
type input "FBC"
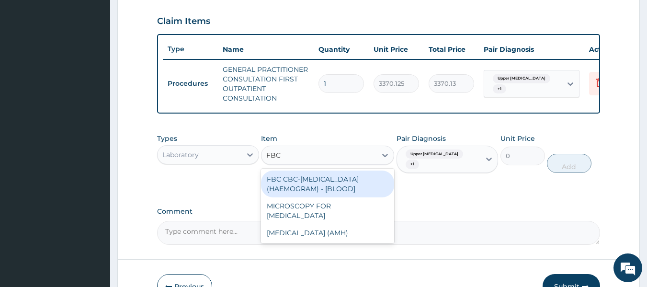
click at [358, 190] on div "FBC CBC-[MEDICAL_DATA] (HAEMOGRAM) - [BLOOD]" at bounding box center [327, 184] width 133 height 27
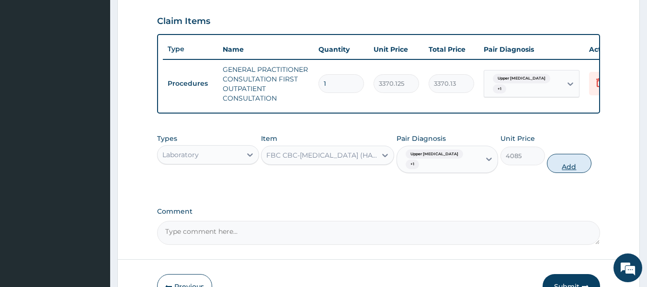
click at [587, 166] on button "Add" at bounding box center [569, 163] width 45 height 19
type input "0"
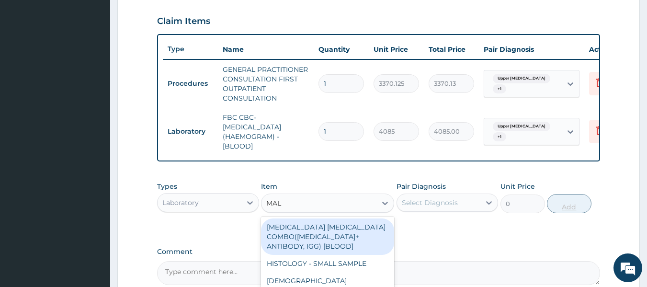
type input "MALA"
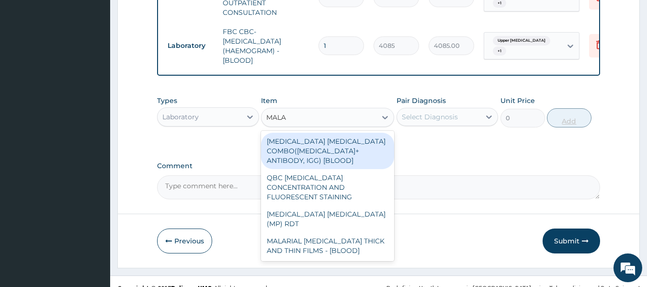
scroll to position [409, 0]
click at [356, 213] on div "[MEDICAL_DATA] [MEDICAL_DATA] (MP) RDT" at bounding box center [327, 218] width 133 height 27
type input "1531.875"
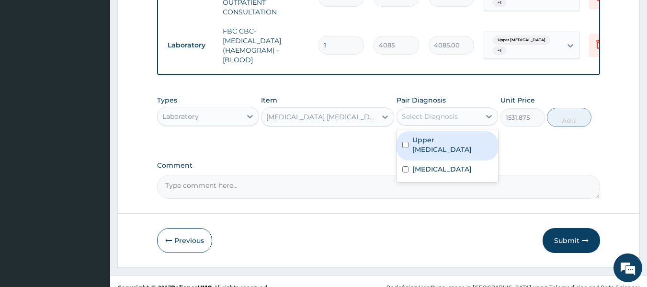
click at [446, 146] on label "Upper [MEDICAL_DATA]" at bounding box center [453, 144] width 80 height 19
checkbox input "true"
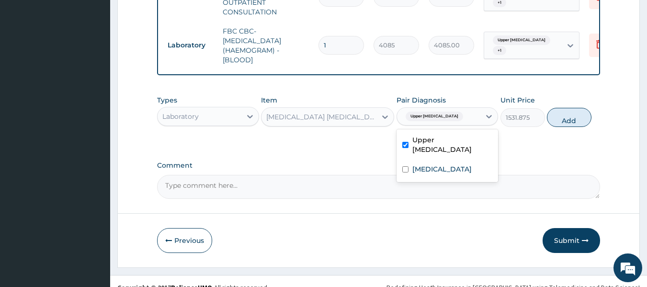
click at [447, 180] on div "[MEDICAL_DATA]" at bounding box center [448, 171] width 102 height 20
checkbox input "true"
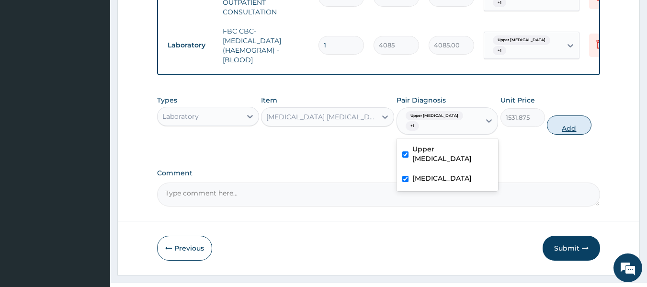
click at [569, 132] on button "Add" at bounding box center [569, 124] width 45 height 19
type input "0"
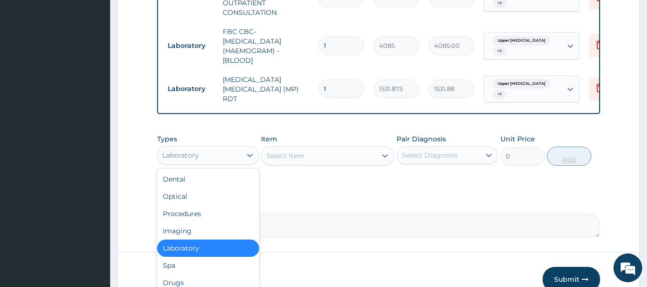
scroll to position [33, 0]
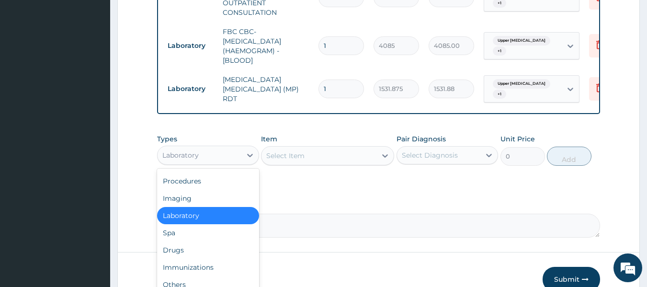
click at [196, 254] on div "Drugs" at bounding box center [208, 249] width 102 height 17
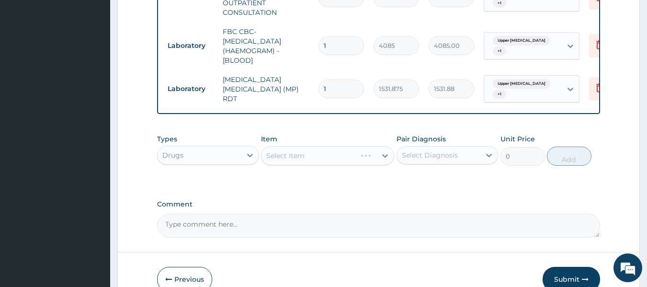
click at [359, 163] on div "Select Item" at bounding box center [327, 155] width 133 height 19
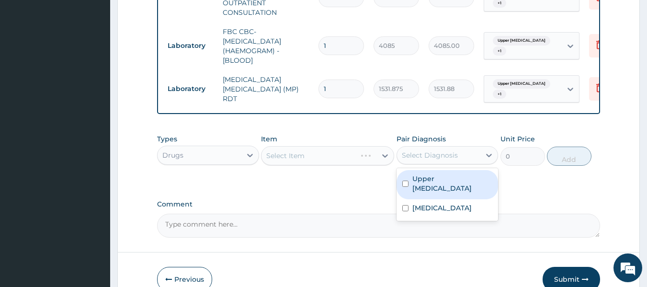
click at [449, 187] on label "Upper [MEDICAL_DATA]" at bounding box center [453, 183] width 80 height 19
checkbox input "true"
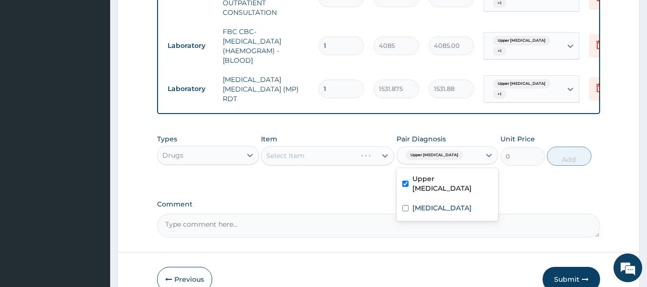
click at [442, 219] on div "[MEDICAL_DATA]" at bounding box center [448, 209] width 102 height 20
checkbox input "true"
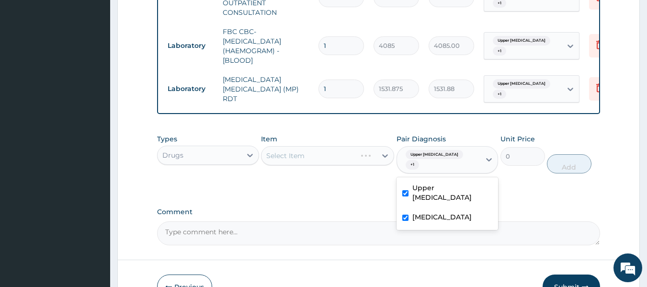
click at [326, 156] on div "Select Item" at bounding box center [327, 155] width 133 height 19
click at [279, 165] on div "Select Item" at bounding box center [327, 155] width 133 height 19
click at [310, 165] on div "Select Item" at bounding box center [327, 155] width 133 height 19
click at [299, 155] on div "Select Item" at bounding box center [327, 155] width 133 height 19
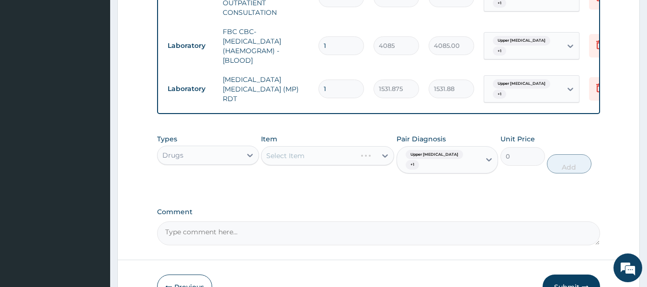
click at [307, 165] on div "Select Item" at bounding box center [327, 155] width 133 height 19
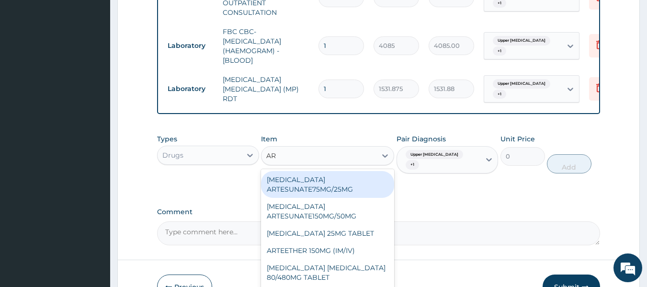
type input "ART"
click at [348, 275] on div "[MEDICAL_DATA] [MEDICAL_DATA] 80/480MG TABLET" at bounding box center [327, 272] width 133 height 27
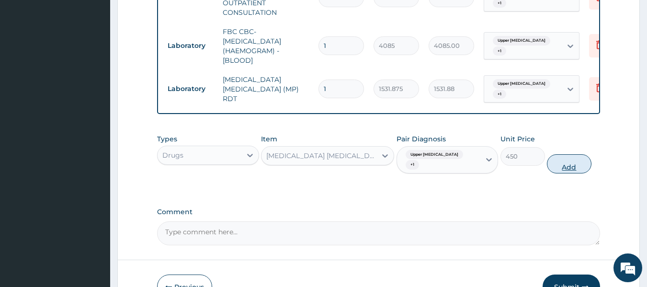
click at [568, 172] on button "Add" at bounding box center [569, 163] width 45 height 19
type input "0"
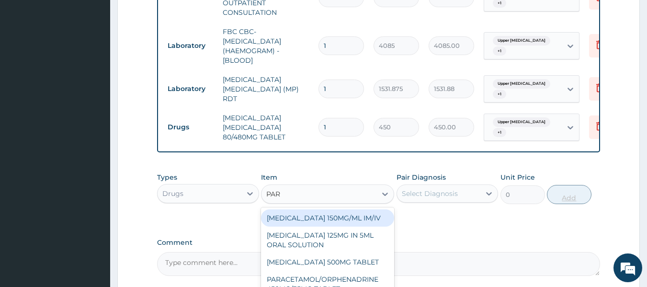
type input "PARA"
click at [353, 264] on div "[MEDICAL_DATA] 500MG TABLET" at bounding box center [327, 261] width 133 height 17
type input "30"
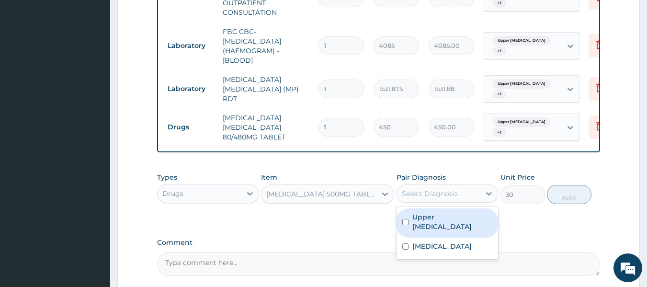
click at [454, 228] on label "Upper [MEDICAL_DATA]" at bounding box center [453, 221] width 80 height 19
checkbox input "true"
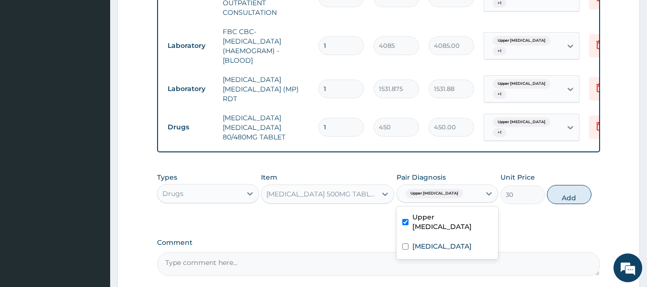
click at [450, 250] on div "[MEDICAL_DATA]" at bounding box center [448, 248] width 102 height 20
checkbox input "true"
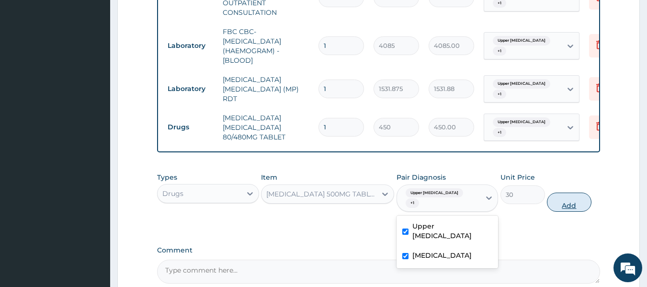
click at [564, 212] on button "Add" at bounding box center [569, 202] width 45 height 19
type input "0"
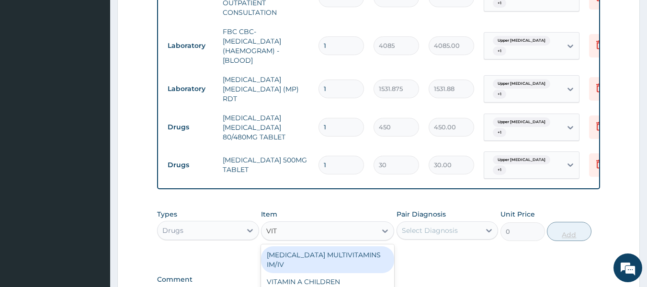
type input "VITA"
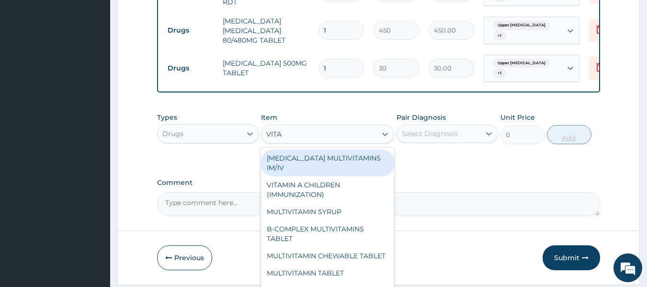
scroll to position [525, 0]
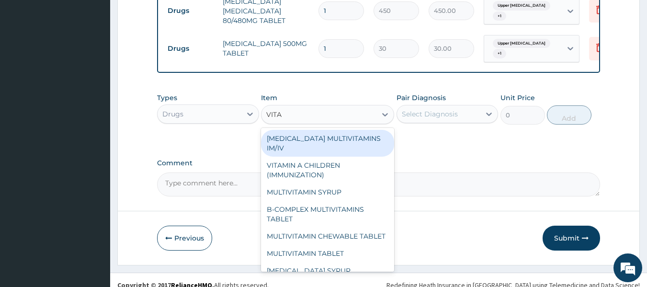
click at [291, 219] on div "B-COMPLEX MULTIVITAMINS TABLET" at bounding box center [327, 214] width 133 height 27
type input "31.04999923706055"
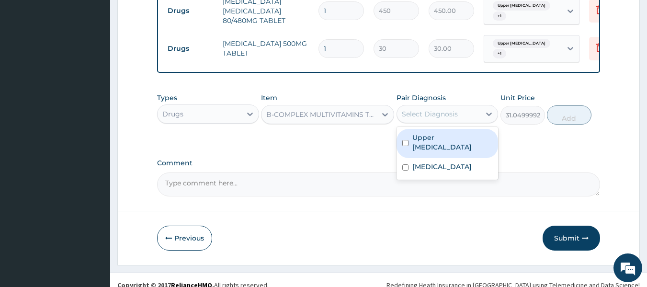
click at [449, 147] on label "Upper [MEDICAL_DATA]" at bounding box center [453, 142] width 80 height 19
checkbox input "true"
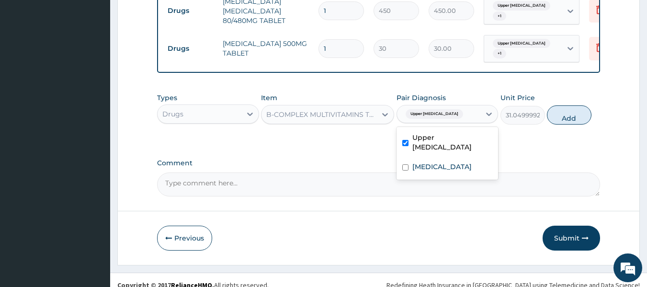
click at [444, 178] on div "[MEDICAL_DATA]" at bounding box center [448, 168] width 102 height 20
checkbox input "true"
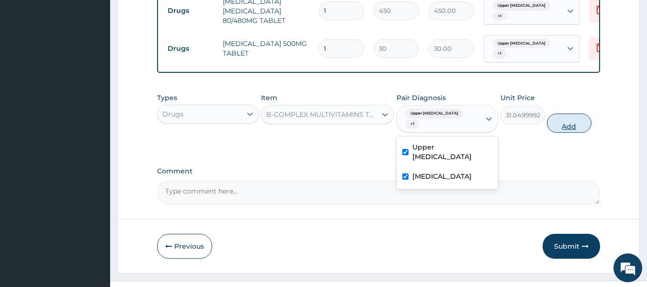
click at [562, 129] on button "Add" at bounding box center [569, 123] width 45 height 19
type input "0"
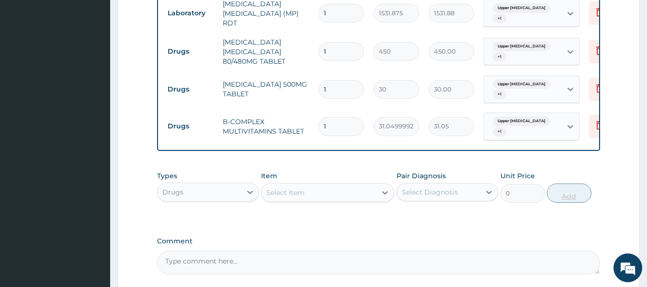
scroll to position [488, 0]
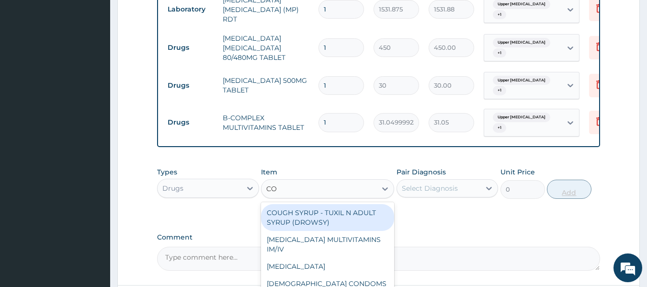
type input "C"
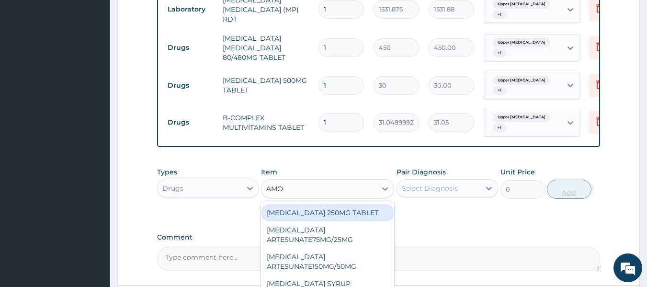
type input "AMOX"
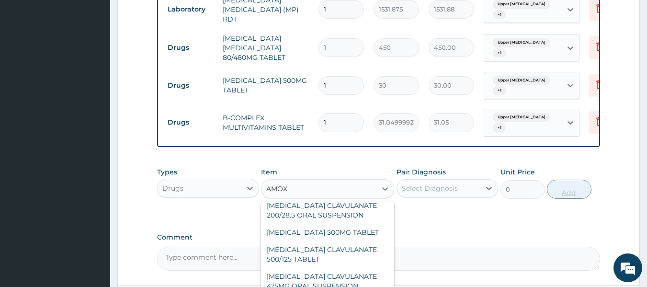
scroll to position [0, 0]
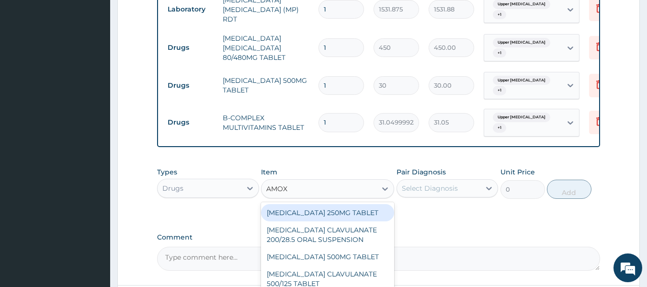
click at [358, 264] on div "[MEDICAL_DATA] 500MG TABLET" at bounding box center [327, 256] width 133 height 17
type input "150"
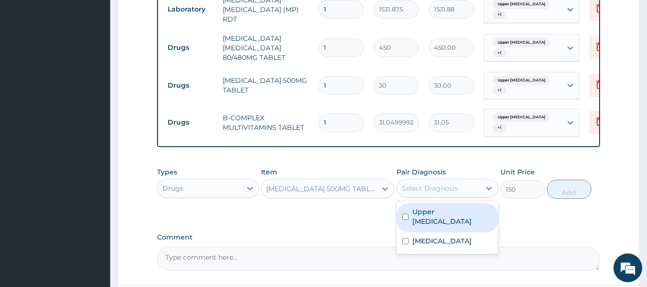
click at [445, 226] on label "Upper [MEDICAL_DATA]" at bounding box center [453, 216] width 80 height 19
checkbox input "true"
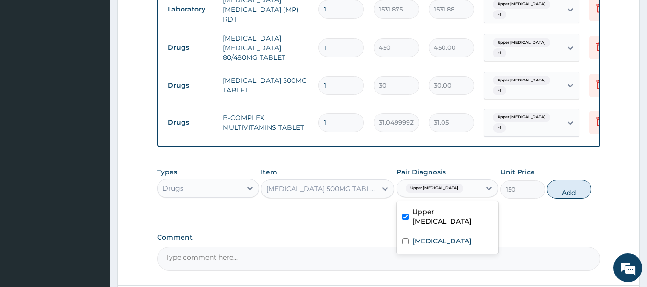
click at [450, 252] on div "[MEDICAL_DATA]" at bounding box center [448, 242] width 102 height 20
checkbox input "true"
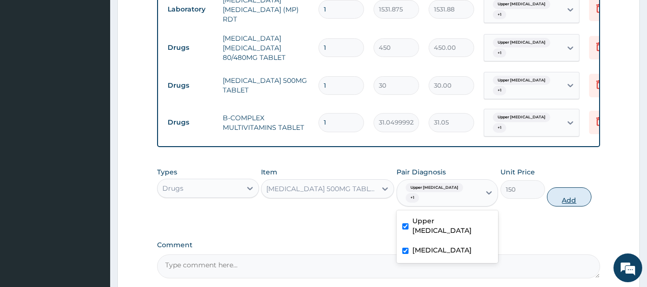
click at [564, 205] on button "Add" at bounding box center [569, 196] width 45 height 19
type input "0"
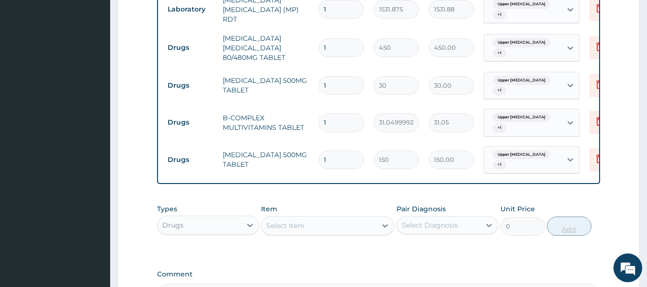
type input "10"
type input "1500.00"
type input "10"
click at [332, 120] on input "1" at bounding box center [342, 122] width 46 height 19
click at [341, 44] on input "1" at bounding box center [342, 47] width 46 height 19
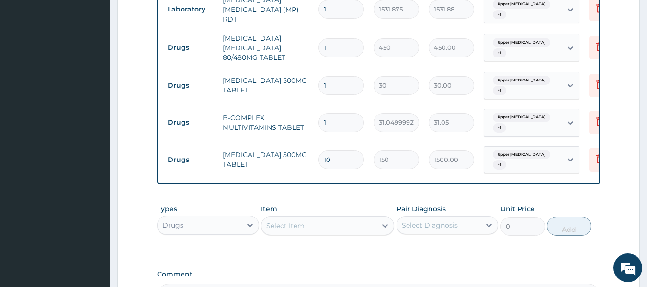
type input "0.00"
type input "6"
type input "2700.00"
type input "6"
click at [345, 83] on input "1" at bounding box center [342, 85] width 46 height 19
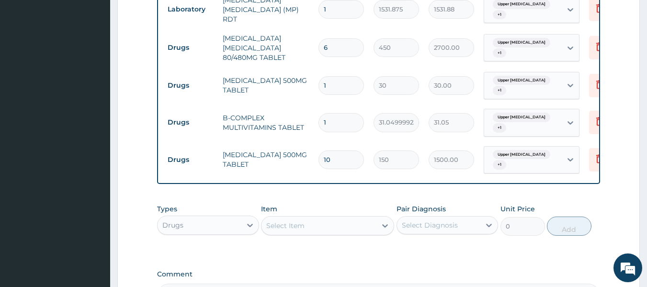
type input "18"
type input "540.00"
type input "18"
click at [343, 120] on input "1" at bounding box center [342, 122] width 46 height 19
type input "14"
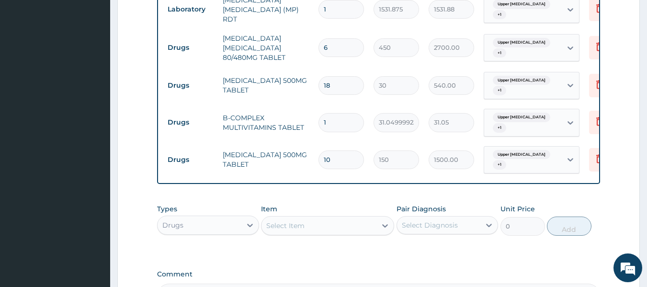
type input "434.70"
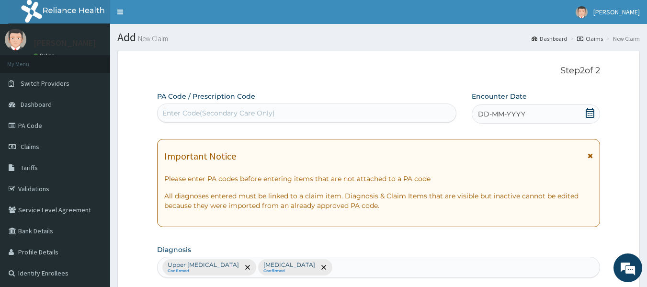
type input "14"
click at [504, 111] on span "DD-MM-YYYY" at bounding box center [501, 114] width 47 height 10
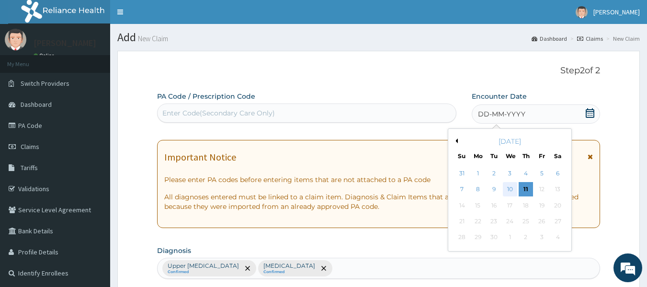
click at [513, 191] on div "10" at bounding box center [510, 190] width 14 height 14
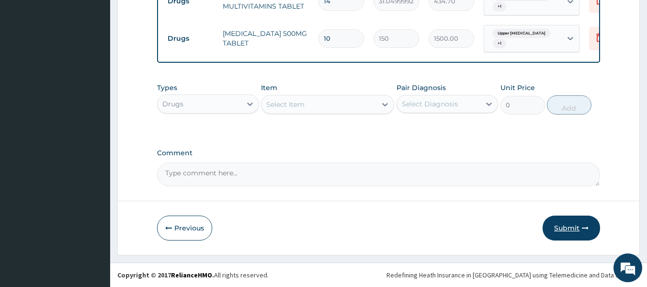
click at [562, 232] on button "Submit" at bounding box center [571, 228] width 57 height 25
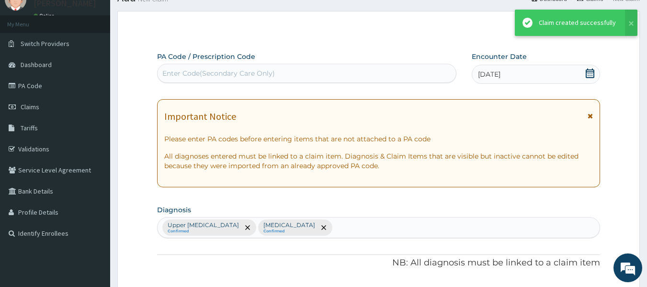
scroll to position [615, 0]
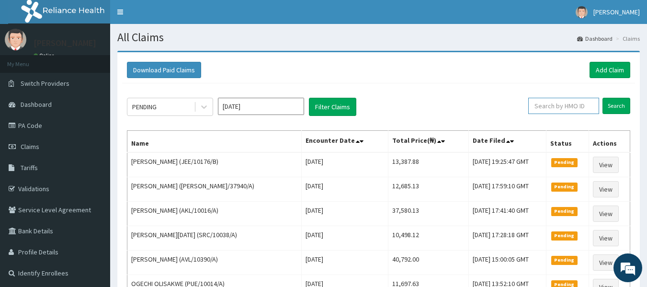
click at [560, 108] on input "text" at bounding box center [563, 106] width 71 height 16
paste input "UPS/10049/A"
click at [619, 103] on input "Search" at bounding box center [617, 106] width 28 height 16
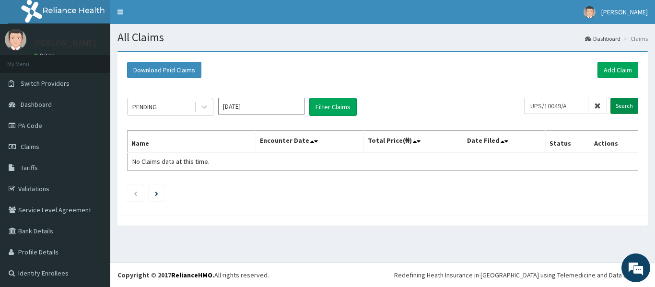
click at [619, 103] on input "Search" at bounding box center [624, 106] width 28 height 16
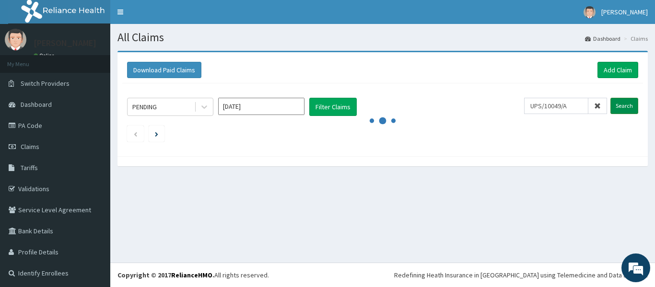
click at [619, 103] on input "Search" at bounding box center [624, 106] width 28 height 16
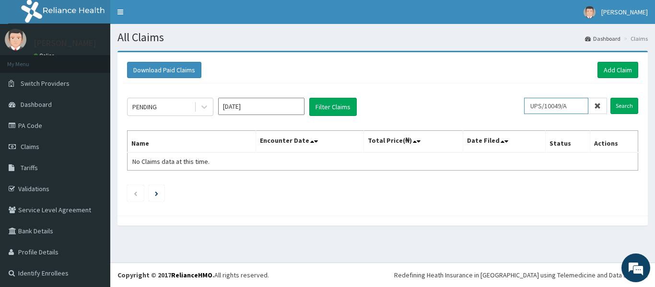
click at [577, 105] on input "UPS/10049/A" at bounding box center [556, 106] width 64 height 16
type input "U"
paste input "UPS/10049/A"
type input "UPS/10049/A"
click at [610, 105] on input "Search" at bounding box center [624, 106] width 28 height 16
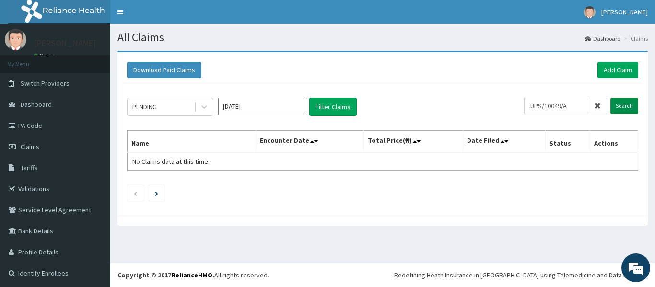
click at [615, 104] on input "Search" at bounding box center [624, 106] width 28 height 16
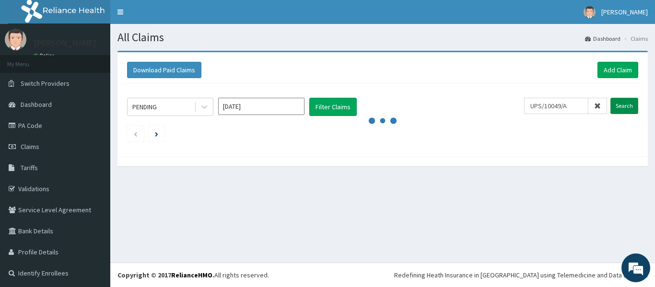
click at [615, 104] on input "Search" at bounding box center [624, 106] width 28 height 16
click at [33, 146] on span "Claims" at bounding box center [30, 146] width 19 height 9
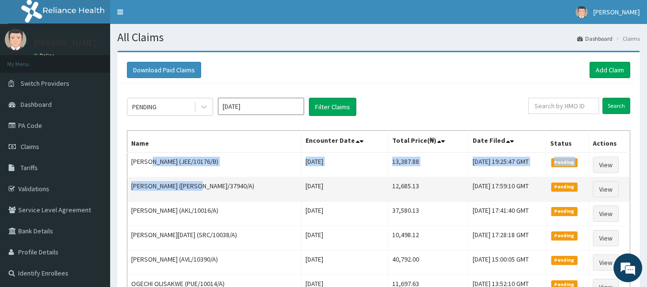
drag, startPoint x: 0, startPoint y: 0, endPoint x: 194, endPoint y: 185, distance: 268.1
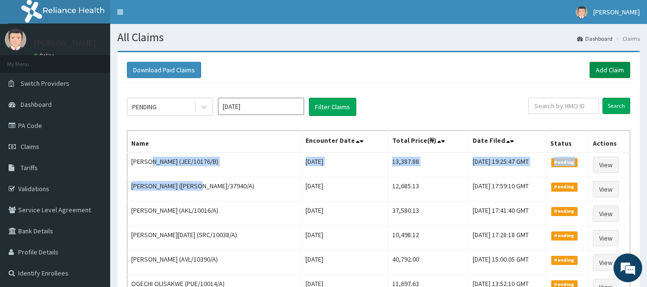
click at [602, 66] on link "Add Claim" at bounding box center [610, 70] width 41 height 16
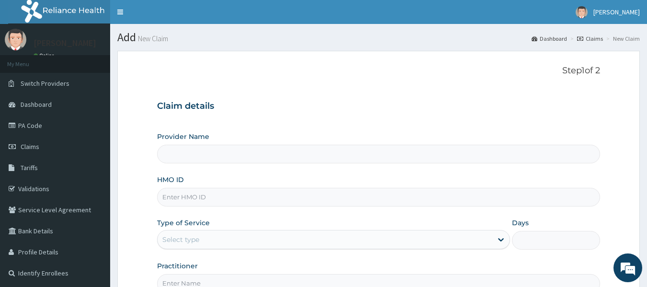
click at [162, 197] on input "HMO ID" at bounding box center [379, 197] width 444 height 19
paste input "OAI/10002/A"
type input "OAI/10002/A"
type input "Reliance Family Clinics (RFC) - Lekki"
